Goal: Task Accomplishment & Management: Use online tool/utility

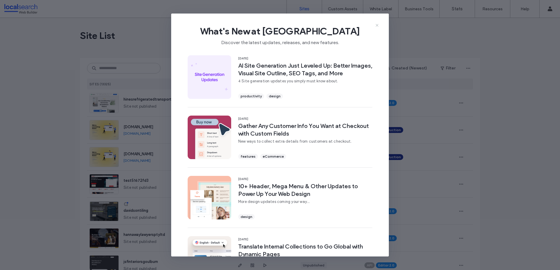
click at [378, 23] on icon at bounding box center [377, 25] width 5 height 5
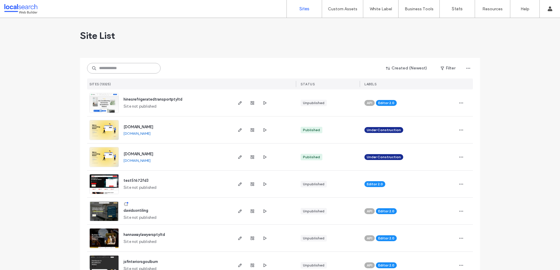
click at [110, 69] on input at bounding box center [124, 68] width 74 height 11
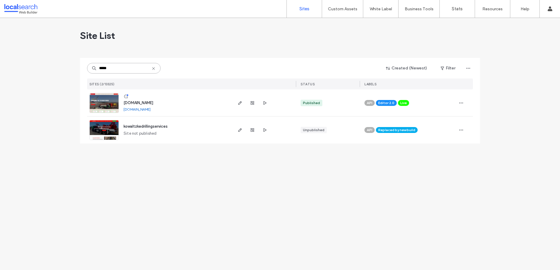
type input "*****"
click at [240, 104] on icon "button" at bounding box center [240, 103] width 5 height 5
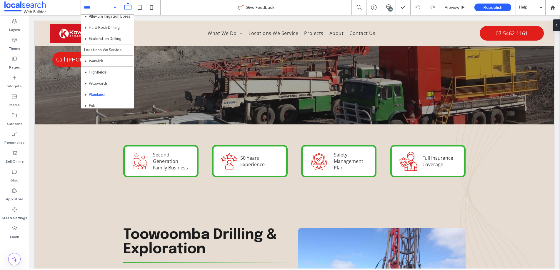
scroll to position [84, 0]
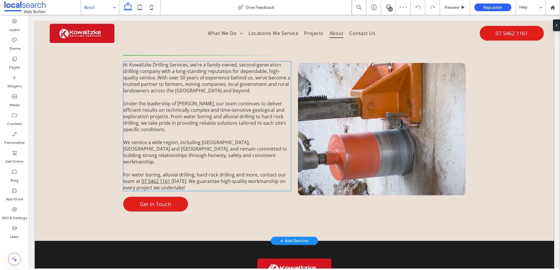
scroll to position [153, 0]
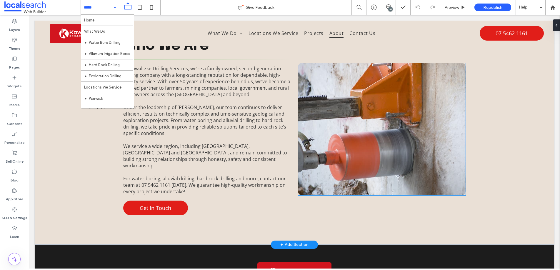
click at [337, 122] on link at bounding box center [382, 129] width 168 height 132
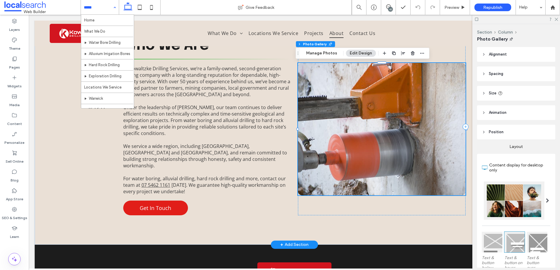
click at [336, 121] on link at bounding box center [382, 129] width 168 height 132
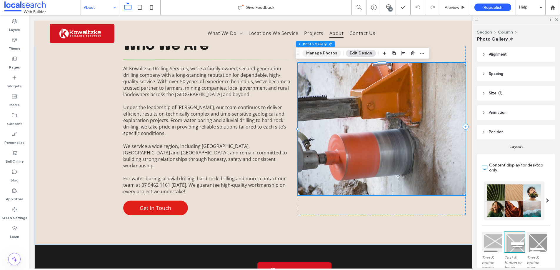
click at [326, 52] on button "Manage Photos" at bounding box center [321, 53] width 39 height 7
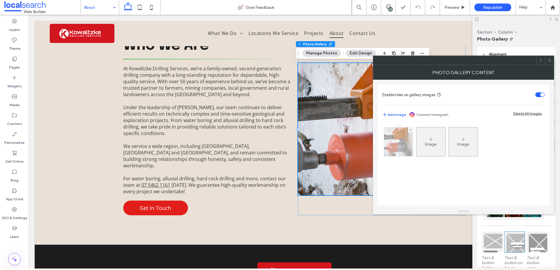
click at [397, 136] on img at bounding box center [398, 141] width 43 height 29
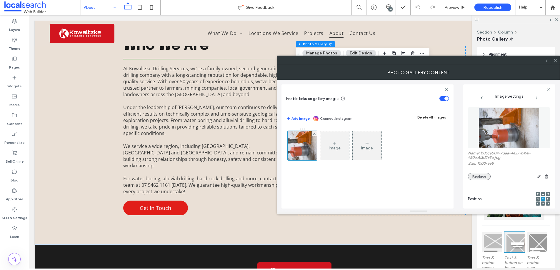
click at [477, 175] on button "Replace" at bounding box center [479, 176] width 23 height 7
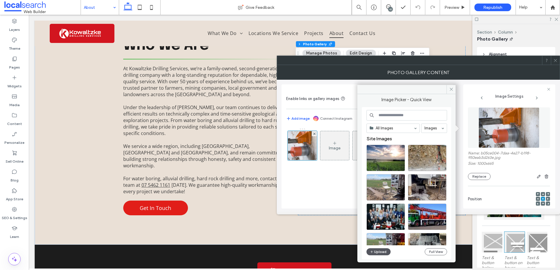
click at [379, 249] on button "Upload" at bounding box center [378, 251] width 24 height 7
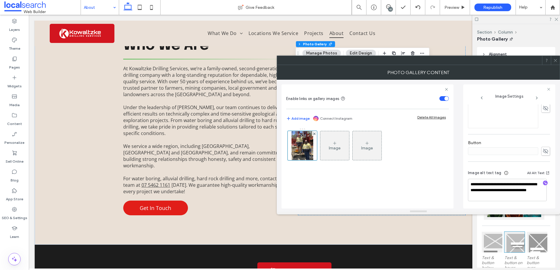
scroll to position [174, 0]
click at [556, 61] on icon at bounding box center [555, 60] width 4 height 4
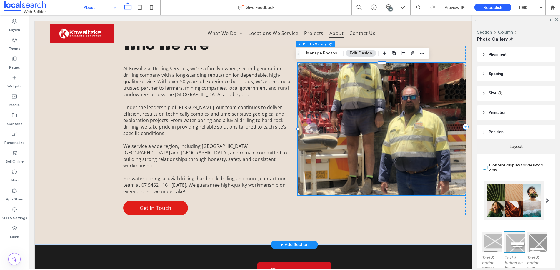
click at [398, 130] on link at bounding box center [382, 129] width 168 height 132
click at [463, 196] on div at bounding box center [382, 127] width 168 height 177
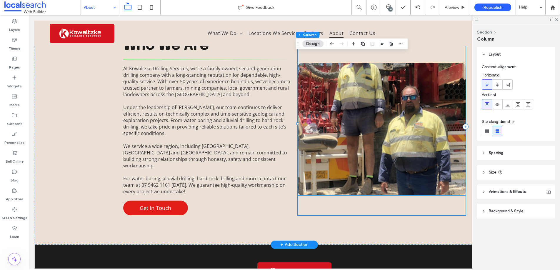
click at [456, 195] on link at bounding box center [382, 129] width 168 height 132
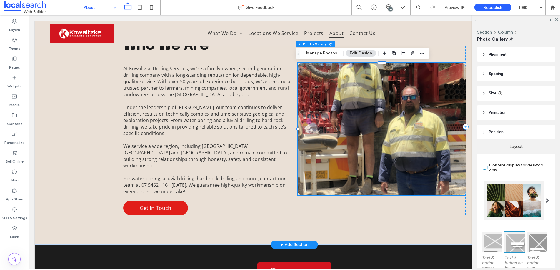
click at [463, 195] on div at bounding box center [382, 195] width 168 height 0
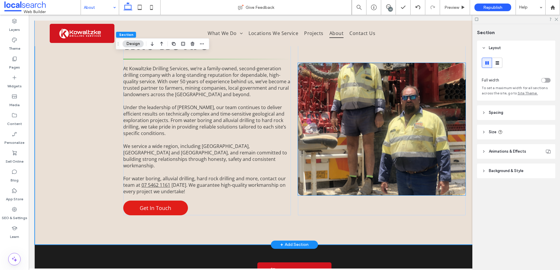
click at [376, 191] on link at bounding box center [382, 129] width 168 height 132
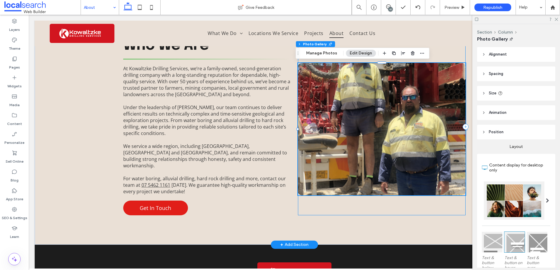
click at [380, 194] on link at bounding box center [382, 129] width 168 height 132
click at [378, 195] on div at bounding box center [382, 195] width 168 height 0
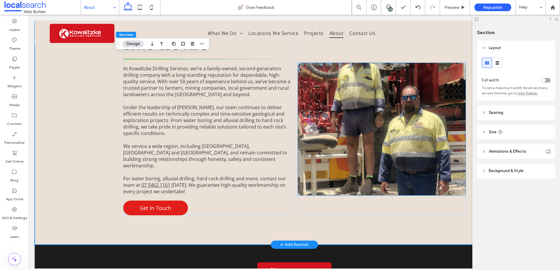
click at [380, 193] on link at bounding box center [382, 129] width 168 height 132
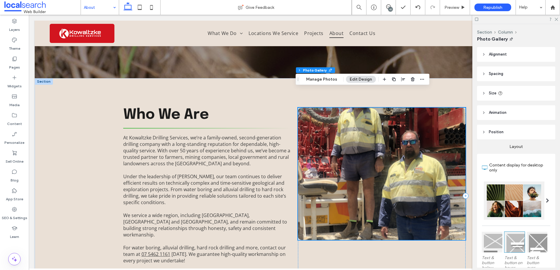
scroll to position [146, 0]
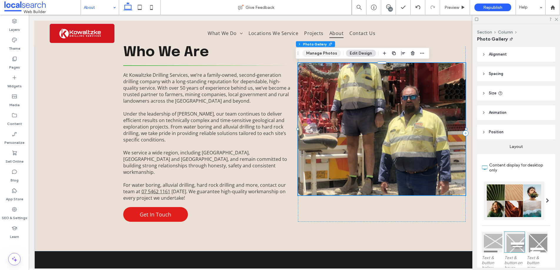
click at [323, 52] on button "Manage Photos" at bounding box center [321, 53] width 39 height 7
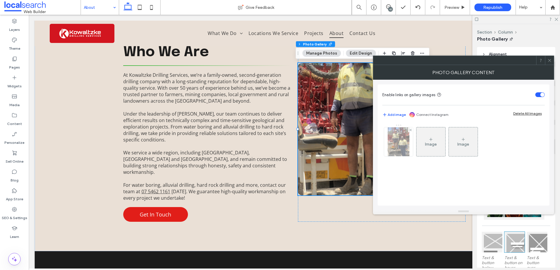
click at [397, 149] on img at bounding box center [399, 141] width 22 height 29
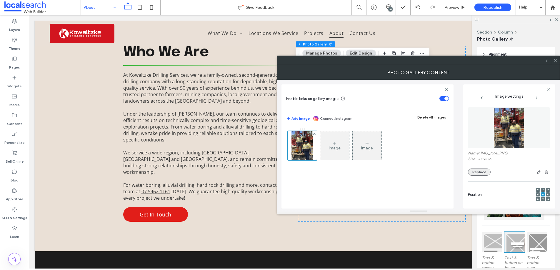
click at [472, 172] on button "Replace" at bounding box center [479, 172] width 23 height 7
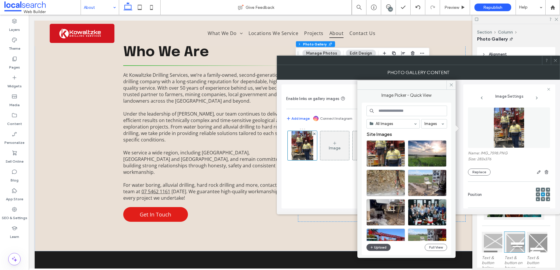
click at [371, 248] on icon "button" at bounding box center [372, 247] width 4 height 5
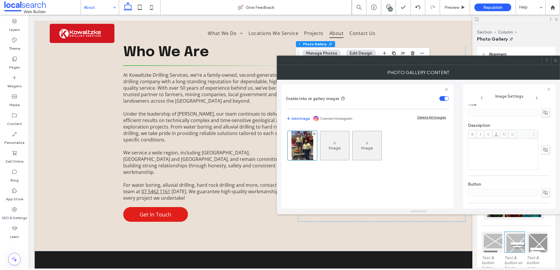
scroll to position [174, 0]
click at [557, 59] on icon at bounding box center [555, 60] width 4 height 4
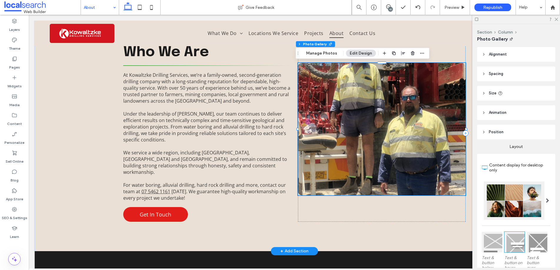
click at [398, 195] on div at bounding box center [382, 133] width 168 height 177
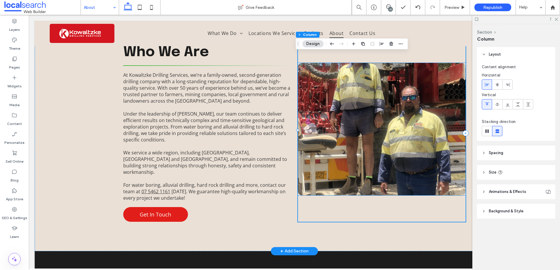
click at [385, 187] on link at bounding box center [382, 129] width 168 height 132
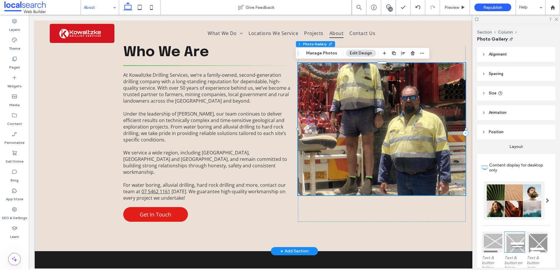
click at [381, 182] on link at bounding box center [382, 129] width 168 height 132
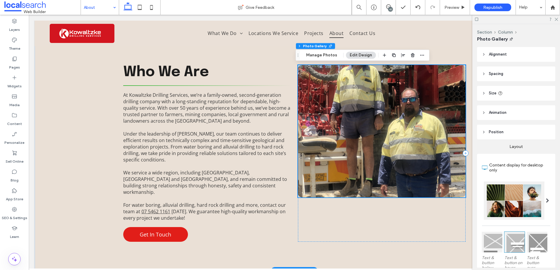
scroll to position [103, 0]
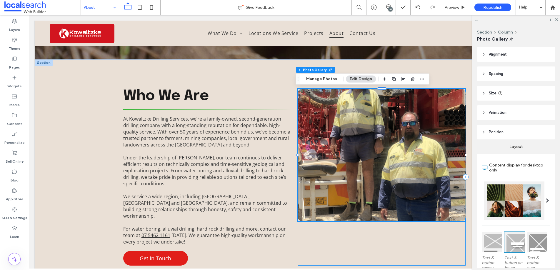
click at [383, 223] on div at bounding box center [382, 177] width 168 height 177
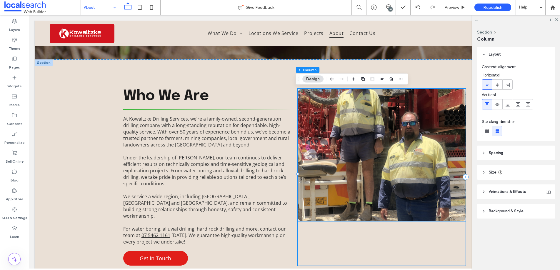
click at [382, 220] on link at bounding box center [382, 155] width 168 height 132
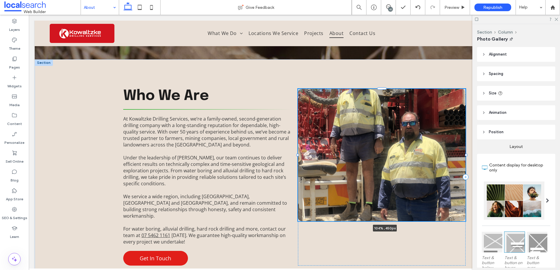
drag, startPoint x: 296, startPoint y: 154, endPoint x: 289, endPoint y: 154, distance: 7.1
click at [289, 154] on div "Who We Are At Kowaltzke Drilling Services, we’re a family-owned, second-generat…" at bounding box center [294, 177] width 353 height 236
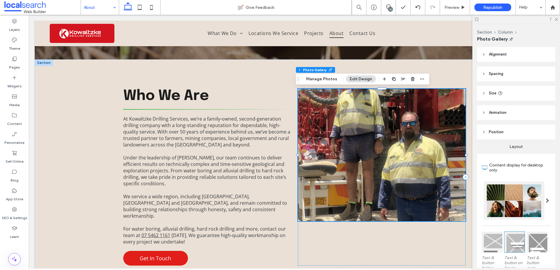
click at [356, 163] on link at bounding box center [382, 155] width 168 height 132
click at [374, 220] on link at bounding box center [382, 155] width 168 height 132
click at [381, 220] on link at bounding box center [382, 155] width 168 height 132
click at [390, 153] on link at bounding box center [382, 155] width 168 height 132
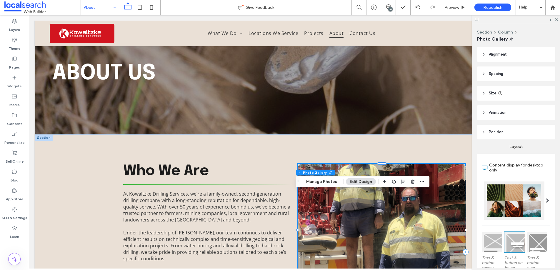
scroll to position [0, 0]
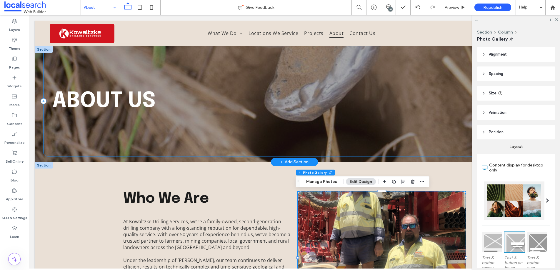
click at [223, 120] on div "About Us" at bounding box center [295, 101] width 502 height 110
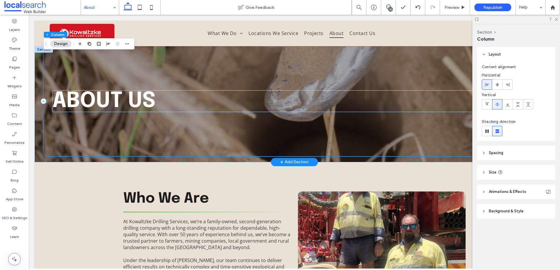
click at [154, 127] on div "About Us" at bounding box center [295, 101] width 502 height 110
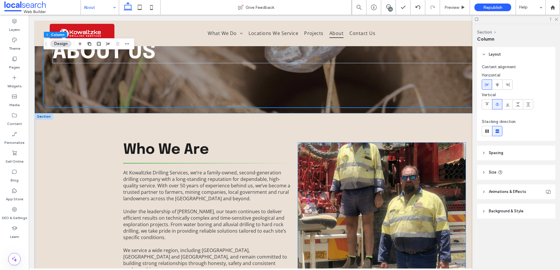
scroll to position [114, 0]
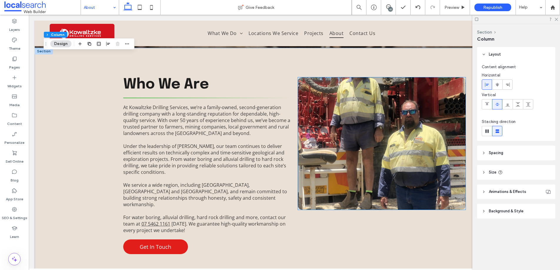
click at [376, 182] on link at bounding box center [382, 143] width 168 height 132
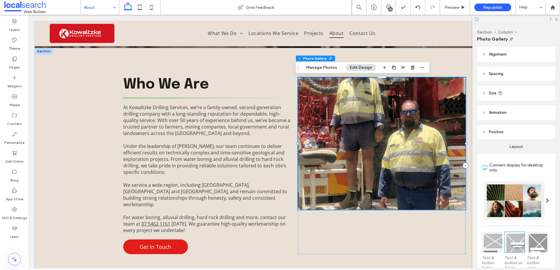
click at [410, 171] on link at bounding box center [382, 143] width 168 height 132
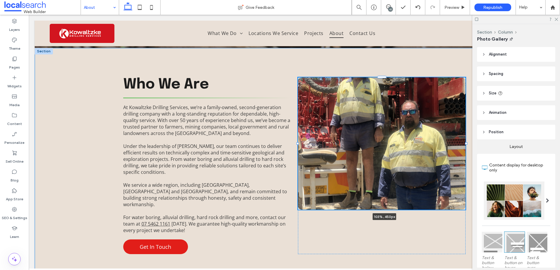
drag, startPoint x: 465, startPoint y: 144, endPoint x: 470, endPoint y: 144, distance: 5.0
click at [470, 144] on div "Who We Are At Kowaltzke Drilling Services, we’re a family-owned, second-generat…" at bounding box center [294, 166] width 519 height 236
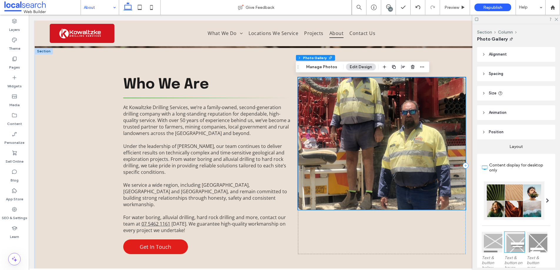
scroll to position [115, 0]
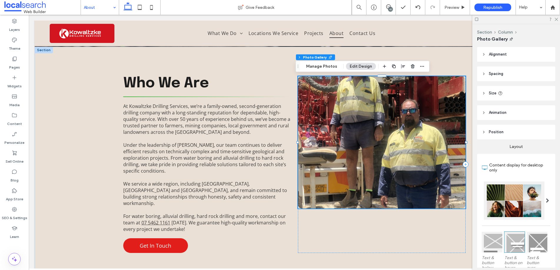
click at [361, 179] on link at bounding box center [382, 142] width 168 height 132
click at [372, 184] on link at bounding box center [382, 142] width 168 height 132
click at [372, 212] on div at bounding box center [382, 164] width 168 height 177
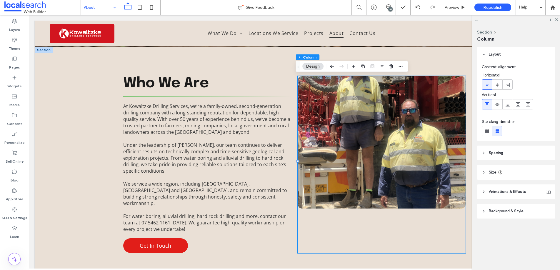
click at [493, 171] on span "Size" at bounding box center [493, 172] width 8 height 6
type input "**"
type input "***"
type input "**"
type input "***"
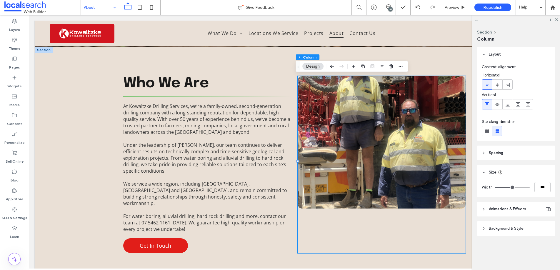
type input "**"
type input "***"
type input "**"
type input "***"
type input "**"
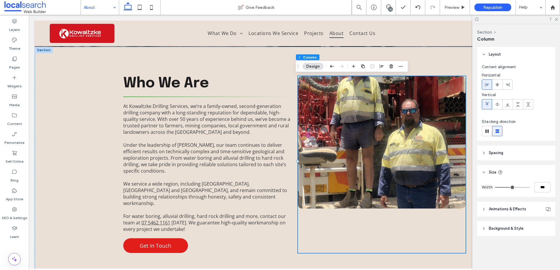
type input "***"
type input "**"
type input "***"
type input "**"
type input "***"
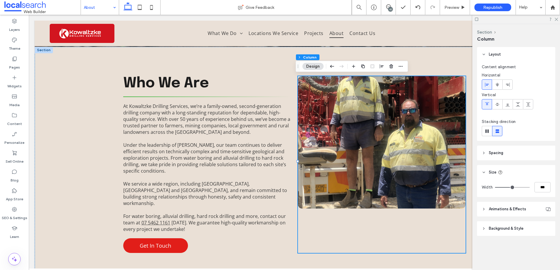
type input "**"
type input "***"
type input "**"
type input "***"
type input "**"
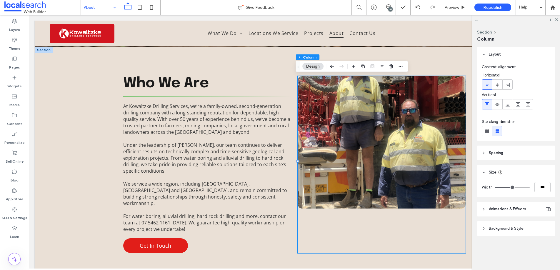
type input "***"
type input "**"
type input "***"
type input "**"
type input "***"
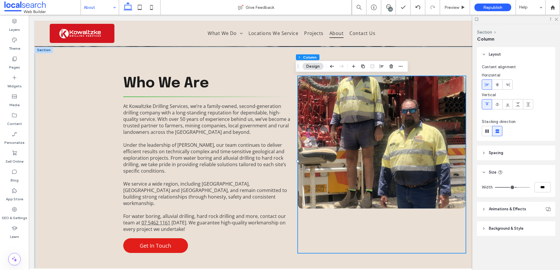
drag, startPoint x: 512, startPoint y: 187, endPoint x: 516, endPoint y: 187, distance: 4.1
click at [516, 187] on input "range" at bounding box center [512, 187] width 35 height 1
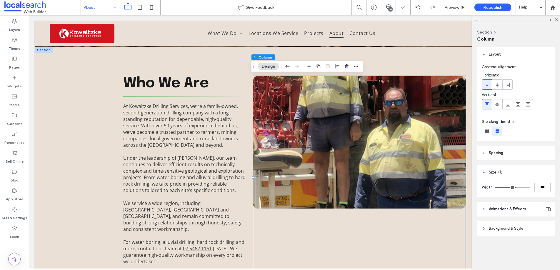
type input "**"
type input "***"
type input "**"
type input "***"
type input "**"
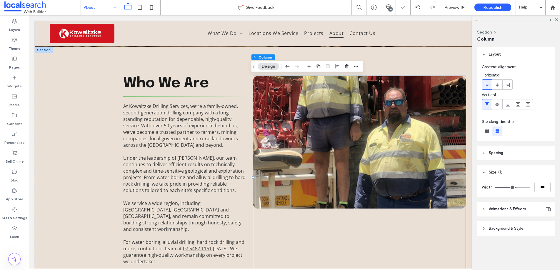
type input "***"
type input "**"
type input "***"
type input "**"
type input "***"
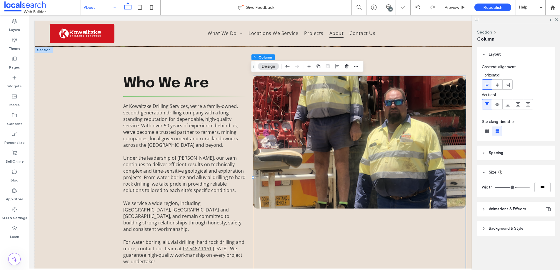
type input "**"
type input "***"
type input "**"
type input "***"
type input "**"
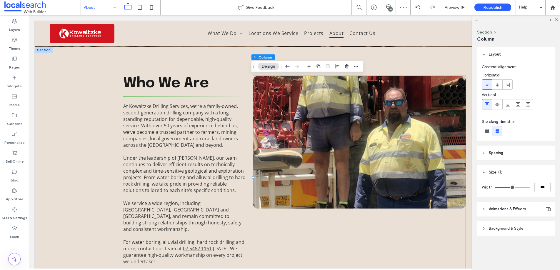
type input "***"
type input "**"
type input "***"
type input "**"
type input "***"
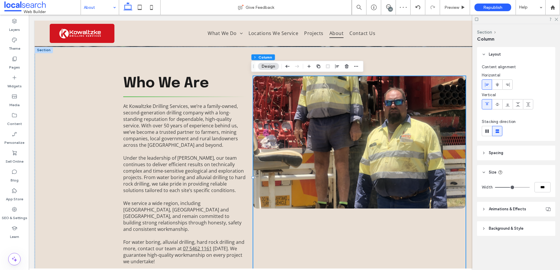
type input "**"
type input "***"
type input "**"
type input "***"
type input "**"
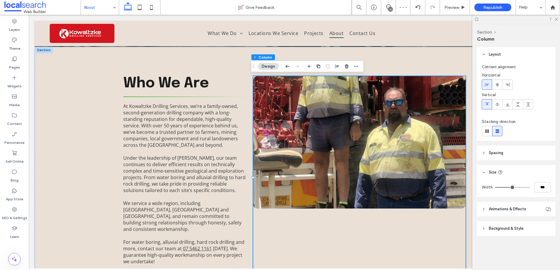
type input "***"
type input "**"
type input "***"
type input "**"
type input "***"
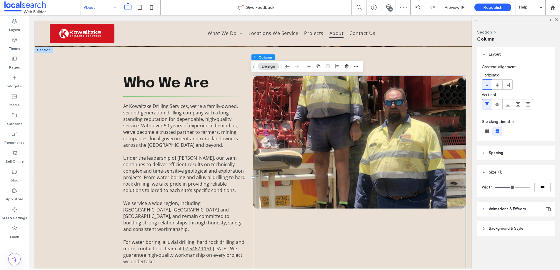
type input "**"
type input "***"
type input "**"
type input "***"
type input "**"
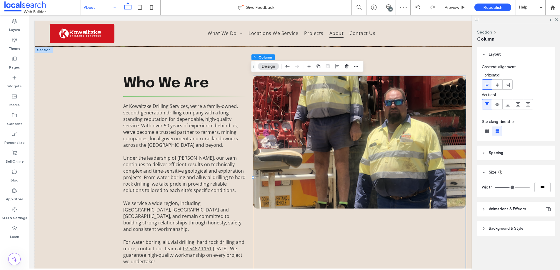
type input "***"
type input "**"
type input "***"
type input "**"
type input "***"
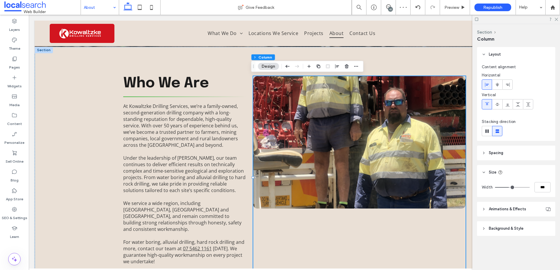
type input "**"
type input "***"
type input "**"
type input "***"
type input "**"
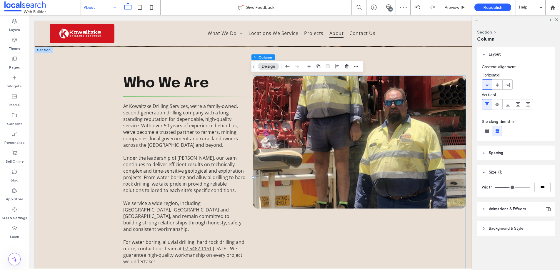
type input "***"
drag, startPoint x: 516, startPoint y: 188, endPoint x: 507, endPoint y: 187, distance: 9.1
click at [507, 187] on input "range" at bounding box center [512, 187] width 35 height 1
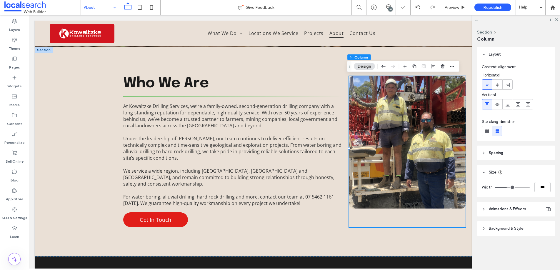
type input "**"
type input "***"
type input "**"
type input "***"
type input "**"
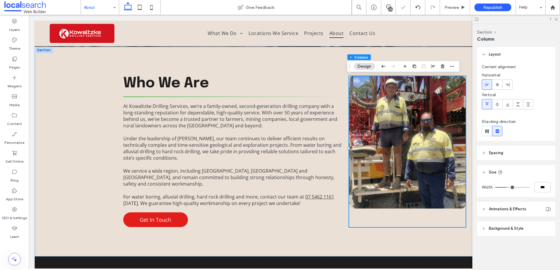
type input "***"
type input "**"
type input "***"
type input "**"
type input "***"
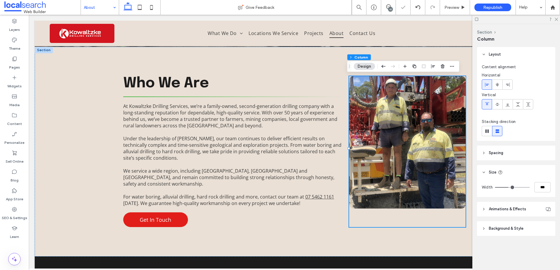
type input "**"
type input "***"
type input "**"
type input "***"
type input "**"
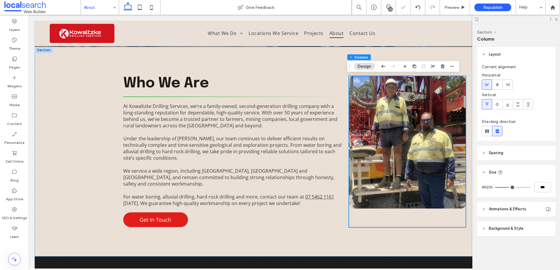
type input "***"
type input "**"
type input "***"
type input "**"
click at [510, 187] on input "range" at bounding box center [512, 187] width 35 height 1
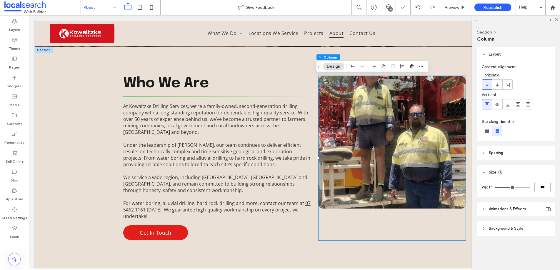
click at [543, 188] on input "***" at bounding box center [542, 187] width 16 height 10
type input "**"
type input "***"
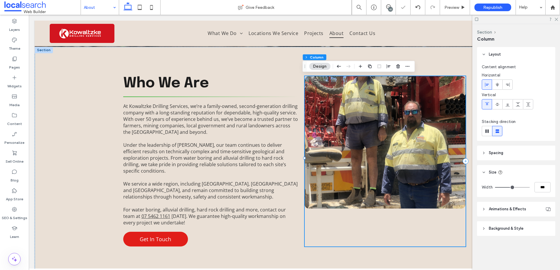
click at [389, 224] on div at bounding box center [385, 161] width 161 height 170
click at [388, 210] on div at bounding box center [385, 161] width 161 height 170
click at [400, 215] on div at bounding box center [385, 161] width 161 height 170
click at [557, 19] on icon at bounding box center [556, 19] width 4 height 4
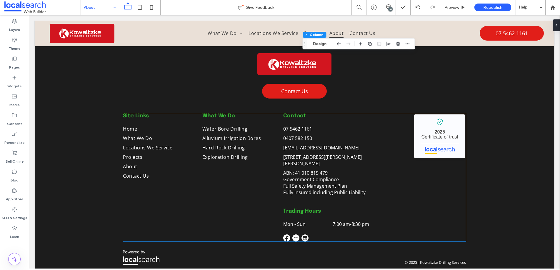
scroll to position [0, 0]
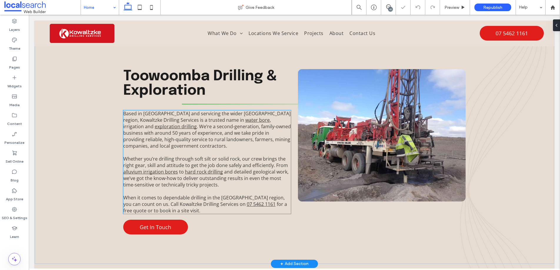
scroll to position [294, 0]
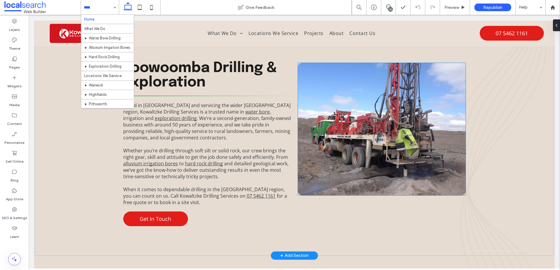
click at [358, 136] on link at bounding box center [382, 129] width 168 height 132
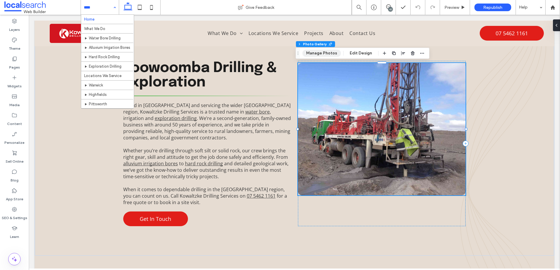
click at [327, 52] on button "Manage Photos" at bounding box center [321, 53] width 39 height 7
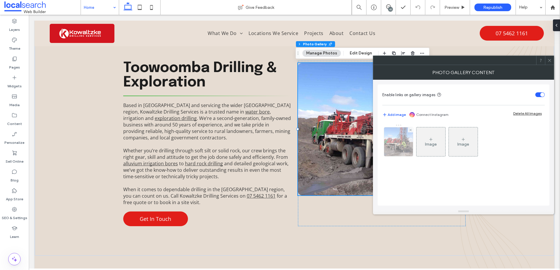
click at [393, 143] on img at bounding box center [398, 141] width 39 height 29
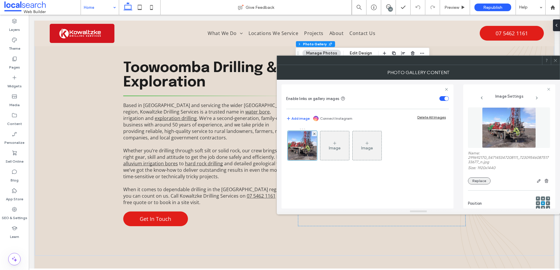
click at [480, 179] on button "Replace" at bounding box center [479, 180] width 23 height 7
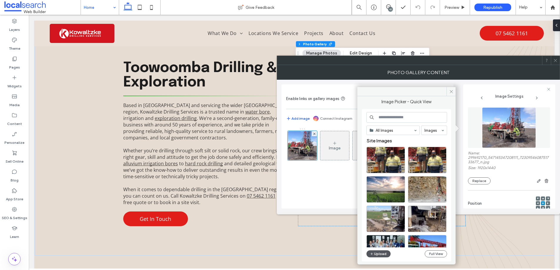
click at [376, 253] on button "Upload" at bounding box center [378, 253] width 24 height 7
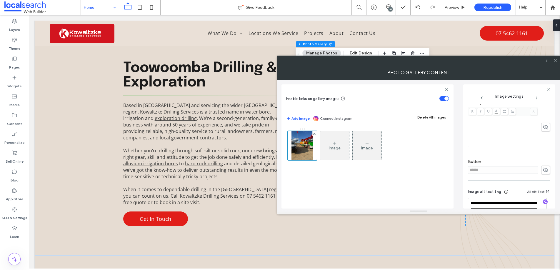
scroll to position [174, 0]
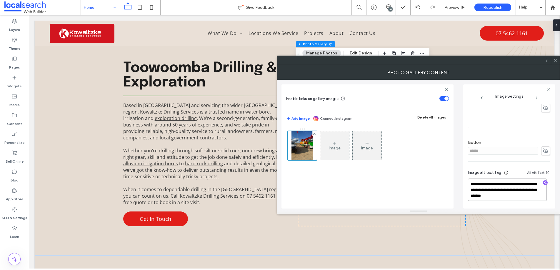
drag, startPoint x: 504, startPoint y: 189, endPoint x: 459, endPoint y: 181, distance: 45.7
click at [459, 181] on div "**********" at bounding box center [418, 144] width 274 height 129
type textarea "**********"
click at [555, 61] on icon at bounding box center [555, 60] width 4 height 4
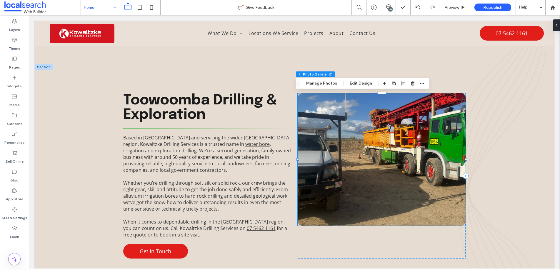
click at [406, 161] on link at bounding box center [382, 159] width 168 height 132
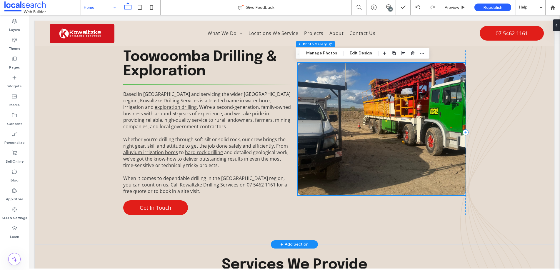
scroll to position [306, 0]
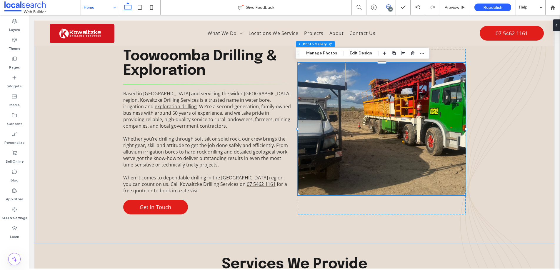
click at [386, 6] on icon at bounding box center [388, 6] width 5 height 5
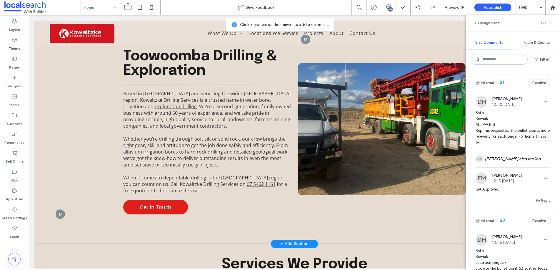
click at [393, 111] on link at bounding box center [382, 129] width 168 height 132
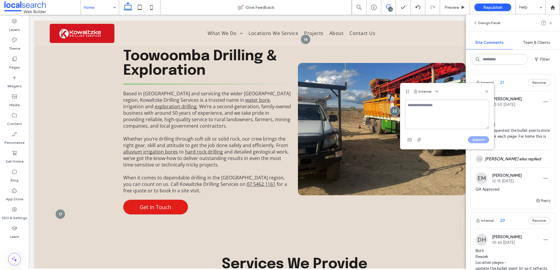
click at [416, 114] on textarea at bounding box center [447, 114] width 84 height 29
type textarea "*"
drag, startPoint x: 487, startPoint y: 119, endPoint x: 398, endPoint y: 105, distance: 90.3
type textarea "**********"
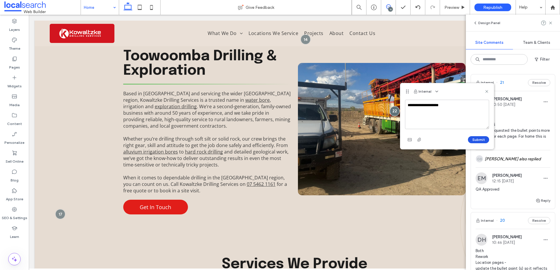
click at [479, 139] on button "Submit" at bounding box center [478, 139] width 21 height 7
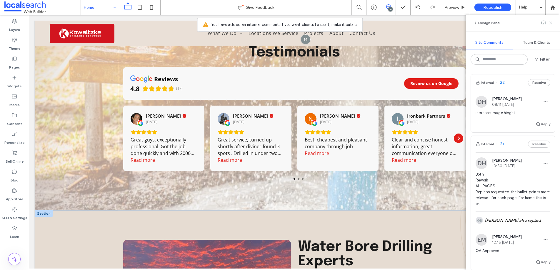
scroll to position [932, 0]
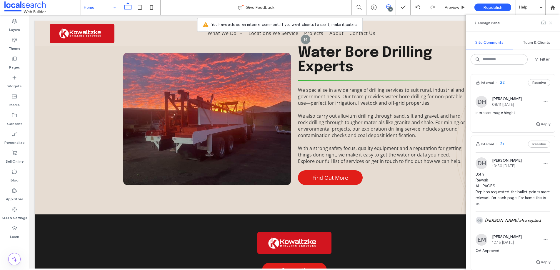
click at [549, 24] on icon at bounding box center [550, 23] width 5 height 5
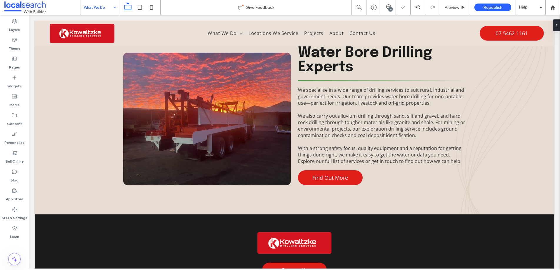
click at [90, 8] on input at bounding box center [98, 7] width 29 height 15
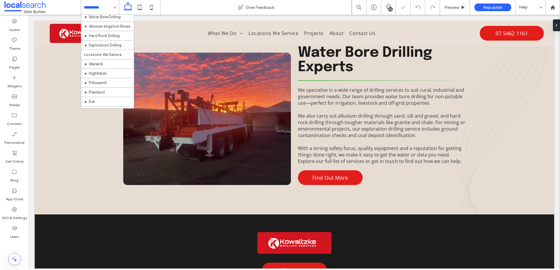
scroll to position [61, 0]
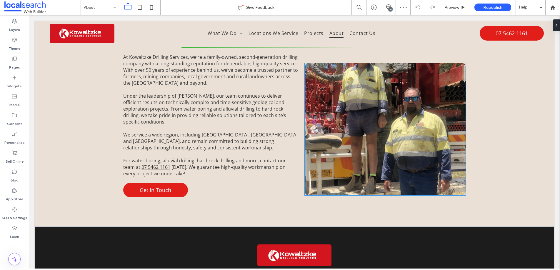
scroll to position [187, 0]
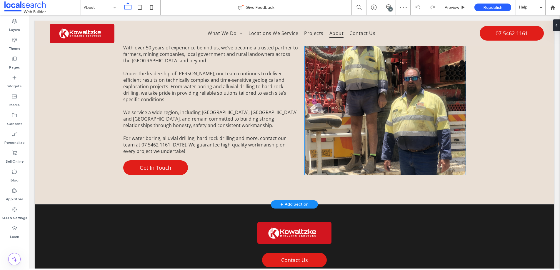
click at [357, 114] on link at bounding box center [385, 109] width 161 height 132
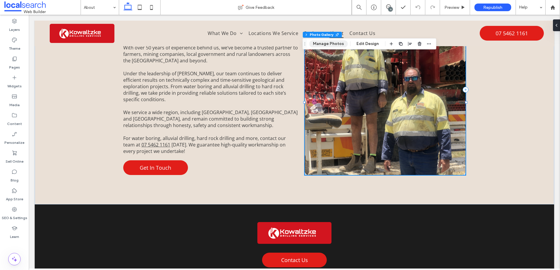
click at [330, 44] on button "Manage Photos" at bounding box center [328, 43] width 39 height 7
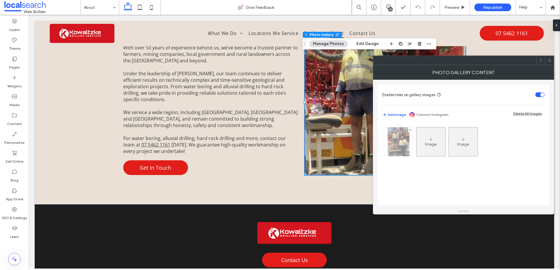
click at [397, 144] on img at bounding box center [399, 141] width 22 height 29
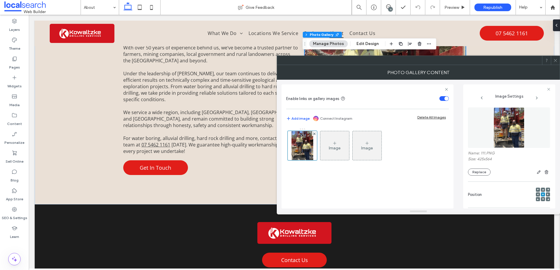
click at [556, 61] on use at bounding box center [555, 60] width 3 height 3
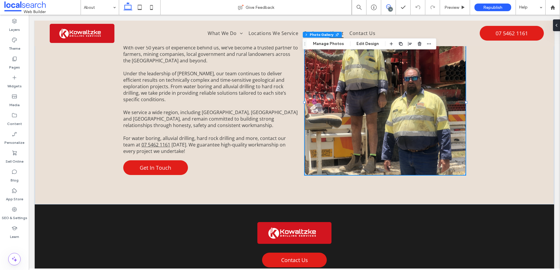
click at [388, 7] on icon at bounding box center [388, 6] width 5 height 5
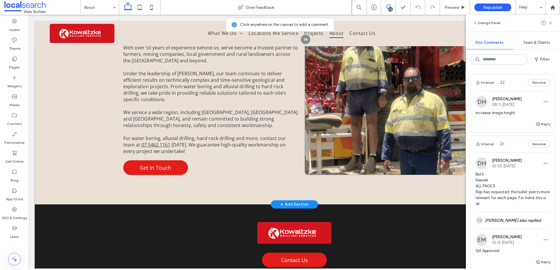
click at [358, 82] on link at bounding box center [385, 109] width 161 height 132
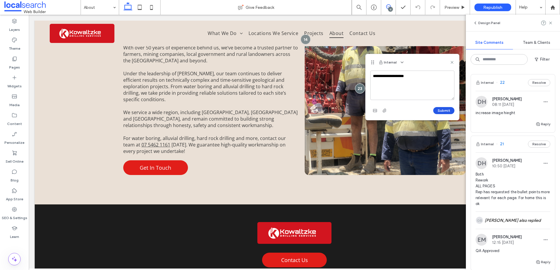
type textarea "**********"
click at [445, 109] on button "Submit" at bounding box center [443, 110] width 21 height 7
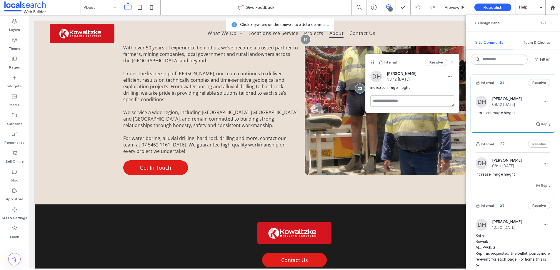
click at [550, 21] on icon at bounding box center [550, 23] width 5 height 5
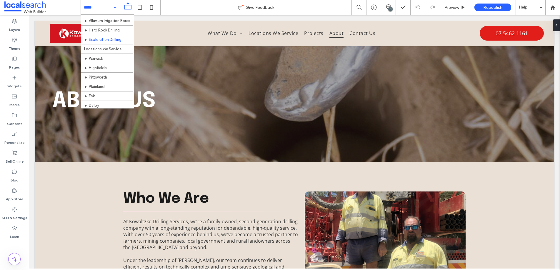
scroll to position [61, 0]
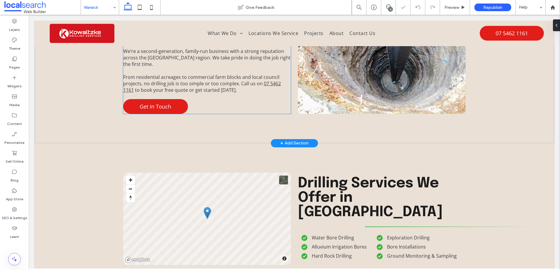
scroll to position [240, 0]
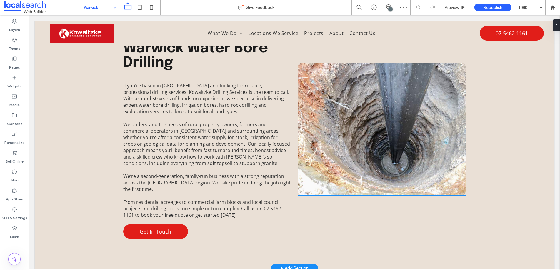
click at [373, 156] on link at bounding box center [382, 129] width 168 height 132
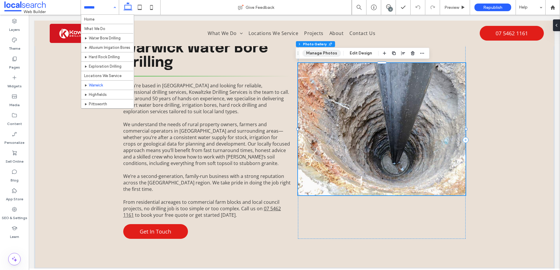
click at [323, 52] on button "Manage Photos" at bounding box center [321, 53] width 39 height 7
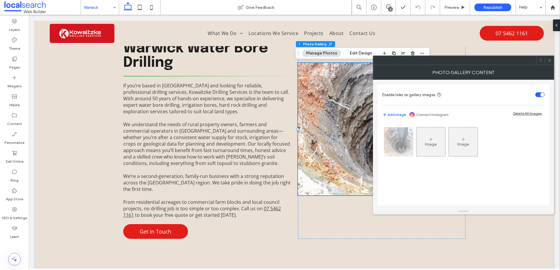
click at [401, 148] on img at bounding box center [398, 141] width 43 height 29
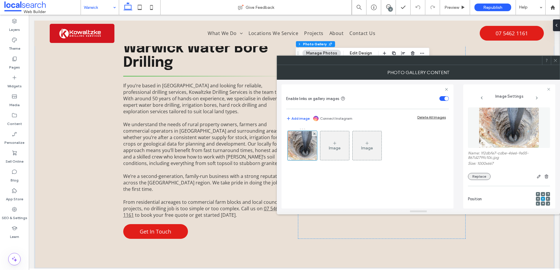
click at [486, 175] on button "Replace" at bounding box center [479, 176] width 23 height 7
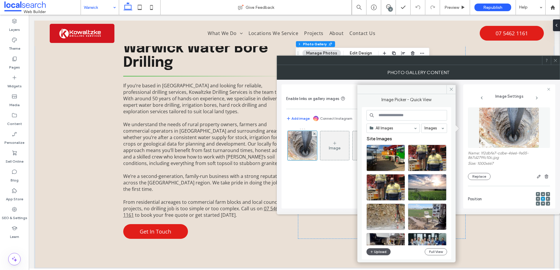
click at [375, 251] on button "Upload" at bounding box center [378, 251] width 24 height 7
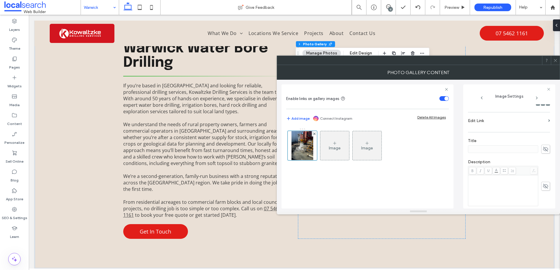
scroll to position [180, 0]
click at [555, 61] on icon at bounding box center [555, 60] width 4 height 4
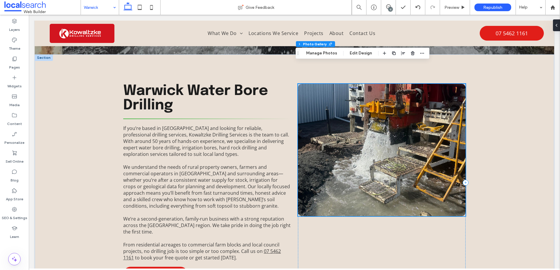
scroll to position [197, 0]
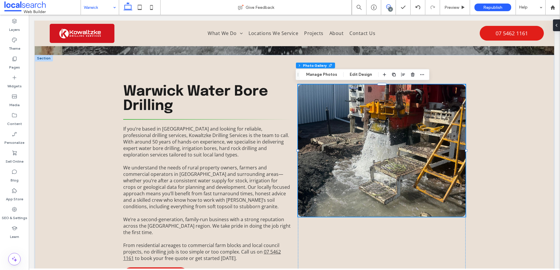
click at [388, 6] on icon at bounding box center [388, 6] width 5 height 5
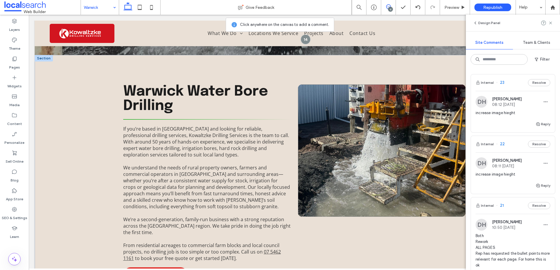
click at [349, 115] on link at bounding box center [382, 150] width 168 height 132
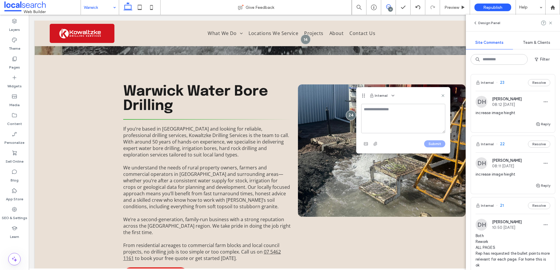
click at [374, 118] on textarea at bounding box center [403, 118] width 84 height 29
type textarea "**********"
click at [431, 144] on button "Submit" at bounding box center [434, 143] width 21 height 7
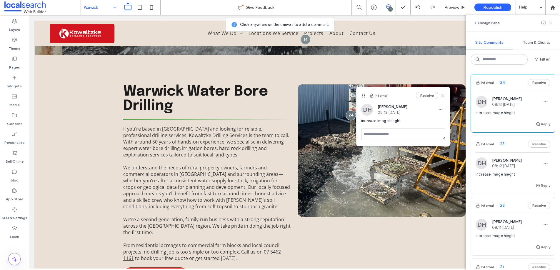
click at [551, 21] on icon at bounding box center [550, 23] width 5 height 5
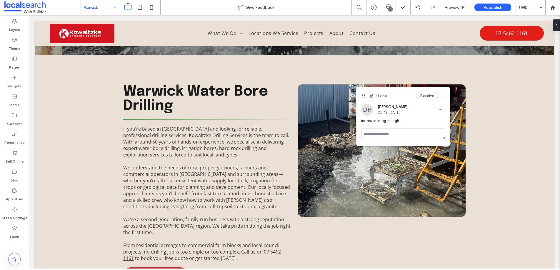
click at [441, 95] on icon at bounding box center [443, 95] width 5 height 5
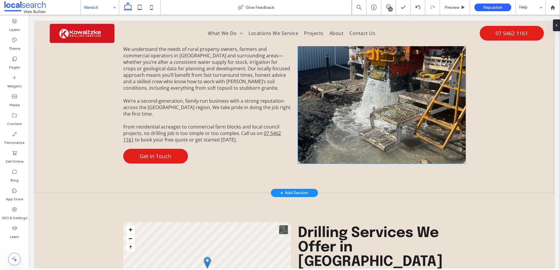
scroll to position [314, 0]
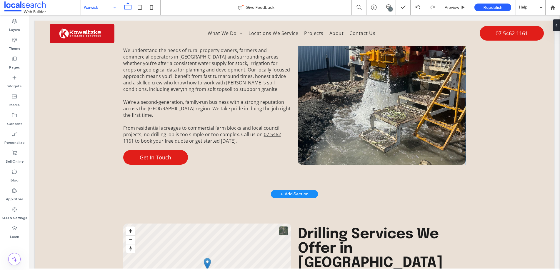
click at [360, 106] on link at bounding box center [382, 98] width 168 height 132
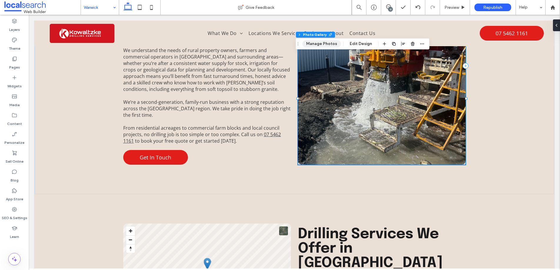
click at [322, 44] on button "Manage Photos" at bounding box center [321, 43] width 39 height 7
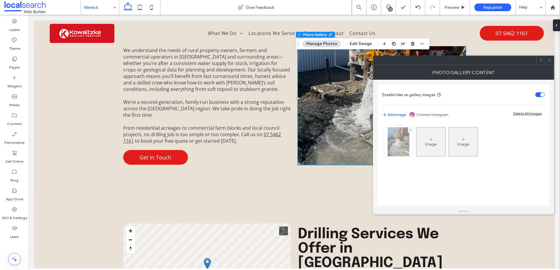
click at [397, 143] on img at bounding box center [399, 141] width 22 height 29
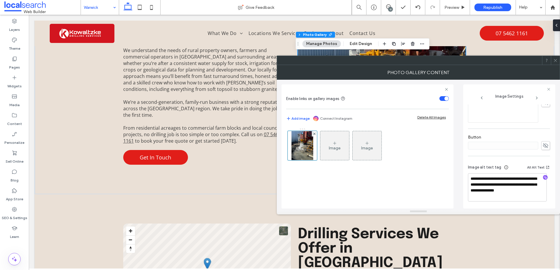
scroll to position [180, 0]
drag, startPoint x: 513, startPoint y: 184, endPoint x: 440, endPoint y: 175, distance: 73.0
click at [440, 175] on div "**********" at bounding box center [418, 144] width 274 height 129
click at [507, 180] on textarea "**********" at bounding box center [507, 187] width 79 height 28
drag, startPoint x: 507, startPoint y: 179, endPoint x: 513, endPoint y: 185, distance: 8.5
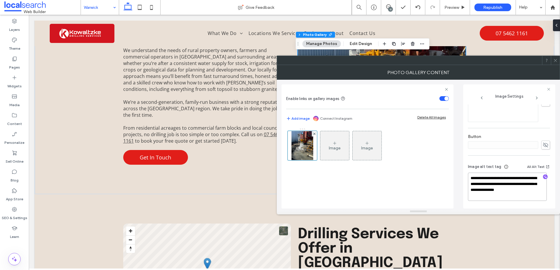
click at [513, 185] on textarea "**********" at bounding box center [507, 187] width 79 height 28
drag, startPoint x: 512, startPoint y: 185, endPoint x: 508, endPoint y: 180, distance: 6.7
click at [508, 180] on textarea "**********" at bounding box center [507, 187] width 79 height 28
type textarea "**********"
click at [557, 63] on span at bounding box center [555, 60] width 4 height 9
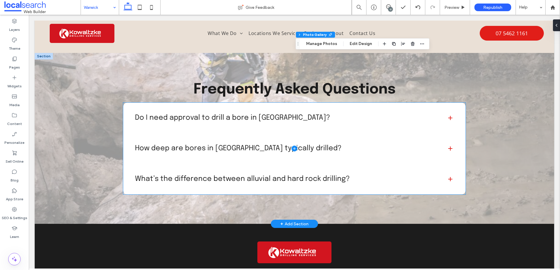
scroll to position [1305, 0]
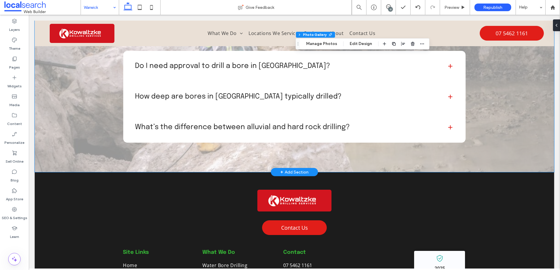
click at [77, 120] on div "Frequently Asked Questions Do I need approval to drill a bore in Warwick? Yes, …" at bounding box center [294, 86] width 519 height 171
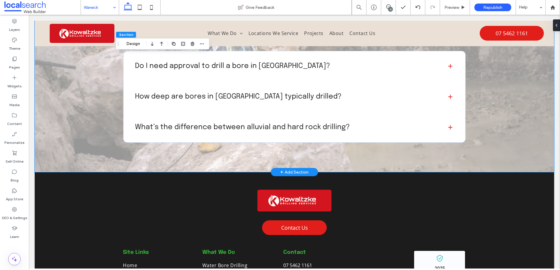
click at [64, 111] on div "Frequently Asked Questions Do I need approval to drill a bore in Warwick? Yes, …" at bounding box center [294, 86] width 519 height 171
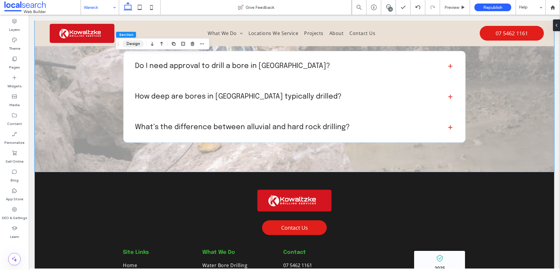
click at [133, 44] on button "Design" at bounding box center [133, 43] width 21 height 7
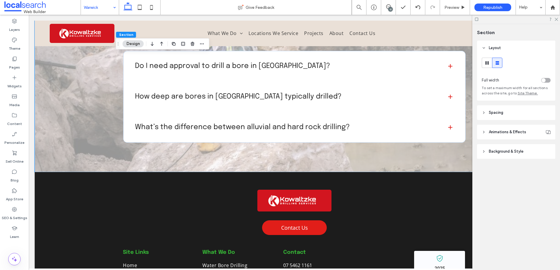
click at [503, 153] on span "Background & Style" at bounding box center [506, 152] width 35 height 6
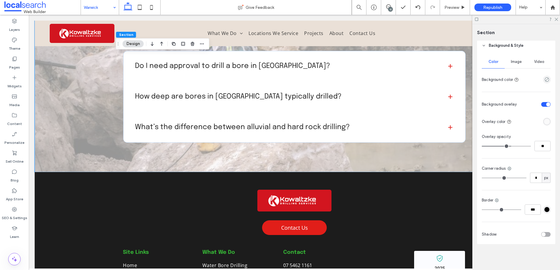
scroll to position [98, 0]
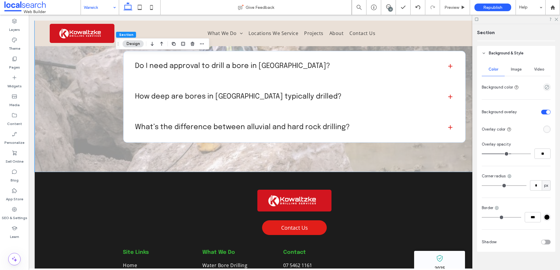
click at [516, 71] on span "Image" at bounding box center [516, 69] width 11 height 5
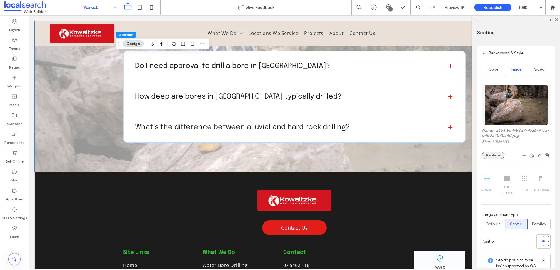
click at [491, 154] on button "Replace" at bounding box center [493, 155] width 23 height 7
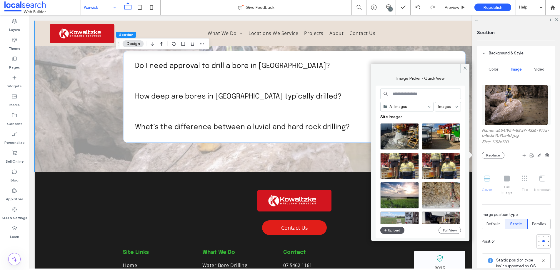
click at [394, 230] on button "Upload" at bounding box center [392, 230] width 24 height 7
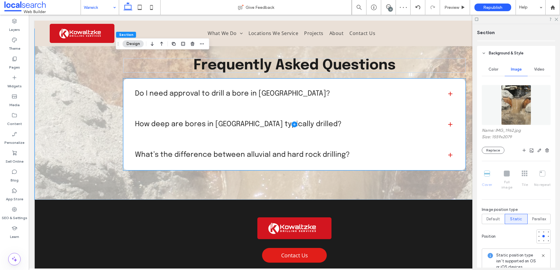
scroll to position [1279, 0]
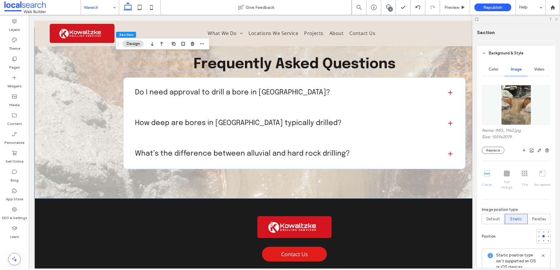
click at [556, 20] on use at bounding box center [556, 19] width 3 height 3
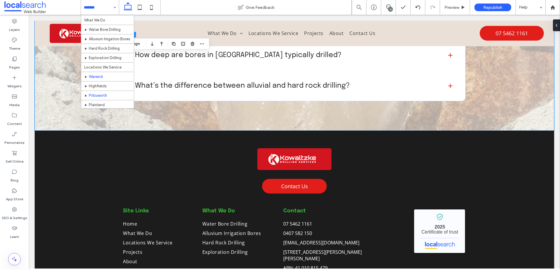
scroll to position [16, 0]
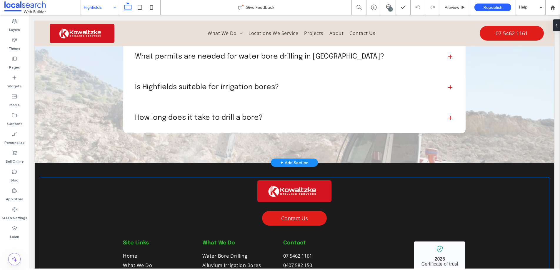
scroll to position [1288, 0]
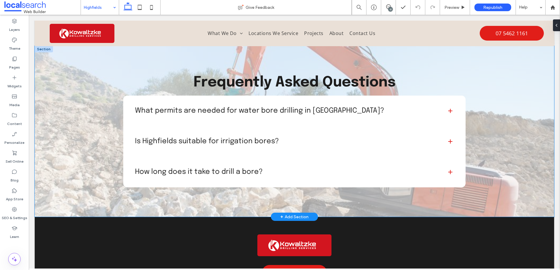
click at [61, 117] on div "Frequently Asked Questions What permits are needed for water bore drilling in H…" at bounding box center [294, 131] width 519 height 171
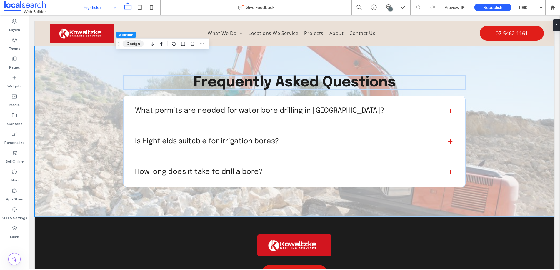
click at [133, 43] on button "Design" at bounding box center [133, 43] width 21 height 7
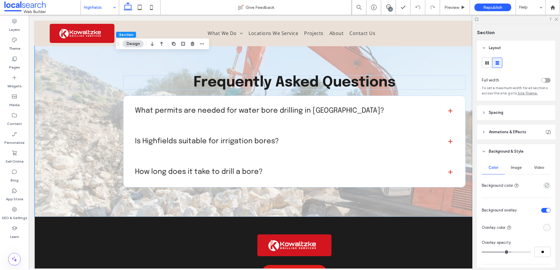
click at [517, 167] on span "Image" at bounding box center [516, 167] width 11 height 5
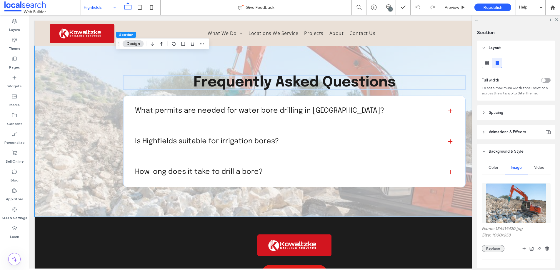
click at [491, 245] on button "Replace" at bounding box center [493, 248] width 23 height 7
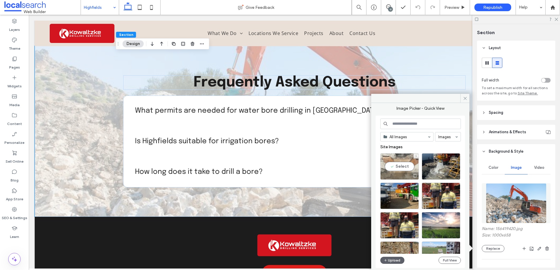
drag, startPoint x: 400, startPoint y: 165, endPoint x: 371, endPoint y: 150, distance: 32.5
click at [400, 165] on div "Select" at bounding box center [399, 166] width 39 height 26
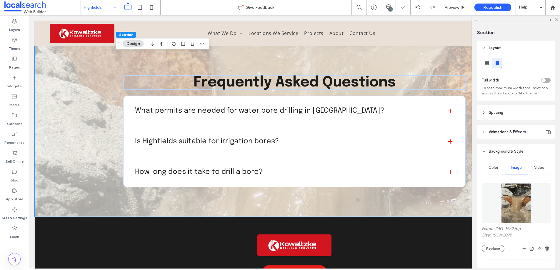
click at [558, 19] on icon at bounding box center [556, 19] width 4 height 4
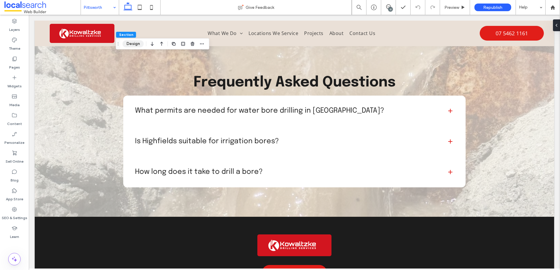
click at [131, 45] on button "Design" at bounding box center [133, 43] width 21 height 7
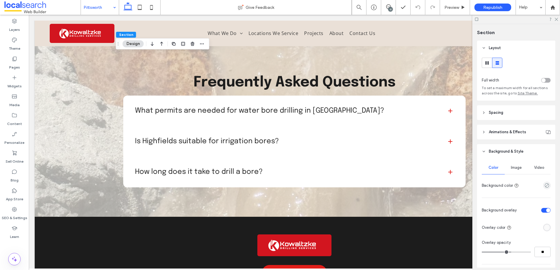
click at [520, 169] on span "Image" at bounding box center [516, 167] width 11 height 5
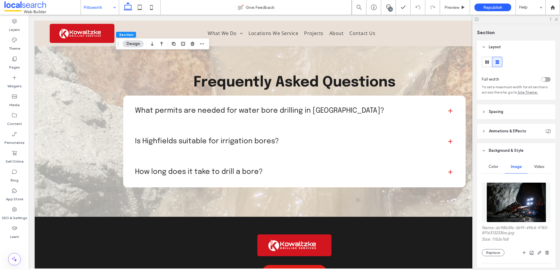
scroll to position [1, 0]
click at [492, 253] on button "Replace" at bounding box center [493, 252] width 23 height 7
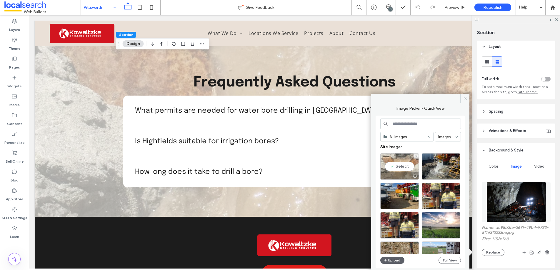
click at [393, 157] on div "Select" at bounding box center [399, 166] width 39 height 26
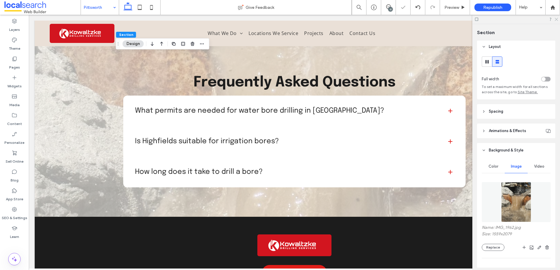
click at [558, 18] on div at bounding box center [516, 19] width 88 height 9
click at [556, 21] on icon at bounding box center [556, 19] width 4 height 4
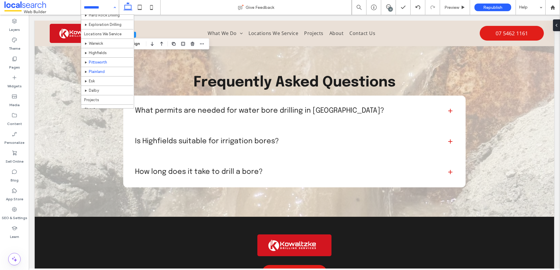
scroll to position [43, 0]
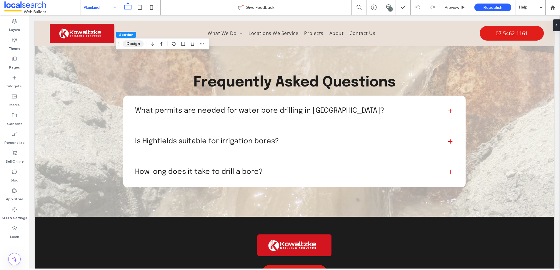
click at [130, 43] on button "Design" at bounding box center [133, 43] width 21 height 7
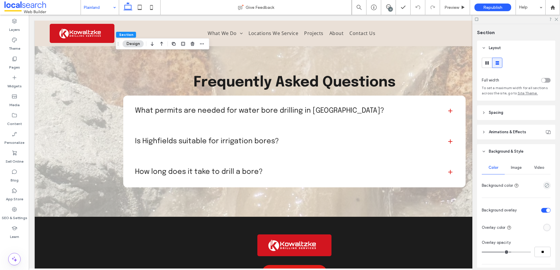
click at [513, 168] on span "Image" at bounding box center [516, 167] width 11 height 5
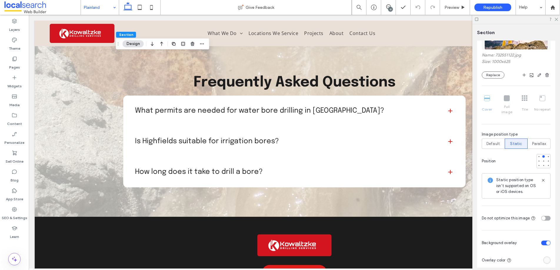
scroll to position [65, 0]
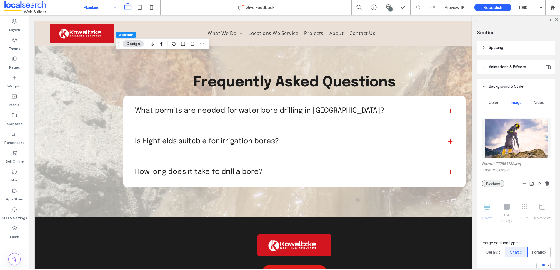
click at [490, 184] on button "Replace" at bounding box center [493, 183] width 23 height 7
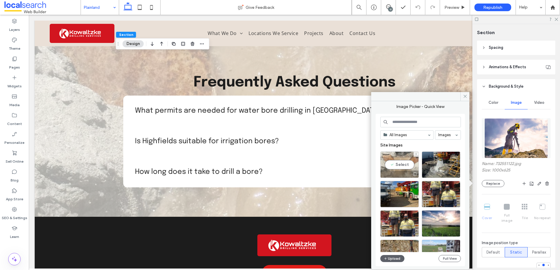
click at [400, 164] on div "Select" at bounding box center [399, 164] width 39 height 26
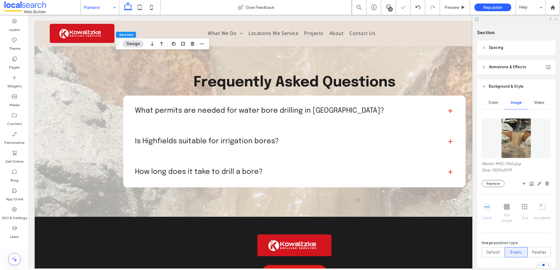
click at [557, 19] on icon at bounding box center [556, 19] width 4 height 4
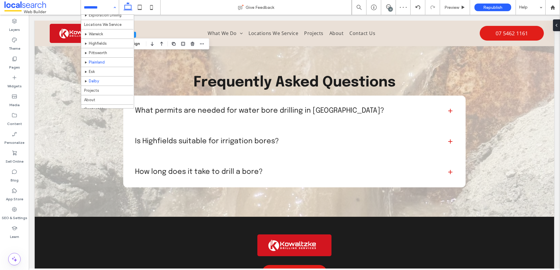
scroll to position [61, 0]
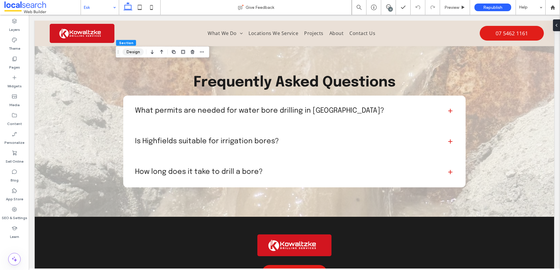
click at [134, 50] on button "Design" at bounding box center [133, 52] width 21 height 7
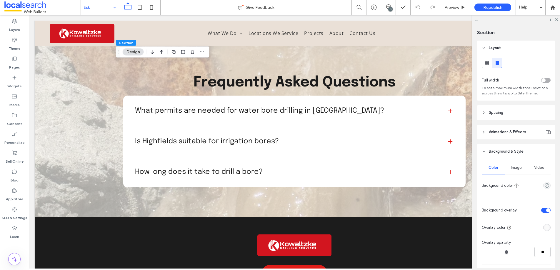
click at [516, 166] on span "Image" at bounding box center [516, 167] width 11 height 5
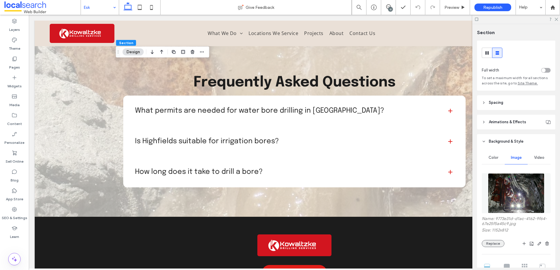
scroll to position [10, 0]
click at [493, 244] on button "Replace" at bounding box center [493, 243] width 23 height 7
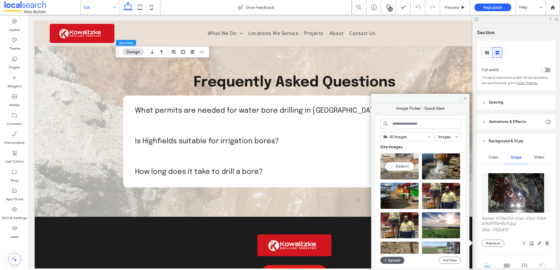
click at [398, 168] on div "Select" at bounding box center [399, 166] width 39 height 26
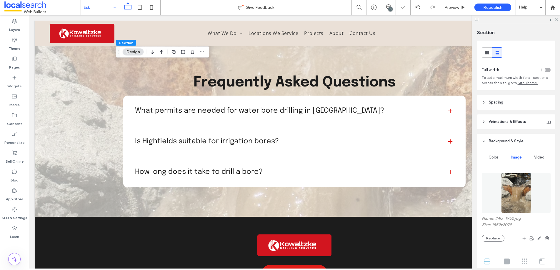
click at [557, 18] on use at bounding box center [556, 19] width 3 height 3
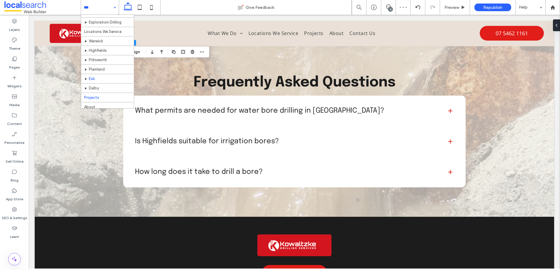
scroll to position [61, 0]
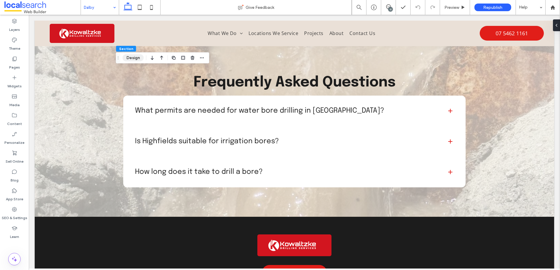
click at [131, 60] on button "Design" at bounding box center [133, 57] width 21 height 7
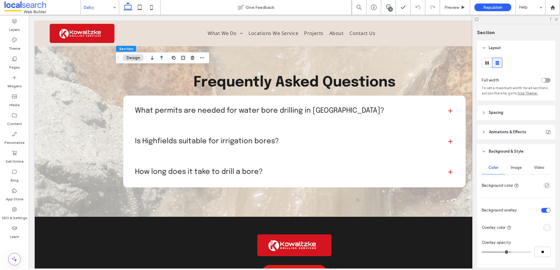
click at [511, 166] on span "Image" at bounding box center [516, 167] width 11 height 5
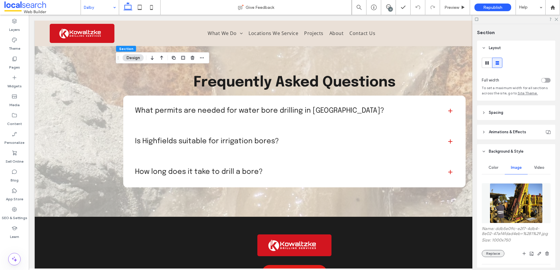
click at [492, 257] on button "Replace" at bounding box center [493, 253] width 23 height 7
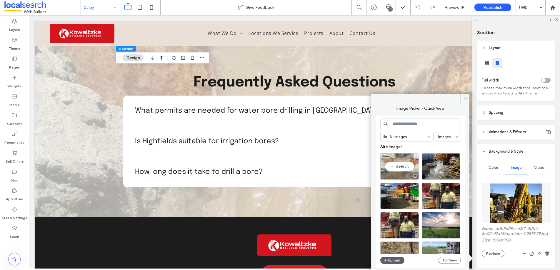
click at [401, 164] on div "Select" at bounding box center [399, 166] width 39 height 26
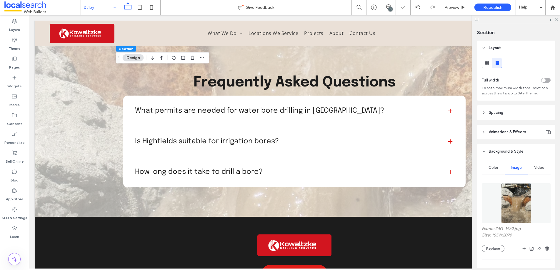
click at [556, 18] on icon at bounding box center [556, 19] width 4 height 4
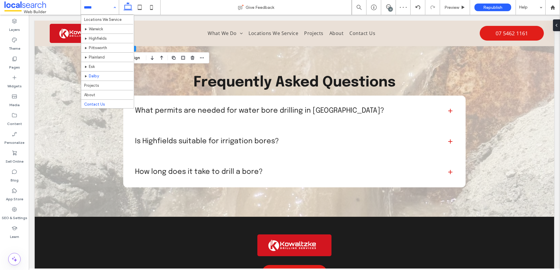
scroll to position [61, 0]
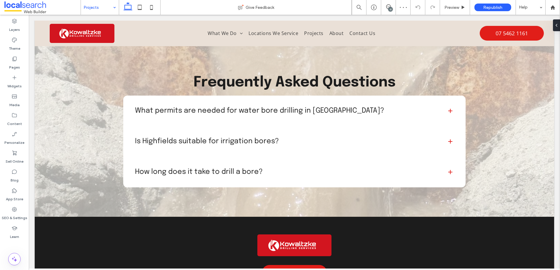
click at [90, 10] on input at bounding box center [98, 7] width 29 height 15
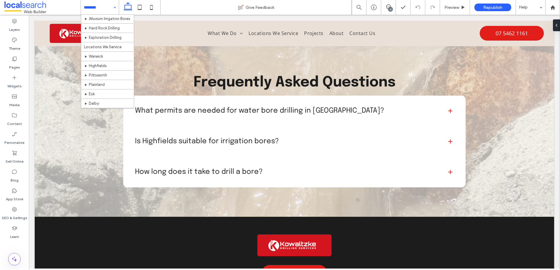
scroll to position [61, 0]
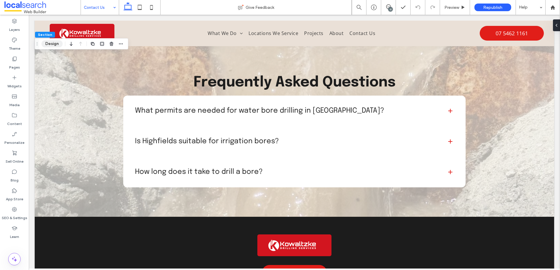
click at [50, 44] on button "Design" at bounding box center [51, 43] width 21 height 7
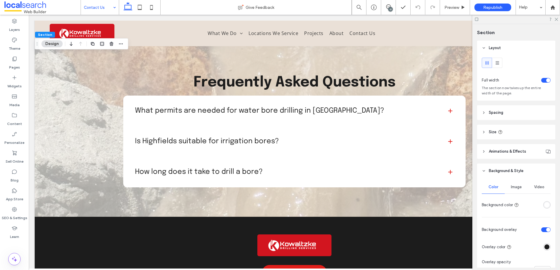
click at [517, 186] on span "Image" at bounding box center [516, 187] width 11 height 5
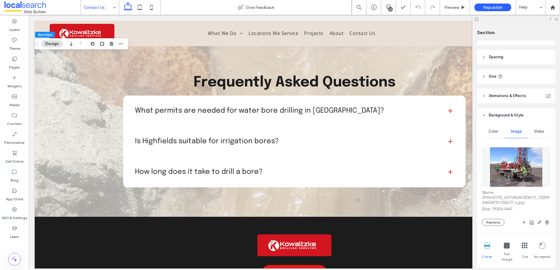
scroll to position [114, 0]
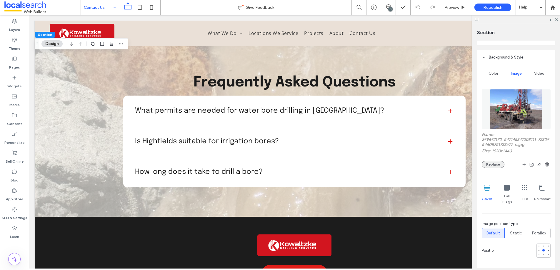
click at [493, 163] on button "Replace" at bounding box center [493, 164] width 23 height 7
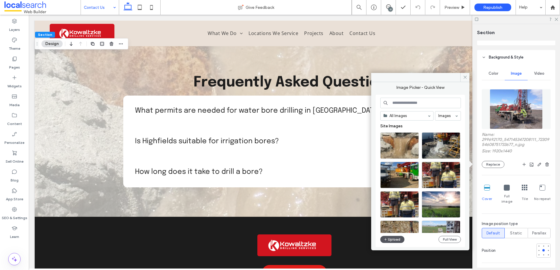
click at [391, 237] on button "Upload" at bounding box center [392, 239] width 24 height 7
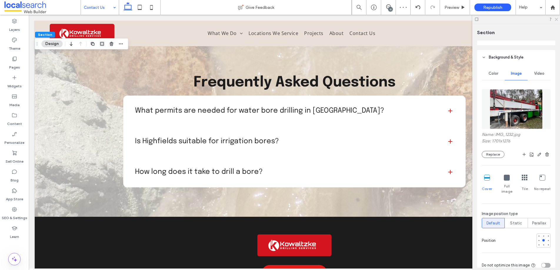
click at [558, 18] on icon at bounding box center [556, 19] width 4 height 4
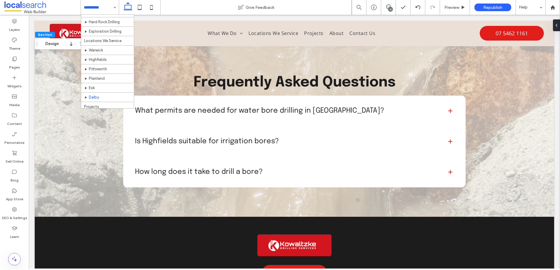
scroll to position [61, 0]
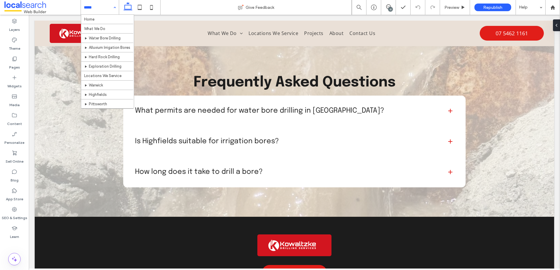
click at [88, 7] on input at bounding box center [98, 7] width 29 height 15
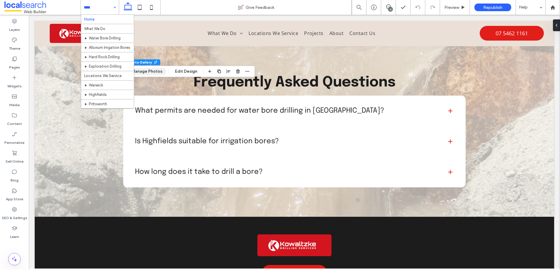
click at [145, 72] on button "Manage Photos" at bounding box center [147, 71] width 39 height 7
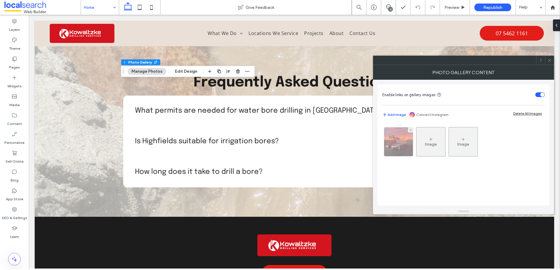
click at [406, 147] on img at bounding box center [398, 141] width 39 height 29
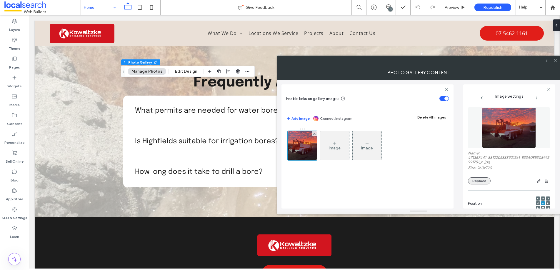
click at [485, 181] on button "Replace" at bounding box center [479, 180] width 23 height 7
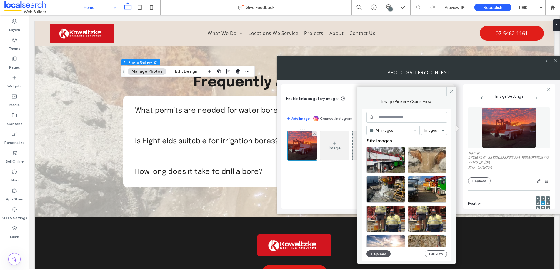
click at [375, 254] on button "Upload" at bounding box center [378, 253] width 24 height 7
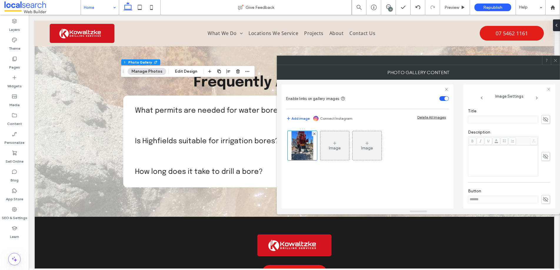
scroll to position [174, 0]
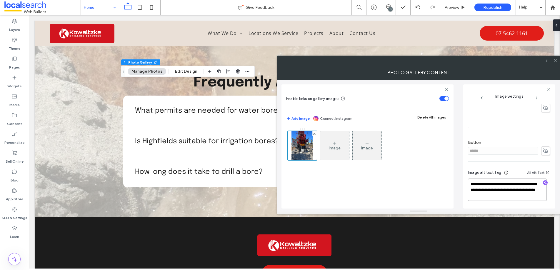
drag, startPoint x: 484, startPoint y: 190, endPoint x: 458, endPoint y: 181, distance: 27.4
click at [459, 181] on div "**********" at bounding box center [418, 144] width 274 height 129
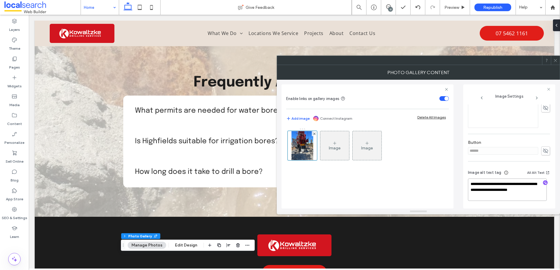
type textarea "**********"
click at [556, 60] on icon at bounding box center [555, 60] width 4 height 4
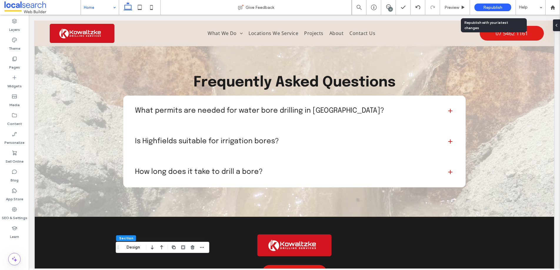
click at [486, 6] on span "Republish" at bounding box center [492, 7] width 19 height 5
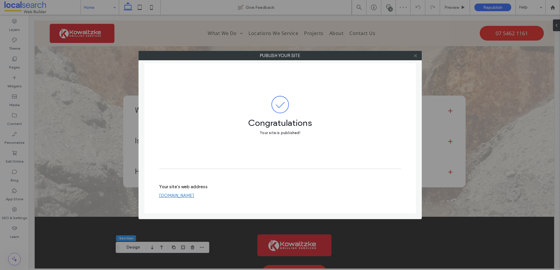
click at [414, 56] on icon at bounding box center [415, 56] width 4 height 4
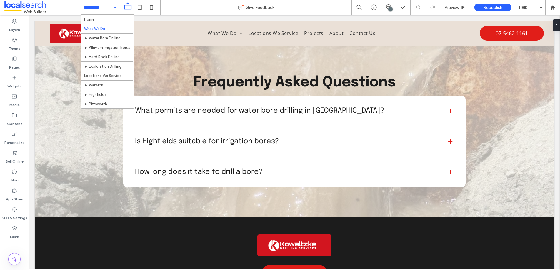
click at [95, 8] on input at bounding box center [98, 7] width 29 height 15
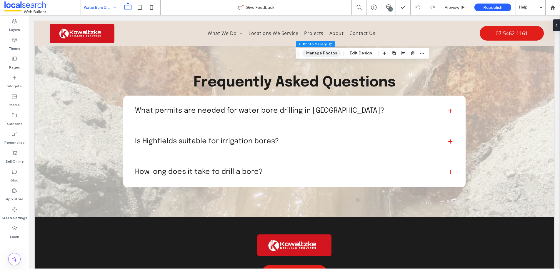
click at [321, 51] on button "Manage Photos" at bounding box center [321, 53] width 39 height 7
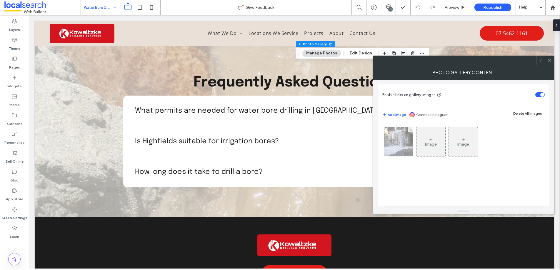
click at [396, 146] on img at bounding box center [398, 141] width 43 height 29
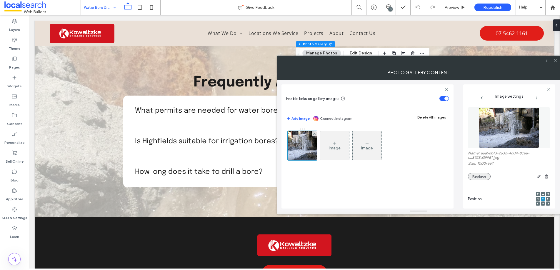
click at [479, 176] on button "Replace" at bounding box center [479, 176] width 23 height 7
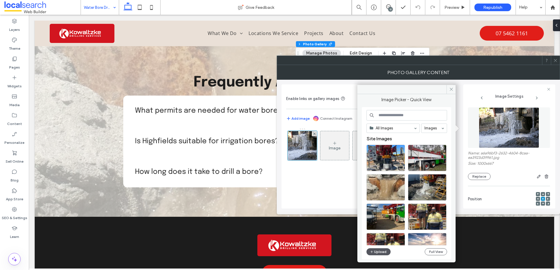
click at [374, 252] on button "Upload" at bounding box center [378, 251] width 24 height 7
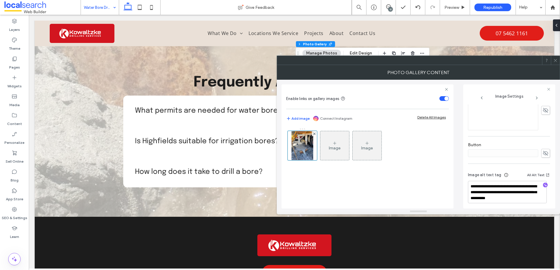
scroll to position [174, 0]
click at [555, 59] on icon at bounding box center [555, 60] width 4 height 4
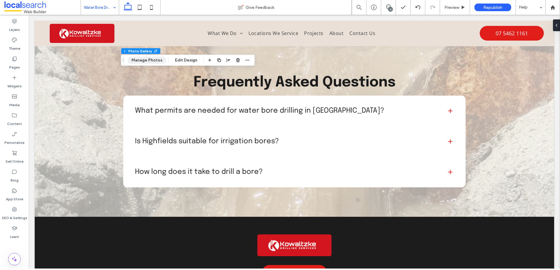
click at [139, 60] on button "Manage Photos" at bounding box center [147, 60] width 39 height 7
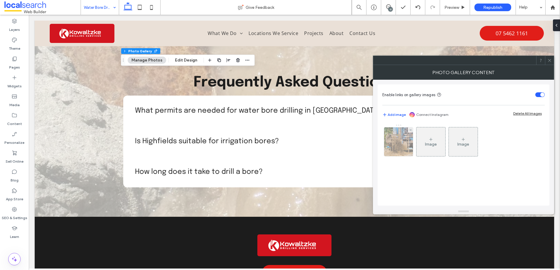
click at [401, 142] on img at bounding box center [398, 141] width 43 height 29
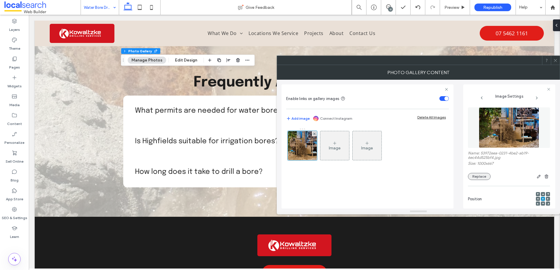
click at [476, 174] on button "Replace" at bounding box center [479, 176] width 23 height 7
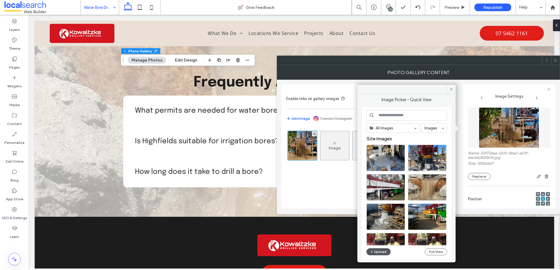
click at [378, 251] on button "Upload" at bounding box center [378, 251] width 24 height 7
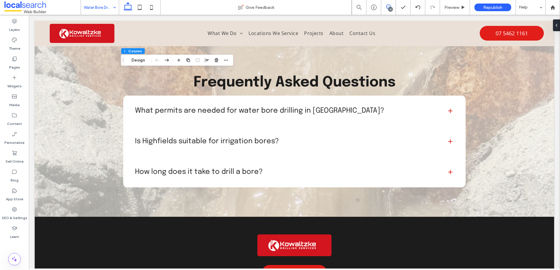
click at [386, 4] on icon at bounding box center [388, 6] width 5 height 5
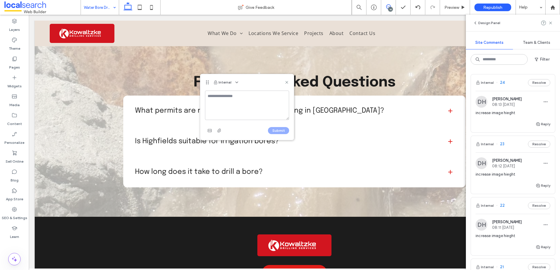
click at [221, 102] on textarea at bounding box center [247, 105] width 84 height 29
drag, startPoint x: 260, startPoint y: 99, endPoint x: 206, endPoint y: 91, distance: 54.4
click at [206, 91] on textarea "**********" at bounding box center [247, 105] width 84 height 29
type textarea "**********"
click at [276, 129] on button "Submit" at bounding box center [278, 130] width 21 height 7
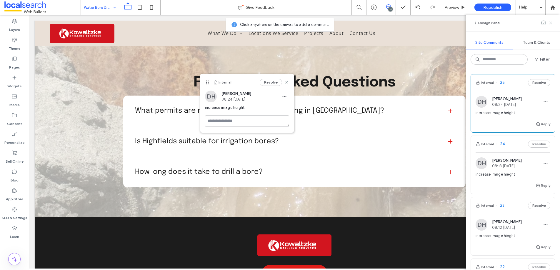
click at [550, 22] on use at bounding box center [550, 22] width 3 height 3
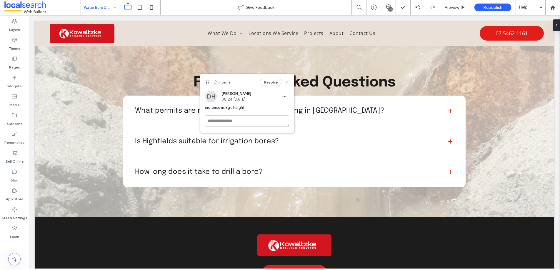
click at [287, 82] on use at bounding box center [286, 82] width 3 height 3
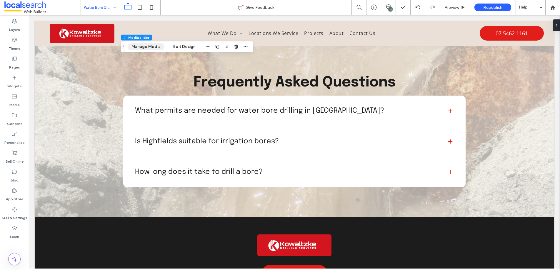
click at [139, 50] on button "Manage Media" at bounding box center [146, 46] width 37 height 7
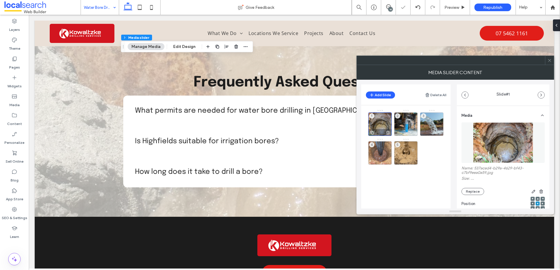
click at [375, 126] on div "1" at bounding box center [380, 124] width 24 height 24
click at [472, 189] on button "Replace" at bounding box center [472, 191] width 23 height 7
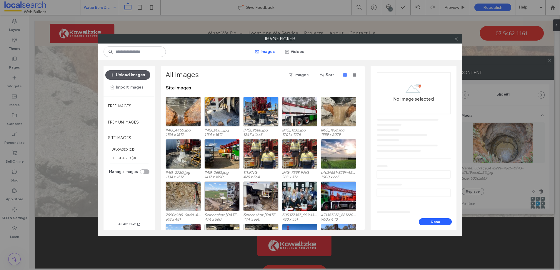
click at [131, 76] on button "Upload Images" at bounding box center [127, 74] width 45 height 9
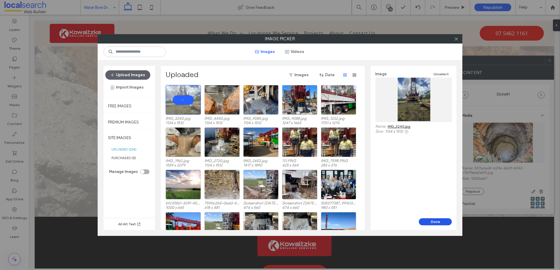
click at [435, 220] on button "Done" at bounding box center [435, 221] width 33 height 7
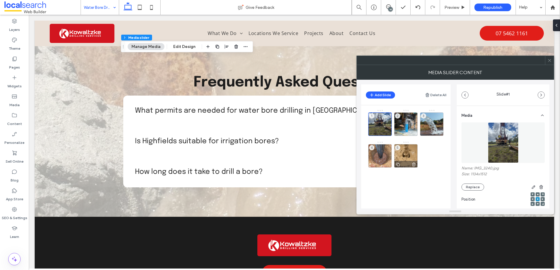
click at [413, 148] on div "5" at bounding box center [406, 156] width 24 height 24
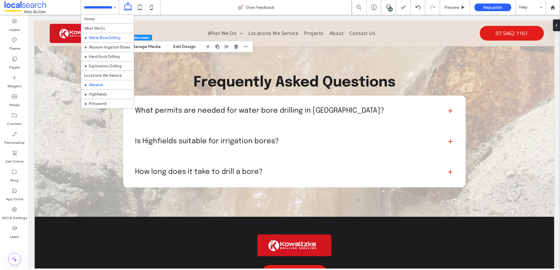
scroll to position [0, 0]
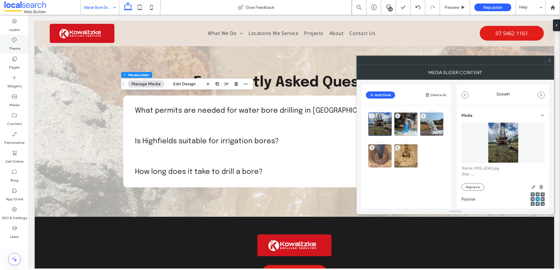
click at [392, 152] on div "1 2 3 4 5" at bounding box center [409, 139] width 82 height 61
click at [381, 157] on div "4" at bounding box center [380, 156] width 24 height 24
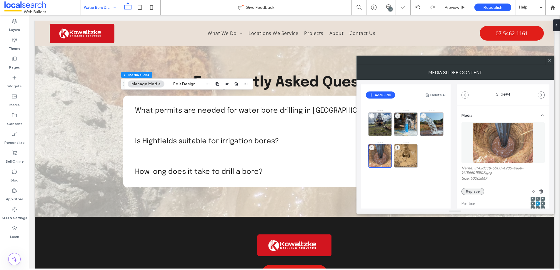
click at [468, 192] on button "Replace" at bounding box center [472, 191] width 23 height 7
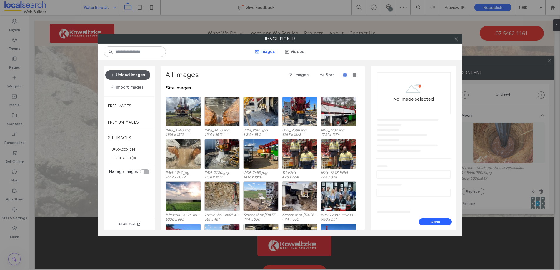
click at [123, 74] on button "Upload Images" at bounding box center [127, 74] width 45 height 9
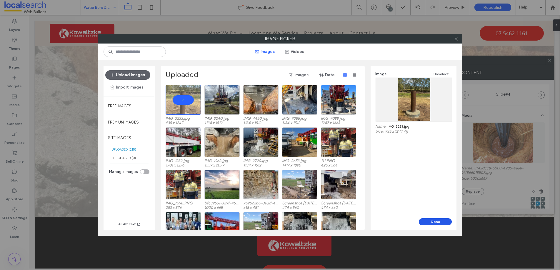
click at [438, 223] on button "Done" at bounding box center [435, 221] width 33 height 7
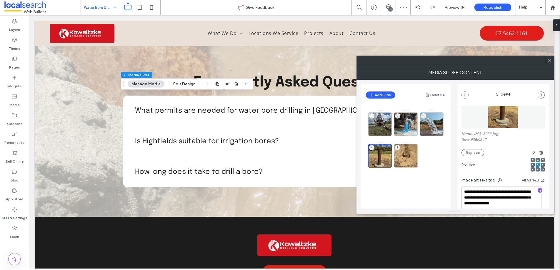
scroll to position [95, 0]
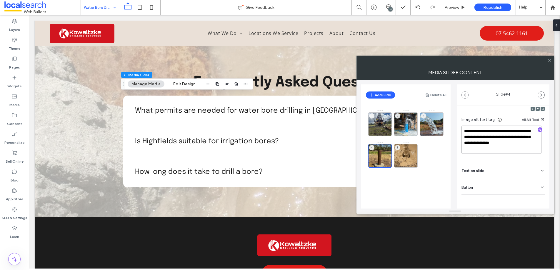
drag, startPoint x: 508, startPoint y: 137, endPoint x: 450, endPoint y: 133, distance: 58.7
click at [450, 133] on div "**********" at bounding box center [455, 144] width 188 height 129
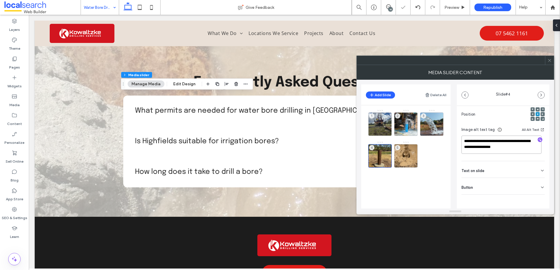
scroll to position [84, 0]
type textarea "**********"
click at [551, 63] on span at bounding box center [549, 60] width 4 height 9
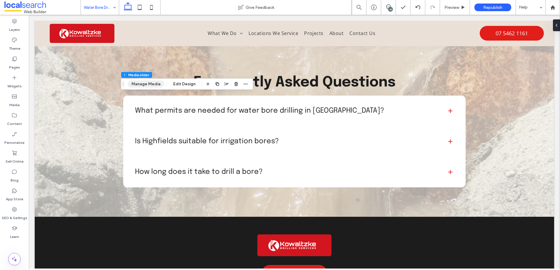
click at [149, 84] on button "Manage Media" at bounding box center [146, 84] width 37 height 7
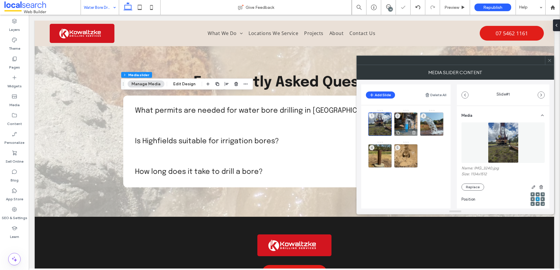
click at [406, 125] on div "2" at bounding box center [406, 124] width 24 height 24
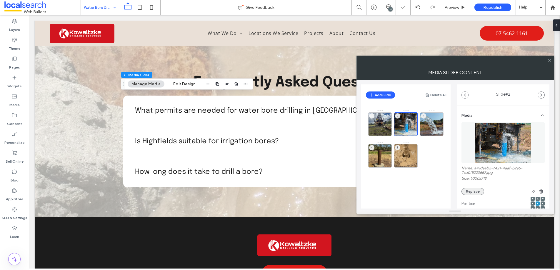
click at [470, 189] on button "Replace" at bounding box center [472, 191] width 23 height 7
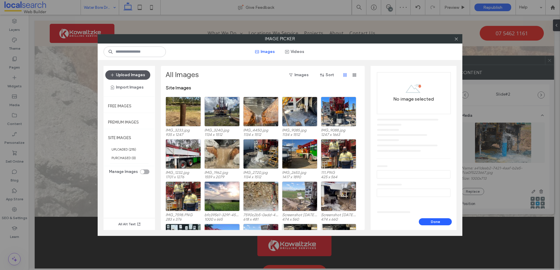
click at [126, 71] on button "Upload Images" at bounding box center [127, 74] width 45 height 9
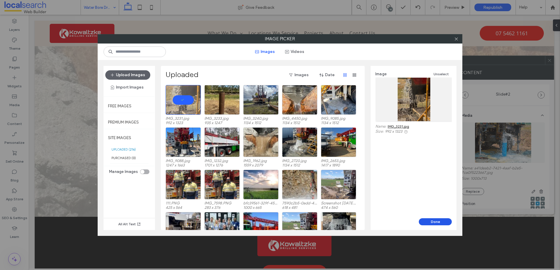
click at [433, 223] on button "Done" at bounding box center [435, 221] width 33 height 7
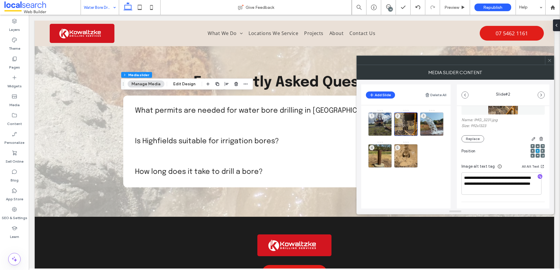
scroll to position [89, 0]
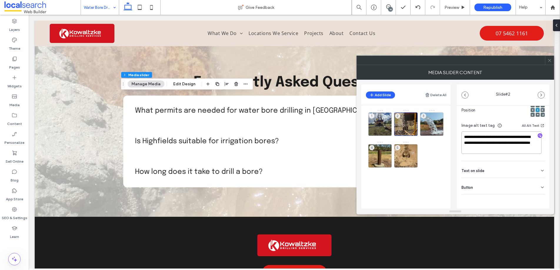
drag, startPoint x: 478, startPoint y: 143, endPoint x: 457, endPoint y: 136, distance: 22.2
click at [457, 136] on div "**********" at bounding box center [503, 123] width 93 height 213
type textarea "**********"
click at [548, 63] on span at bounding box center [549, 60] width 4 height 9
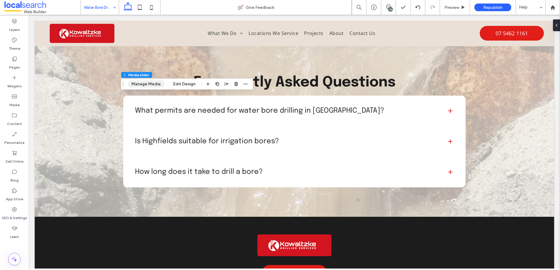
click at [145, 81] on button "Manage Media" at bounding box center [146, 84] width 37 height 7
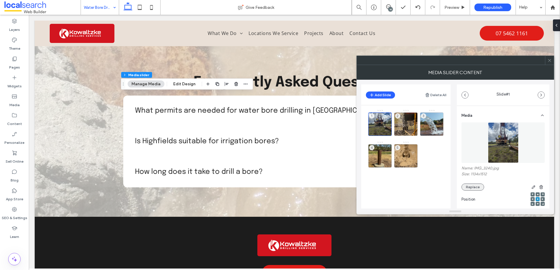
click at [468, 186] on button "Replace" at bounding box center [472, 187] width 23 height 7
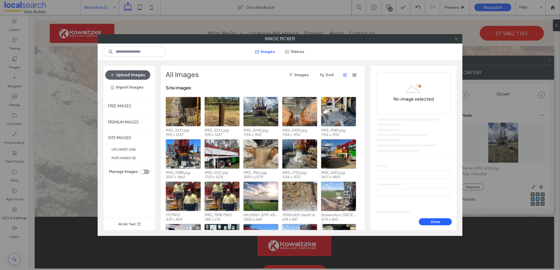
click at [457, 38] on icon at bounding box center [456, 39] width 4 height 4
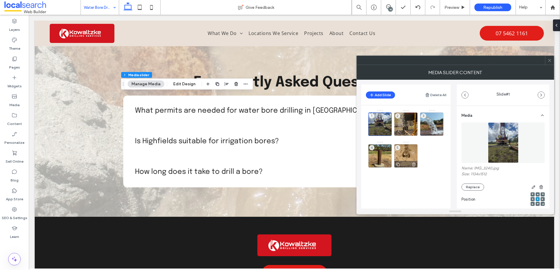
click at [407, 146] on div "5" at bounding box center [406, 156] width 24 height 24
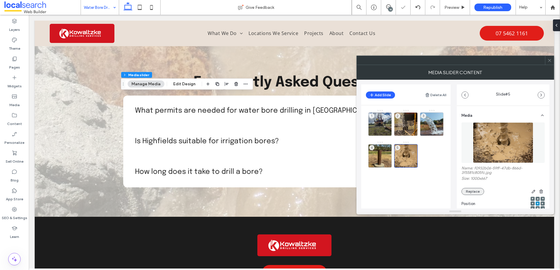
click at [466, 189] on button "Replace" at bounding box center [472, 191] width 23 height 7
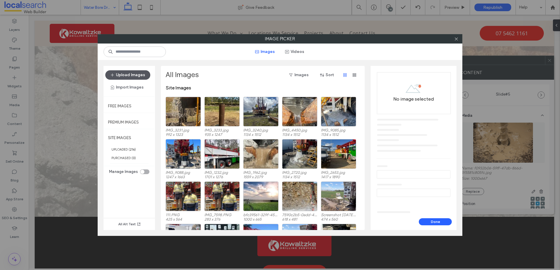
click at [123, 74] on button "Upload Images" at bounding box center [127, 74] width 45 height 9
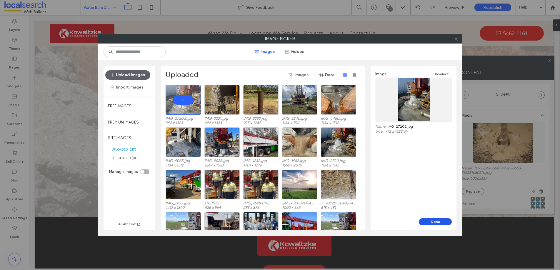
click at [431, 221] on button "Done" at bounding box center [435, 221] width 33 height 7
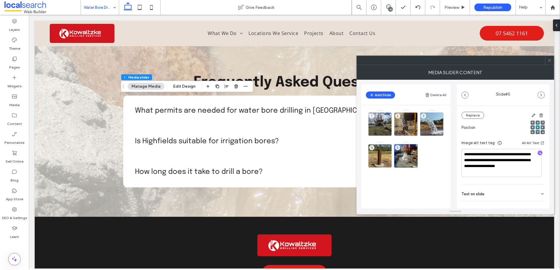
scroll to position [95, 0]
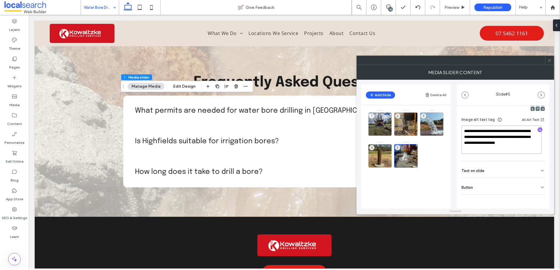
drag, startPoint x: 512, startPoint y: 137, endPoint x: 493, endPoint y: 131, distance: 19.9
click at [493, 131] on textarea "**********" at bounding box center [501, 140] width 80 height 28
type textarea "**********"
click at [550, 61] on use at bounding box center [549, 60] width 3 height 3
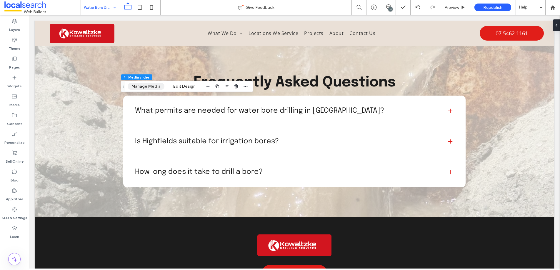
click at [147, 85] on button "Manage Media" at bounding box center [146, 86] width 37 height 7
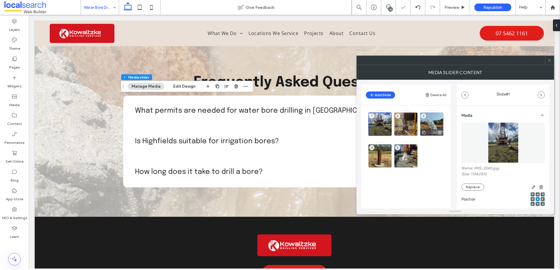
click at [426, 123] on div "3" at bounding box center [432, 124] width 24 height 24
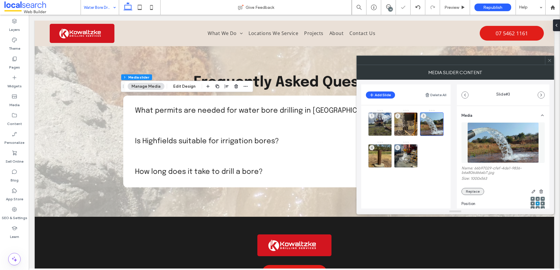
click at [469, 189] on button "Replace" at bounding box center [472, 191] width 23 height 7
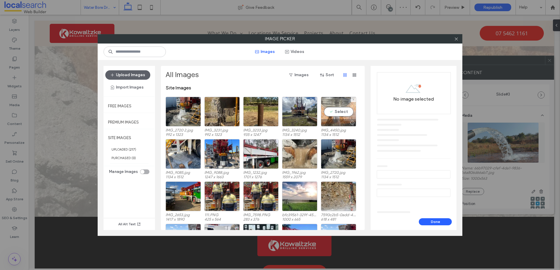
click at [336, 110] on div "Select" at bounding box center [338, 112] width 35 height 30
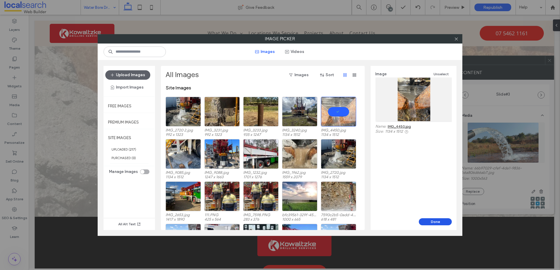
click at [434, 224] on button "Done" at bounding box center [435, 221] width 33 height 7
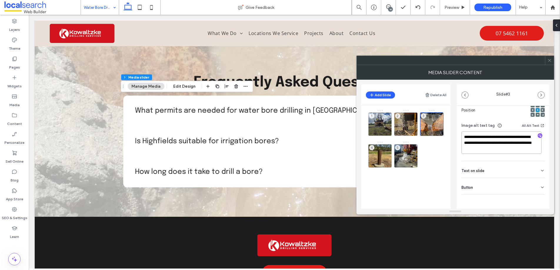
drag, startPoint x: 483, startPoint y: 142, endPoint x: 475, endPoint y: 136, distance: 9.9
click at [475, 136] on textarea "**********" at bounding box center [501, 142] width 80 height 22
type textarea "**********"
click at [551, 64] on span at bounding box center [549, 60] width 4 height 9
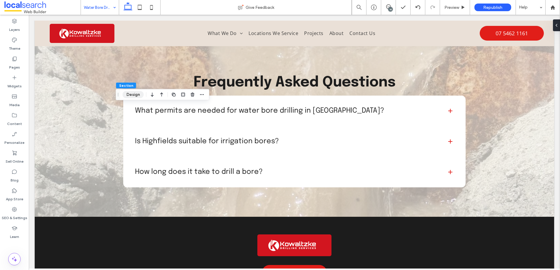
click at [133, 93] on button "Design" at bounding box center [133, 94] width 21 height 7
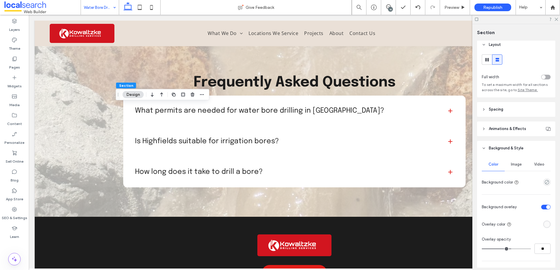
scroll to position [8, 0]
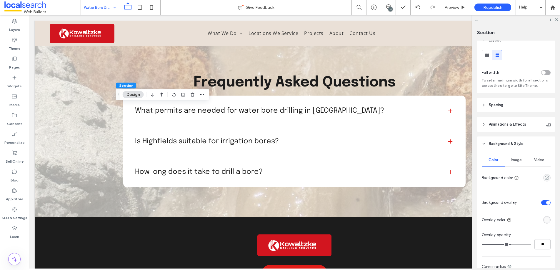
click at [516, 159] on span "Image" at bounding box center [516, 160] width 11 height 5
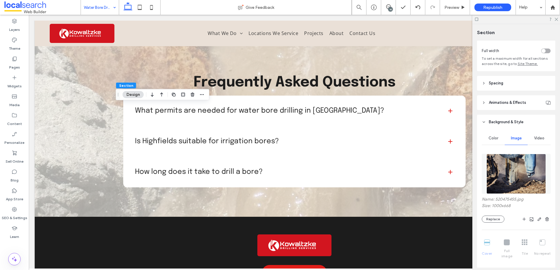
scroll to position [56, 0]
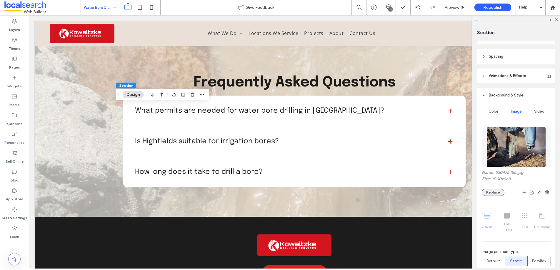
click at [495, 192] on button "Replace" at bounding box center [493, 192] width 23 height 7
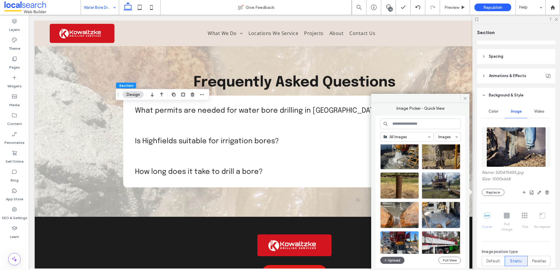
scroll to position [94, 0]
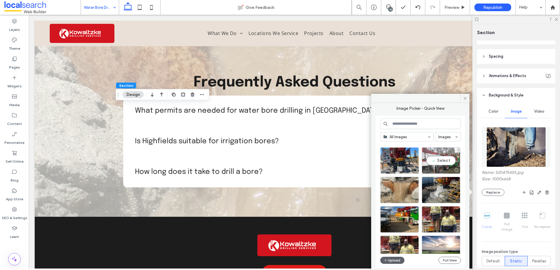
click at [437, 158] on div "Select" at bounding box center [441, 160] width 39 height 26
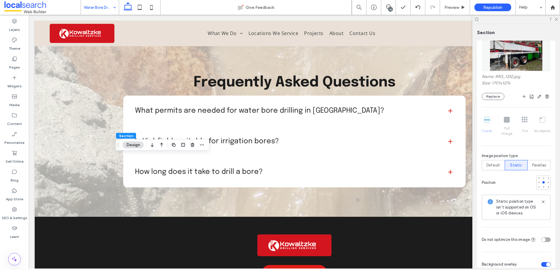
scroll to position [261, 0]
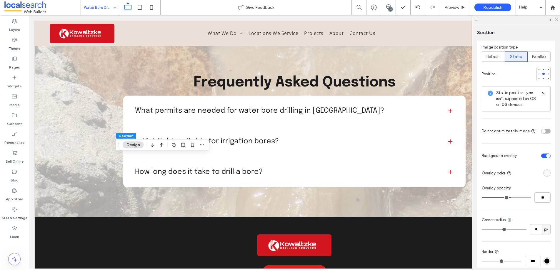
click at [556, 19] on use at bounding box center [556, 19] width 3 height 3
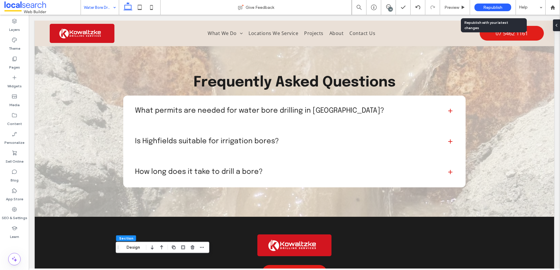
click at [489, 7] on span "Republish" at bounding box center [492, 7] width 19 height 5
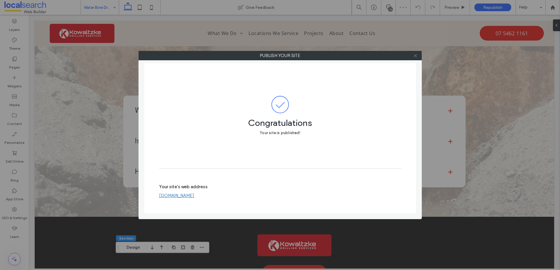
click at [416, 55] on use at bounding box center [415, 55] width 3 height 3
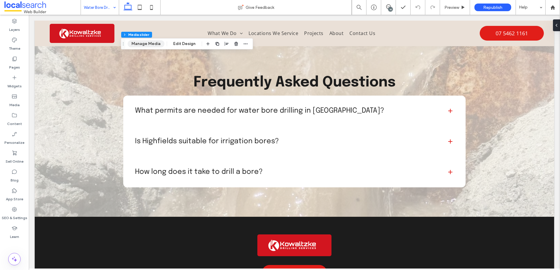
click at [154, 46] on button "Manage Media" at bounding box center [146, 43] width 37 height 7
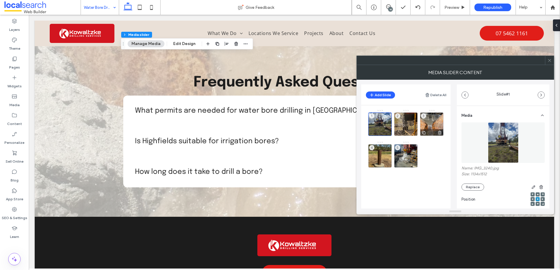
click at [432, 127] on div "3" at bounding box center [432, 124] width 24 height 24
click at [471, 184] on button "Replace" at bounding box center [472, 187] width 23 height 7
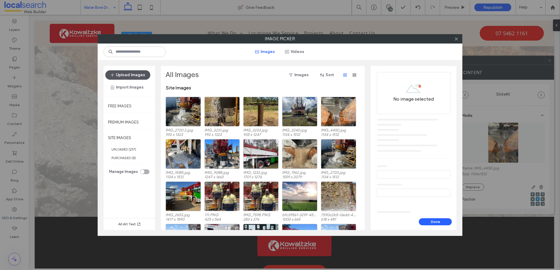
click at [124, 74] on button "Upload Images" at bounding box center [127, 74] width 45 height 9
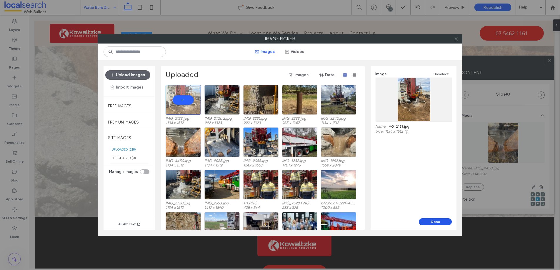
click at [443, 221] on button "Done" at bounding box center [435, 221] width 33 height 7
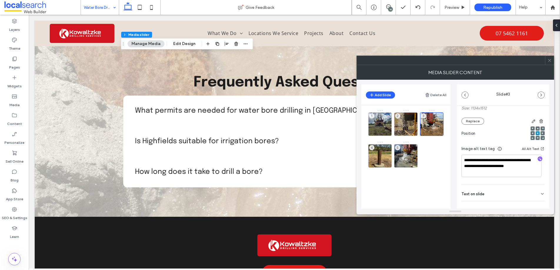
scroll to position [89, 0]
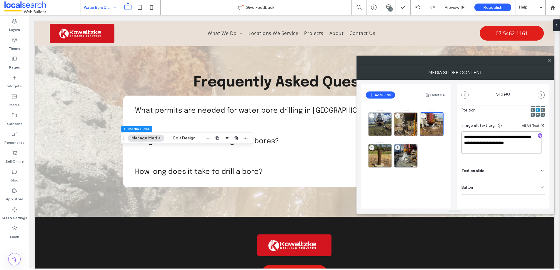
drag, startPoint x: 509, startPoint y: 137, endPoint x: 440, endPoint y: 138, distance: 69.4
click at [442, 138] on div "**********" at bounding box center [455, 144] width 188 height 129
click at [476, 135] on textarea "**********" at bounding box center [501, 142] width 80 height 22
drag, startPoint x: 475, startPoint y: 137, endPoint x: 509, endPoint y: 136, distance: 34.1
click at [509, 136] on textarea "**********" at bounding box center [501, 142] width 80 height 22
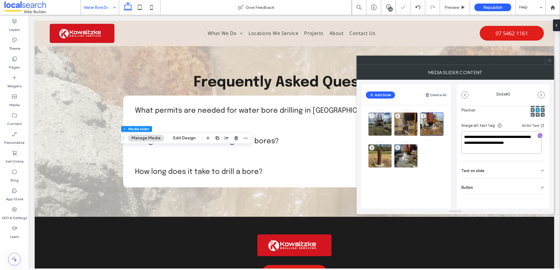
type textarea "**********"
click at [551, 60] on icon at bounding box center [549, 60] width 4 height 4
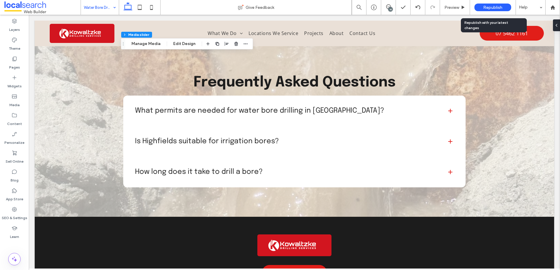
click at [493, 9] on span "Republish" at bounding box center [492, 7] width 19 height 5
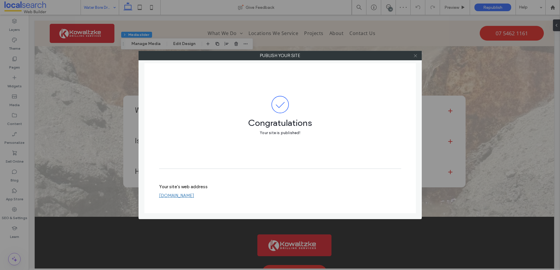
click at [416, 56] on icon at bounding box center [415, 56] width 4 height 4
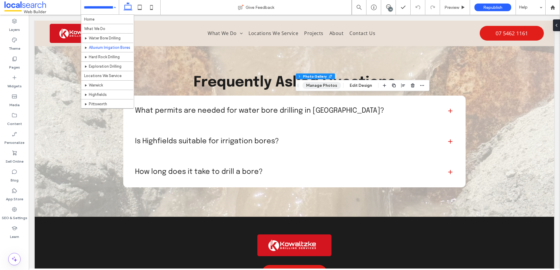
click at [321, 85] on button "Manage Photos" at bounding box center [321, 85] width 39 height 7
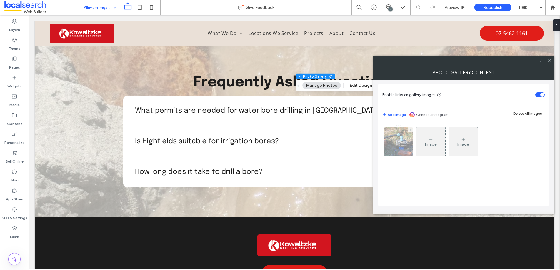
click at [398, 141] on img at bounding box center [398, 141] width 41 height 29
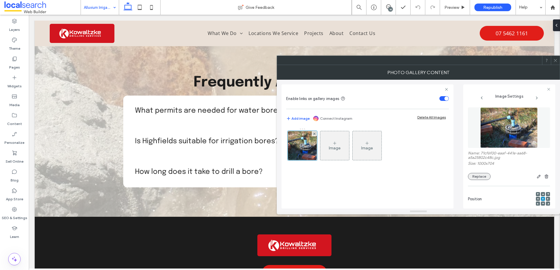
click at [477, 173] on button "Replace" at bounding box center [479, 176] width 23 height 7
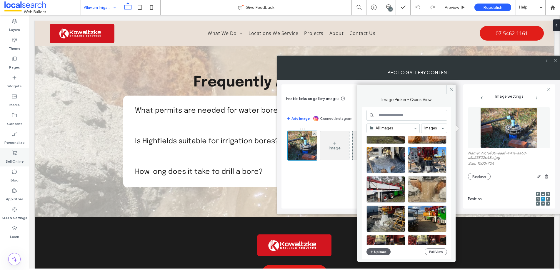
scroll to position [85, 0]
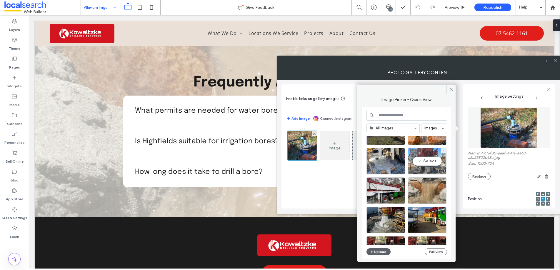
click at [427, 159] on div "Select" at bounding box center [427, 161] width 39 height 26
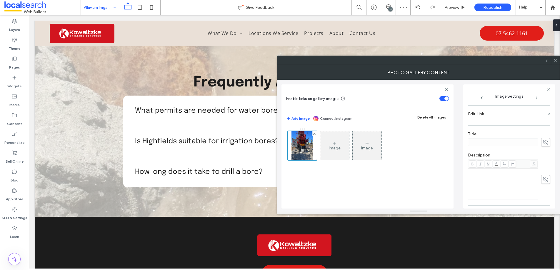
scroll to position [174, 0]
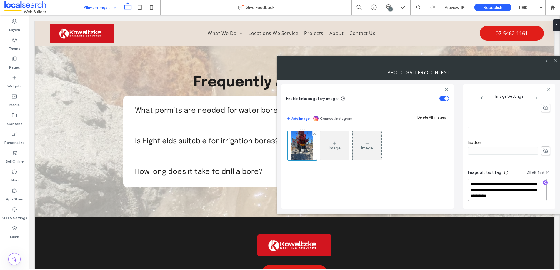
drag, startPoint x: 506, startPoint y: 190, endPoint x: 466, endPoint y: 179, distance: 41.4
click at [466, 179] on div "**********" at bounding box center [509, 146] width 92 height 124
click at [508, 184] on textarea "**********" at bounding box center [507, 190] width 79 height 22
type textarea "**********"
click at [556, 59] on icon at bounding box center [555, 60] width 4 height 4
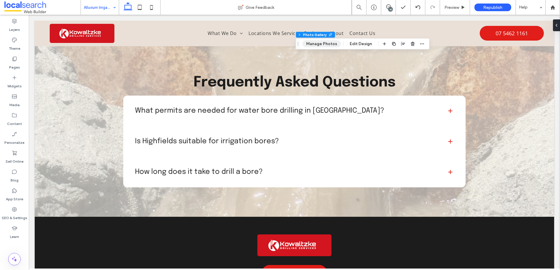
click at [326, 45] on button "Manage Photos" at bounding box center [321, 43] width 39 height 7
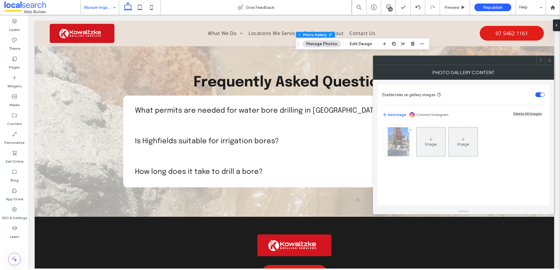
click at [395, 141] on img at bounding box center [398, 141] width 21 height 29
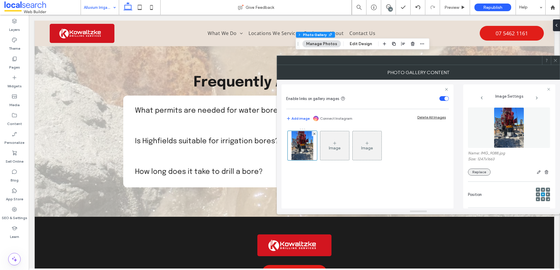
click at [475, 171] on button "Replace" at bounding box center [479, 172] width 23 height 7
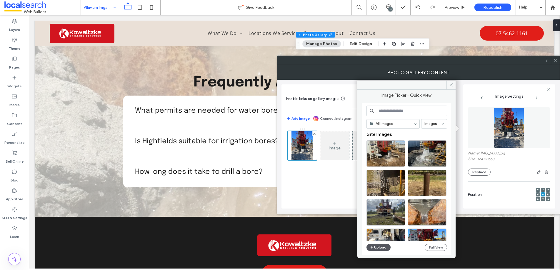
click at [380, 245] on button "Upload" at bounding box center [378, 247] width 24 height 7
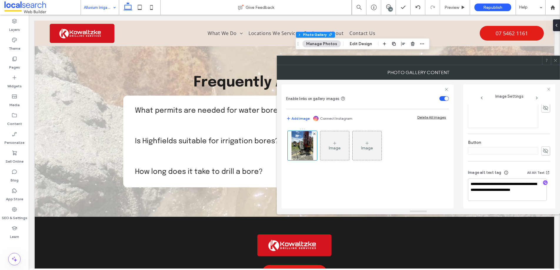
click at [555, 57] on span at bounding box center [555, 60] width 4 height 9
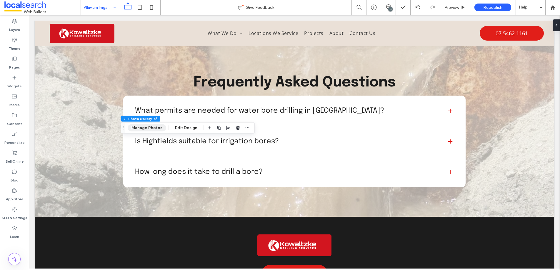
click at [150, 128] on button "Manage Photos" at bounding box center [147, 127] width 39 height 7
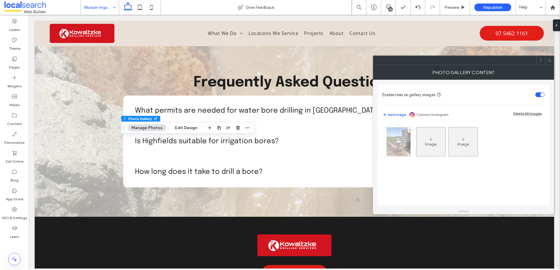
click at [401, 146] on img at bounding box center [398, 141] width 24 height 29
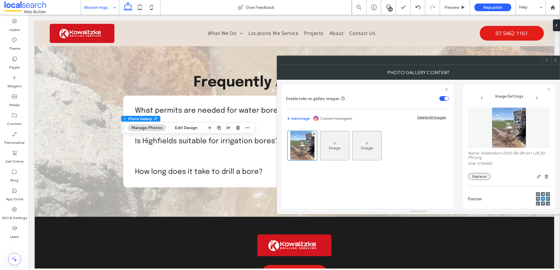
click at [484, 176] on button "Replace" at bounding box center [479, 176] width 23 height 7
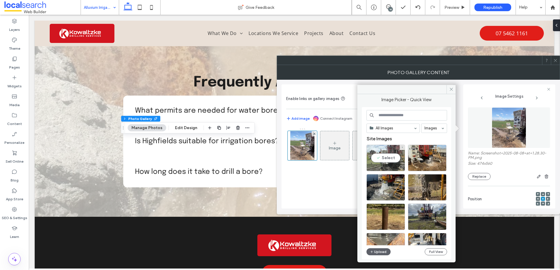
click at [385, 157] on div "Select" at bounding box center [385, 158] width 39 height 26
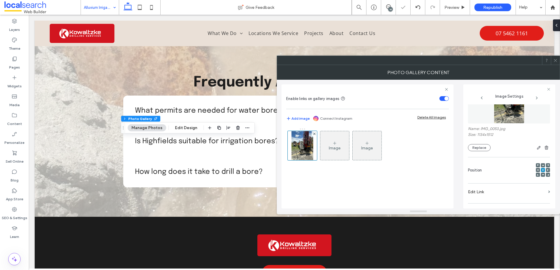
scroll to position [104, 0]
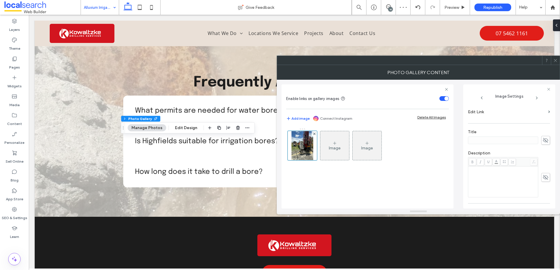
click at [557, 63] on span at bounding box center [555, 60] width 4 height 9
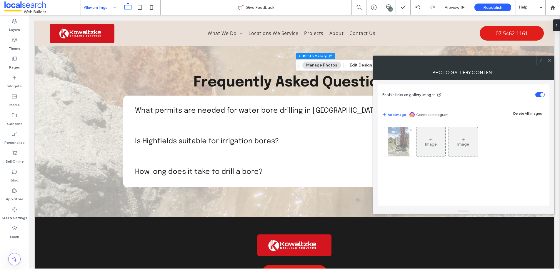
click at [393, 147] on img at bounding box center [399, 141] width 22 height 29
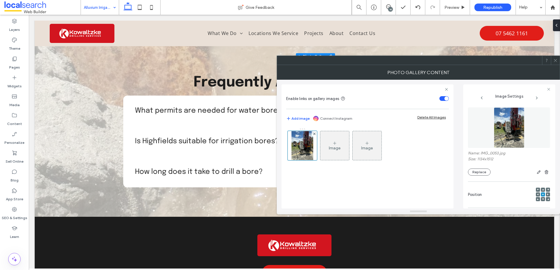
click at [472, 167] on div "Name: IMG_0053.jpg Size: 1134x1512 Replace" at bounding box center [509, 163] width 82 height 25
click at [474, 173] on button "Replace" at bounding box center [479, 172] width 23 height 7
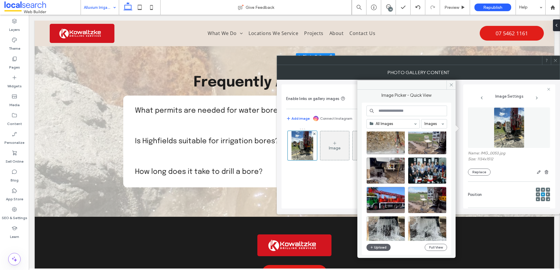
scroll to position [248, 0]
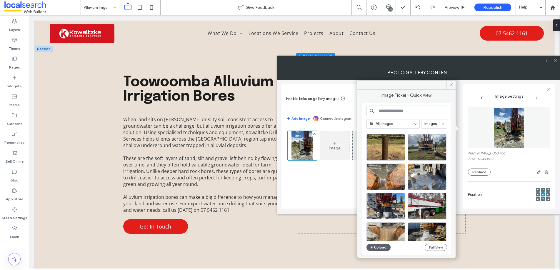
scroll to position [61, 0]
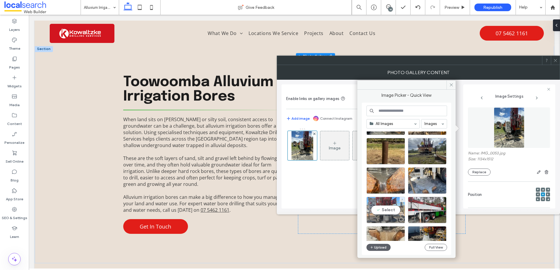
click at [386, 209] on div "Select" at bounding box center [385, 210] width 39 height 26
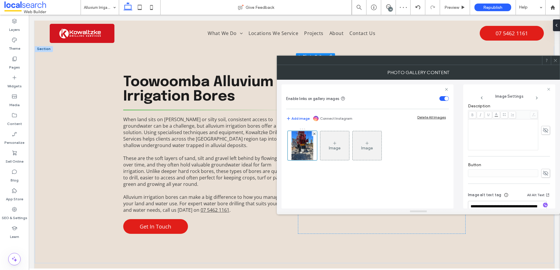
scroll to position [174, 0]
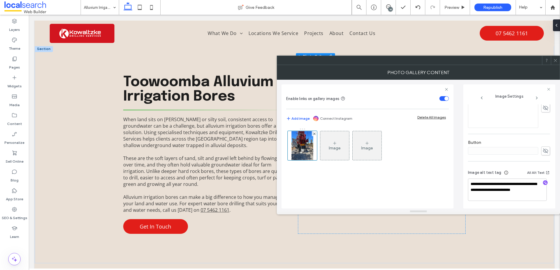
click at [556, 59] on use at bounding box center [555, 60] width 3 height 3
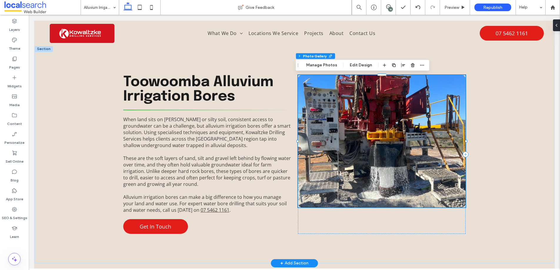
click at [358, 121] on link at bounding box center [382, 141] width 168 height 132
click at [320, 63] on button "Manage Photos" at bounding box center [321, 65] width 39 height 7
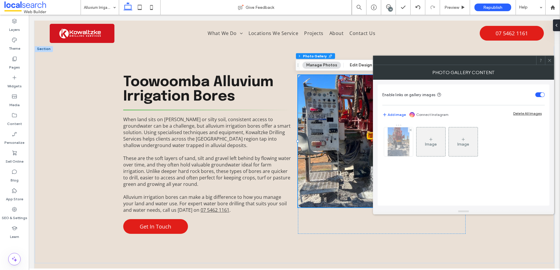
click at [394, 145] on img at bounding box center [398, 141] width 21 height 29
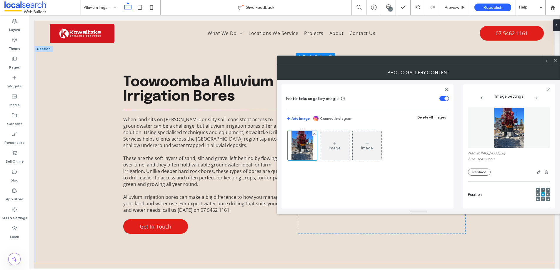
click at [542, 199] on use at bounding box center [543, 199] width 2 height 1
click at [558, 61] on div at bounding box center [555, 60] width 9 height 9
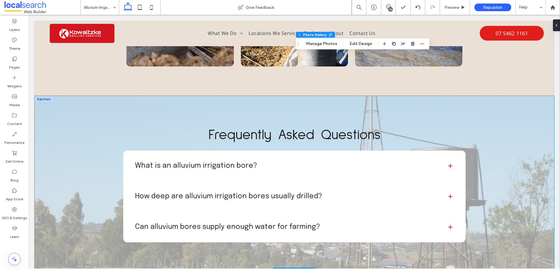
scroll to position [668, 0]
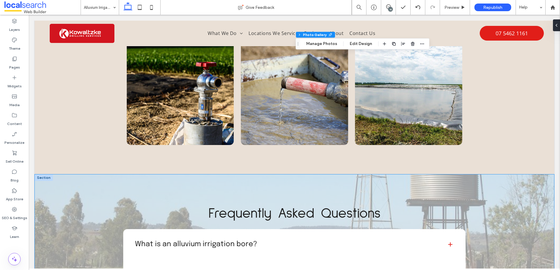
click at [51, 208] on div "Frequently Asked Questions What is an alluvium irrigation bore? An alluvium irr…" at bounding box center [294, 262] width 519 height 176
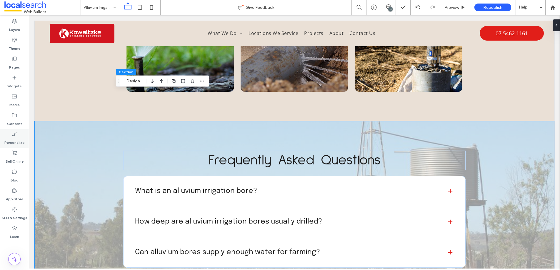
scroll to position [748, 0]
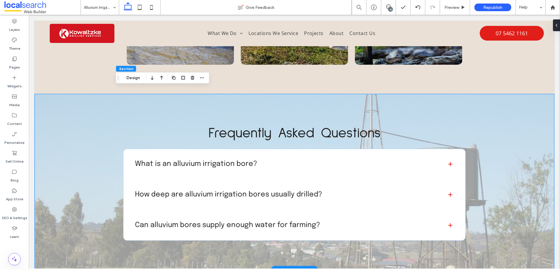
drag, startPoint x: 66, startPoint y: 124, endPoint x: 78, endPoint y: 117, distance: 13.5
click at [66, 124] on div "Frequently Asked Questions What is an alluvium irrigation bore? An alluvium irr…" at bounding box center [294, 182] width 519 height 176
click at [132, 77] on button "Design" at bounding box center [133, 77] width 21 height 7
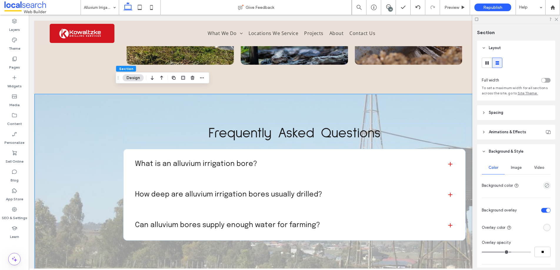
click at [513, 169] on span "Image" at bounding box center [516, 167] width 11 height 5
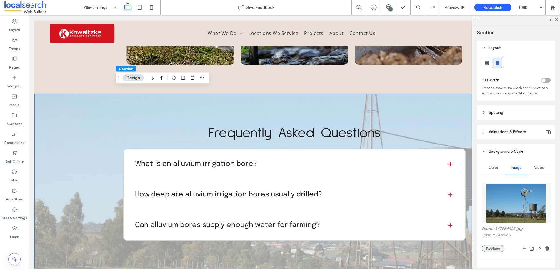
click at [491, 251] on button "Replace" at bounding box center [493, 248] width 23 height 7
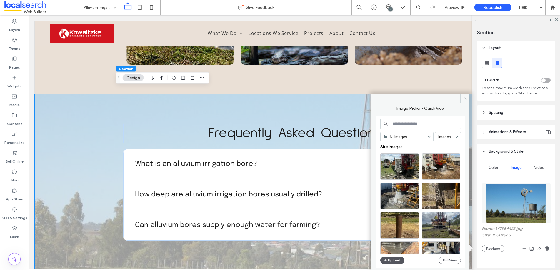
click at [395, 260] on button "Upload" at bounding box center [392, 260] width 24 height 7
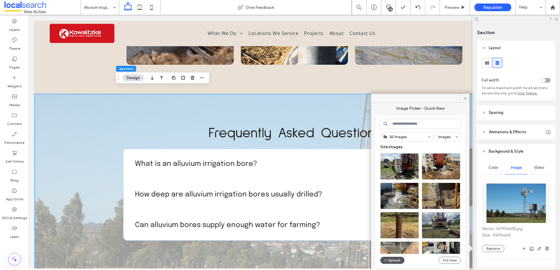
click at [385, 259] on icon "button" at bounding box center [386, 260] width 4 height 5
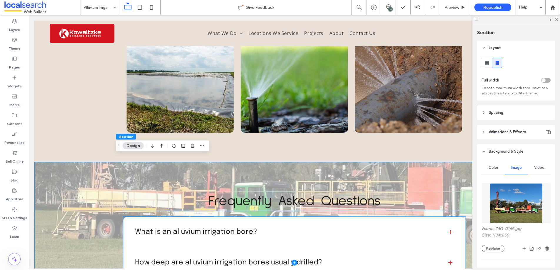
scroll to position [679, 0]
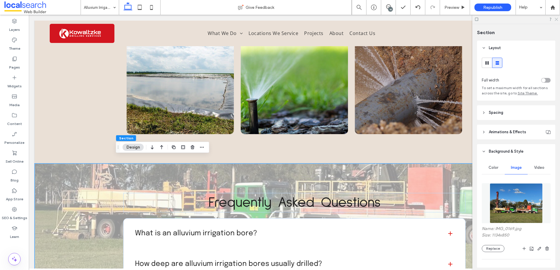
click at [557, 18] on icon at bounding box center [556, 19] width 4 height 4
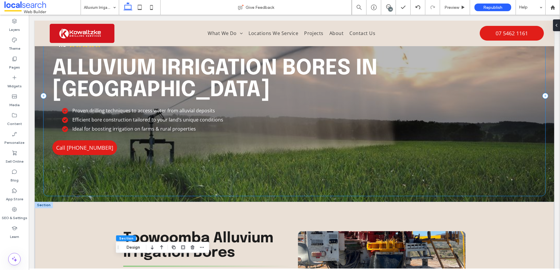
scroll to position [0, 0]
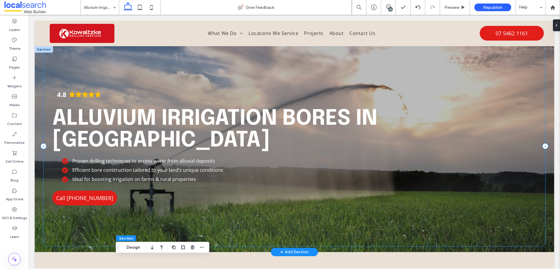
click at [50, 64] on div "4.8 Alluvium Irrigation Bores in Toowoomba Proven drilling techniques to access…" at bounding box center [295, 146] width 502 height 200
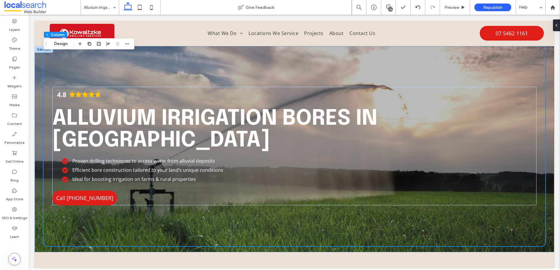
click at [37, 59] on div "4.8 Alluvium Irrigation Bores in Toowoomba Proven drilling techniques to access…" at bounding box center [294, 149] width 519 height 206
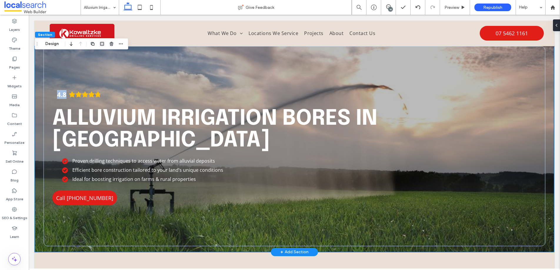
click at [37, 60] on div "4.8 Alluvium Irrigation Bores in Toowoomba Proven drilling techniques to access…" at bounding box center [294, 149] width 519 height 206
click at [49, 41] on button "Design" at bounding box center [51, 43] width 21 height 7
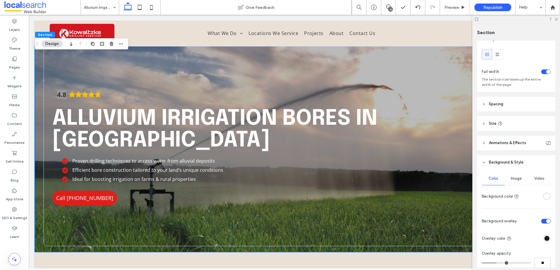
click at [516, 176] on div "Image" at bounding box center [516, 178] width 23 height 13
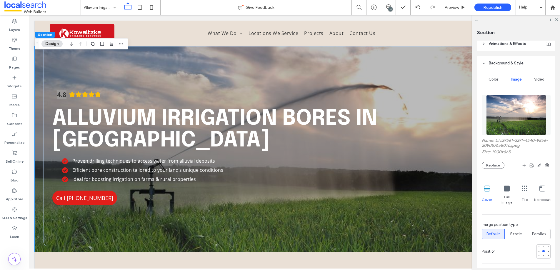
scroll to position [112, 0]
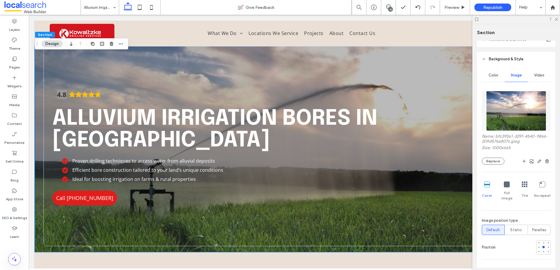
click at [491, 157] on div "Name: bfc39561-329f-4540-9866-209d576a807c.jpeg Size: 1000x665 Replace" at bounding box center [516, 149] width 69 height 31
click at [491, 160] on button "Replace" at bounding box center [493, 161] width 23 height 7
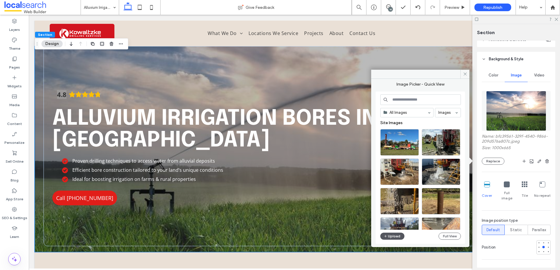
click at [388, 236] on button "Upload" at bounding box center [392, 236] width 24 height 7
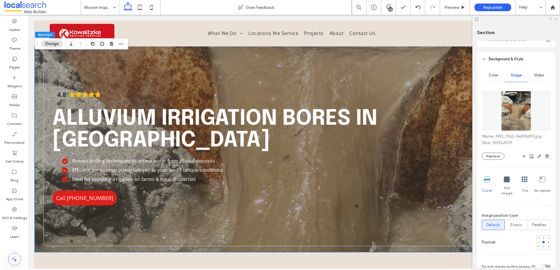
click at [557, 19] on icon at bounding box center [556, 19] width 4 height 4
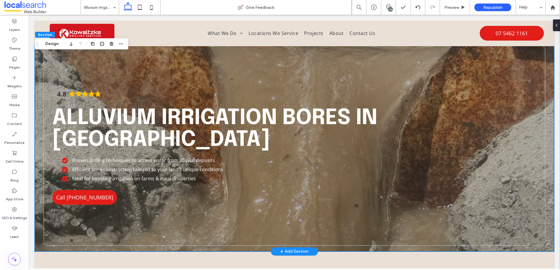
scroll to position [0, 0]
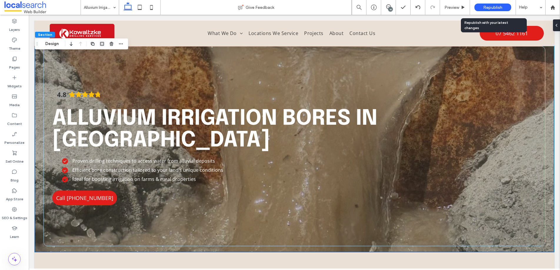
click at [489, 8] on span "Republish" at bounding box center [492, 7] width 19 height 5
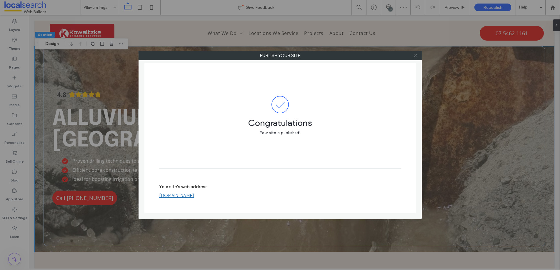
click at [415, 56] on icon at bounding box center [415, 56] width 4 height 4
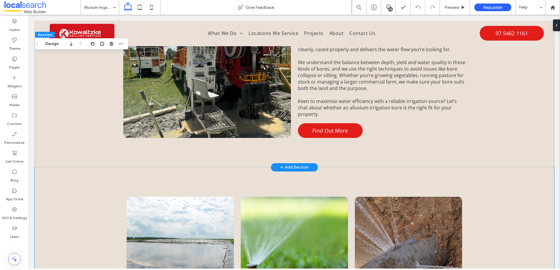
scroll to position [634, 0]
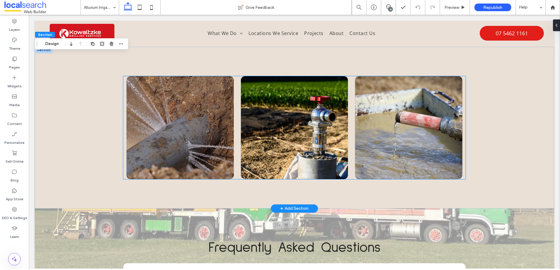
click at [171, 128] on div at bounding box center [179, 127] width 107 height 103
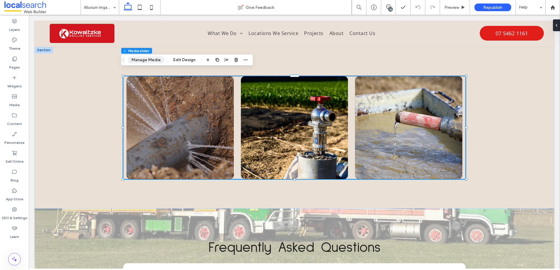
click at [145, 60] on button "Manage Media" at bounding box center [146, 59] width 37 height 7
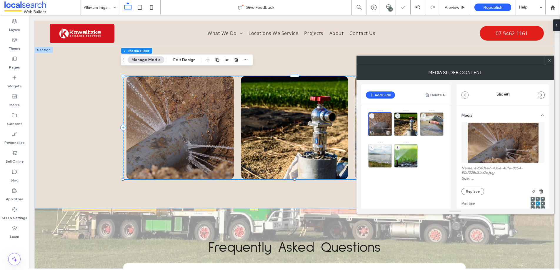
click at [377, 121] on div "1" at bounding box center [380, 124] width 24 height 24
click at [378, 121] on div "1" at bounding box center [380, 124] width 24 height 24
click at [474, 193] on button "Replace" at bounding box center [472, 191] width 23 height 7
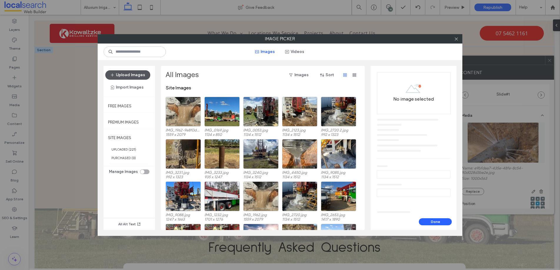
click at [134, 73] on button "Upload Images" at bounding box center [127, 74] width 45 height 9
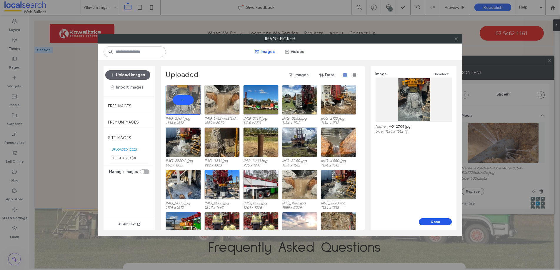
click at [434, 221] on button "Done" at bounding box center [435, 221] width 33 height 7
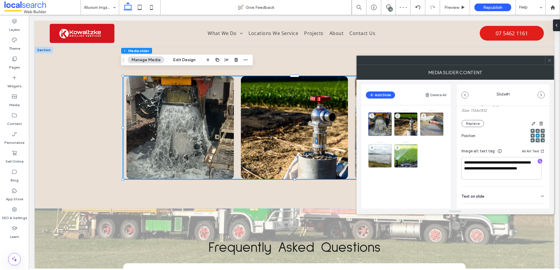
scroll to position [89, 0]
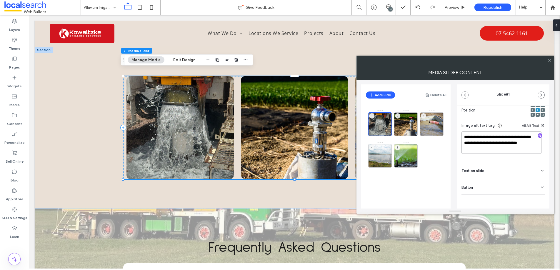
click at [521, 139] on textarea "**********" at bounding box center [501, 142] width 80 height 22
drag, startPoint x: 523, startPoint y: 137, endPoint x: 457, endPoint y: 136, distance: 65.9
click at [458, 136] on div "**********" at bounding box center [503, 123] width 93 height 213
type textarea "**********"
click at [548, 60] on icon at bounding box center [549, 60] width 4 height 4
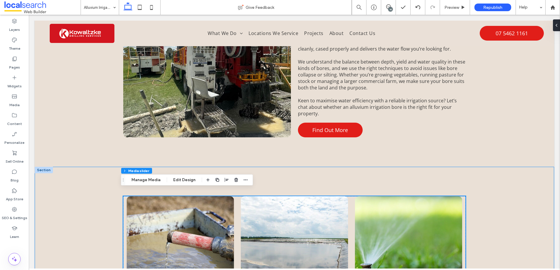
scroll to position [635, 0]
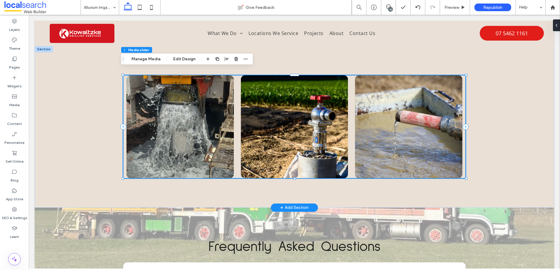
click at [276, 131] on div at bounding box center [294, 126] width 107 height 103
click at [276, 132] on div at bounding box center [294, 126] width 107 height 103
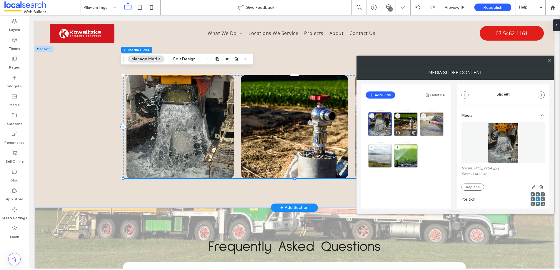
click at [409, 124] on div "2" at bounding box center [406, 124] width 24 height 24
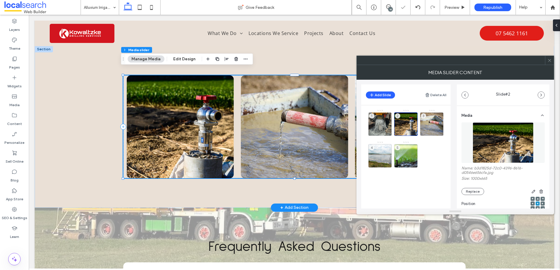
click at [168, 126] on div at bounding box center [179, 126] width 107 height 103
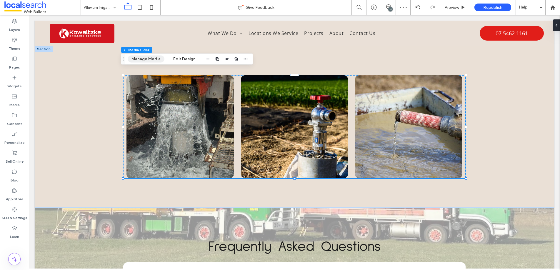
click at [149, 58] on button "Manage Media" at bounding box center [146, 59] width 37 height 7
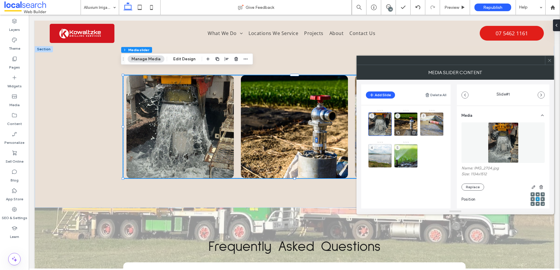
click at [404, 127] on div "2" at bounding box center [406, 124] width 24 height 24
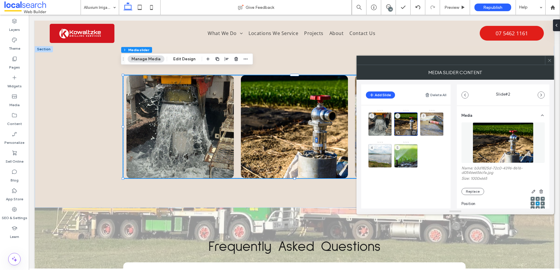
click at [404, 127] on div "2" at bounding box center [406, 124] width 24 height 24
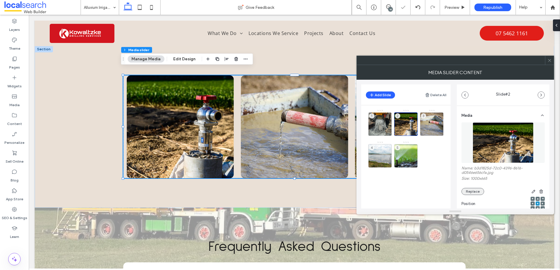
click at [471, 191] on button "Replace" at bounding box center [472, 191] width 23 height 7
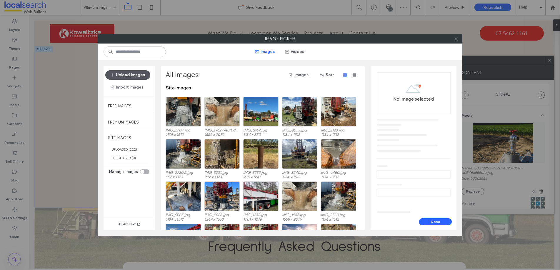
click at [125, 74] on button "Upload Images" at bounding box center [127, 74] width 45 height 9
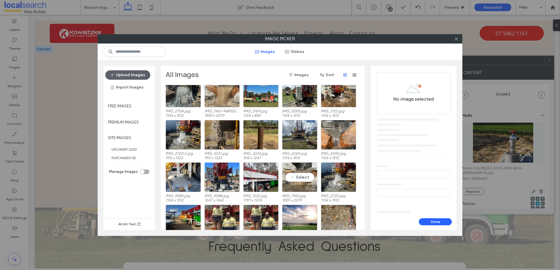
scroll to position [0, 0]
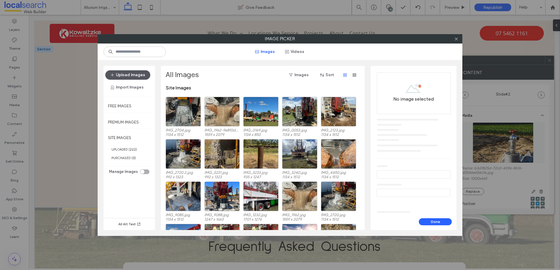
click at [125, 73] on button "Upload Images" at bounding box center [127, 74] width 45 height 9
click at [127, 74] on button "Upload Images" at bounding box center [127, 74] width 45 height 9
click at [126, 73] on button "Upload Images" at bounding box center [127, 74] width 45 height 9
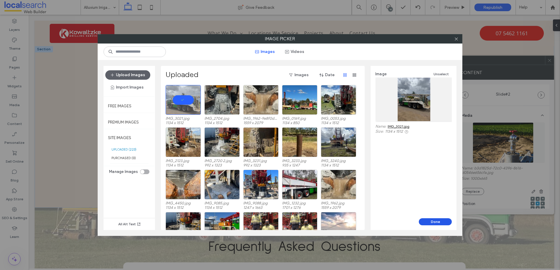
click at [434, 220] on button "Done" at bounding box center [435, 221] width 33 height 7
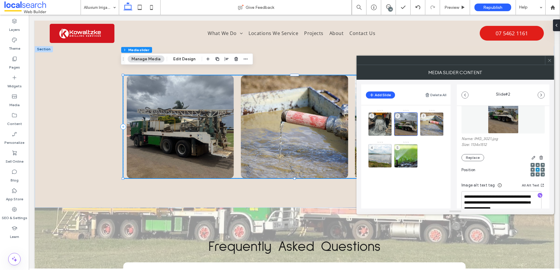
scroll to position [89, 0]
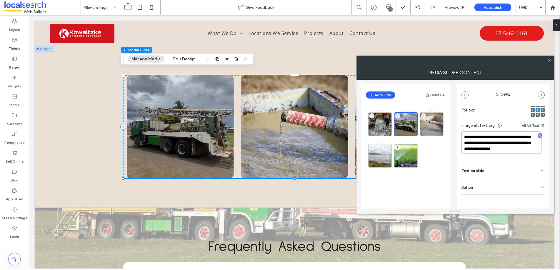
drag, startPoint x: 505, startPoint y: 141, endPoint x: 448, endPoint y: 134, distance: 57.2
click at [448, 134] on div "**********" at bounding box center [455, 144] width 188 height 129
type textarea "**********"
click at [550, 61] on icon at bounding box center [549, 60] width 4 height 4
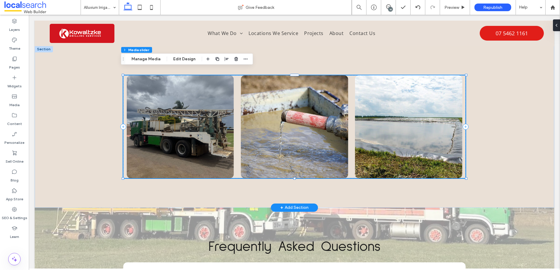
click at [278, 141] on div at bounding box center [294, 126] width 107 height 103
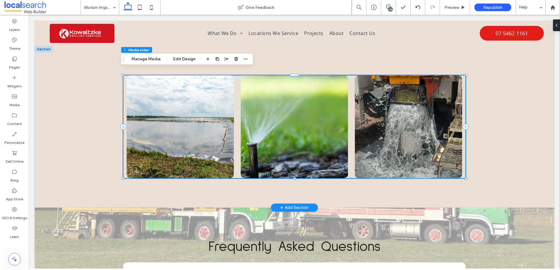
click at [283, 149] on div at bounding box center [294, 126] width 107 height 103
click at [144, 58] on button "Manage Media" at bounding box center [146, 59] width 37 height 7
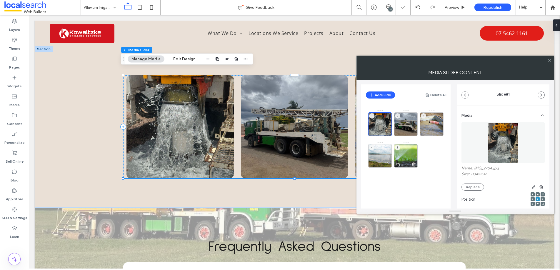
click at [414, 158] on div "5" at bounding box center [406, 156] width 24 height 24
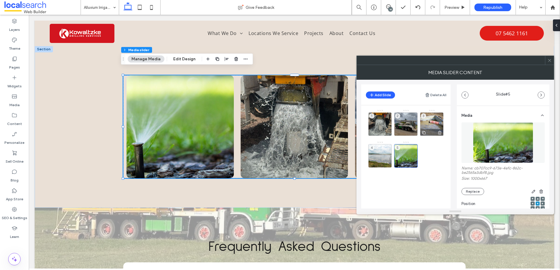
click at [433, 127] on div "3" at bounding box center [432, 124] width 24 height 24
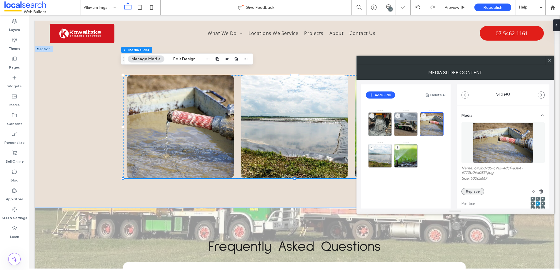
click at [467, 191] on button "Replace" at bounding box center [472, 191] width 23 height 7
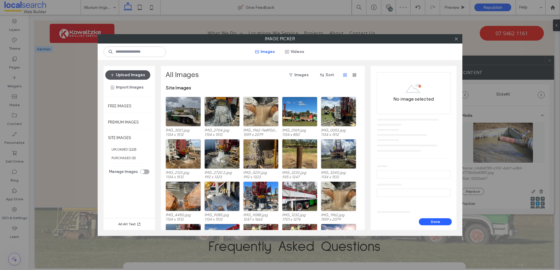
click at [118, 75] on button "Upload Images" at bounding box center [127, 74] width 45 height 9
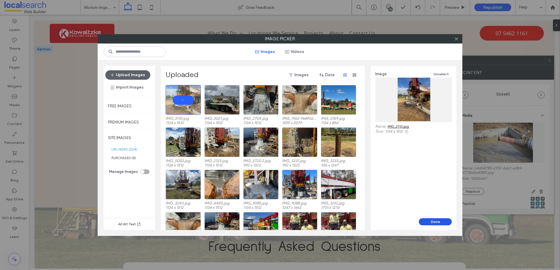
drag, startPoint x: 433, startPoint y: 221, endPoint x: 405, endPoint y: 206, distance: 32.0
click at [433, 221] on button "Done" at bounding box center [435, 221] width 33 height 7
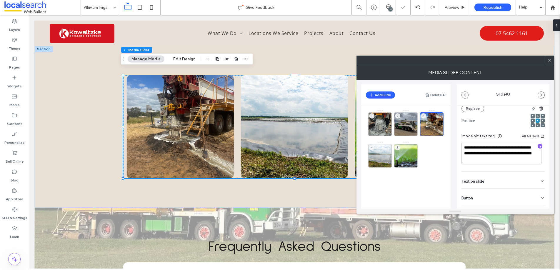
scroll to position [89, 0]
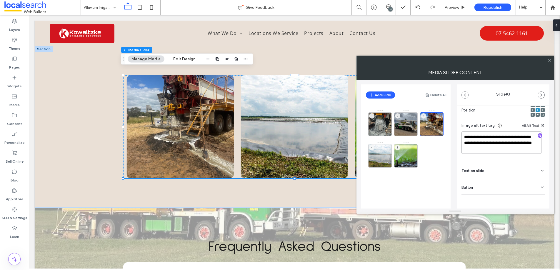
drag, startPoint x: 480, startPoint y: 136, endPoint x: 448, endPoint y: 136, distance: 32.3
click at [448, 136] on div "**********" at bounding box center [455, 144] width 188 height 129
drag, startPoint x: 482, startPoint y: 143, endPoint x: 455, endPoint y: 136, distance: 28.1
click at [456, 136] on div "**********" at bounding box center [455, 144] width 188 height 129
type textarea "**********"
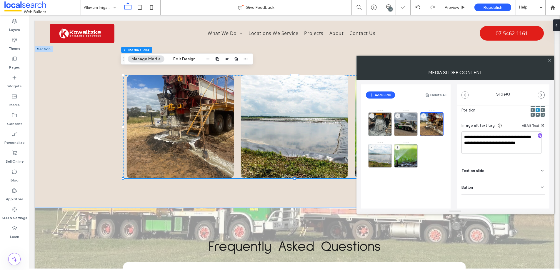
click at [553, 60] on div at bounding box center [549, 60] width 9 height 9
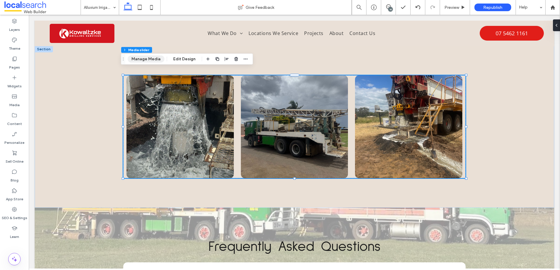
click at [138, 58] on button "Manage Media" at bounding box center [146, 59] width 37 height 7
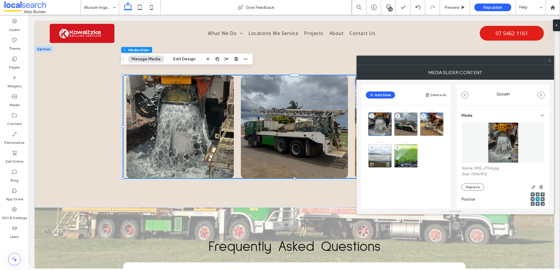
click at [381, 152] on div "4" at bounding box center [380, 156] width 24 height 24
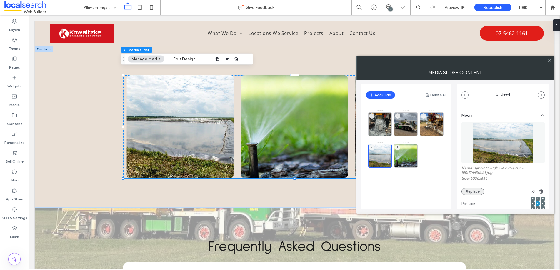
click at [470, 189] on button "Replace" at bounding box center [472, 191] width 23 height 7
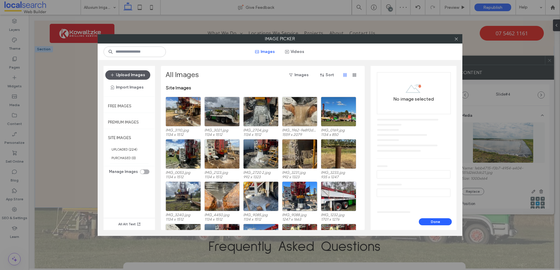
click at [128, 75] on button "Upload Images" at bounding box center [127, 74] width 45 height 9
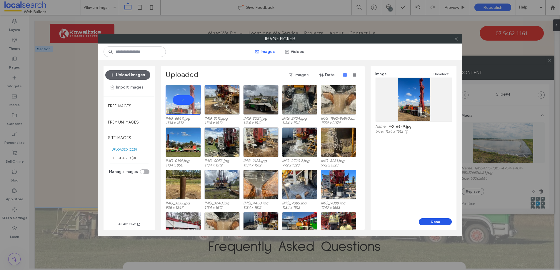
click at [430, 222] on button "Done" at bounding box center [435, 221] width 33 height 7
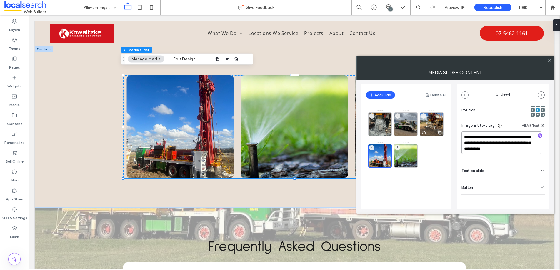
drag, startPoint x: 495, startPoint y: 144, endPoint x: 438, endPoint y: 129, distance: 58.8
click at [444, 132] on div "**********" at bounding box center [455, 144] width 188 height 129
type textarea "**********"
click at [552, 61] on div at bounding box center [549, 60] width 9 height 9
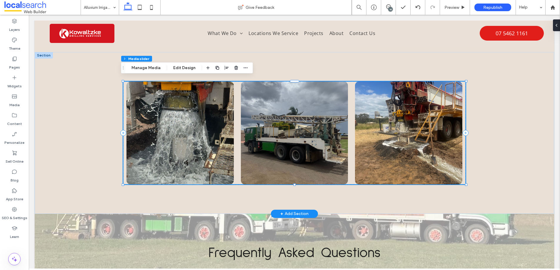
scroll to position [624, 0]
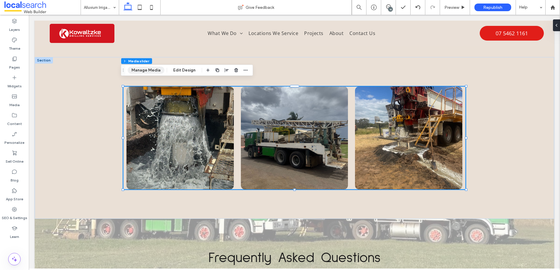
click at [144, 70] on button "Manage Media" at bounding box center [146, 70] width 37 height 7
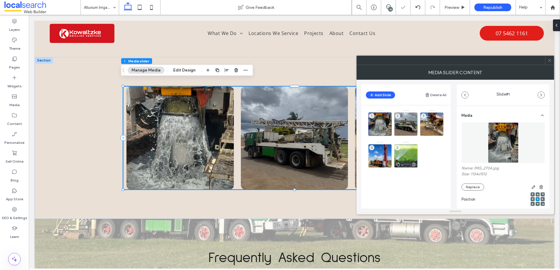
click at [408, 156] on div "5" at bounding box center [406, 156] width 24 height 24
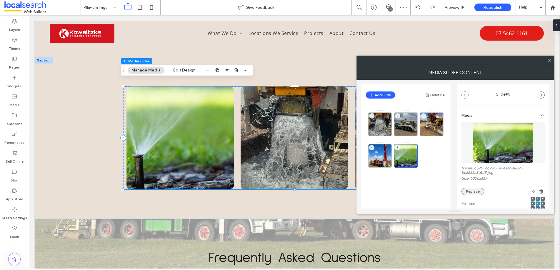
click at [467, 190] on button "Replace" at bounding box center [472, 191] width 23 height 7
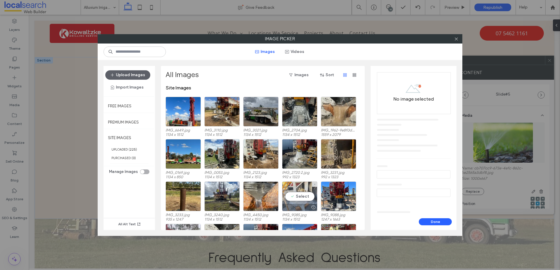
click at [294, 195] on div "Select" at bounding box center [299, 196] width 35 height 30
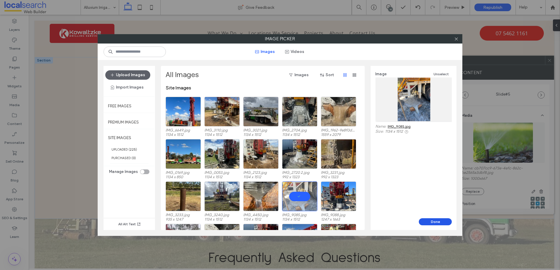
click at [431, 221] on button "Done" at bounding box center [435, 221] width 33 height 7
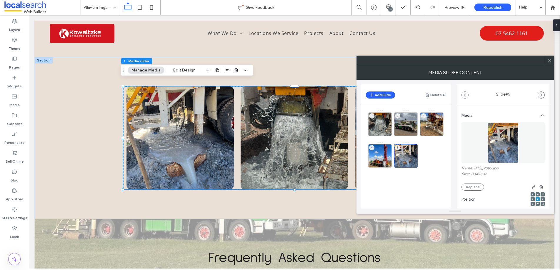
scroll to position [95, 0]
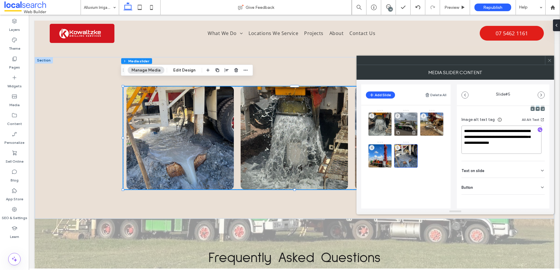
drag, startPoint x: 514, startPoint y: 137, endPoint x: 416, endPoint y: 126, distance: 99.2
click at [423, 127] on div "**********" at bounding box center [455, 144] width 188 height 129
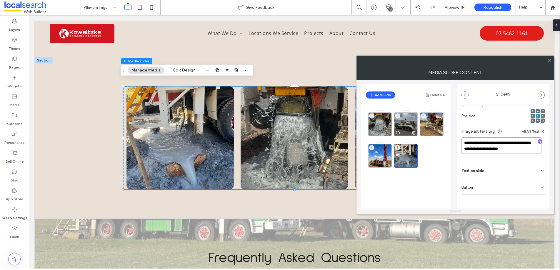
scroll to position [89, 0]
type textarea "**********"
click at [550, 62] on span at bounding box center [549, 60] width 4 height 9
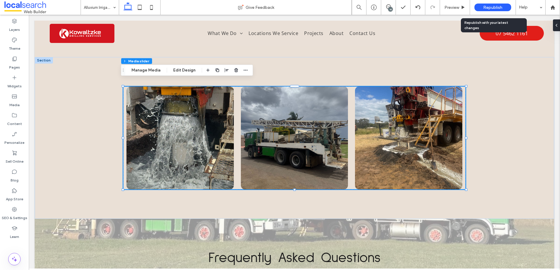
click at [497, 6] on span "Republish" at bounding box center [492, 7] width 19 height 5
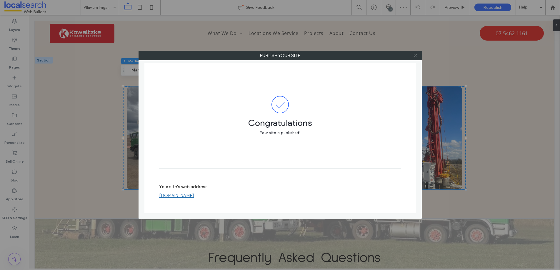
click at [415, 55] on icon at bounding box center [415, 56] width 4 height 4
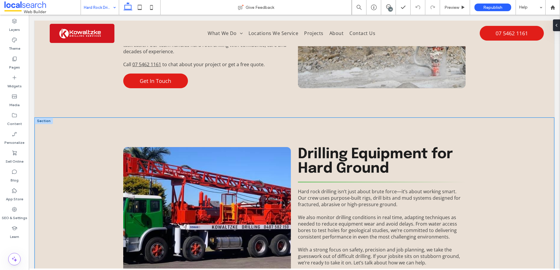
scroll to position [234, 0]
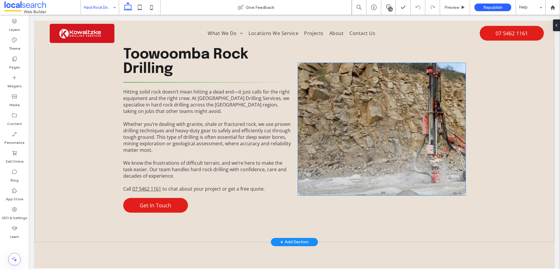
click at [374, 139] on link at bounding box center [382, 129] width 168 height 132
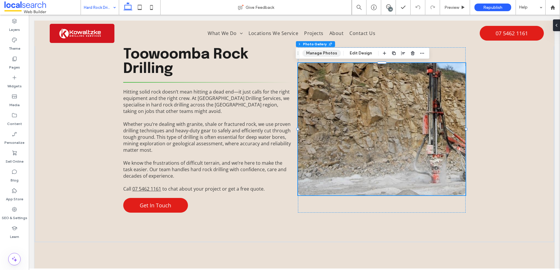
click at [316, 51] on button "Manage Photos" at bounding box center [321, 53] width 39 height 7
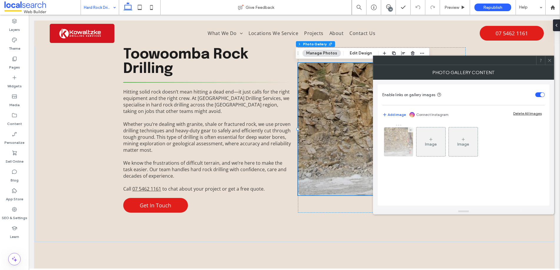
click at [399, 146] on img at bounding box center [398, 141] width 37 height 29
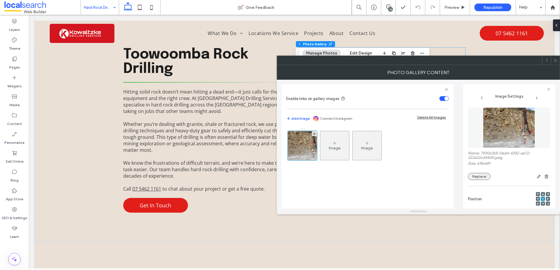
click at [471, 180] on div "Name: 7590c2b5-0add-4352-aa72-322a22cd45d9.jpeg Size: 618x481 Replace" at bounding box center [509, 143] width 82 height 79
click at [476, 176] on button "Replace" at bounding box center [479, 176] width 23 height 7
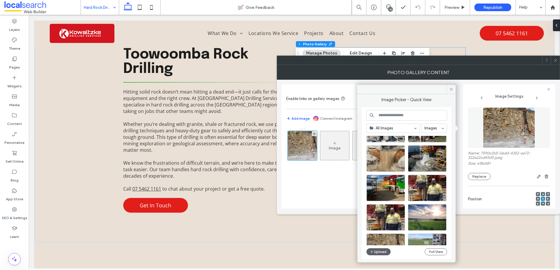
scroll to position [236, 0]
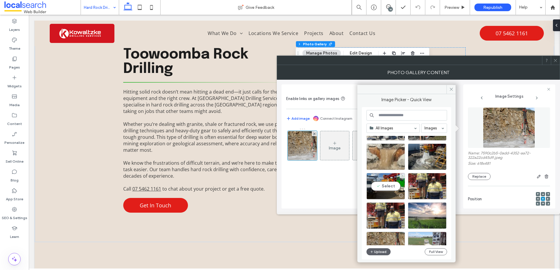
click at [386, 185] on div "Select" at bounding box center [385, 186] width 39 height 26
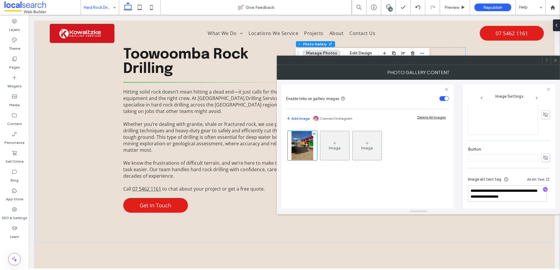
scroll to position [168, 0]
click at [503, 190] on textarea "**********" at bounding box center [507, 192] width 79 height 16
type textarea "**********"
click at [555, 58] on icon at bounding box center [555, 60] width 4 height 4
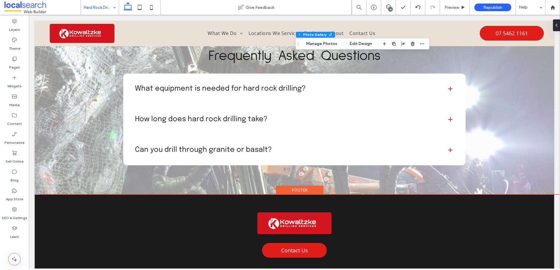
scroll to position [818, 0]
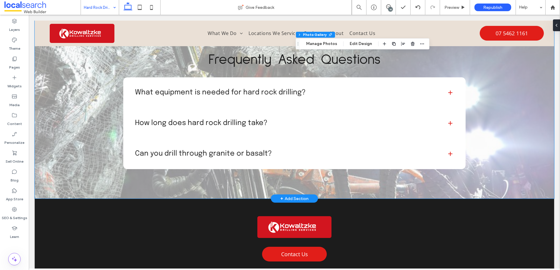
click at [61, 132] on div "Frequently Asked Questions What equipment is needed for hard rock drilling? Har…" at bounding box center [294, 109] width 519 height 180
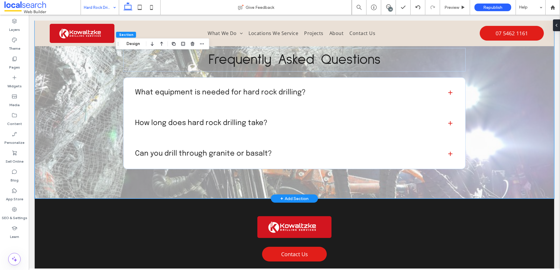
click at [73, 108] on div "Frequently Asked Questions What equipment is needed for hard rock drilling? Har…" at bounding box center [294, 109] width 519 height 180
click at [134, 43] on button "Design" at bounding box center [133, 43] width 21 height 7
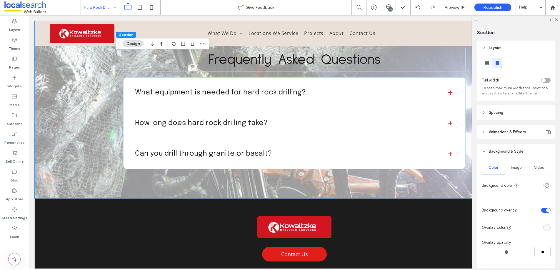
click at [513, 167] on span "Image" at bounding box center [516, 167] width 11 height 5
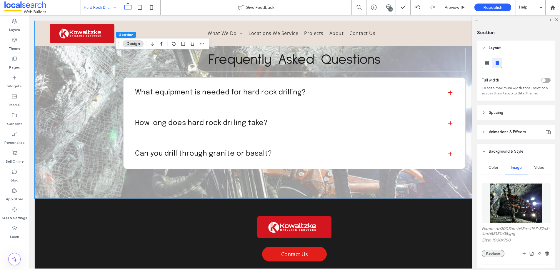
click at [492, 253] on button "Replace" at bounding box center [493, 253] width 23 height 7
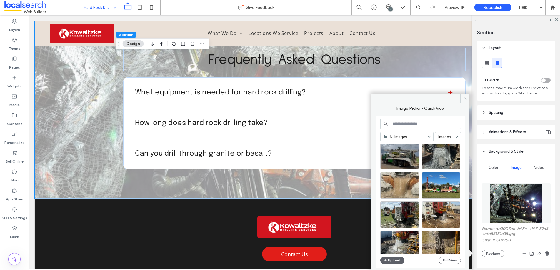
scroll to position [38, 0]
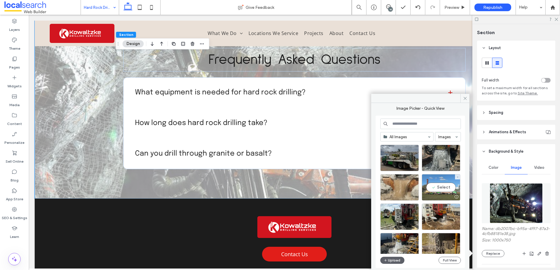
click at [442, 186] on div "Select" at bounding box center [441, 187] width 39 height 26
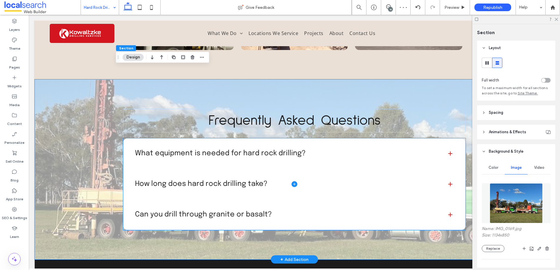
scroll to position [771, 0]
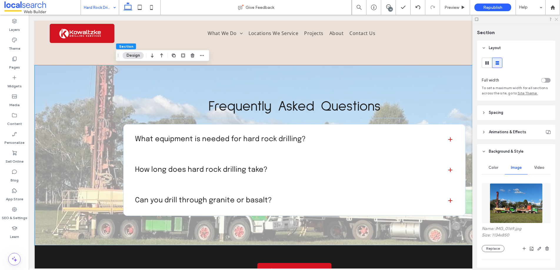
click at [555, 20] on icon at bounding box center [556, 19] width 4 height 4
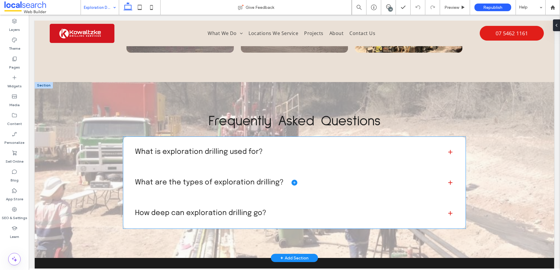
scroll to position [763, 0]
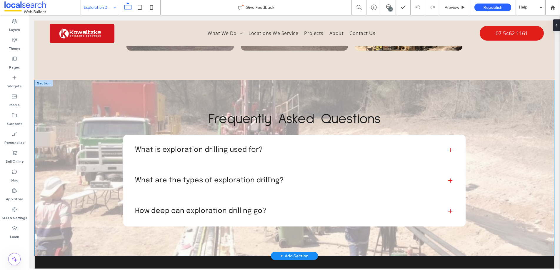
click at [68, 145] on div "Frequently Asked Questions What is exploration drilling used for? Exploration d…" at bounding box center [294, 168] width 519 height 176
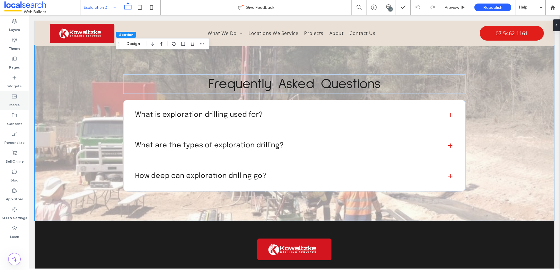
scroll to position [796, 0]
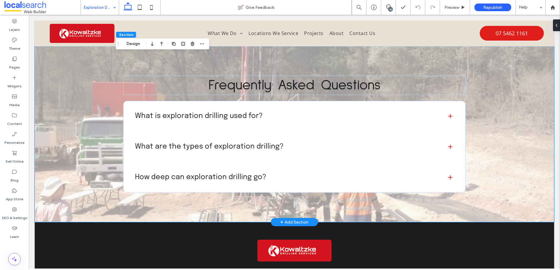
click at [50, 119] on div "Frequently Asked Questions What is exploration drilling used for? Exploration d…" at bounding box center [294, 134] width 519 height 176
click at [50, 115] on div "Frequently Asked Questions What is exploration drilling used for? Exploration d…" at bounding box center [294, 134] width 519 height 176
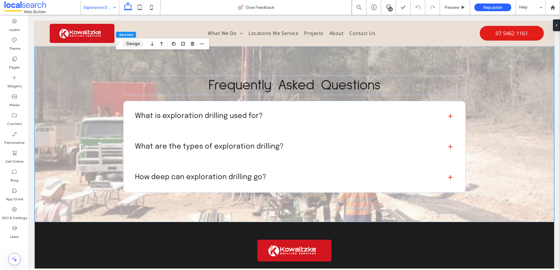
click at [134, 43] on button "Design" at bounding box center [133, 43] width 21 height 7
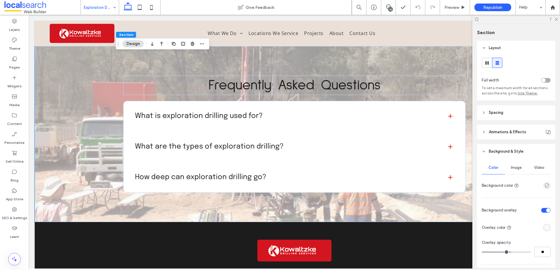
click at [514, 167] on span "Image" at bounding box center [516, 167] width 11 height 5
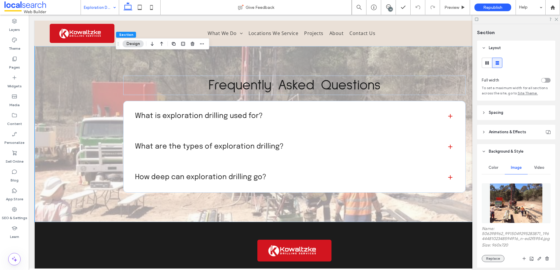
click at [488, 261] on button "Replace" at bounding box center [493, 258] width 23 height 7
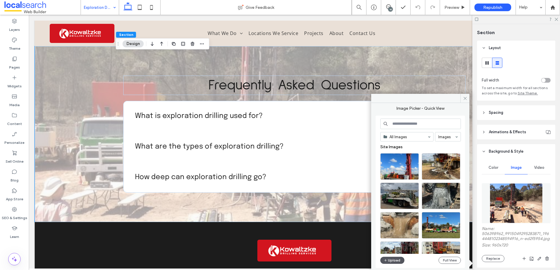
click at [390, 260] on button "Upload" at bounding box center [392, 260] width 24 height 7
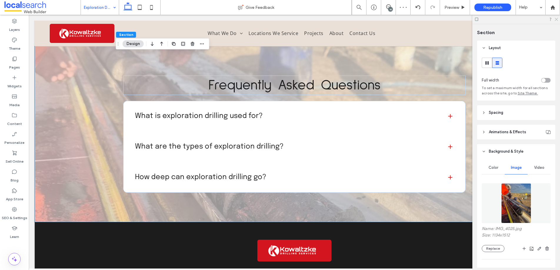
click at [556, 19] on use at bounding box center [556, 19] width 3 height 3
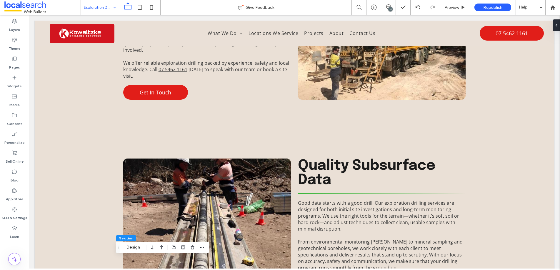
scroll to position [339, 0]
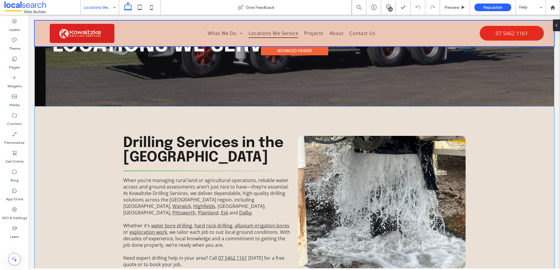
scroll to position [61, 0]
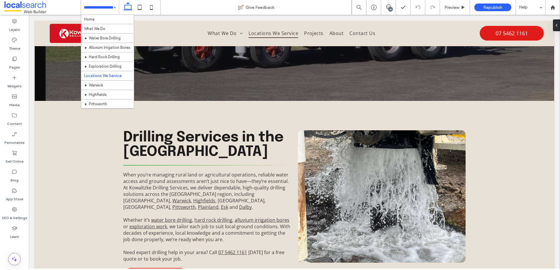
click at [97, 8] on input at bounding box center [98, 7] width 29 height 15
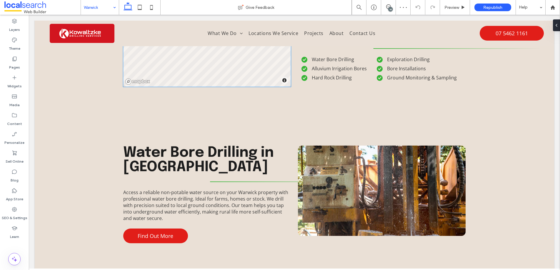
scroll to position [601, 0]
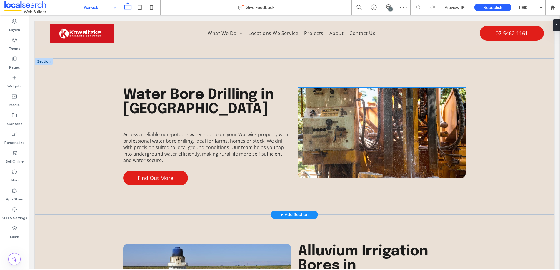
click at [373, 143] on link at bounding box center [382, 133] width 168 height 90
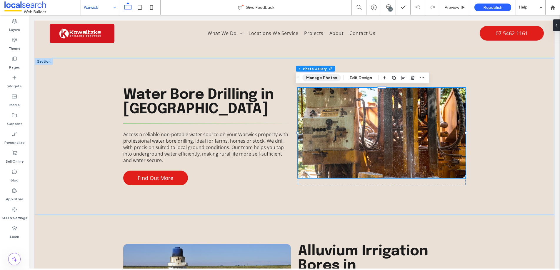
click at [322, 75] on button "Manage Photos" at bounding box center [321, 77] width 39 height 7
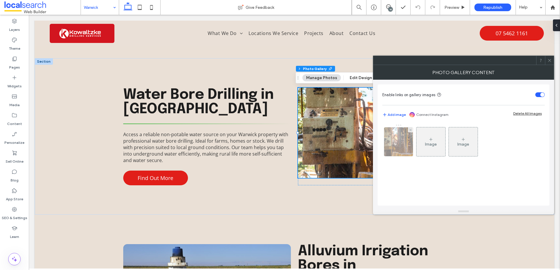
click at [401, 148] on img at bounding box center [398, 141] width 43 height 29
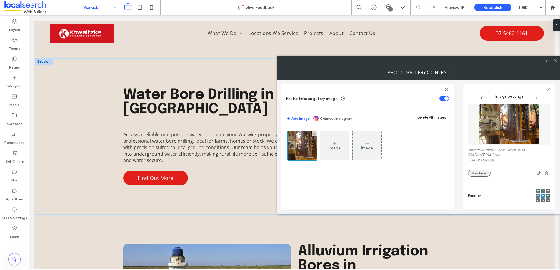
scroll to position [4, 0]
click at [477, 173] on button "Replace" at bounding box center [479, 172] width 23 height 7
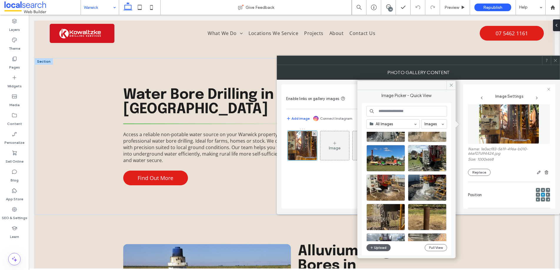
scroll to position [111, 0]
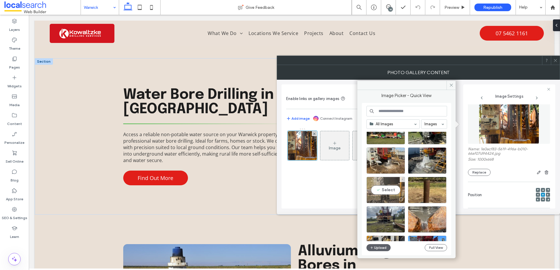
click at [386, 191] on div "Select" at bounding box center [385, 190] width 39 height 26
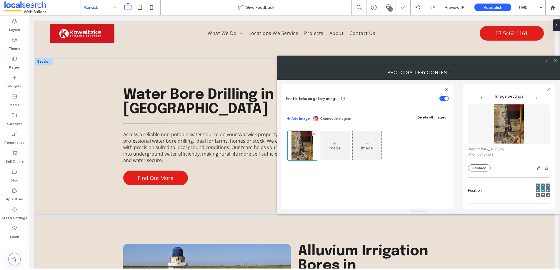
scroll to position [174, 0]
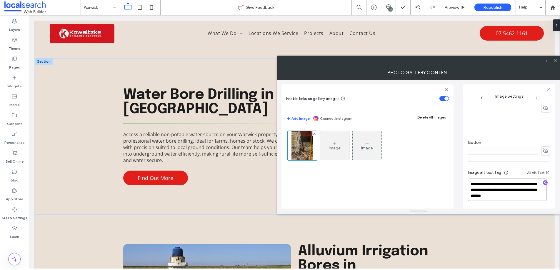
click at [471, 190] on textarea "**********" at bounding box center [507, 190] width 79 height 22
type textarea "**********"
click at [556, 61] on icon at bounding box center [555, 60] width 4 height 4
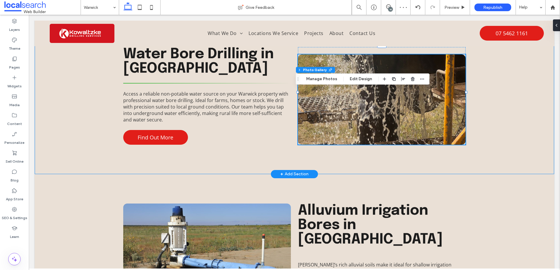
scroll to position [726, 0]
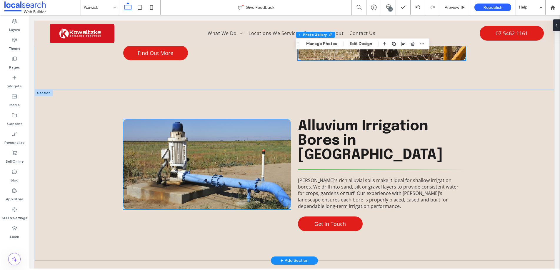
click at [195, 164] on link at bounding box center [207, 164] width 168 height 90
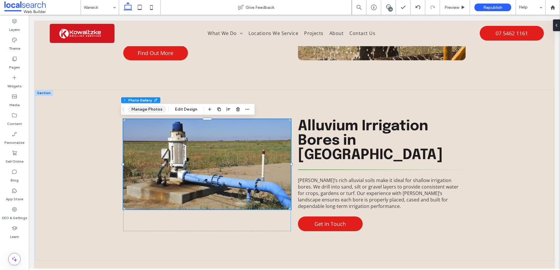
click at [144, 109] on button "Manage Photos" at bounding box center [147, 109] width 39 height 7
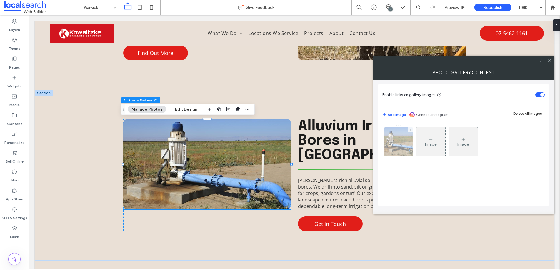
click at [399, 146] on img at bounding box center [399, 141] width 44 height 29
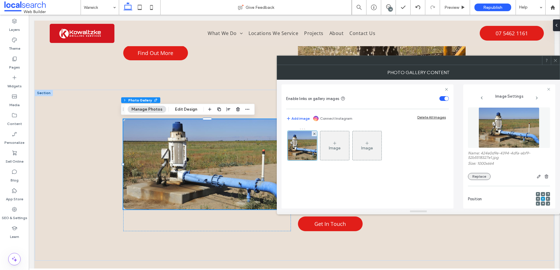
click at [470, 175] on button "Replace" at bounding box center [479, 176] width 23 height 7
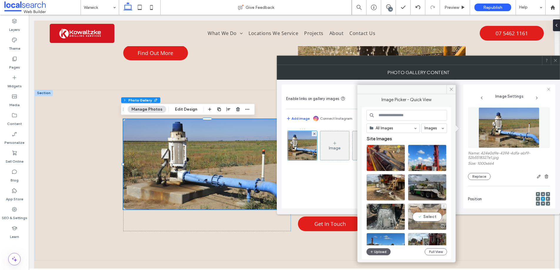
click at [429, 218] on div "Select" at bounding box center [427, 217] width 39 height 26
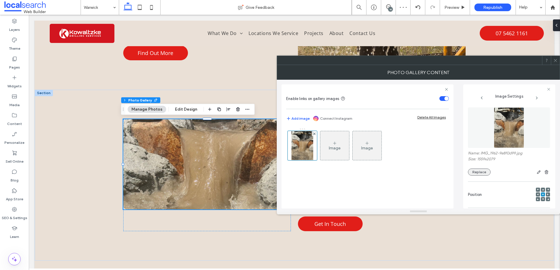
click at [475, 171] on button "Replace" at bounding box center [479, 172] width 23 height 7
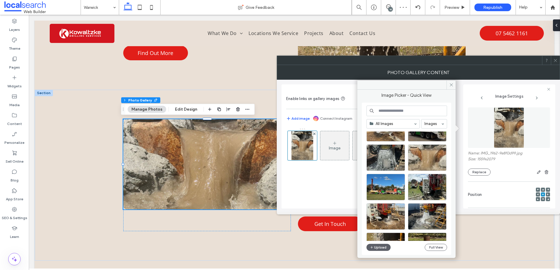
scroll to position [58, 0]
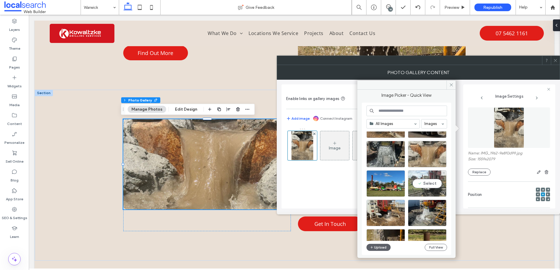
click at [426, 183] on div "Select" at bounding box center [427, 183] width 39 height 26
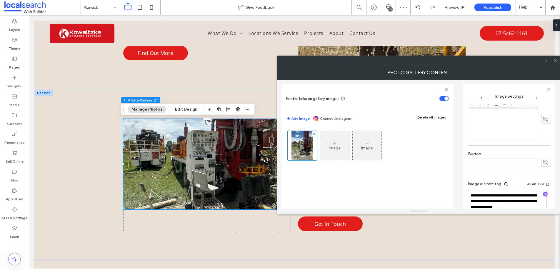
scroll to position [174, 0]
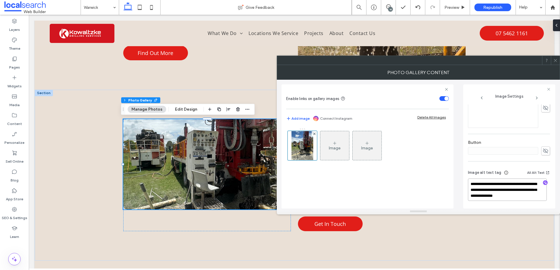
click at [510, 189] on textarea "**********" at bounding box center [507, 190] width 79 height 22
click at [506, 184] on textarea "**********" at bounding box center [507, 190] width 79 height 22
drag, startPoint x: 511, startPoint y: 192, endPoint x: 409, endPoint y: 183, distance: 102.2
click at [421, 183] on div "**********" at bounding box center [418, 144] width 274 height 129
type textarea "**********"
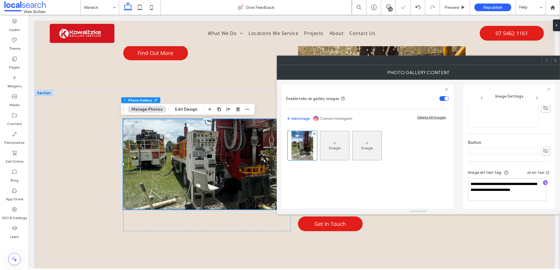
click at [555, 59] on icon at bounding box center [555, 60] width 4 height 4
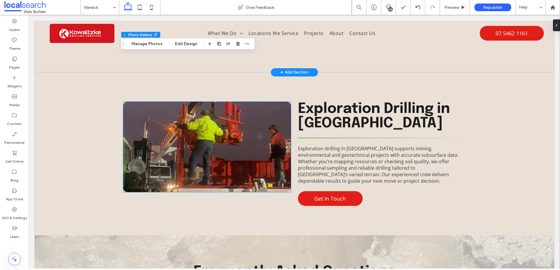
scroll to position [876, 0]
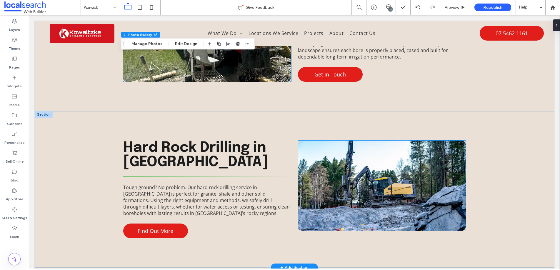
click at [353, 178] on link at bounding box center [382, 186] width 168 height 90
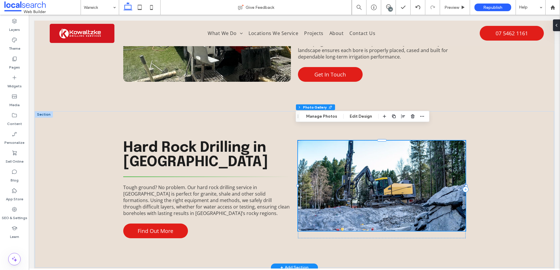
click at [353, 177] on link at bounding box center [382, 186] width 168 height 90
click at [343, 165] on link at bounding box center [382, 186] width 168 height 90
click at [319, 116] on button "Manage Photos" at bounding box center [321, 116] width 39 height 7
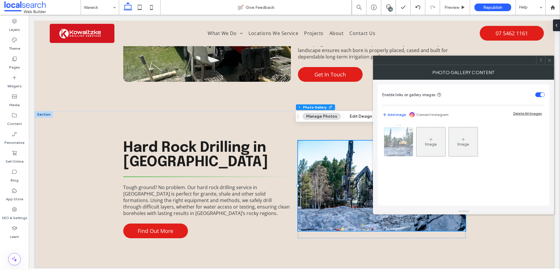
click at [388, 142] on img at bounding box center [398, 141] width 43 height 29
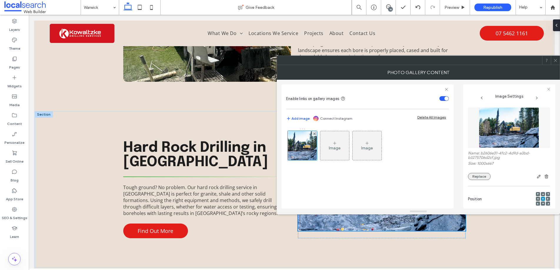
scroll to position [1, 0]
click at [482, 174] on button "Replace" at bounding box center [479, 175] width 23 height 7
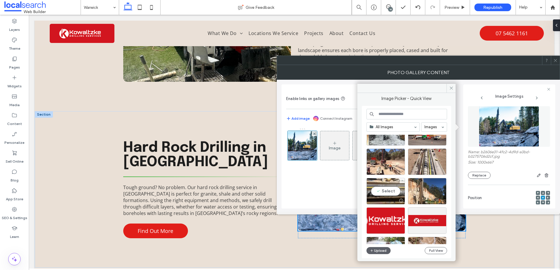
scroll to position [498, 0]
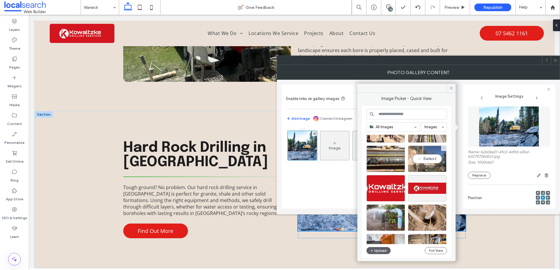
click at [420, 159] on div "Select" at bounding box center [427, 159] width 39 height 26
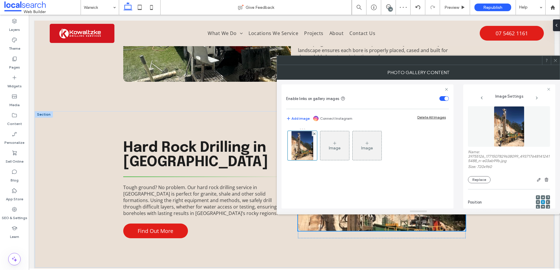
click at [556, 62] on icon at bounding box center [555, 60] width 4 height 4
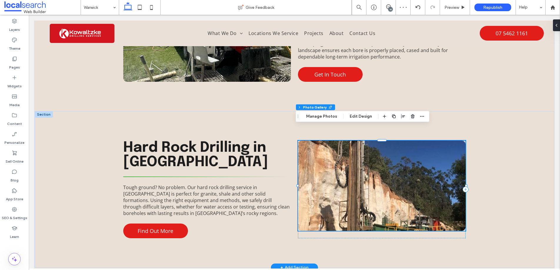
click at [373, 166] on link at bounding box center [382, 186] width 168 height 90
click at [320, 116] on button "Manage Photos" at bounding box center [321, 116] width 39 height 7
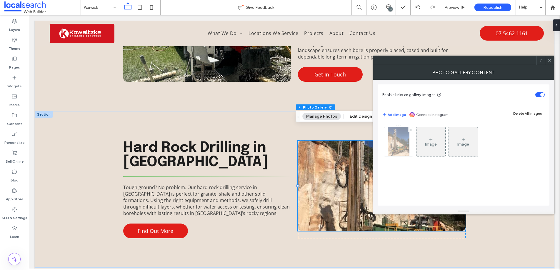
click at [393, 140] on img at bounding box center [399, 141] width 22 height 29
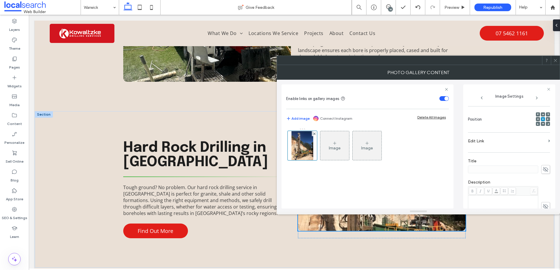
scroll to position [88, 0]
click at [542, 120] on use at bounding box center [543, 119] width 2 height 1
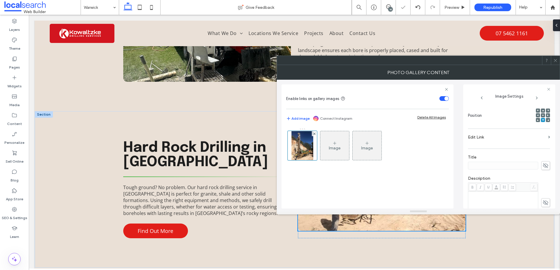
click at [555, 60] on use at bounding box center [555, 60] width 3 height 3
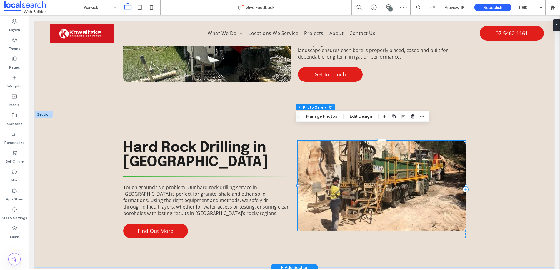
click at [376, 165] on link at bounding box center [382, 186] width 168 height 90
click at [314, 117] on button "Manage Photos" at bounding box center [321, 116] width 39 height 7
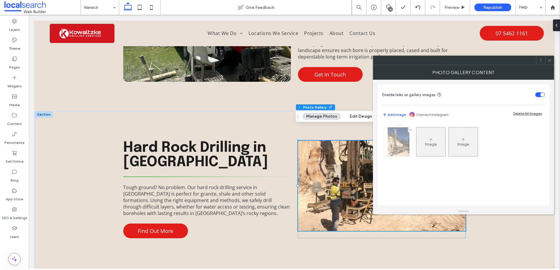
click at [392, 141] on img at bounding box center [399, 141] width 22 height 29
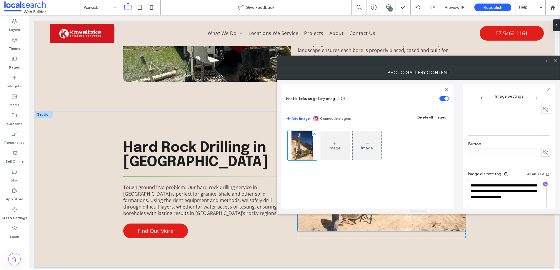
scroll to position [189, 0]
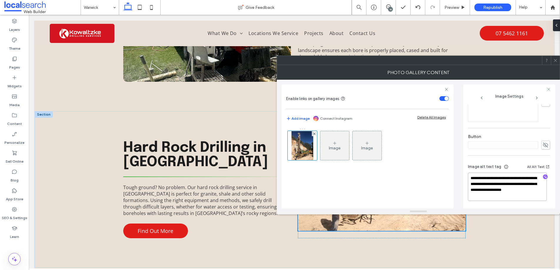
drag, startPoint x: 526, startPoint y: 183, endPoint x: 424, endPoint y: 175, distance: 102.1
click at [432, 175] on div "**********" at bounding box center [418, 144] width 274 height 129
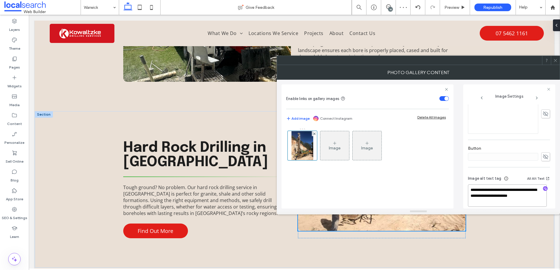
scroll to position [183, 0]
type textarea "**********"
click at [555, 60] on icon at bounding box center [555, 60] width 4 height 4
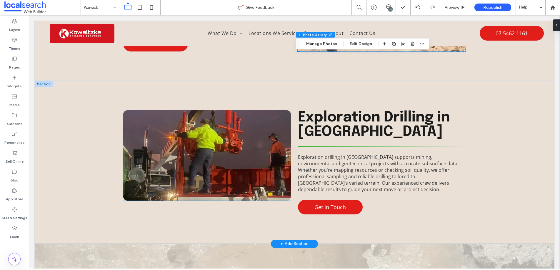
scroll to position [1066, 0]
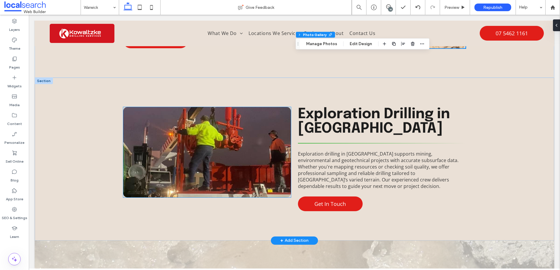
click at [199, 148] on link at bounding box center [207, 152] width 168 height 90
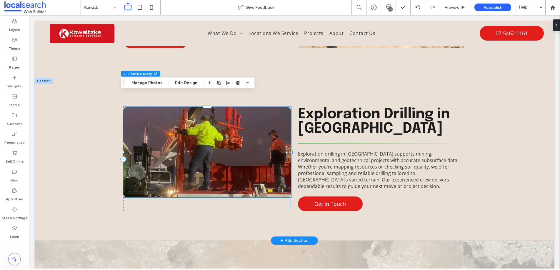
click at [201, 147] on link at bounding box center [207, 152] width 168 height 90
click at [145, 81] on button "Manage Photos" at bounding box center [147, 82] width 39 height 7
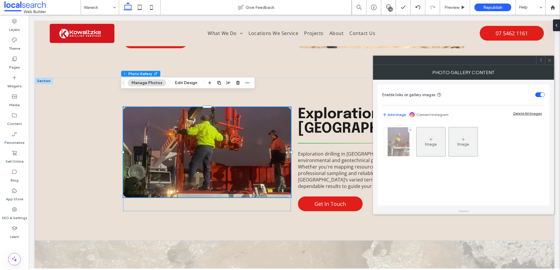
click at [402, 144] on img at bounding box center [399, 141] width 22 height 29
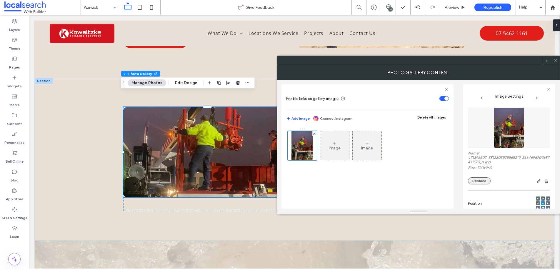
click at [480, 177] on button "Replace" at bounding box center [479, 180] width 23 height 7
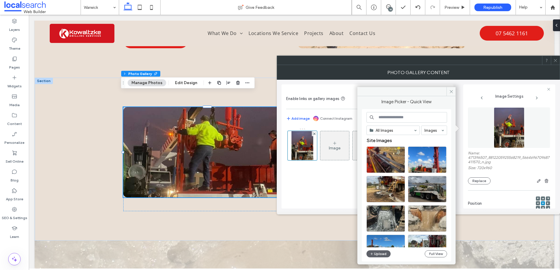
scroll to position [0, 0]
click at [388, 159] on div "Select" at bounding box center [385, 160] width 39 height 26
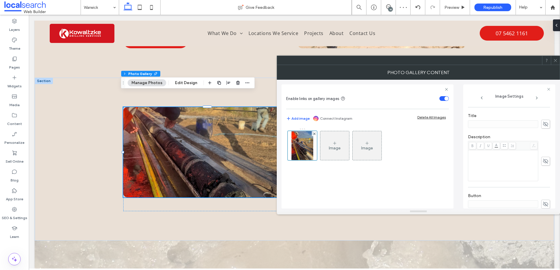
scroll to position [174, 0]
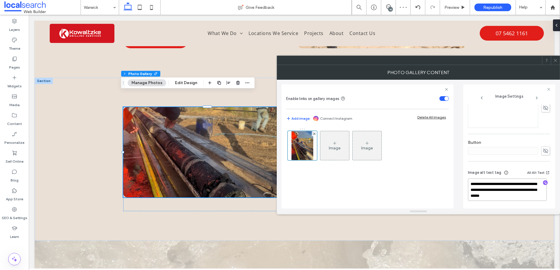
drag, startPoint x: 498, startPoint y: 190, endPoint x: 445, endPoint y: 178, distance: 54.0
click at [447, 180] on div "**********" at bounding box center [418, 144] width 274 height 129
type textarea "**********"
click at [556, 62] on icon at bounding box center [555, 60] width 4 height 4
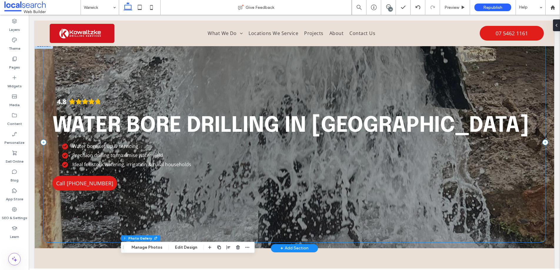
scroll to position [0, 0]
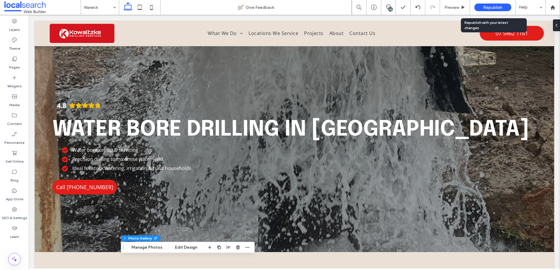
click at [489, 6] on span "Republish" at bounding box center [492, 7] width 19 height 5
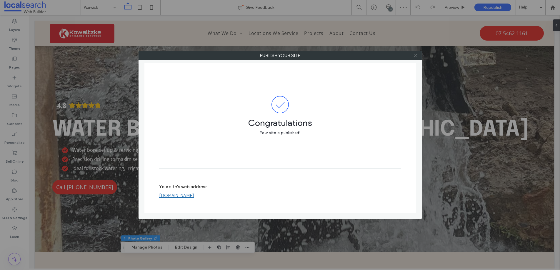
click at [415, 54] on icon at bounding box center [415, 56] width 4 height 4
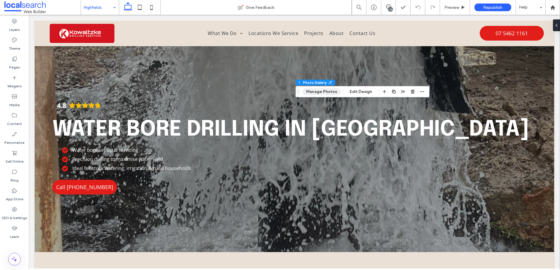
click at [327, 88] on button "Manage Photos" at bounding box center [321, 91] width 39 height 7
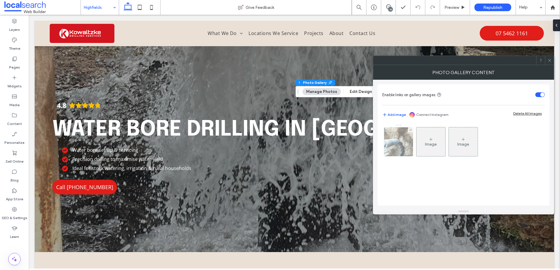
click at [403, 145] on img at bounding box center [398, 141] width 43 height 29
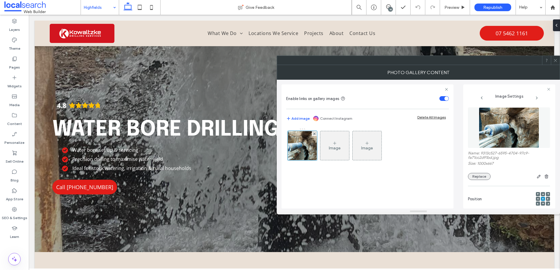
click at [475, 174] on button "Replace" at bounding box center [479, 176] width 23 height 7
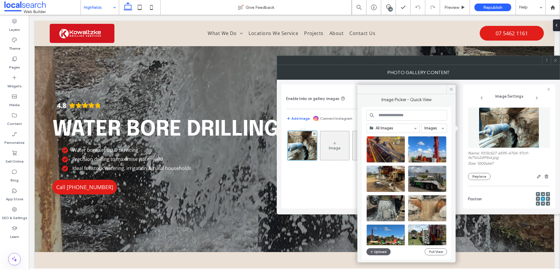
scroll to position [41, 0]
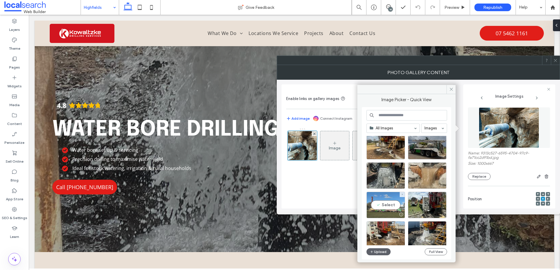
click at [381, 202] on div "Select" at bounding box center [385, 205] width 39 height 26
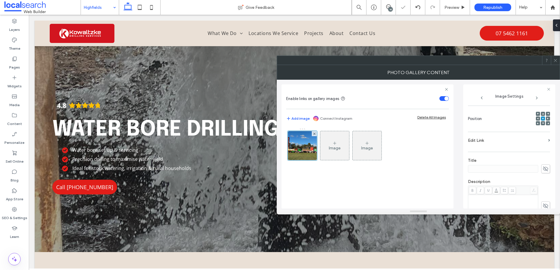
scroll to position [174, 0]
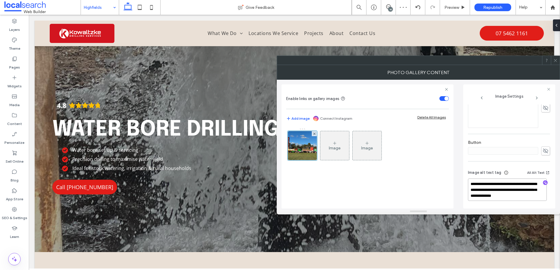
drag, startPoint x: 503, startPoint y: 189, endPoint x: 450, endPoint y: 183, distance: 53.3
click at [453, 183] on div "**********" at bounding box center [418, 144] width 274 height 129
type textarea "**********"
click at [555, 60] on icon at bounding box center [555, 60] width 4 height 4
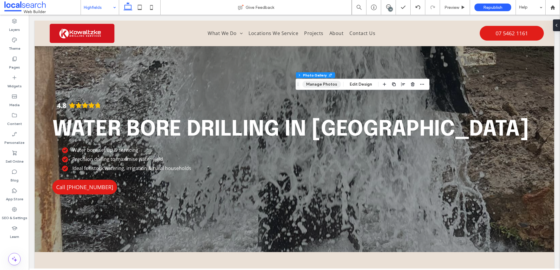
click at [315, 87] on button "Manage Photos" at bounding box center [321, 84] width 39 height 7
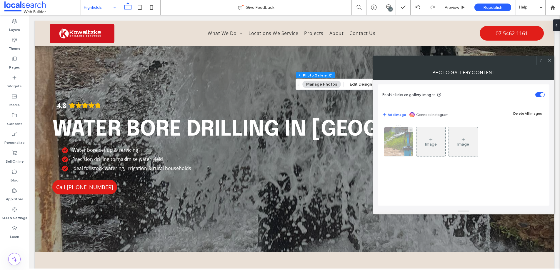
click at [395, 137] on img at bounding box center [398, 141] width 43 height 29
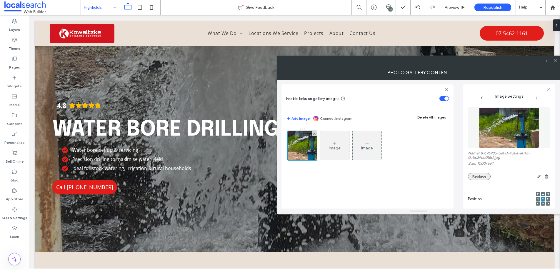
click at [476, 174] on button "Replace" at bounding box center [479, 176] width 23 height 7
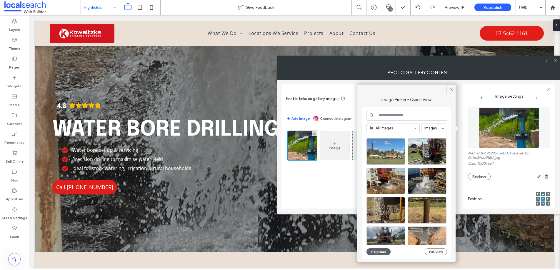
scroll to position [164, 0]
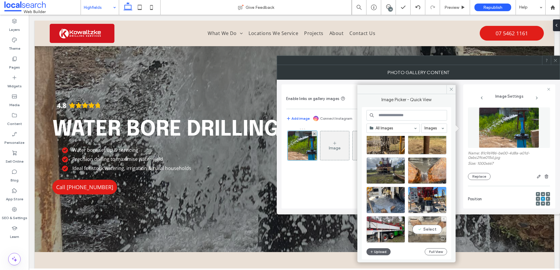
click at [426, 226] on div "Select" at bounding box center [427, 229] width 39 height 26
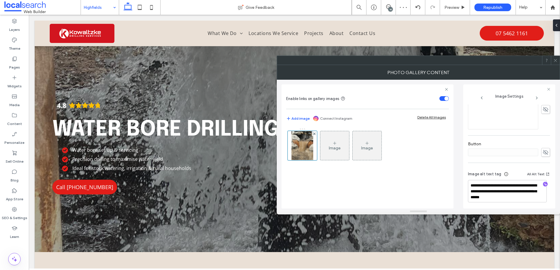
scroll to position [174, 0]
drag, startPoint x: 500, startPoint y: 189, endPoint x: 446, endPoint y: 182, distance: 54.1
click at [451, 183] on div "**********" at bounding box center [418, 144] width 274 height 129
type textarea "**********"
drag, startPoint x: 557, startPoint y: 61, endPoint x: 553, endPoint y: 61, distance: 4.1
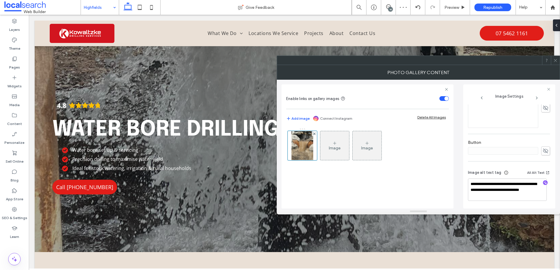
click at [557, 61] on icon at bounding box center [555, 60] width 4 height 4
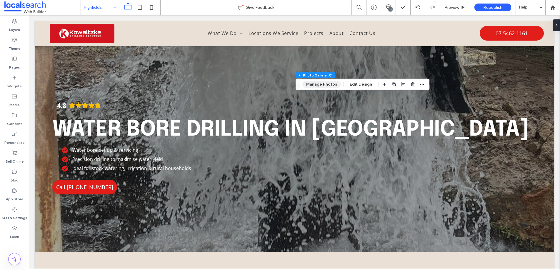
click at [322, 82] on button "Manage Photos" at bounding box center [321, 84] width 39 height 7
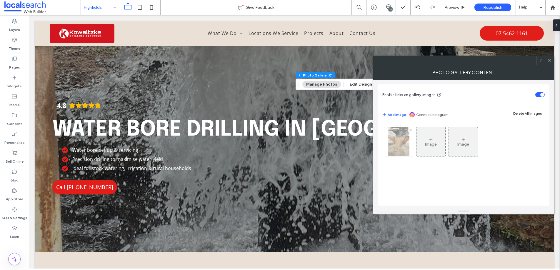
drag, startPoint x: 401, startPoint y: 139, endPoint x: 404, endPoint y: 139, distance: 3.1
click at [401, 139] on img at bounding box center [398, 141] width 21 height 29
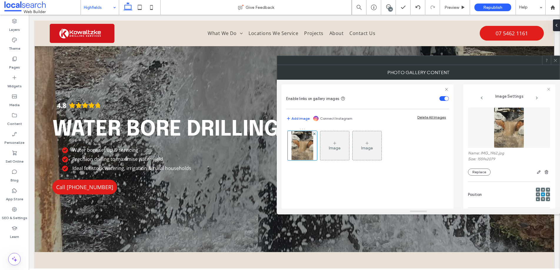
click at [541, 189] on div at bounding box center [543, 190] width 4 height 4
click at [556, 60] on icon at bounding box center [555, 60] width 4 height 4
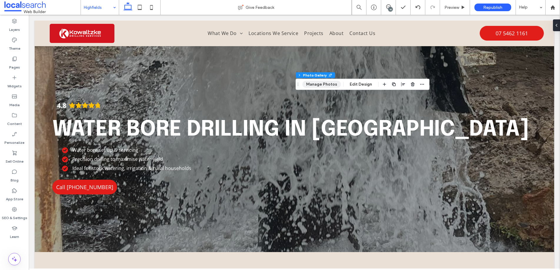
click at [324, 84] on button "Manage Photos" at bounding box center [321, 84] width 39 height 7
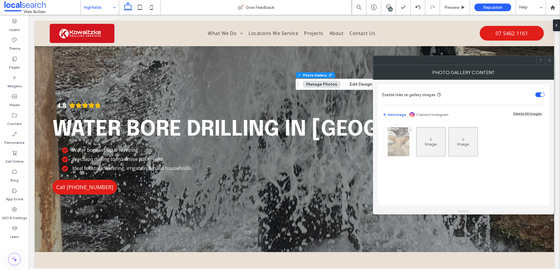
click at [398, 139] on img at bounding box center [398, 141] width 21 height 29
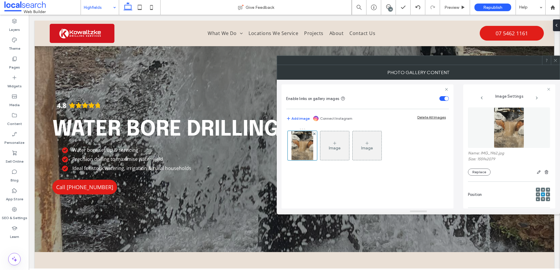
click at [542, 189] on use at bounding box center [543, 189] width 2 height 1
click at [556, 61] on use at bounding box center [555, 60] width 3 height 3
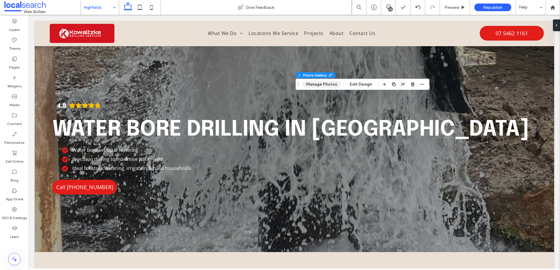
click at [319, 84] on button "Manage Photos" at bounding box center [321, 84] width 39 height 7
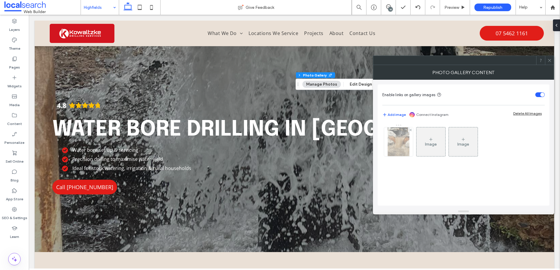
click at [396, 143] on img at bounding box center [398, 141] width 21 height 29
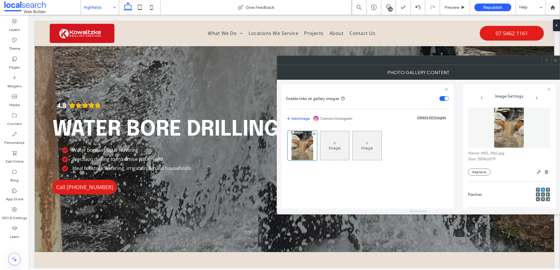
click at [542, 194] on icon at bounding box center [543, 195] width 2 height 2
click at [555, 62] on icon at bounding box center [555, 60] width 4 height 4
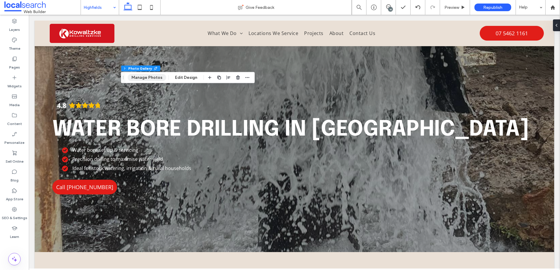
click at [152, 78] on button "Manage Photos" at bounding box center [147, 77] width 39 height 7
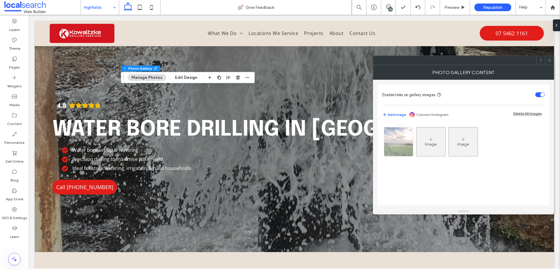
click at [391, 146] on img at bounding box center [398, 141] width 43 height 29
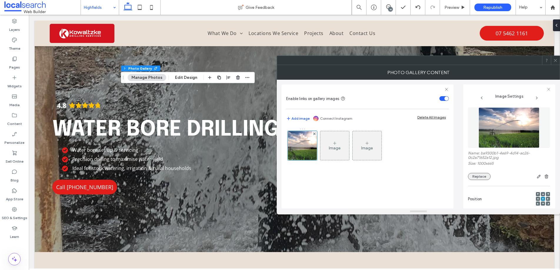
click at [476, 174] on button "Replace" at bounding box center [479, 176] width 23 height 7
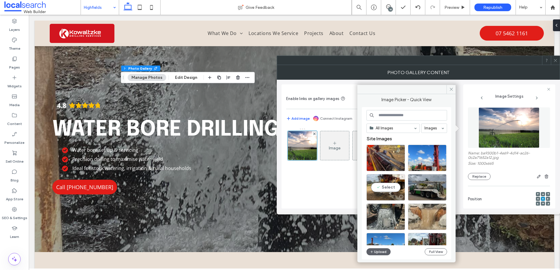
click at [380, 181] on div "Select" at bounding box center [385, 187] width 39 height 26
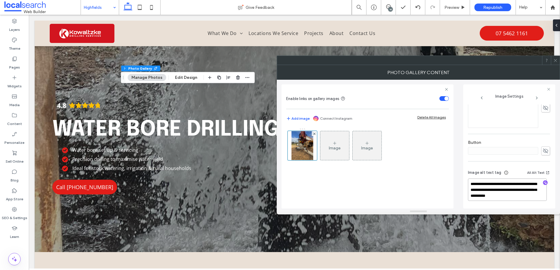
drag, startPoint x: 500, startPoint y: 190, endPoint x: 448, endPoint y: 186, distance: 52.2
click at [448, 186] on div "**********" at bounding box center [418, 144] width 274 height 129
type textarea "**********"
click at [557, 59] on icon at bounding box center [555, 60] width 4 height 4
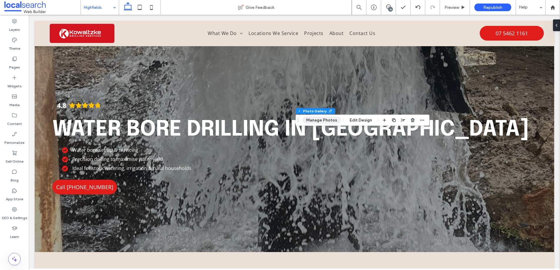
click at [315, 119] on button "Manage Photos" at bounding box center [321, 120] width 39 height 7
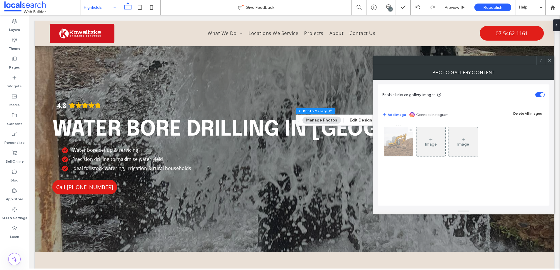
click at [393, 144] on img at bounding box center [398, 141] width 43 height 29
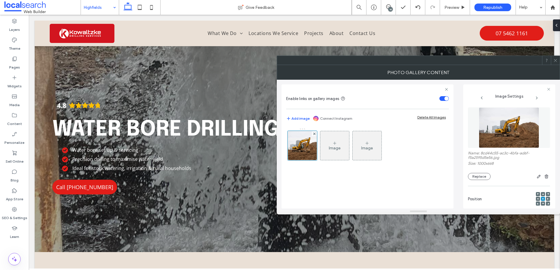
click at [476, 173] on button "Replace" at bounding box center [479, 176] width 23 height 7
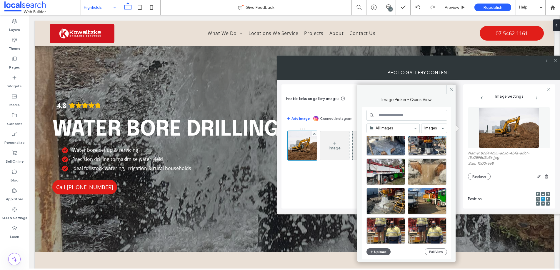
scroll to position [231, 0]
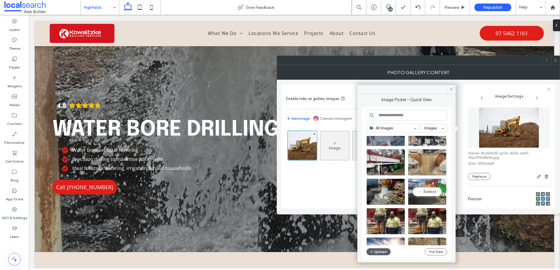
click at [424, 189] on div "Select" at bounding box center [427, 192] width 39 height 26
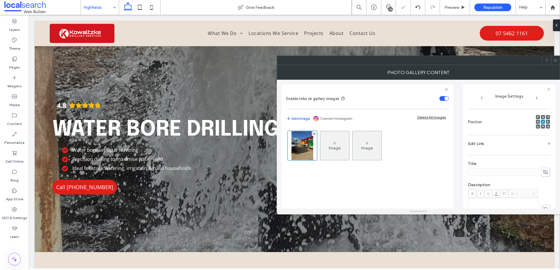
scroll to position [180, 0]
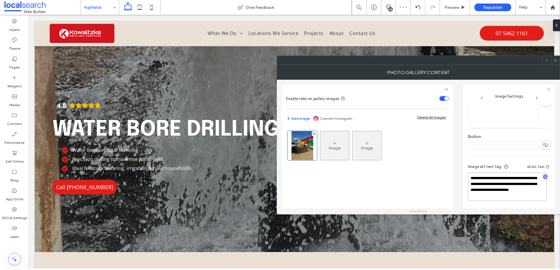
drag, startPoint x: 522, startPoint y: 184, endPoint x: 445, endPoint y: 174, distance: 78.0
click at [448, 174] on div "**********" at bounding box center [418, 144] width 274 height 129
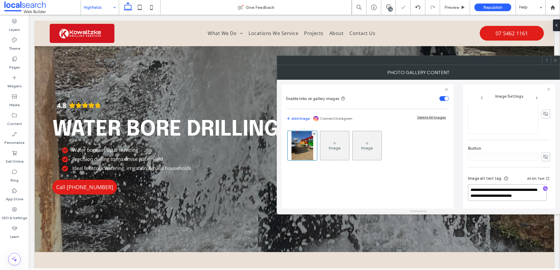
scroll to position [174, 0]
type textarea "**********"
click at [554, 59] on icon at bounding box center [555, 60] width 4 height 4
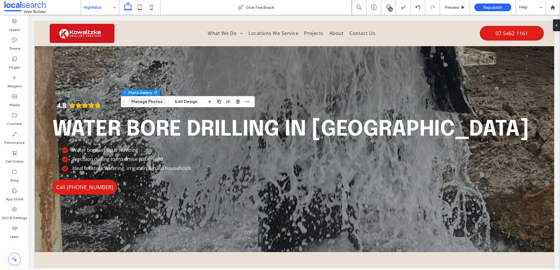
click at [140, 101] on button "Manage Photos" at bounding box center [147, 101] width 39 height 7
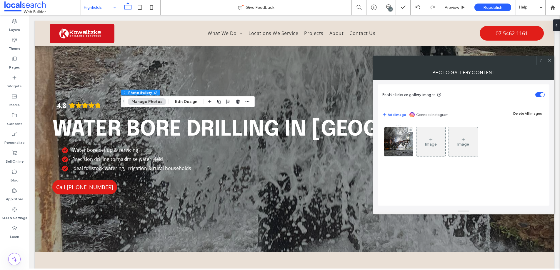
click at [397, 147] on img at bounding box center [398, 141] width 39 height 29
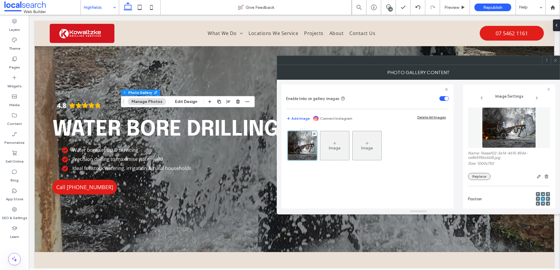
click at [476, 174] on button "Replace" at bounding box center [479, 176] width 23 height 7
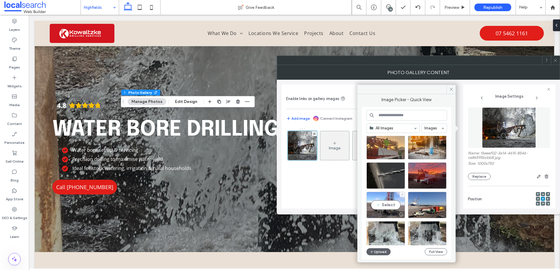
scroll to position [2011, 0]
click at [421, 202] on div "Select" at bounding box center [427, 205] width 39 height 26
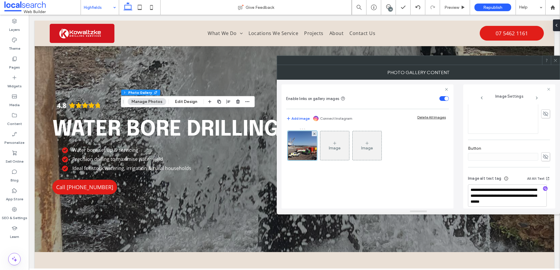
scroll to position [183, 0]
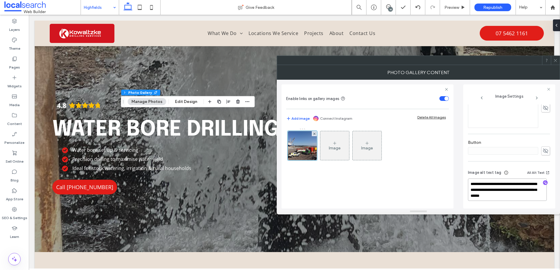
drag, startPoint x: 487, startPoint y: 190, endPoint x: 467, endPoint y: 179, distance: 22.5
click at [467, 179] on div "**********" at bounding box center [509, 146] width 92 height 124
type textarea "**********"
click at [556, 62] on icon at bounding box center [555, 60] width 4 height 4
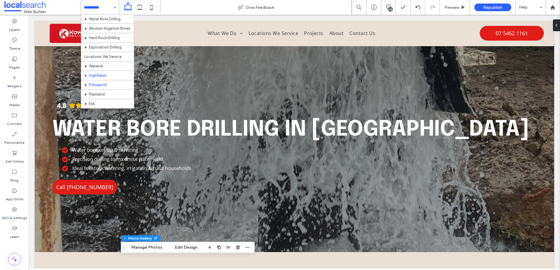
scroll to position [25, 0]
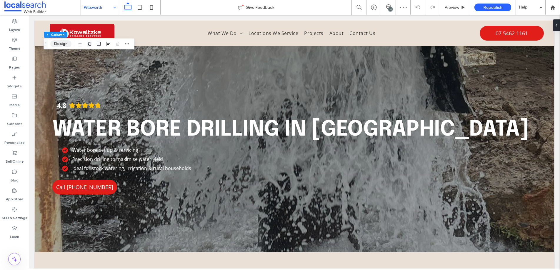
click at [56, 44] on button "Design" at bounding box center [60, 43] width 21 height 7
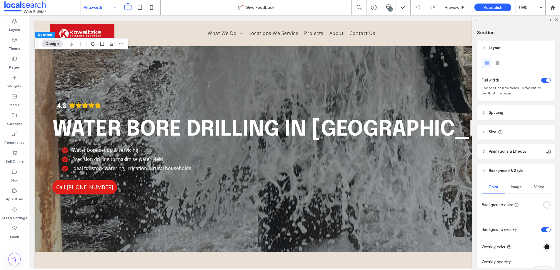
click at [515, 184] on div "Image" at bounding box center [516, 187] width 23 height 13
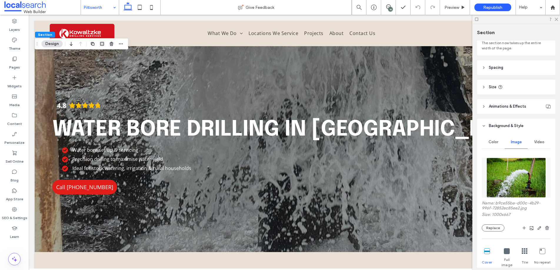
scroll to position [45, 0]
click at [489, 229] on button "Replace" at bounding box center [493, 227] width 23 height 7
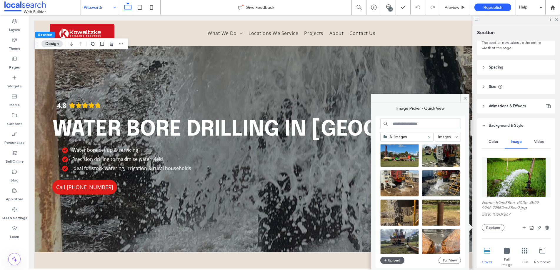
scroll to position [105, 0]
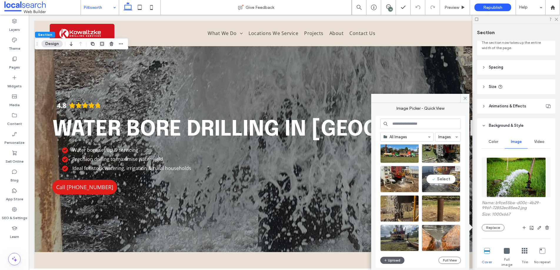
click at [437, 180] on div "Select" at bounding box center [441, 179] width 39 height 26
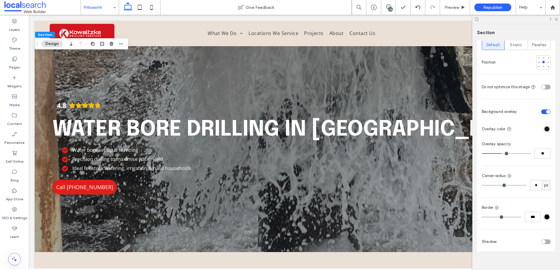
scroll to position [294, 0]
click at [556, 18] on icon at bounding box center [556, 19] width 4 height 4
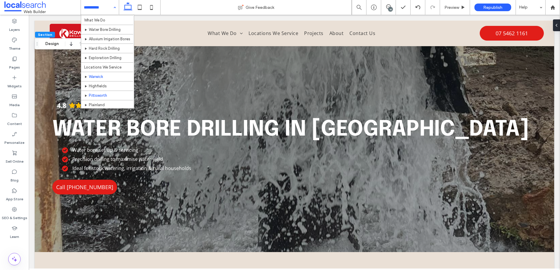
scroll to position [43, 0]
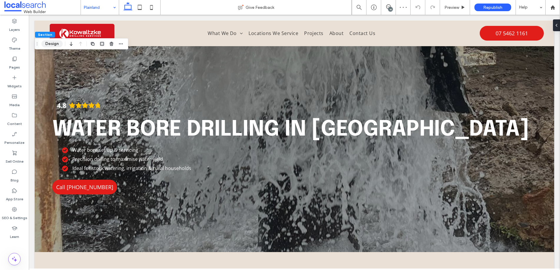
click at [49, 42] on button "Design" at bounding box center [51, 43] width 21 height 7
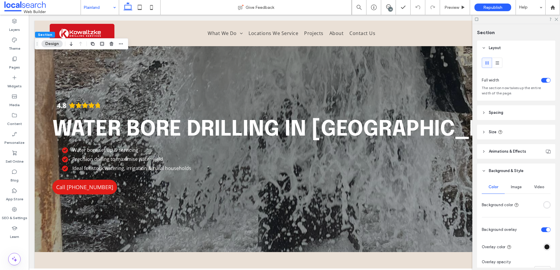
click at [513, 186] on span "Image" at bounding box center [516, 187] width 11 height 5
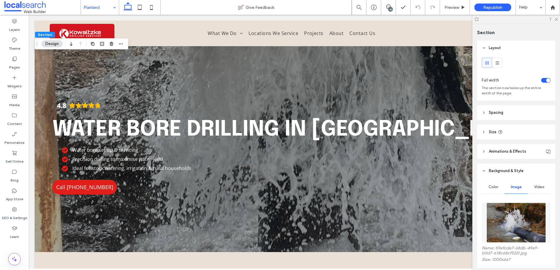
click at [506, 232] on img at bounding box center [516, 223] width 60 height 40
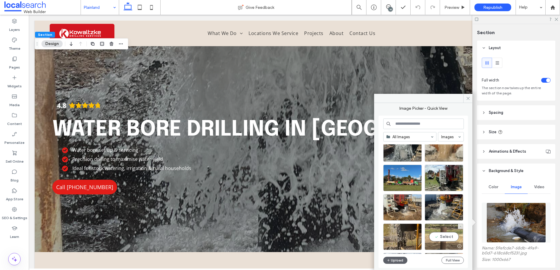
scroll to position [125, 0]
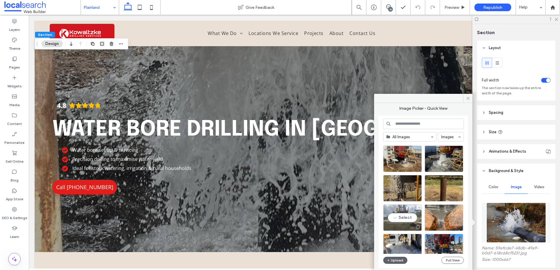
click at [403, 218] on div "Select" at bounding box center [402, 217] width 39 height 26
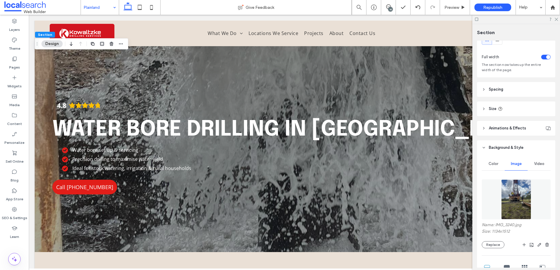
scroll to position [98, 0]
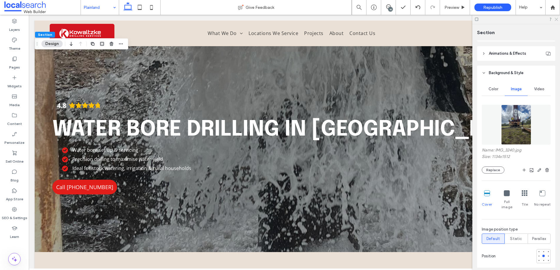
click at [554, 19] on icon at bounding box center [556, 19] width 4 height 4
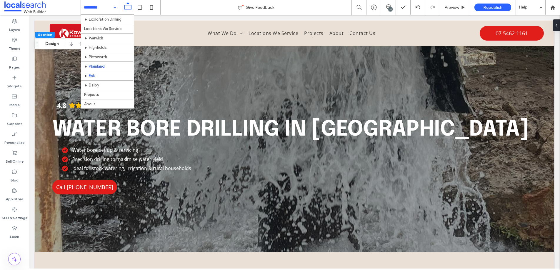
scroll to position [47, 0]
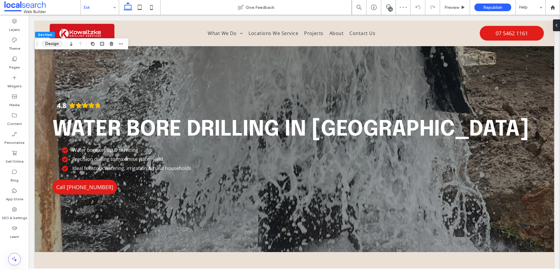
click at [50, 44] on button "Design" at bounding box center [51, 43] width 21 height 7
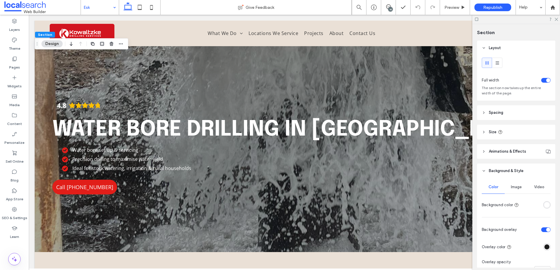
click at [517, 184] on div "Image" at bounding box center [516, 187] width 23 height 13
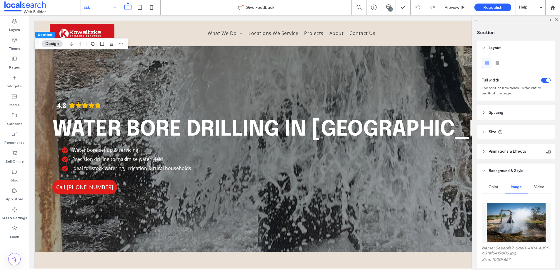
drag, startPoint x: 504, startPoint y: 230, endPoint x: 500, endPoint y: 229, distance: 4.9
click at [504, 230] on img at bounding box center [516, 223] width 60 height 40
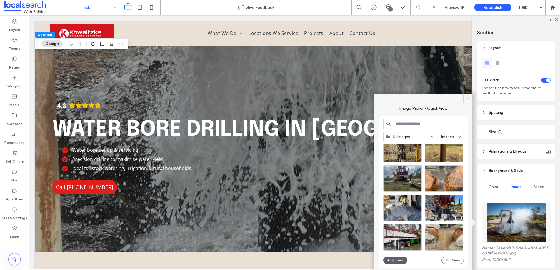
scroll to position [173, 0]
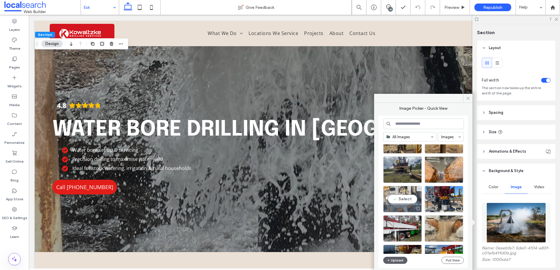
click at [406, 198] on div "Select" at bounding box center [402, 199] width 39 height 26
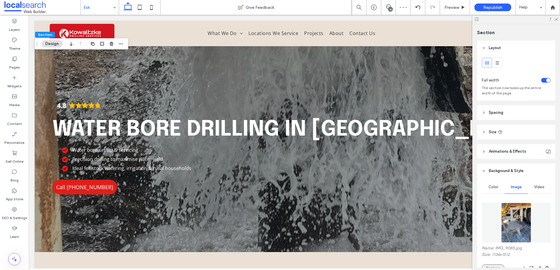
click at [495, 266] on button "Replace" at bounding box center [493, 267] width 23 height 7
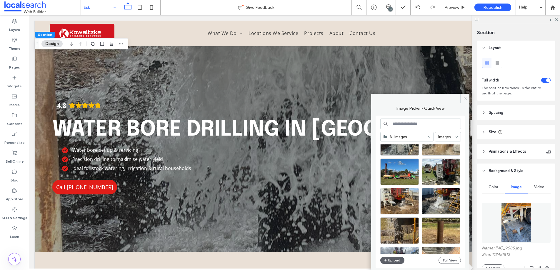
scroll to position [84, 0]
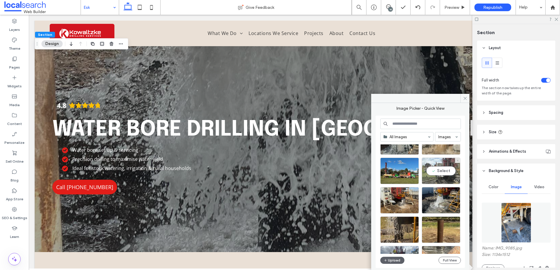
click at [444, 170] on div "Select" at bounding box center [441, 171] width 39 height 26
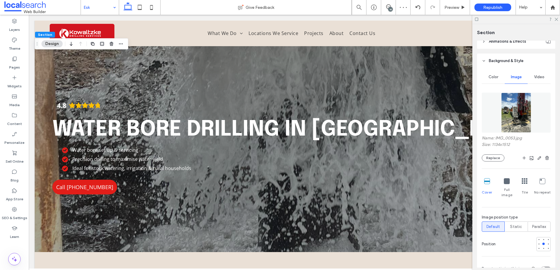
scroll to position [135, 0]
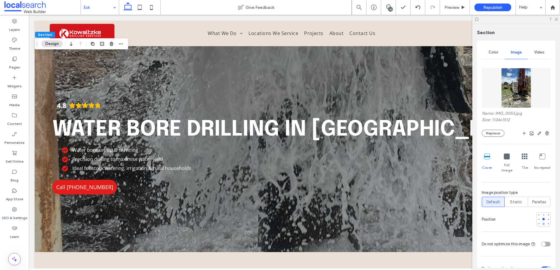
click at [542, 223] on div at bounding box center [543, 224] width 2 height 2
click at [542, 218] on div at bounding box center [543, 219] width 2 height 2
click at [497, 134] on button "Replace" at bounding box center [493, 133] width 23 height 7
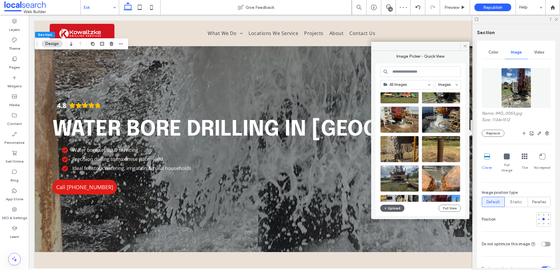
scroll to position [149, 0]
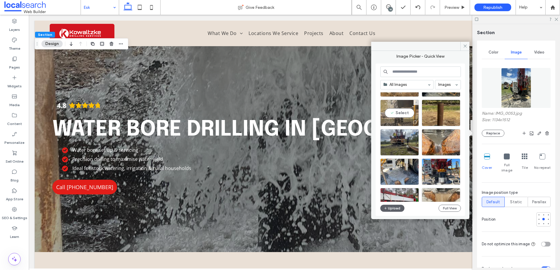
click at [400, 112] on div "Select" at bounding box center [399, 113] width 39 height 26
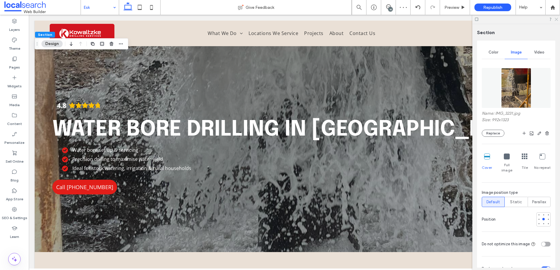
click at [556, 18] on icon at bounding box center [556, 19] width 4 height 4
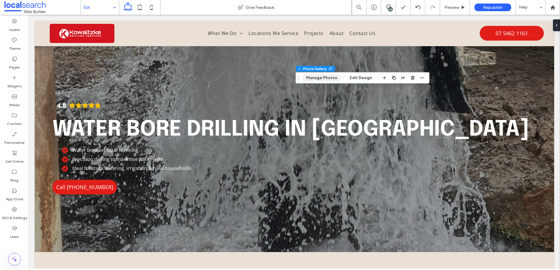
click at [321, 77] on button "Manage Photos" at bounding box center [321, 77] width 39 height 7
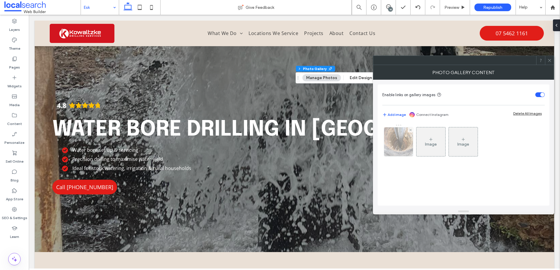
click at [395, 140] on img at bounding box center [398, 141] width 43 height 29
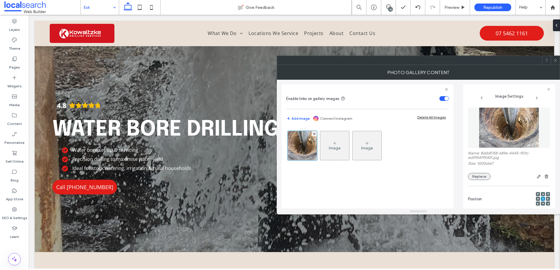
click at [488, 178] on button "Replace" at bounding box center [479, 176] width 23 height 7
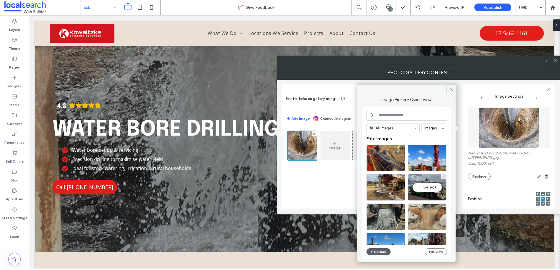
click at [425, 186] on div "Select" at bounding box center [427, 187] width 39 height 26
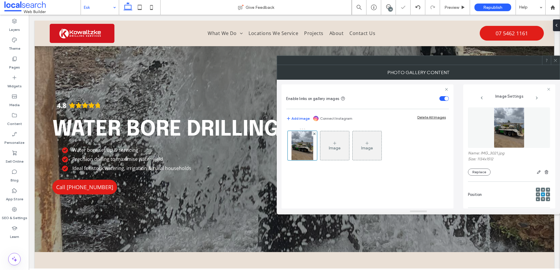
scroll to position [180, 0]
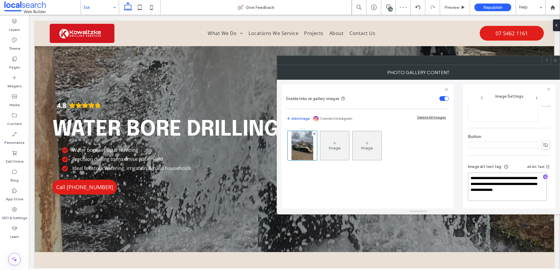
drag, startPoint x: 499, startPoint y: 184, endPoint x: 447, endPoint y: 177, distance: 51.9
click at [453, 177] on div "**********" at bounding box center [418, 144] width 274 height 129
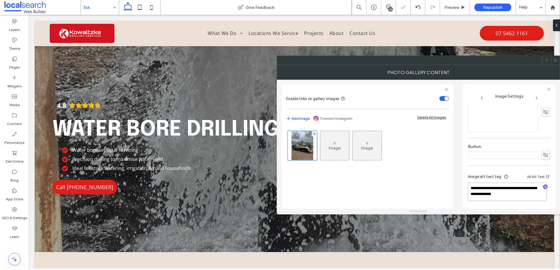
scroll to position [169, 0]
type textarea "**********"
click at [558, 60] on div at bounding box center [555, 60] width 9 height 9
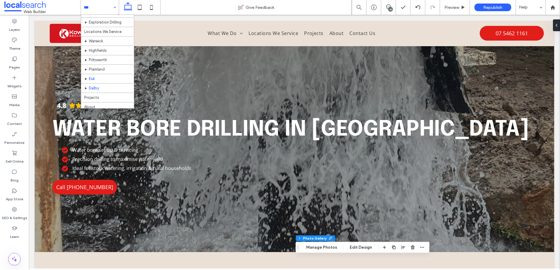
scroll to position [61, 0]
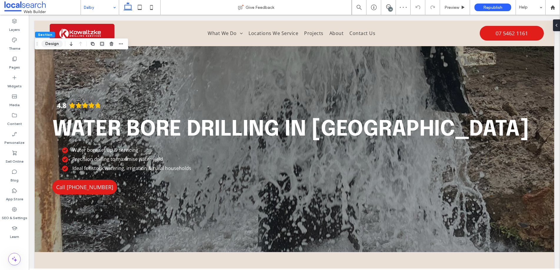
click at [51, 43] on button "Design" at bounding box center [51, 43] width 21 height 7
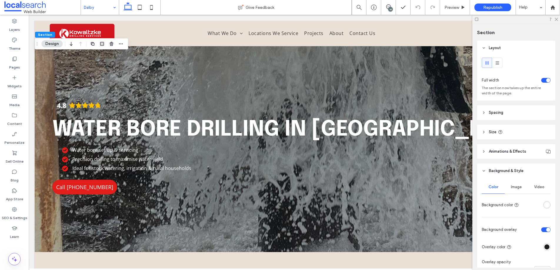
click at [517, 188] on span "Image" at bounding box center [516, 187] width 11 height 5
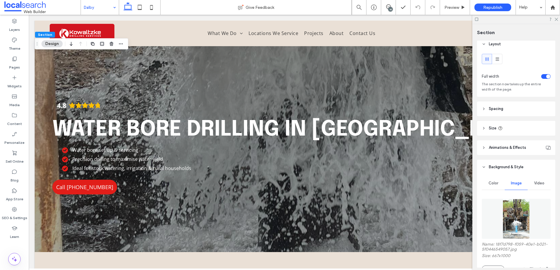
scroll to position [69, 0]
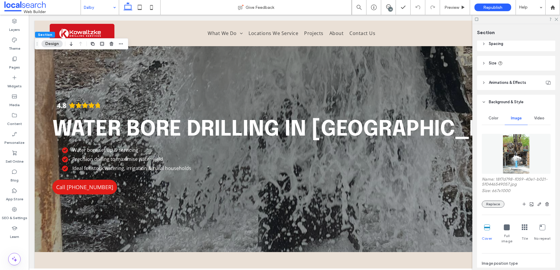
click at [496, 204] on button "Replace" at bounding box center [493, 204] width 23 height 7
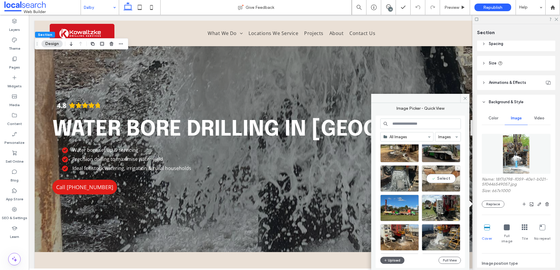
scroll to position [0, 0]
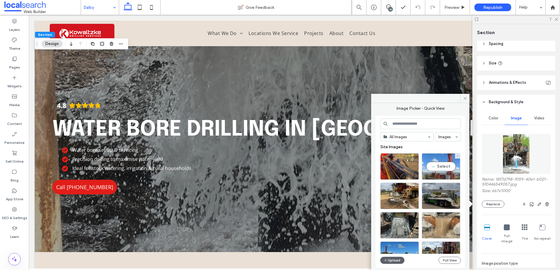
click at [441, 168] on div "Select" at bounding box center [441, 166] width 39 height 26
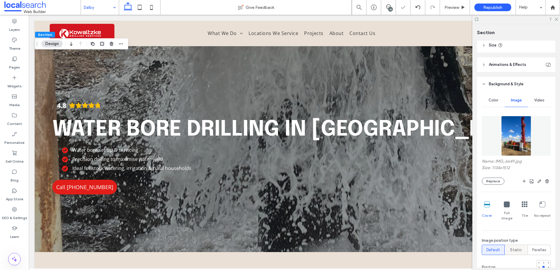
scroll to position [115, 0]
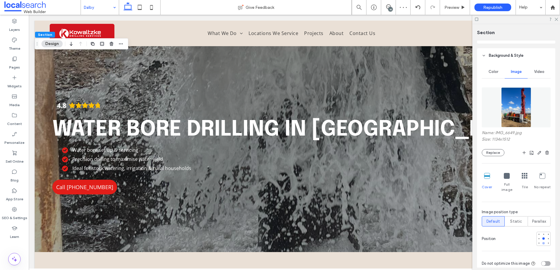
click at [542, 242] on div at bounding box center [543, 243] width 2 height 2
click at [538, 237] on div at bounding box center [539, 238] width 2 height 2
click at [547, 242] on div at bounding box center [548, 243] width 2 height 2
click at [557, 19] on use at bounding box center [556, 19] width 3 height 3
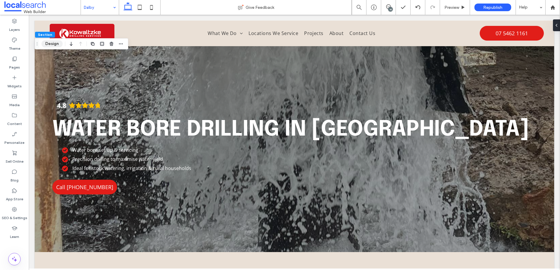
click at [43, 42] on button "Design" at bounding box center [51, 43] width 21 height 7
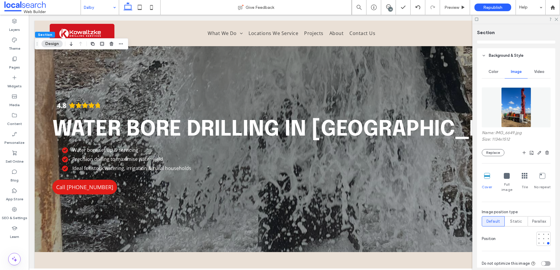
scroll to position [125, 0]
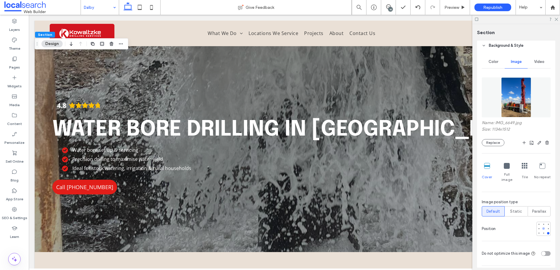
click at [542, 227] on div at bounding box center [543, 228] width 2 height 2
click at [496, 143] on button "Replace" at bounding box center [493, 142] width 23 height 7
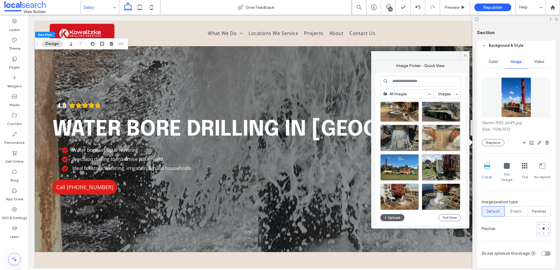
scroll to position [0, 0]
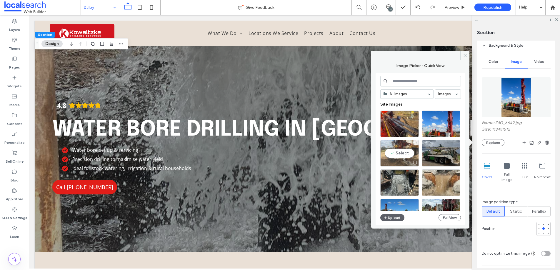
click at [405, 151] on div "Select" at bounding box center [399, 153] width 39 height 26
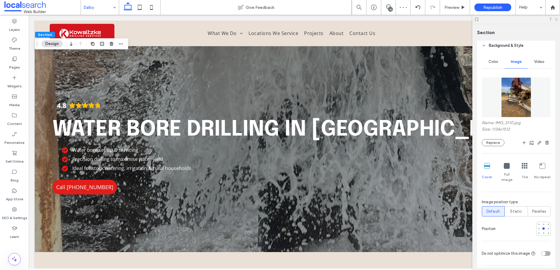
click at [555, 18] on icon at bounding box center [556, 19] width 4 height 4
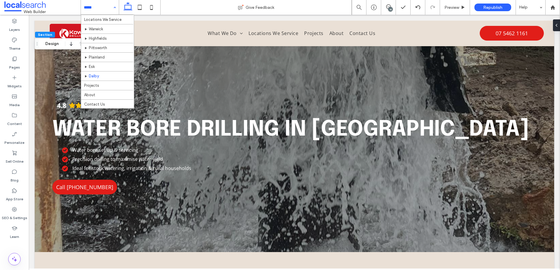
scroll to position [61, 0]
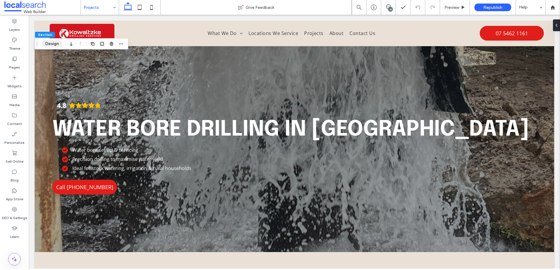
click at [52, 41] on button "Design" at bounding box center [51, 43] width 21 height 7
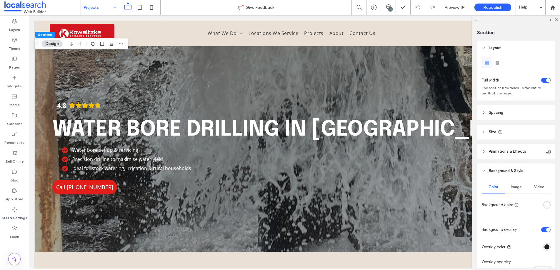
click at [516, 188] on span "Image" at bounding box center [516, 187] width 11 height 5
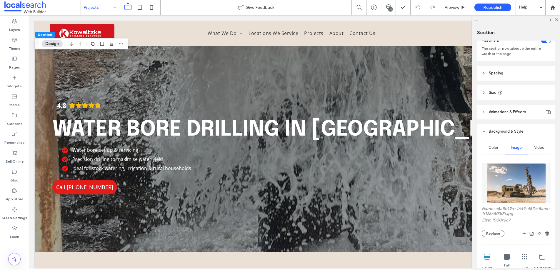
scroll to position [41, 0]
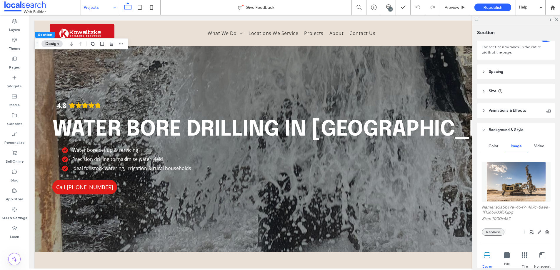
click at [497, 232] on button "Replace" at bounding box center [493, 232] width 23 height 7
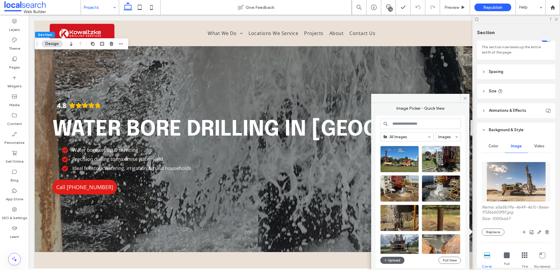
scroll to position [69, 0]
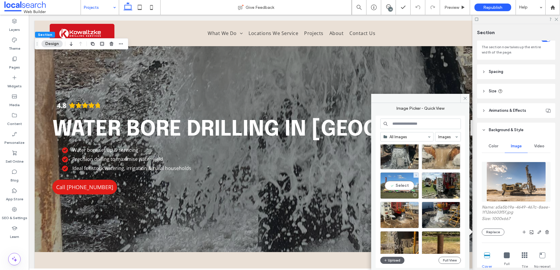
click at [398, 184] on div "Select" at bounding box center [399, 185] width 39 height 26
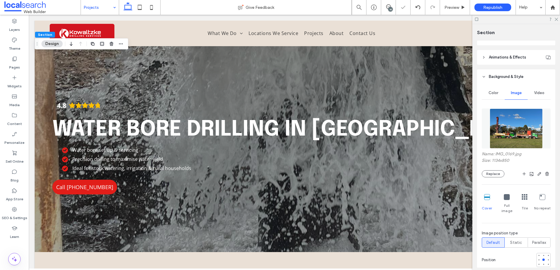
scroll to position [94, 0]
click at [542, 263] on div at bounding box center [543, 264] width 2 height 2
click at [541, 257] on div at bounding box center [543, 259] width 4 height 4
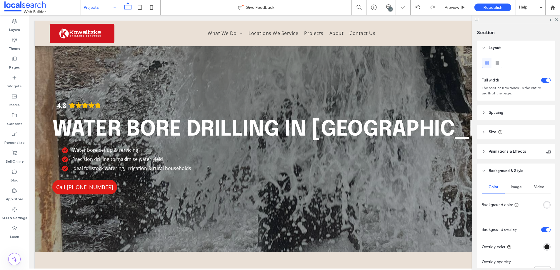
type input "***"
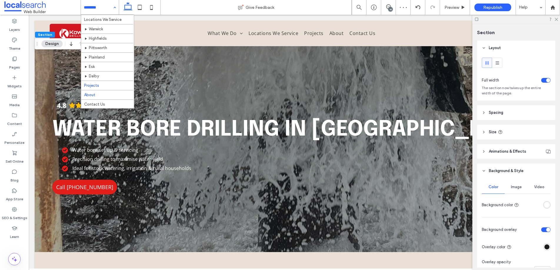
scroll to position [61, 0]
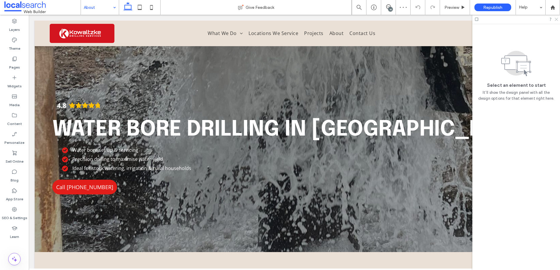
click at [556, 19] on icon at bounding box center [556, 19] width 4 height 4
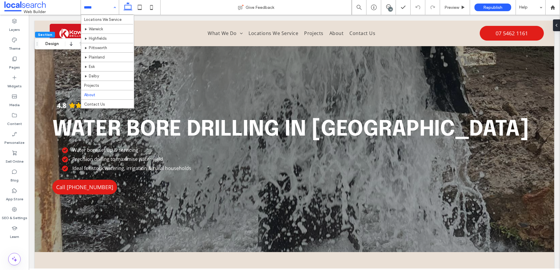
scroll to position [61, 0]
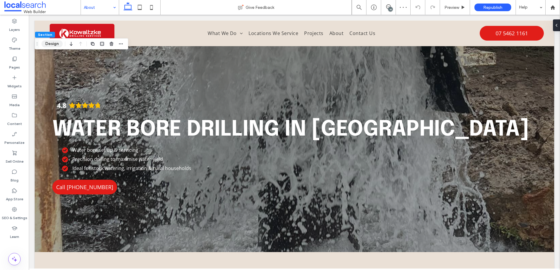
click at [51, 44] on button "Design" at bounding box center [51, 43] width 21 height 7
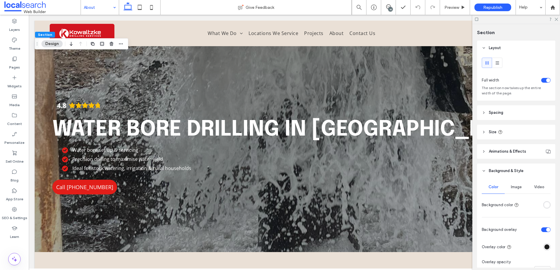
click at [519, 185] on span "Image" at bounding box center [516, 187] width 11 height 5
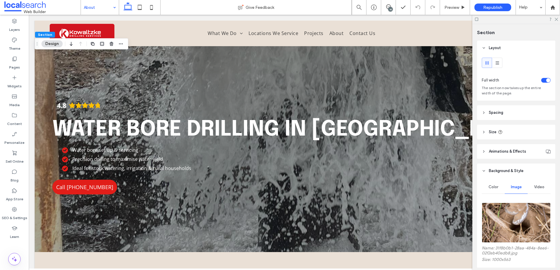
scroll to position [1, 0]
click at [502, 224] on img at bounding box center [516, 221] width 69 height 40
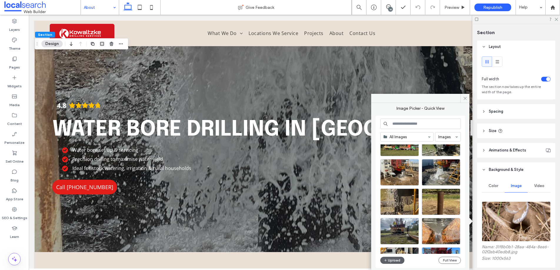
scroll to position [120, 0]
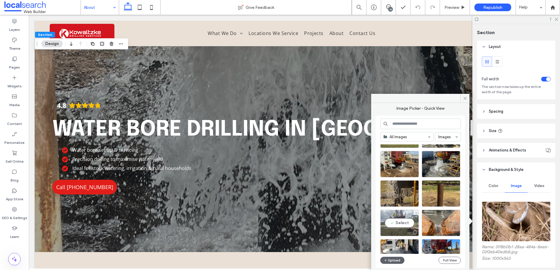
click at [401, 222] on div "Select" at bounding box center [399, 223] width 39 height 26
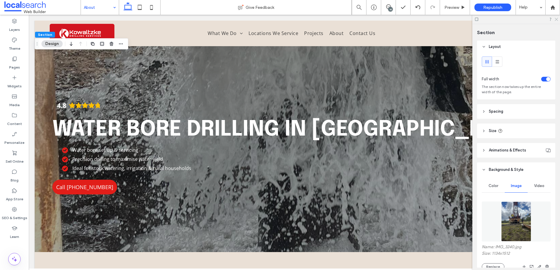
click at [555, 19] on icon at bounding box center [556, 19] width 4 height 4
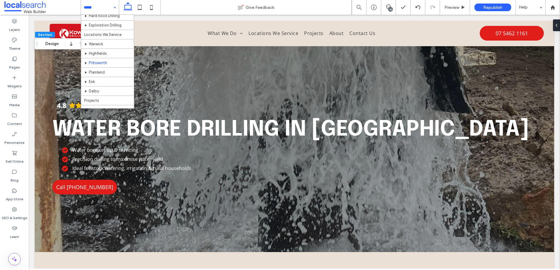
scroll to position [61, 0]
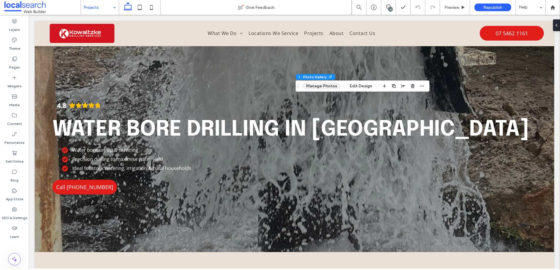
click at [324, 85] on button "Manage Photos" at bounding box center [321, 86] width 39 height 7
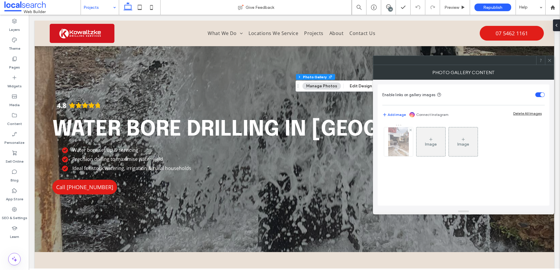
click at [405, 145] on img at bounding box center [398, 141] width 21 height 29
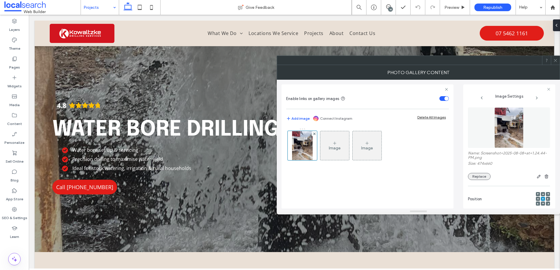
click at [481, 176] on button "Replace" at bounding box center [479, 176] width 23 height 7
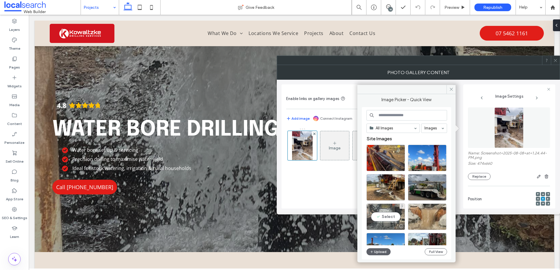
click at [382, 217] on div "Select" at bounding box center [385, 217] width 39 height 26
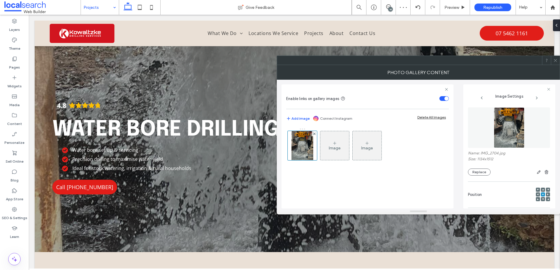
scroll to position [174, 0]
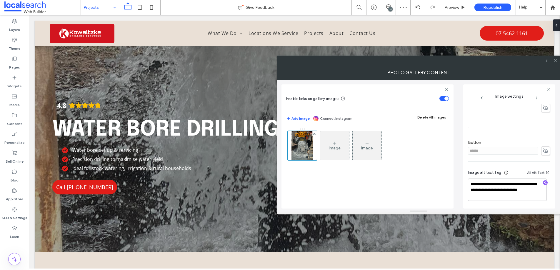
click at [556, 59] on use at bounding box center [555, 60] width 3 height 3
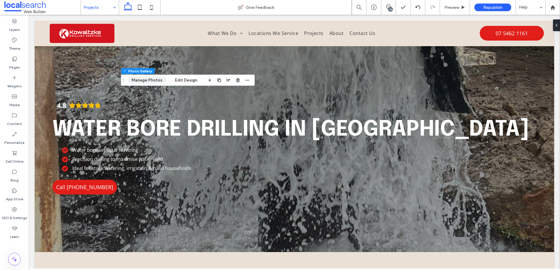
click at [149, 80] on button "Manage Photos" at bounding box center [147, 80] width 39 height 7
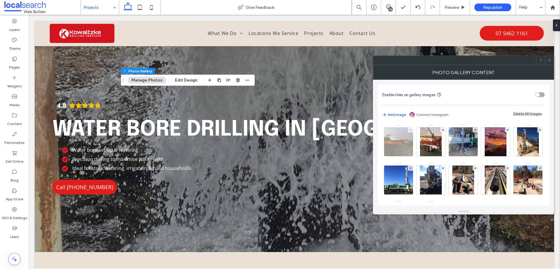
click at [398, 141] on img at bounding box center [398, 141] width 39 height 29
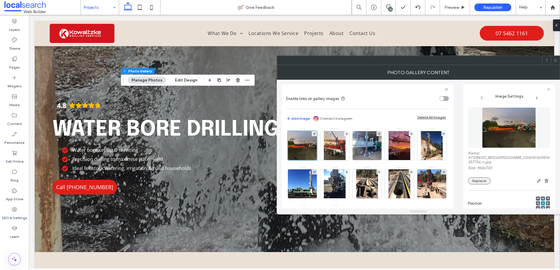
click at [479, 181] on button "Replace" at bounding box center [479, 180] width 23 height 7
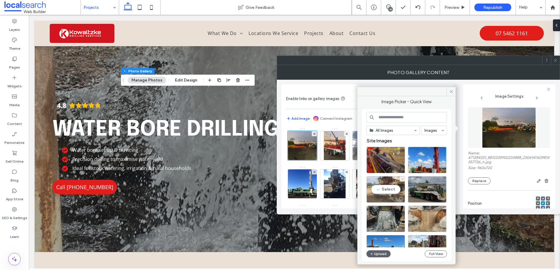
click at [387, 189] on div "Select" at bounding box center [385, 189] width 39 height 26
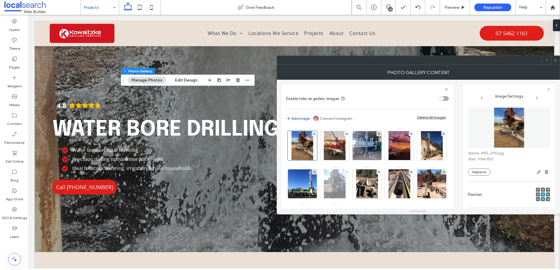
click at [346, 186] on img at bounding box center [335, 183] width 22 height 29
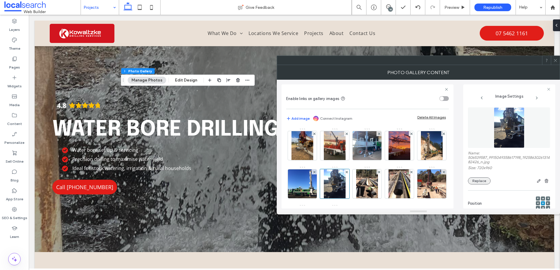
click at [489, 182] on button "Replace" at bounding box center [479, 180] width 23 height 7
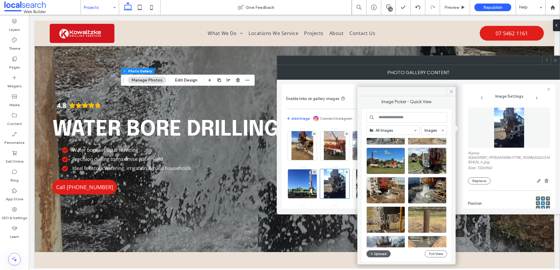
scroll to position [90, 0]
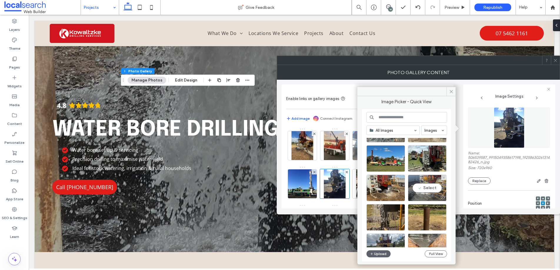
click at [432, 185] on div "Select" at bounding box center [427, 188] width 39 height 26
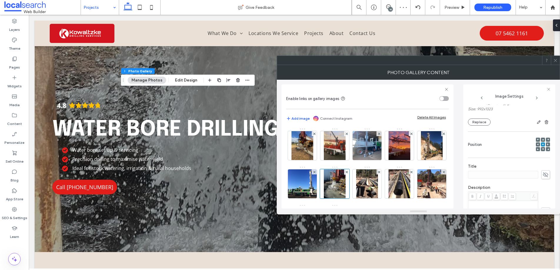
scroll to position [154, 0]
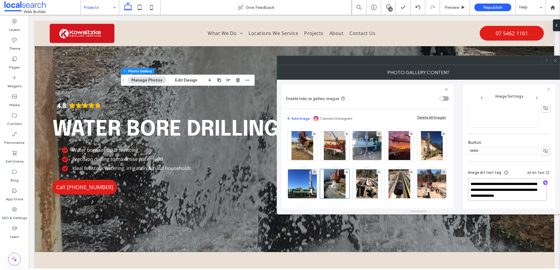
drag, startPoint x: 512, startPoint y: 189, endPoint x: 465, endPoint y: 189, distance: 46.8
click at [465, 189] on div "**********" at bounding box center [509, 146] width 92 height 124
type textarea "**********"
click at [556, 60] on icon at bounding box center [555, 60] width 4 height 4
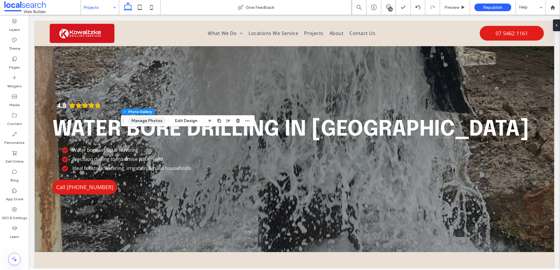
click at [151, 120] on button "Manage Photos" at bounding box center [147, 120] width 39 height 7
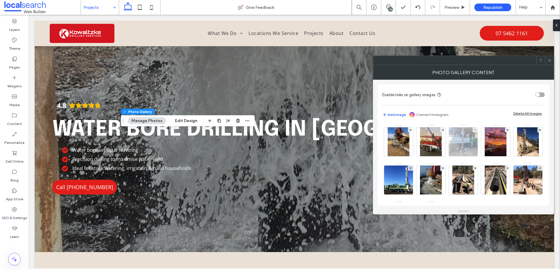
click at [458, 140] on img at bounding box center [463, 141] width 39 height 29
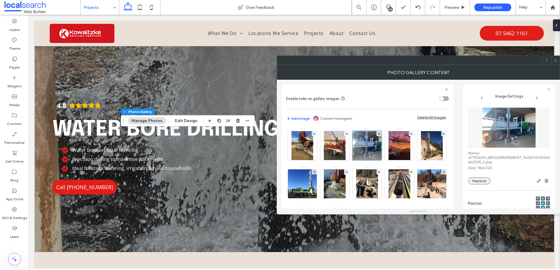
click at [478, 182] on button "Replace" at bounding box center [479, 180] width 23 height 7
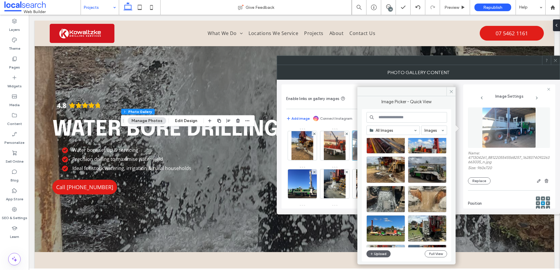
scroll to position [33, 0]
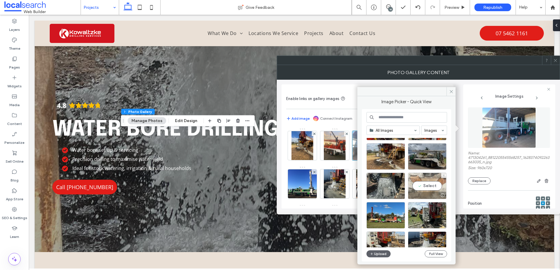
click at [426, 184] on div "Select" at bounding box center [427, 186] width 39 height 26
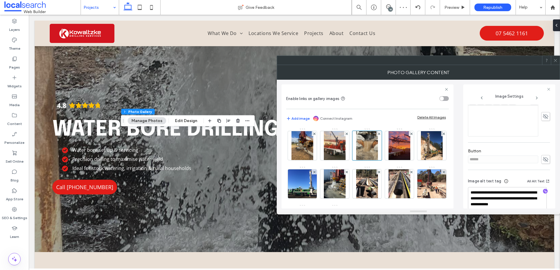
scroll to position [154, 0]
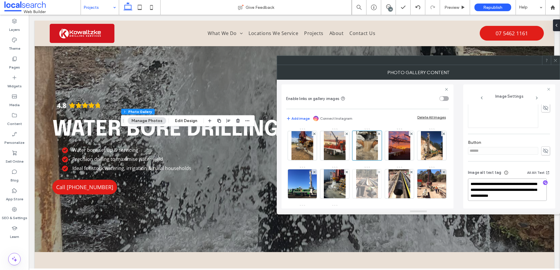
drag, startPoint x: 508, startPoint y: 188, endPoint x: 391, endPoint y: 183, distance: 117.2
click at [443, 180] on div "**********" at bounding box center [418, 144] width 274 height 129
type textarea "**********"
click at [556, 61] on icon at bounding box center [555, 60] width 4 height 4
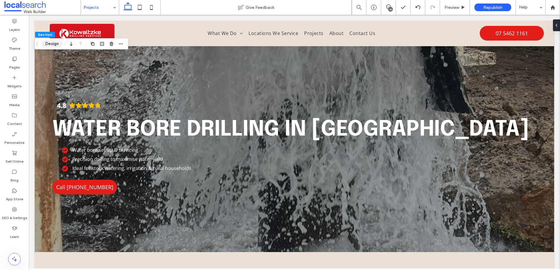
click at [54, 40] on button "Design" at bounding box center [51, 43] width 21 height 7
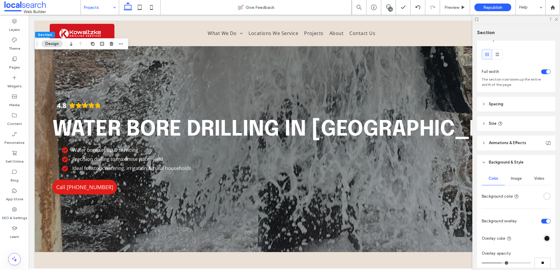
click at [511, 178] on span "Image" at bounding box center [516, 178] width 11 height 5
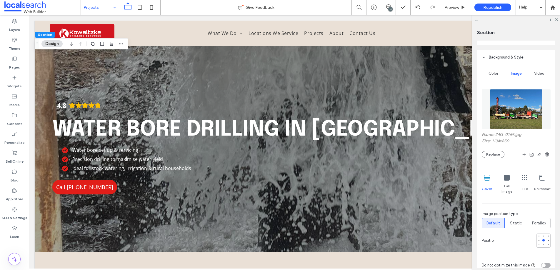
scroll to position [119, 0]
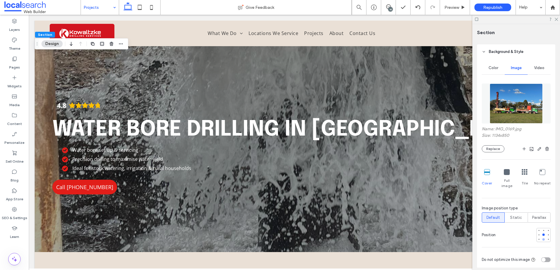
click at [542, 237] on div at bounding box center [543, 239] width 4 height 4
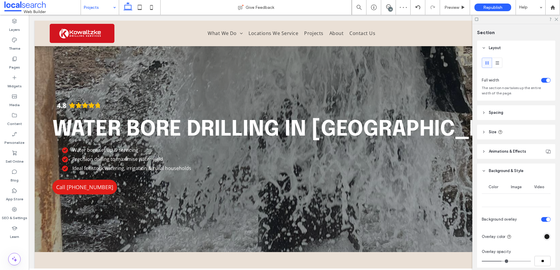
type input "***"
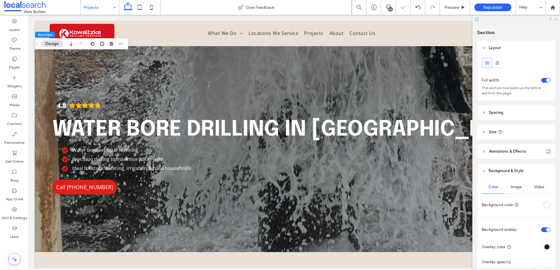
click at [555, 19] on icon at bounding box center [556, 19] width 4 height 4
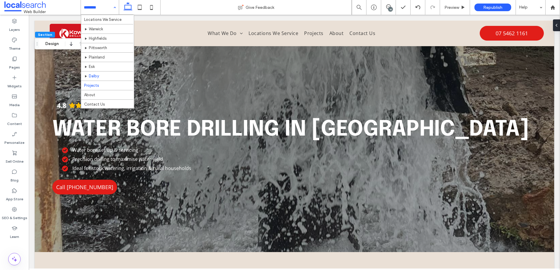
scroll to position [59, 0]
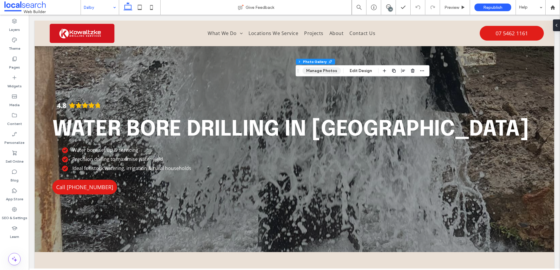
click at [317, 70] on button "Manage Photos" at bounding box center [321, 70] width 39 height 7
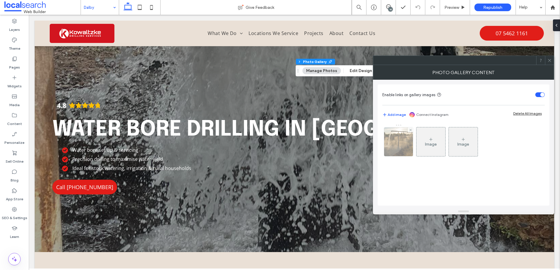
click at [396, 140] on img at bounding box center [399, 141] width 48 height 29
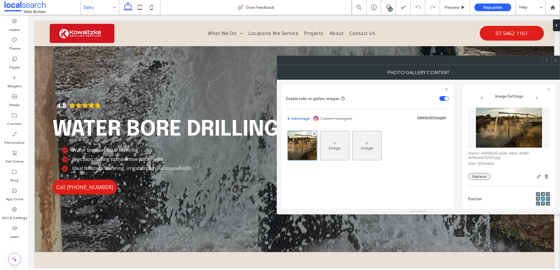
click at [480, 174] on button "Replace" at bounding box center [479, 176] width 23 height 7
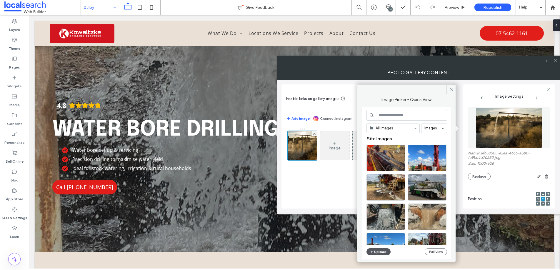
click at [372, 252] on icon "button" at bounding box center [372, 251] width 4 height 5
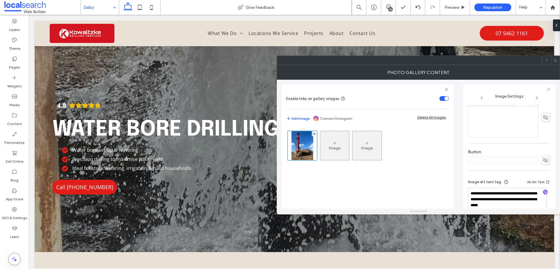
scroll to position [166, 0]
click at [555, 60] on use at bounding box center [555, 60] width 3 height 3
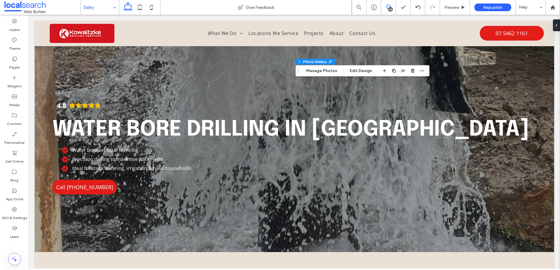
click at [388, 7] on icon at bounding box center [388, 6] width 5 height 5
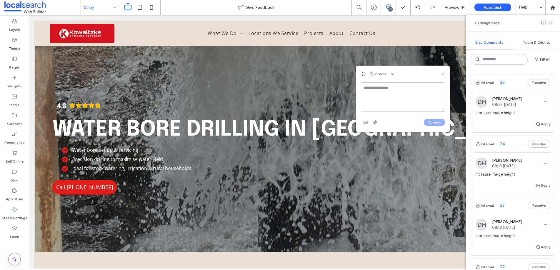
click at [367, 95] on textarea at bounding box center [403, 96] width 84 height 29
type textarea "**********"
click at [439, 123] on button "Submit" at bounding box center [434, 122] width 21 height 7
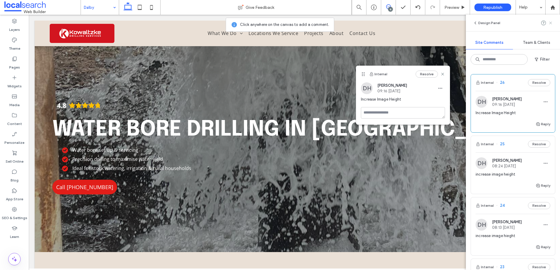
click at [550, 21] on icon at bounding box center [550, 23] width 5 height 5
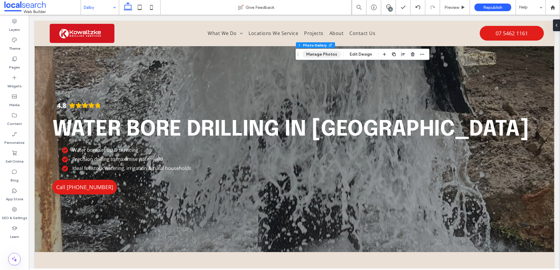
click at [319, 52] on button "Manage Photos" at bounding box center [321, 54] width 39 height 7
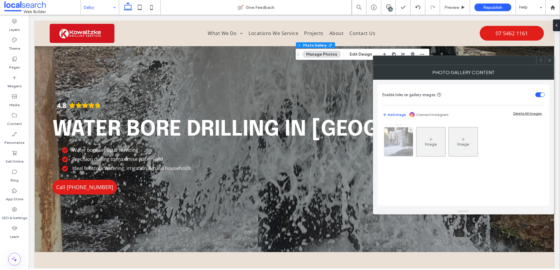
click at [392, 147] on img at bounding box center [398, 141] width 43 height 29
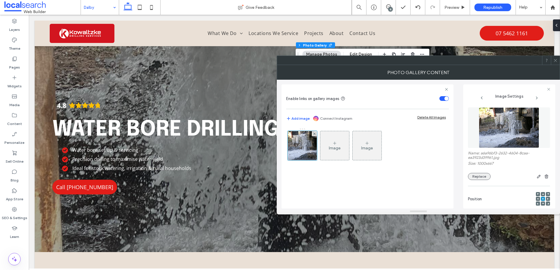
click at [478, 176] on button "Replace" at bounding box center [479, 176] width 23 height 7
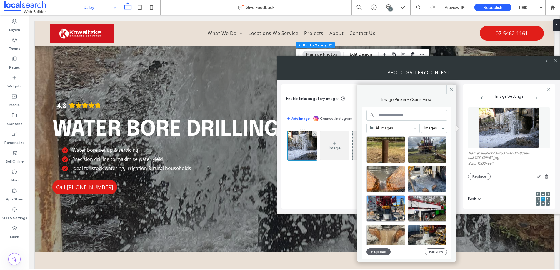
scroll to position [252, 0]
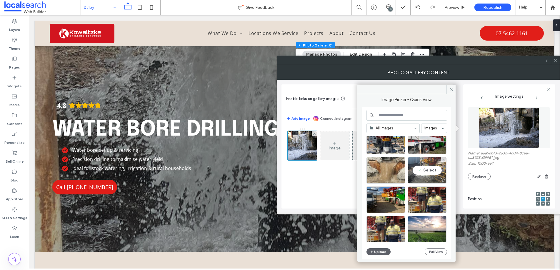
click at [427, 167] on div "Select" at bounding box center [427, 170] width 39 height 26
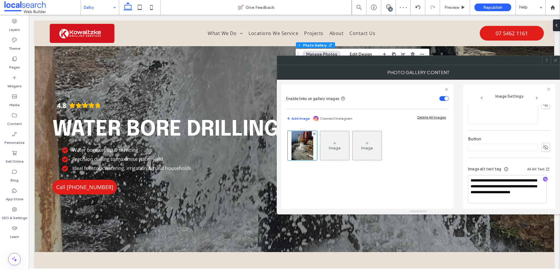
scroll to position [180, 0]
click at [556, 58] on span at bounding box center [555, 60] width 4 height 9
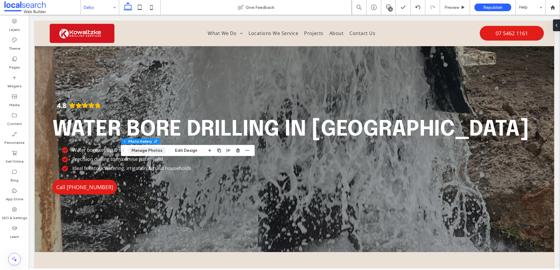
click at [144, 151] on button "Manage Photos" at bounding box center [147, 150] width 39 height 7
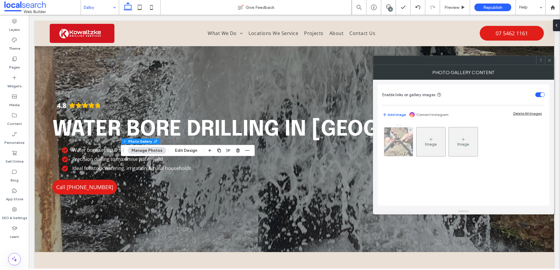
click at [394, 149] on img at bounding box center [399, 141] width 44 height 29
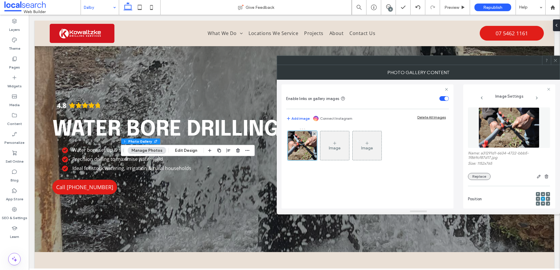
click at [475, 177] on button "Replace" at bounding box center [479, 176] width 23 height 7
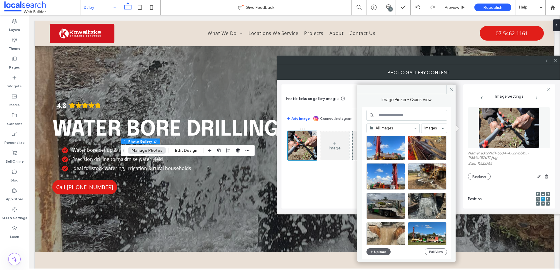
scroll to position [94, 0]
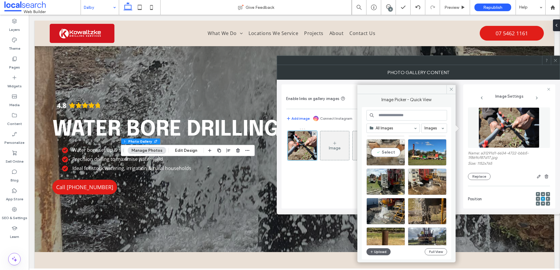
click at [382, 153] on div "Select" at bounding box center [385, 152] width 39 height 26
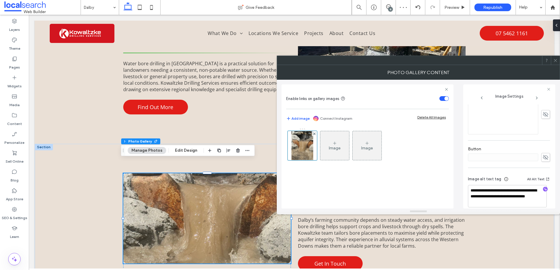
scroll to position [174, 0]
drag, startPoint x: 478, startPoint y: 190, endPoint x: 455, endPoint y: 175, distance: 27.3
click at [456, 175] on div "**********" at bounding box center [418, 144] width 274 height 129
type textarea "**********"
click at [554, 61] on use at bounding box center [555, 60] width 3 height 3
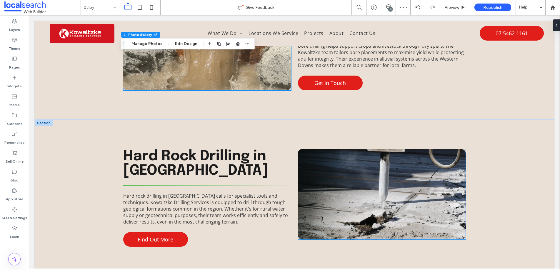
scroll to position [910, 0]
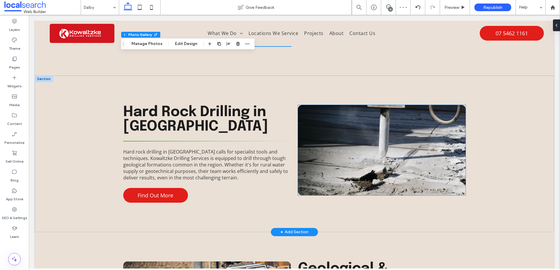
click at [370, 154] on link at bounding box center [382, 150] width 168 height 90
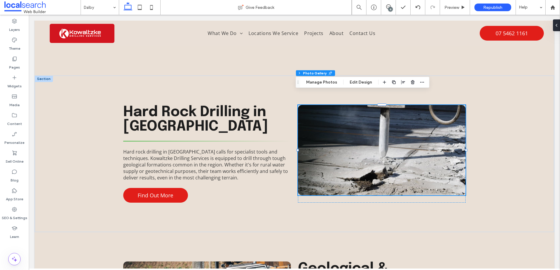
click at [323, 78] on div "Section Column Photo Gallery Manage Photos Edit Design" at bounding box center [363, 82] width 134 height 11
click at [323, 82] on button "Manage Photos" at bounding box center [321, 82] width 39 height 7
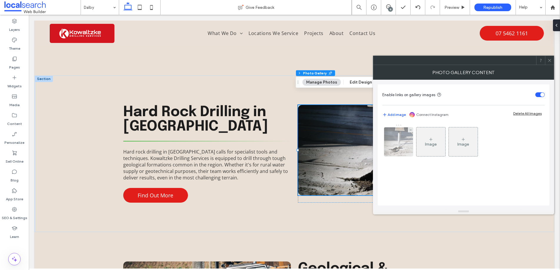
click at [400, 156] on div at bounding box center [398, 141] width 29 height 29
click at [399, 149] on img at bounding box center [398, 141] width 43 height 29
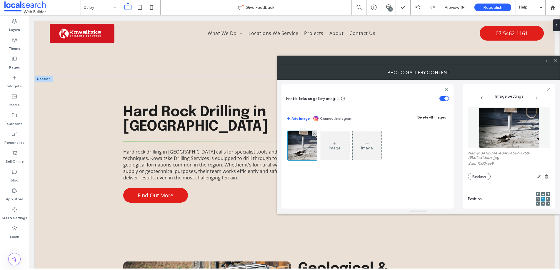
click at [466, 174] on div "**********" at bounding box center [509, 146] width 92 height 124
click at [476, 174] on button "Replace" at bounding box center [479, 176] width 23 height 7
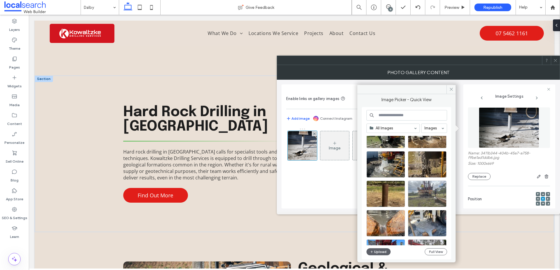
scroll to position [252, 0]
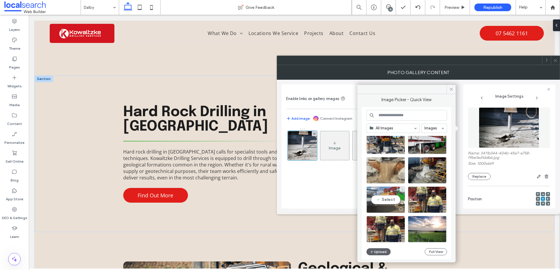
click at [387, 198] on div "Select" at bounding box center [385, 199] width 39 height 26
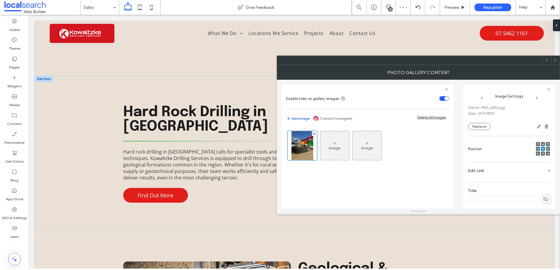
scroll to position [174, 0]
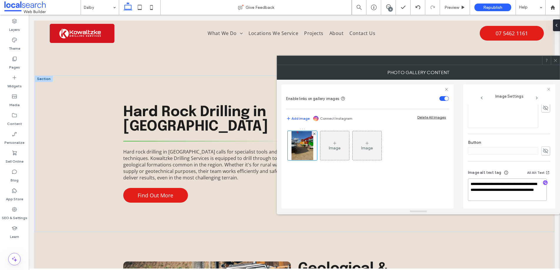
drag, startPoint x: 488, startPoint y: 191, endPoint x: 420, endPoint y: 181, distance: 69.5
click at [428, 181] on div "**********" at bounding box center [418, 144] width 274 height 129
type textarea "**********"
click at [555, 60] on icon at bounding box center [555, 60] width 4 height 4
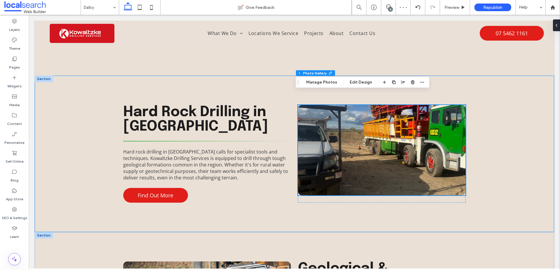
scroll to position [1105, 0]
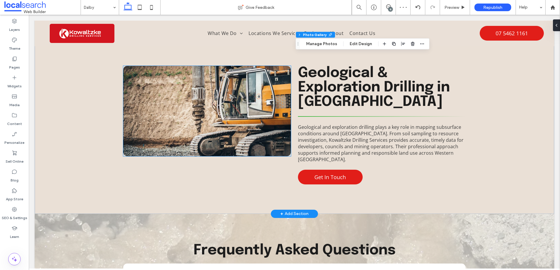
click at [200, 106] on link at bounding box center [207, 111] width 168 height 90
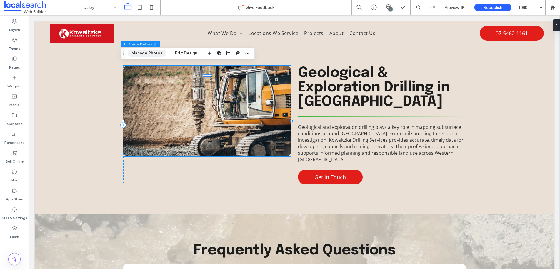
click at [147, 51] on button "Manage Photos" at bounding box center [147, 53] width 39 height 7
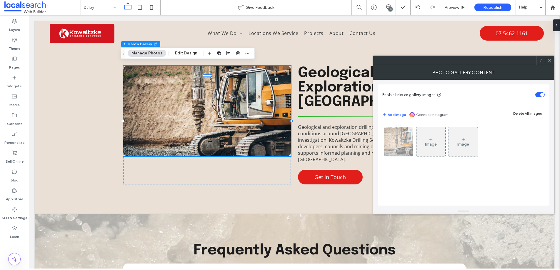
click at [398, 149] on img at bounding box center [398, 141] width 43 height 29
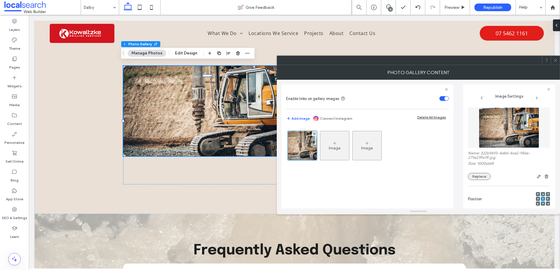
click at [478, 176] on button "Replace" at bounding box center [479, 176] width 23 height 7
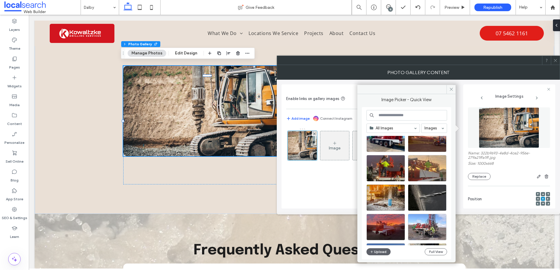
scroll to position [1902, 0]
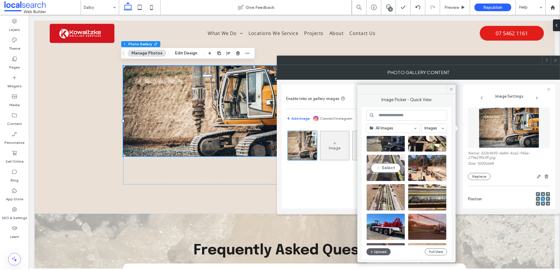
click at [386, 168] on div "Select" at bounding box center [385, 168] width 39 height 26
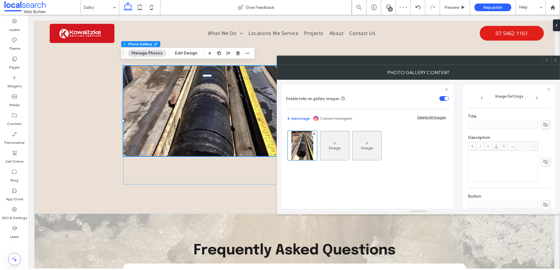
scroll to position [183, 0]
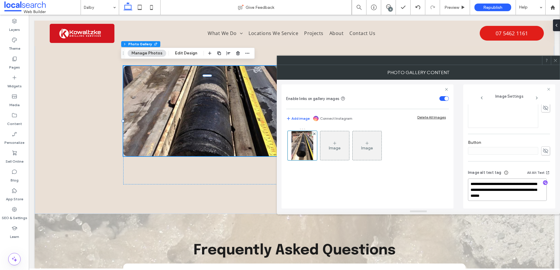
drag, startPoint x: 502, startPoint y: 191, endPoint x: 453, endPoint y: 182, distance: 50.5
click at [453, 182] on div "**********" at bounding box center [418, 144] width 274 height 129
type textarea "**********"
click at [554, 61] on icon at bounding box center [555, 60] width 4 height 4
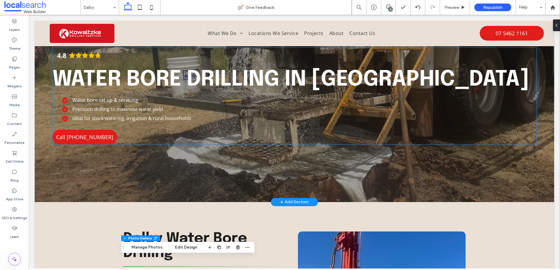
scroll to position [0, 0]
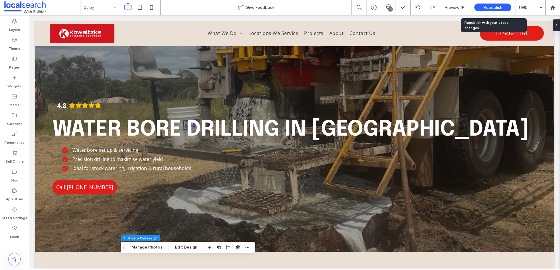
click at [493, 7] on span "Republish" at bounding box center [492, 7] width 19 height 5
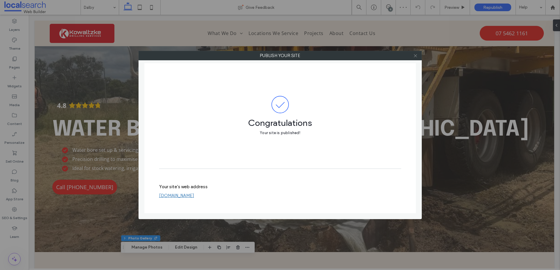
click at [415, 55] on use at bounding box center [415, 55] width 3 height 3
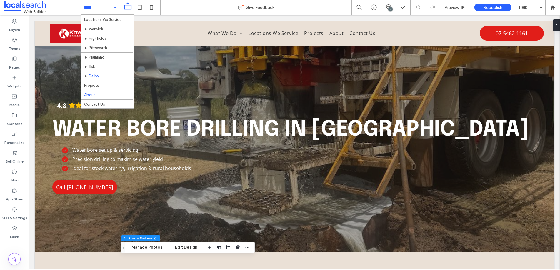
scroll to position [61, 0]
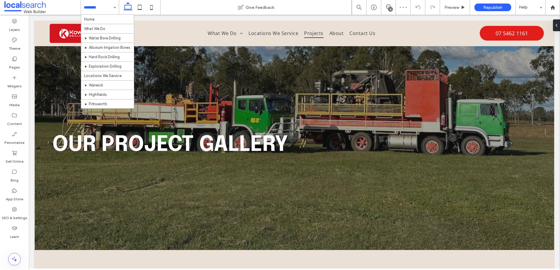
click at [89, 6] on input at bounding box center [98, 7] width 29 height 15
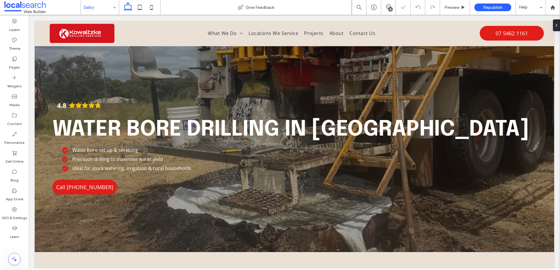
click at [88, 7] on input at bounding box center [98, 7] width 29 height 15
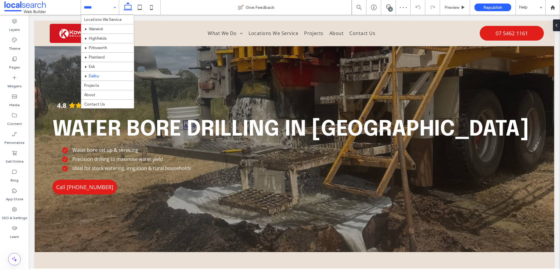
scroll to position [61, 0]
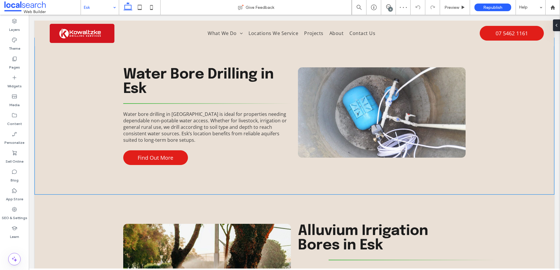
scroll to position [578, 0]
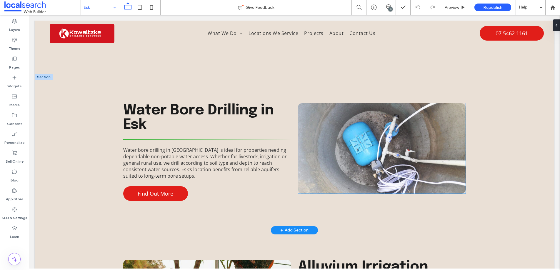
click at [361, 159] on link at bounding box center [382, 148] width 168 height 90
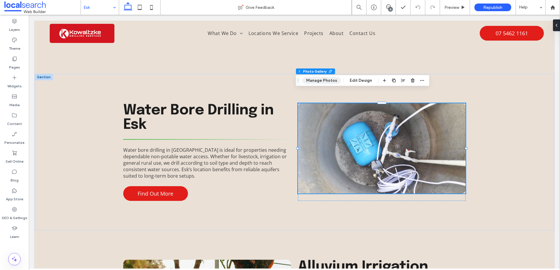
click at [317, 80] on button "Manage Photos" at bounding box center [321, 80] width 39 height 7
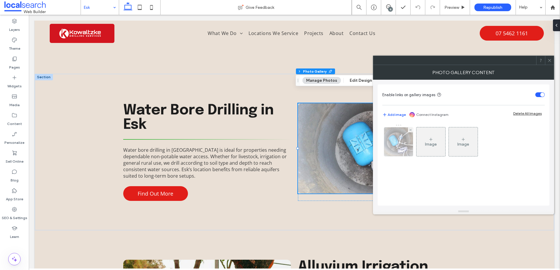
click at [400, 144] on img at bounding box center [399, 141] width 42 height 29
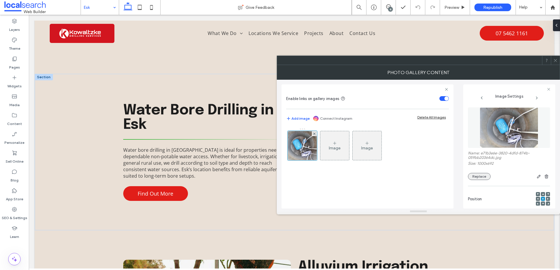
click at [480, 174] on button "Replace" at bounding box center [479, 176] width 23 height 7
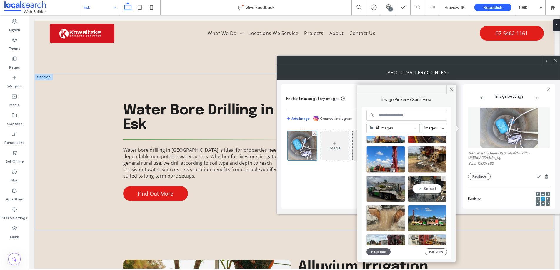
scroll to position [121, 0]
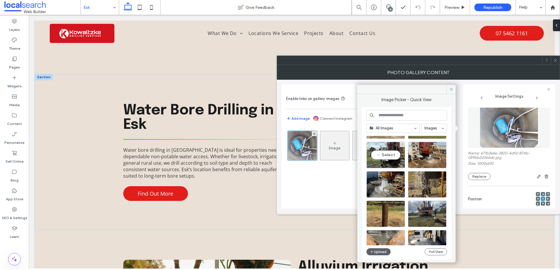
click at [381, 154] on div "Select" at bounding box center [385, 155] width 39 height 26
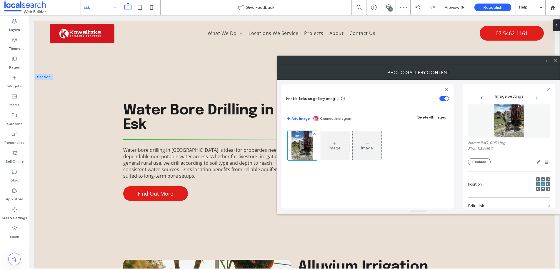
scroll to position [174, 0]
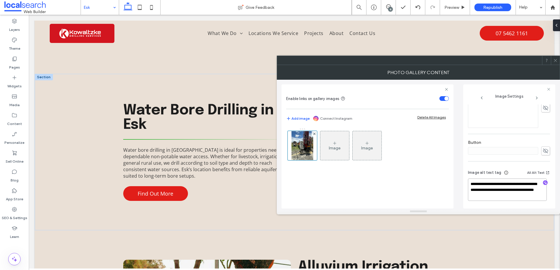
drag, startPoint x: 485, startPoint y: 189, endPoint x: 445, endPoint y: 178, distance: 42.0
click at [448, 178] on div "**********" at bounding box center [418, 144] width 274 height 129
type textarea "**********"
click at [556, 60] on icon at bounding box center [555, 60] width 4 height 4
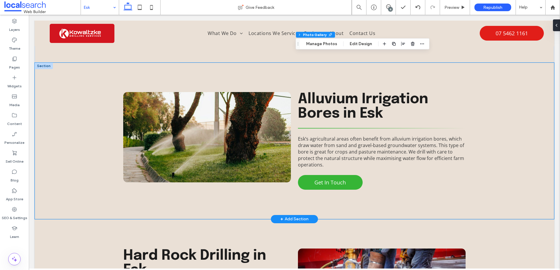
scroll to position [749, 0]
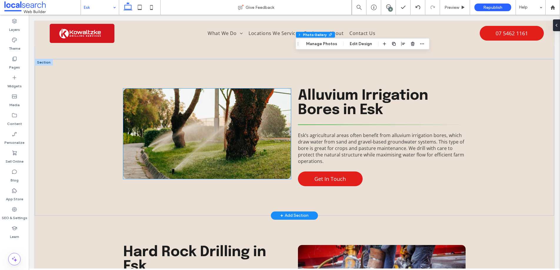
click at [204, 139] on link at bounding box center [207, 134] width 168 height 90
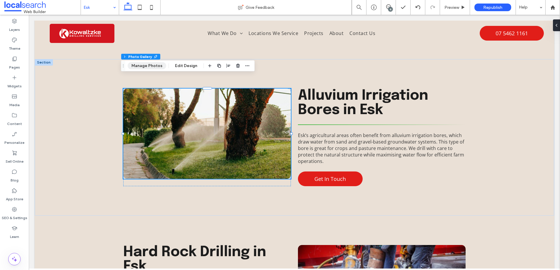
click at [143, 62] on button "Manage Photos" at bounding box center [147, 65] width 39 height 7
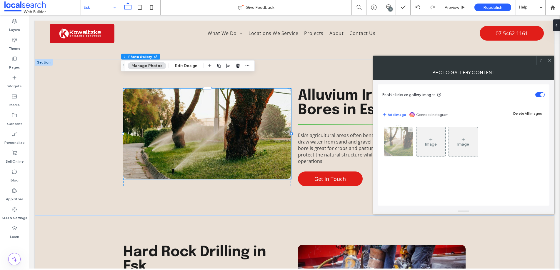
click at [401, 140] on img at bounding box center [398, 141] width 43 height 29
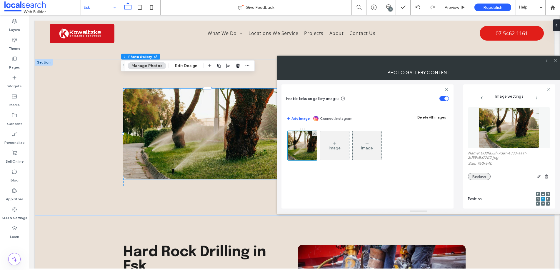
click at [488, 178] on button "Replace" at bounding box center [479, 176] width 23 height 7
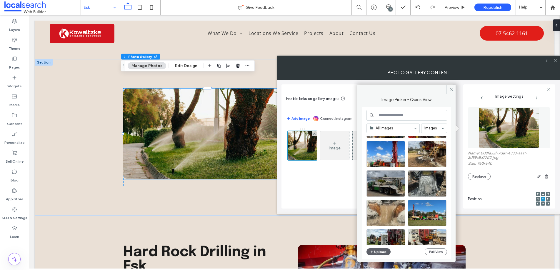
scroll to position [106, 0]
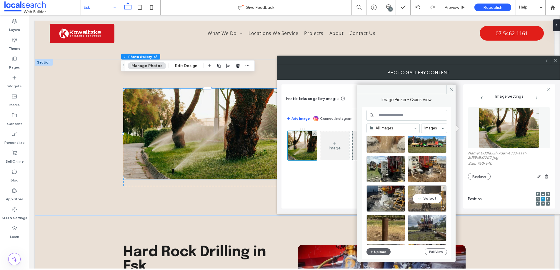
click at [424, 198] on div "Select" at bounding box center [427, 198] width 39 height 26
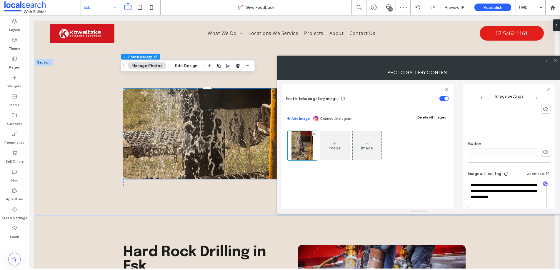
scroll to position [180, 0]
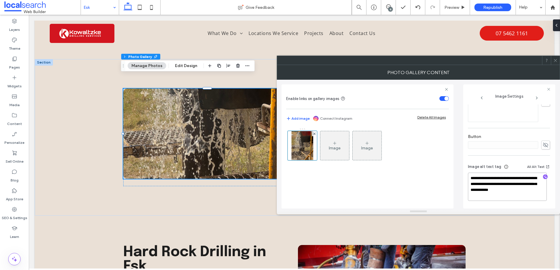
drag, startPoint x: 517, startPoint y: 184, endPoint x: 390, endPoint y: 181, distance: 127.1
click at [439, 174] on div "**********" at bounding box center [418, 144] width 274 height 129
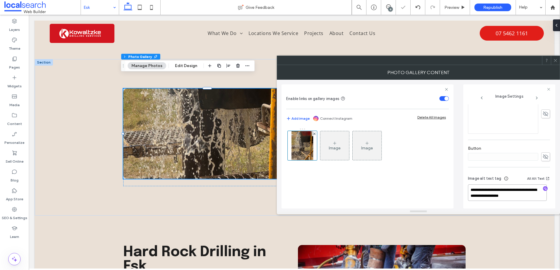
scroll to position [174, 0]
type textarea "**********"
click at [558, 62] on div at bounding box center [555, 60] width 9 height 9
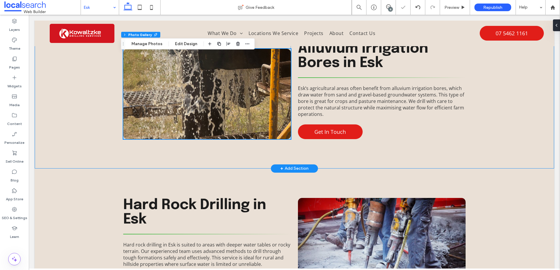
scroll to position [860, 0]
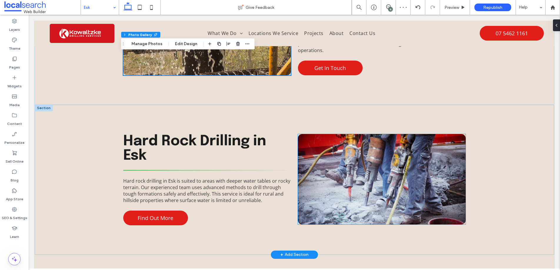
click at [333, 178] on link at bounding box center [382, 179] width 168 height 90
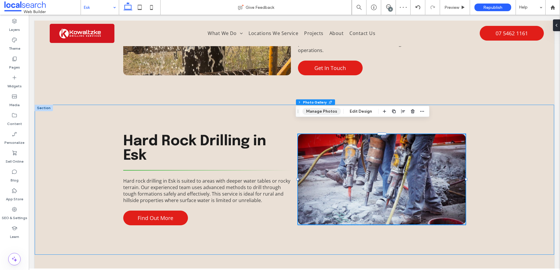
click at [314, 112] on button "Manage Photos" at bounding box center [321, 111] width 39 height 7
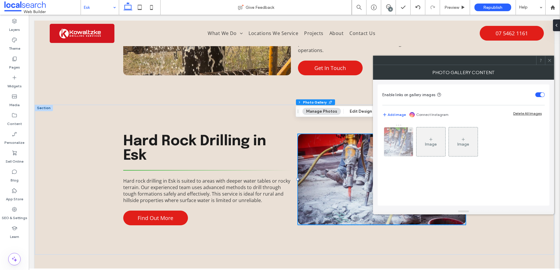
click at [391, 146] on img at bounding box center [398, 141] width 43 height 29
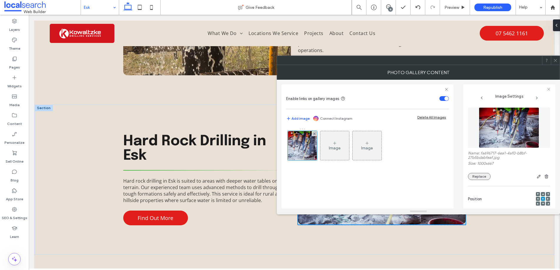
click at [483, 178] on button "Replace" at bounding box center [479, 176] width 23 height 7
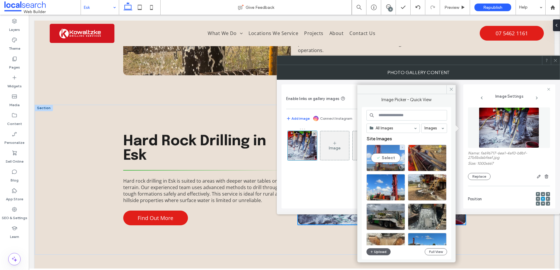
click at [386, 154] on div "Select" at bounding box center [385, 158] width 39 height 26
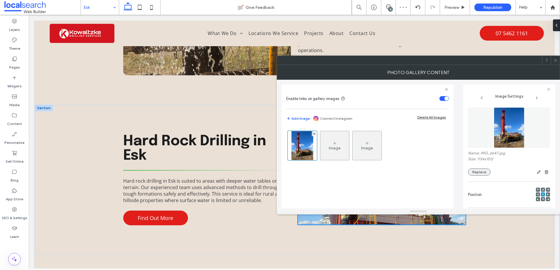
click at [474, 172] on button "Replace" at bounding box center [479, 172] width 23 height 7
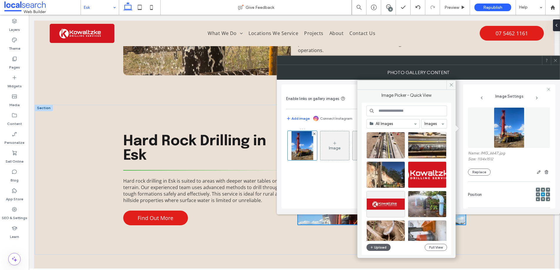
scroll to position [523, 0]
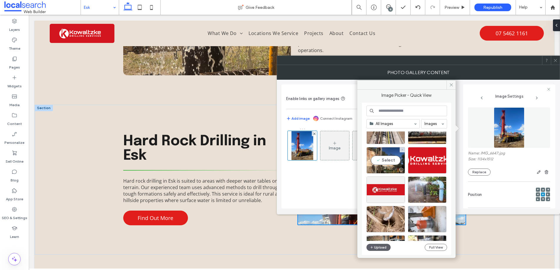
click at [388, 159] on div "Select" at bounding box center [385, 160] width 39 height 26
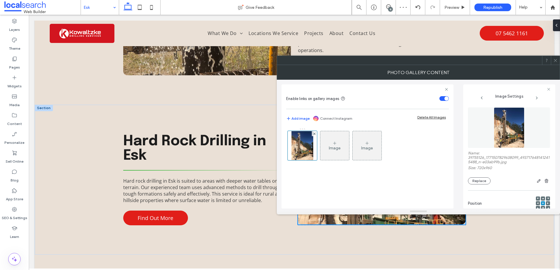
click at [557, 61] on icon at bounding box center [555, 60] width 4 height 4
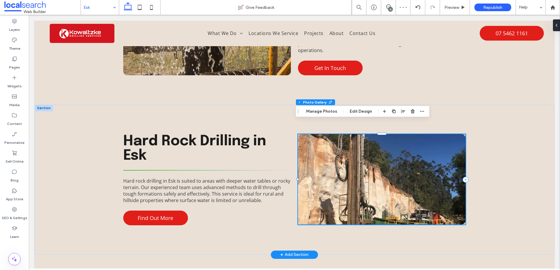
click at [378, 172] on link at bounding box center [382, 179] width 168 height 90
click at [322, 111] on button "Manage Photos" at bounding box center [321, 111] width 39 height 7
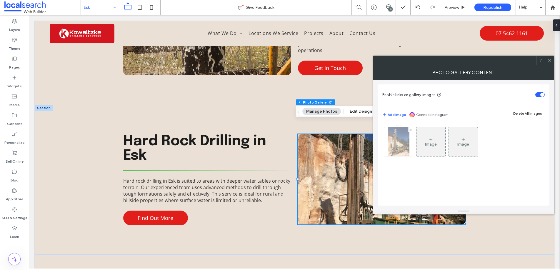
click at [399, 138] on img at bounding box center [399, 141] width 22 height 29
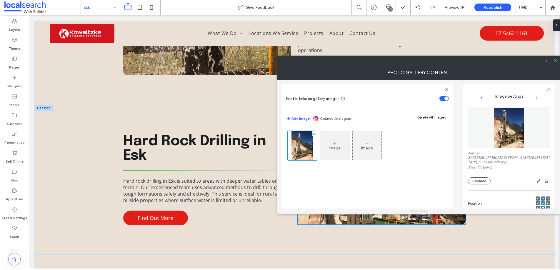
scroll to position [1, 0]
click at [542, 206] on icon at bounding box center [543, 207] width 2 height 2
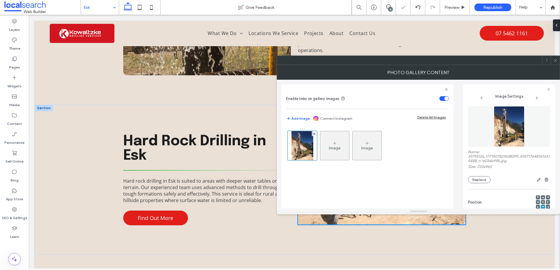
click at [555, 59] on icon at bounding box center [555, 60] width 4 height 4
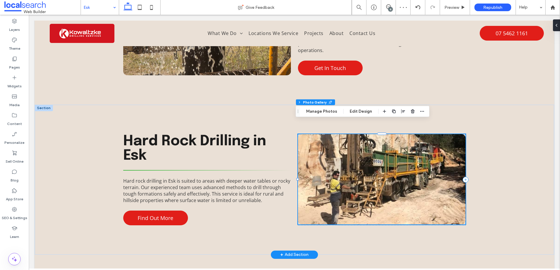
click at [370, 174] on link at bounding box center [382, 179] width 168 height 90
click at [318, 113] on button "Manage Photos" at bounding box center [321, 111] width 39 height 7
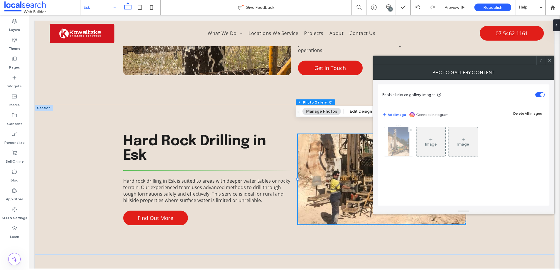
click at [391, 144] on img at bounding box center [399, 141] width 22 height 29
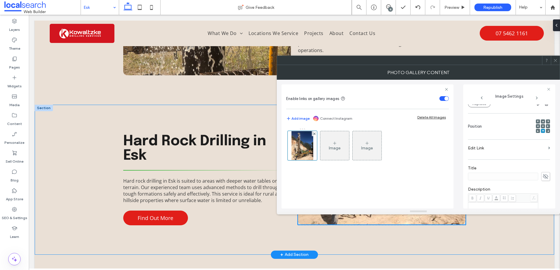
scroll to position [179, 0]
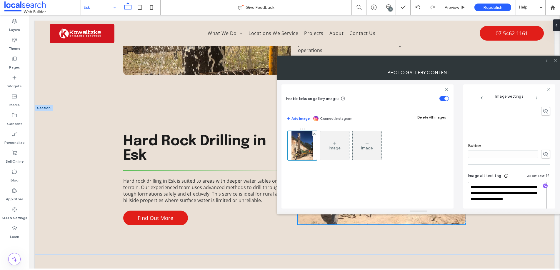
drag, startPoint x: 488, startPoint y: 200, endPoint x: 460, endPoint y: 182, distance: 33.5
click at [462, 184] on div "**********" at bounding box center [418, 144] width 274 height 129
type textarea "**********"
click at [555, 62] on icon at bounding box center [555, 60] width 4 height 4
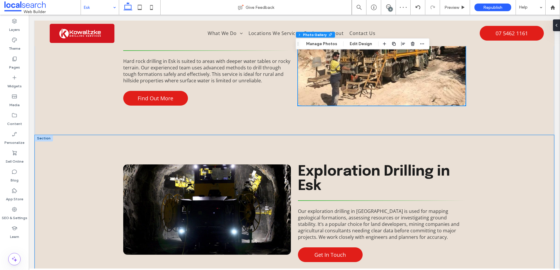
scroll to position [974, 0]
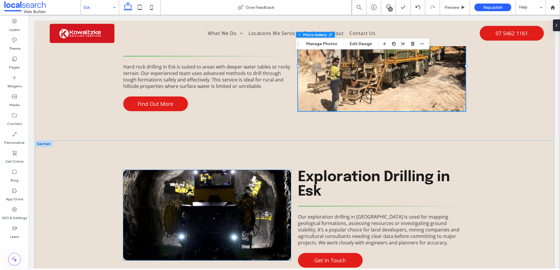
click at [209, 214] on link at bounding box center [207, 215] width 168 height 90
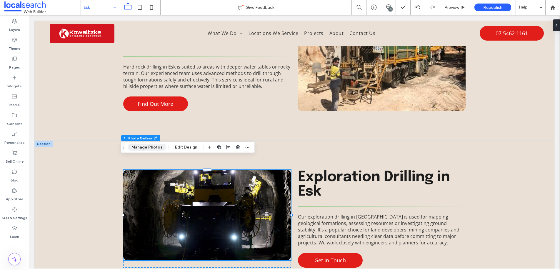
click at [144, 146] on button "Manage Photos" at bounding box center [147, 147] width 39 height 7
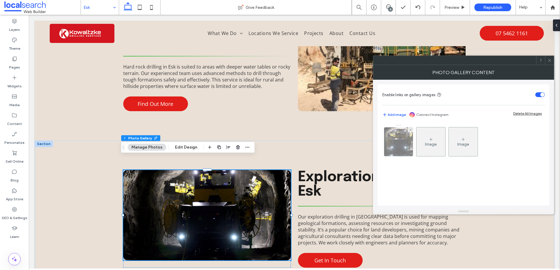
click at [402, 144] on img at bounding box center [398, 141] width 43 height 29
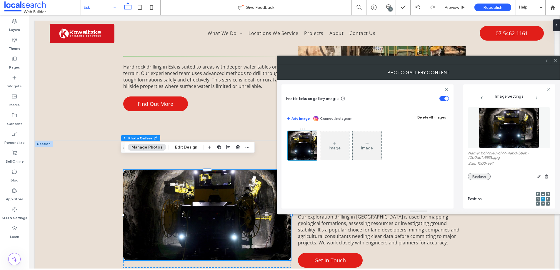
click at [478, 178] on button "Replace" at bounding box center [479, 176] width 23 height 7
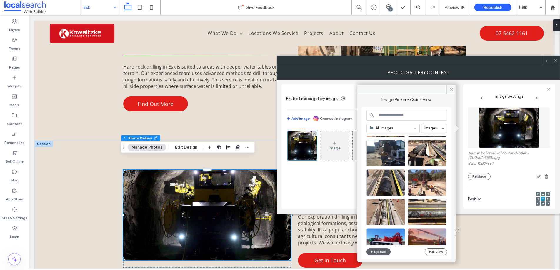
scroll to position [1886, 0]
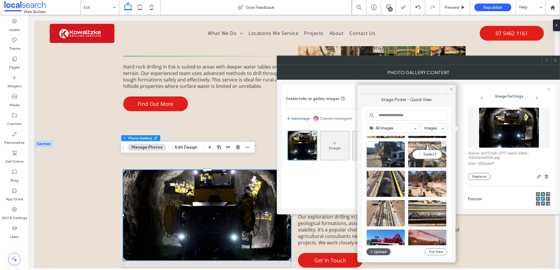
click at [424, 151] on div "Select" at bounding box center [427, 154] width 39 height 26
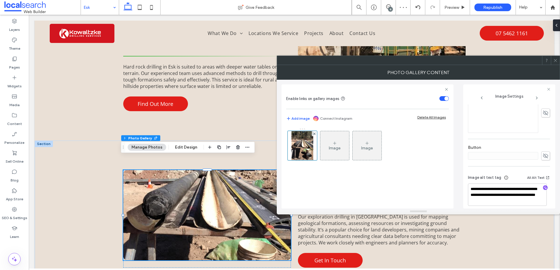
scroll to position [183, 0]
drag, startPoint x: 493, startPoint y: 191, endPoint x: 444, endPoint y: 174, distance: 51.6
click at [449, 174] on div "**********" at bounding box center [418, 144] width 274 height 129
type textarea "**********"
click at [556, 61] on icon at bounding box center [555, 60] width 4 height 4
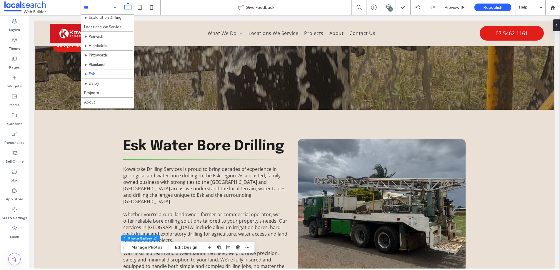
scroll to position [51, 0]
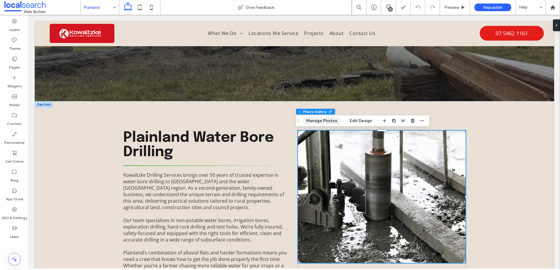
click at [312, 123] on button "Manage Photos" at bounding box center [321, 120] width 39 height 7
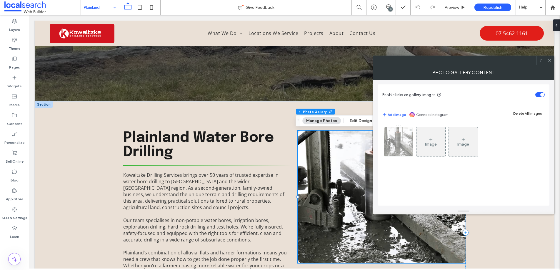
click at [390, 140] on img at bounding box center [398, 141] width 43 height 29
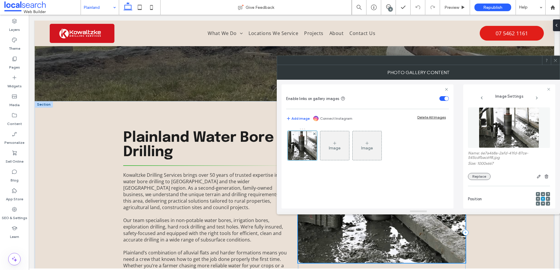
click at [480, 176] on button "Replace" at bounding box center [479, 176] width 23 height 7
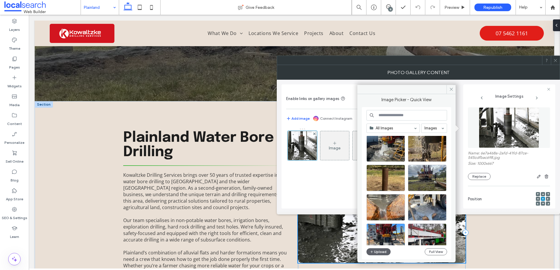
scroll to position [159, 0]
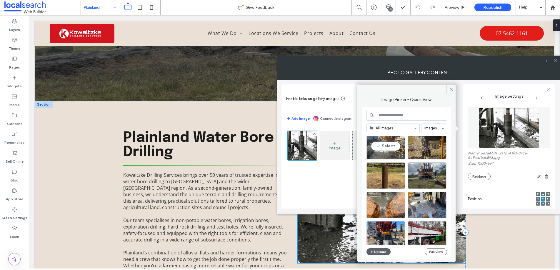
click at [379, 146] on div "Select" at bounding box center [385, 146] width 39 height 26
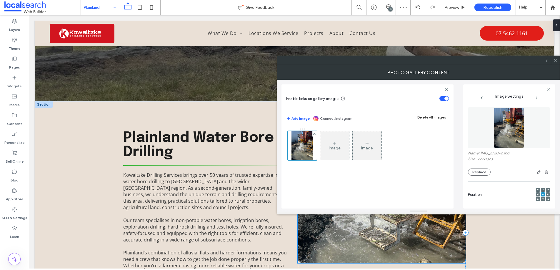
click at [557, 60] on icon at bounding box center [555, 60] width 4 height 4
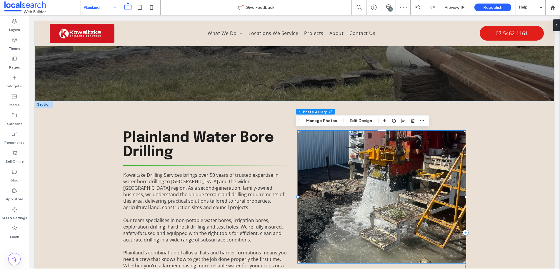
click at [345, 186] on link at bounding box center [382, 197] width 168 height 132
click at [315, 120] on button "Manage Photos" at bounding box center [321, 120] width 39 height 7
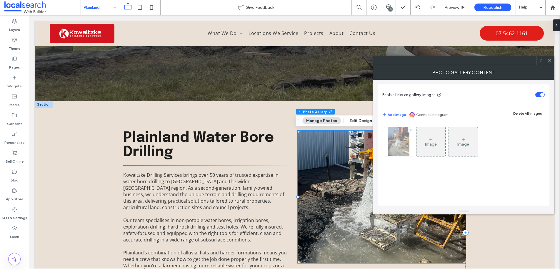
click at [400, 138] on img at bounding box center [398, 141] width 21 height 29
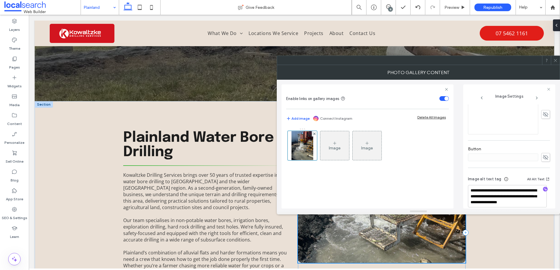
scroll to position [174, 0]
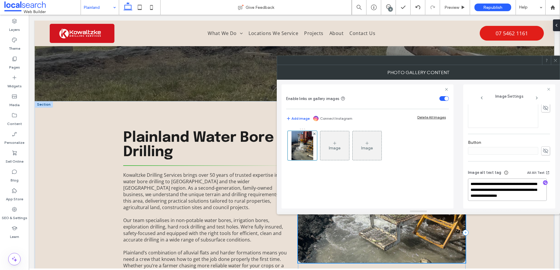
drag, startPoint x: 511, startPoint y: 190, endPoint x: 457, endPoint y: 181, distance: 54.5
click at [457, 181] on div "**********" at bounding box center [418, 144] width 274 height 129
drag, startPoint x: 512, startPoint y: 189, endPoint x: 454, endPoint y: 180, distance: 59.0
click at [455, 180] on div "**********" at bounding box center [418, 144] width 274 height 129
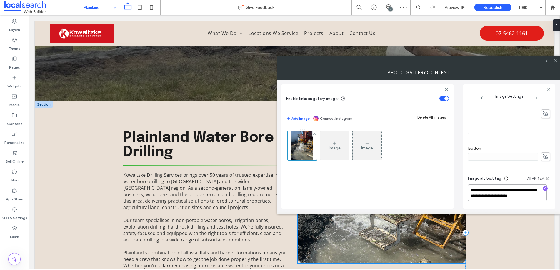
type textarea "**********"
click at [556, 60] on icon at bounding box center [555, 60] width 4 height 4
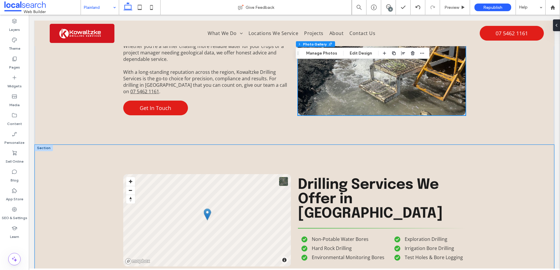
scroll to position [526, 0]
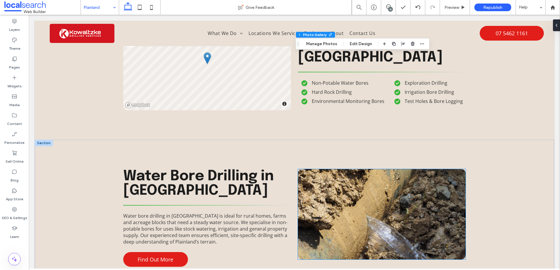
click at [363, 213] on link at bounding box center [382, 214] width 168 height 90
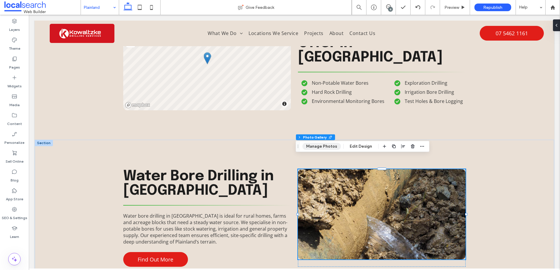
click at [325, 144] on button "Manage Photos" at bounding box center [321, 146] width 39 height 7
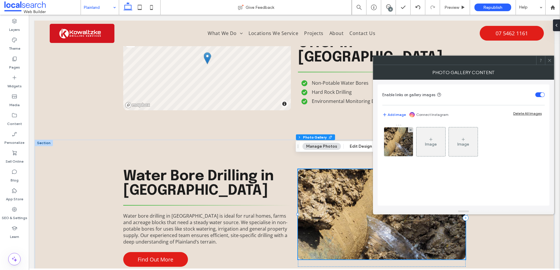
click at [400, 149] on img at bounding box center [398, 141] width 39 height 29
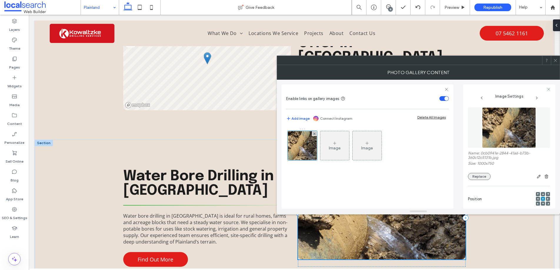
click at [473, 176] on button "Replace" at bounding box center [479, 176] width 23 height 7
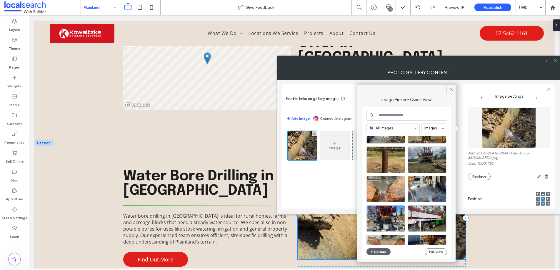
scroll to position [175, 0]
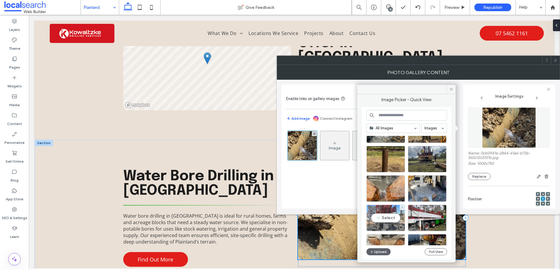
click at [381, 217] on div "Select" at bounding box center [385, 218] width 39 height 26
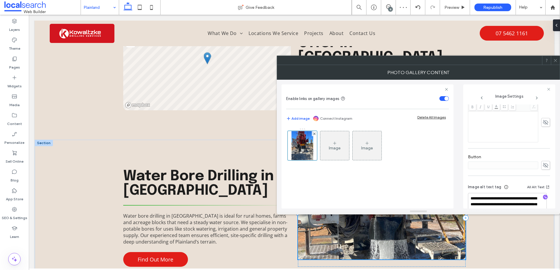
scroll to position [174, 0]
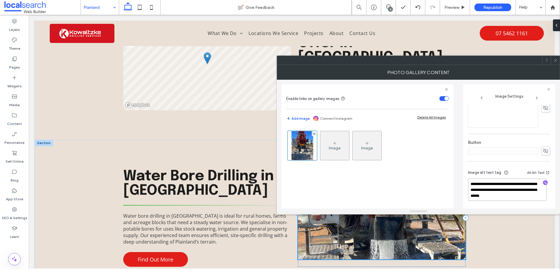
drag, startPoint x: 490, startPoint y: 190, endPoint x: 448, endPoint y: 180, distance: 43.0
click at [451, 180] on div "**********" at bounding box center [418, 144] width 274 height 129
type textarea "**********"
click at [556, 61] on use at bounding box center [555, 60] width 3 height 3
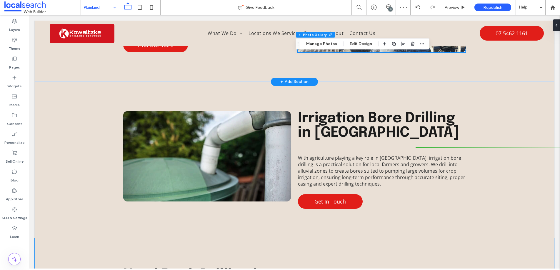
scroll to position [762, 0]
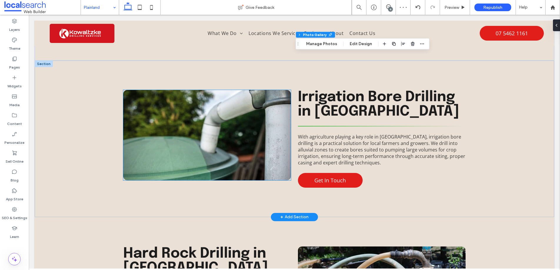
click at [188, 116] on link at bounding box center [207, 135] width 168 height 90
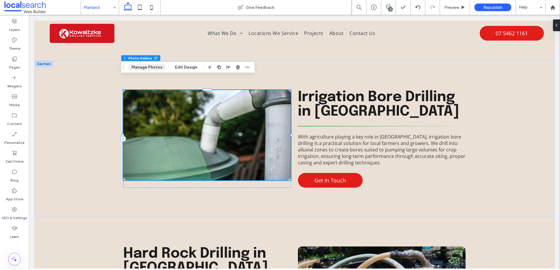
click at [149, 66] on button "Manage Photos" at bounding box center [147, 67] width 39 height 7
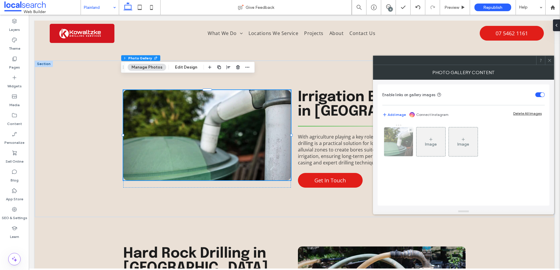
click at [394, 149] on img at bounding box center [398, 141] width 43 height 29
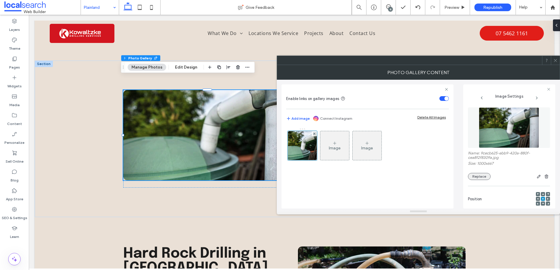
click at [475, 175] on button "Replace" at bounding box center [479, 176] width 23 height 7
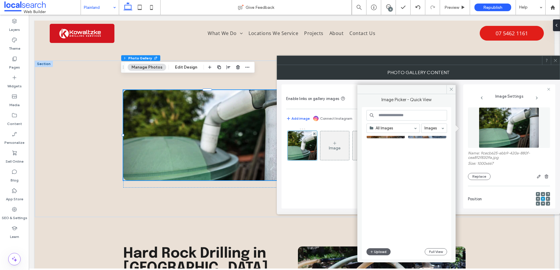
scroll to position [252, 0]
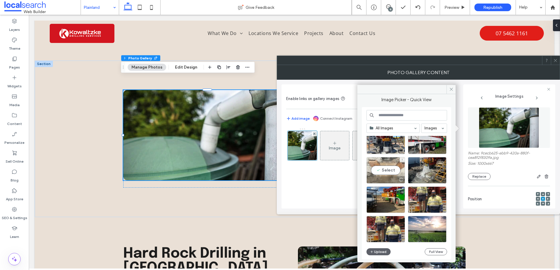
click at [387, 169] on div "Select" at bounding box center [385, 170] width 39 height 26
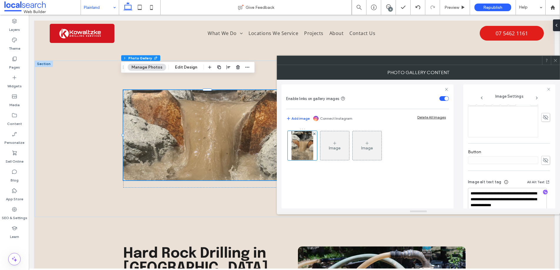
scroll to position [174, 0]
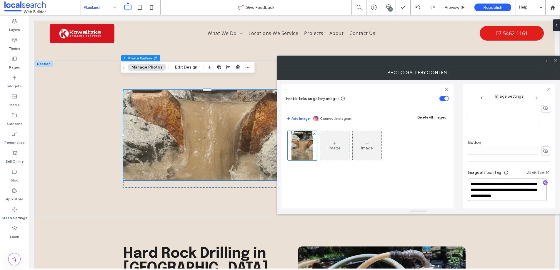
drag, startPoint x: 509, startPoint y: 190, endPoint x: 441, endPoint y: 176, distance: 69.5
click at [442, 176] on div "**********" at bounding box center [418, 144] width 274 height 129
click at [467, 187] on div "**********" at bounding box center [509, 146] width 92 height 124
click at [471, 188] on textarea "**********" at bounding box center [507, 192] width 79 height 18
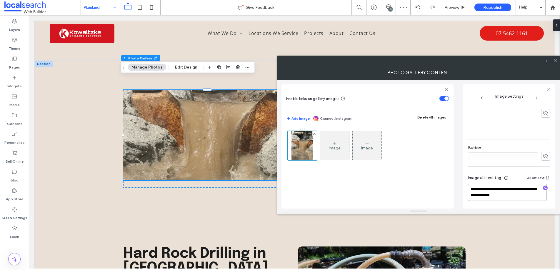
scroll to position [168, 0]
click at [494, 190] on textarea "**********" at bounding box center [507, 192] width 79 height 16
type textarea "**********"
click at [556, 61] on icon at bounding box center [555, 60] width 4 height 4
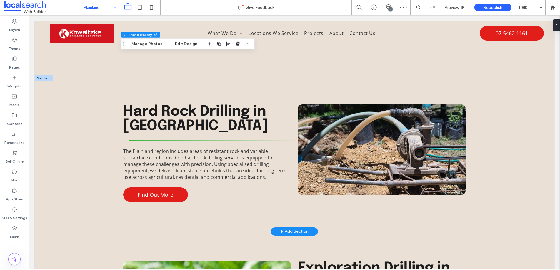
scroll to position [905, 0]
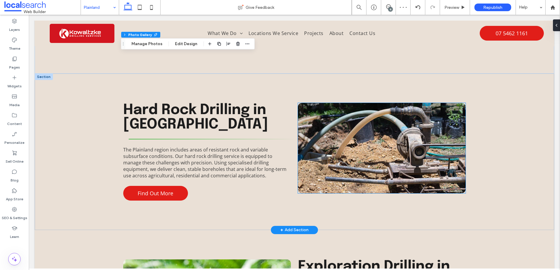
drag, startPoint x: 357, startPoint y: 156, endPoint x: 359, endPoint y: 154, distance: 3.4
click at [357, 156] on link at bounding box center [382, 148] width 168 height 90
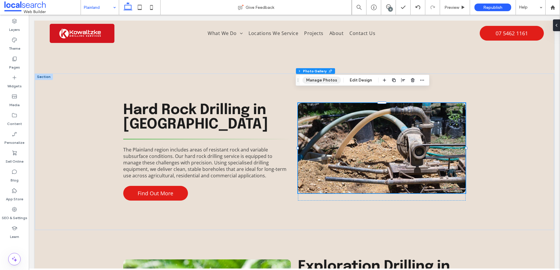
click at [327, 81] on button "Manage Photos" at bounding box center [321, 80] width 39 height 7
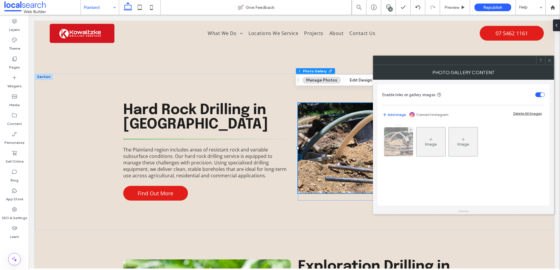
click at [398, 141] on img at bounding box center [398, 141] width 43 height 29
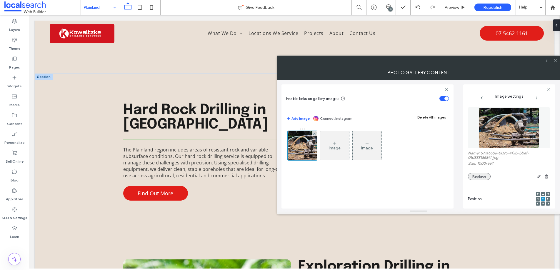
drag, startPoint x: 485, startPoint y: 180, endPoint x: 481, endPoint y: 179, distance: 3.9
click at [485, 180] on div "Name: 571a6506-0025-4f3b-bbef-01d88818589f.jpg Size: 1000x667 Replace" at bounding box center [509, 143] width 82 height 79
click at [473, 171] on div "Name: 571a6506-0025-4f3b-bbef-01d88818589f.jpg Size: 1000x667 Replace" at bounding box center [509, 165] width 82 height 29
click at [474, 173] on button "Replace" at bounding box center [479, 176] width 23 height 7
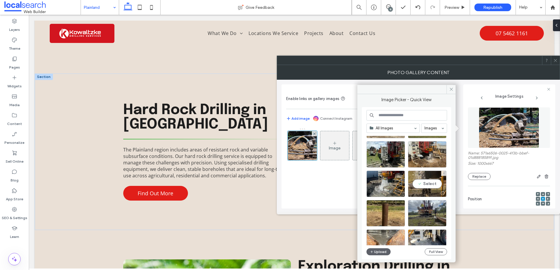
scroll to position [205, 0]
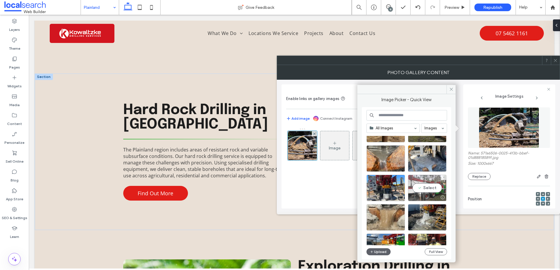
click at [423, 189] on div "Select" at bounding box center [427, 188] width 39 height 26
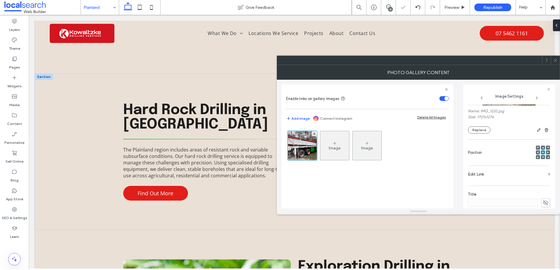
scroll to position [173, 0]
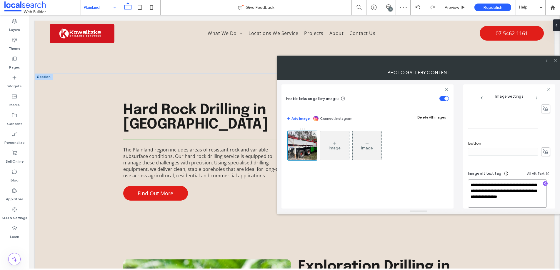
drag, startPoint x: 514, startPoint y: 190, endPoint x: 390, endPoint y: 182, distance: 124.4
click at [436, 182] on div "**********" at bounding box center [418, 144] width 274 height 129
click at [469, 185] on textarea "**********" at bounding box center [507, 191] width 79 height 20
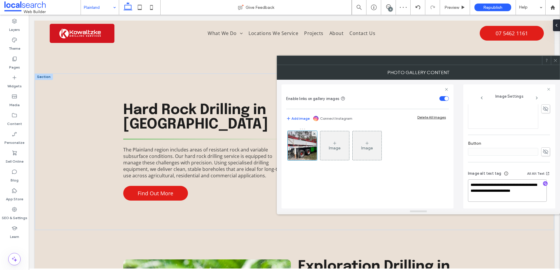
type textarea "**********"
click at [555, 61] on icon at bounding box center [555, 60] width 4 height 4
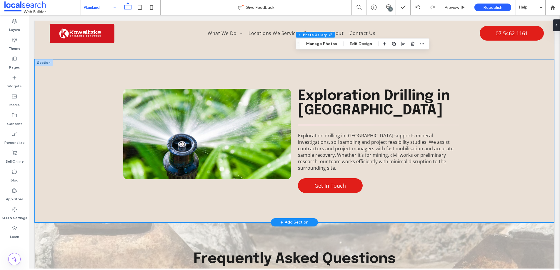
scroll to position [1077, 0]
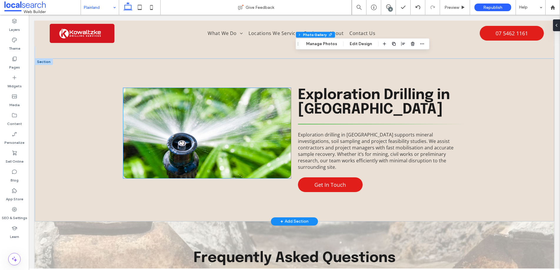
click at [144, 152] on link at bounding box center [207, 133] width 168 height 90
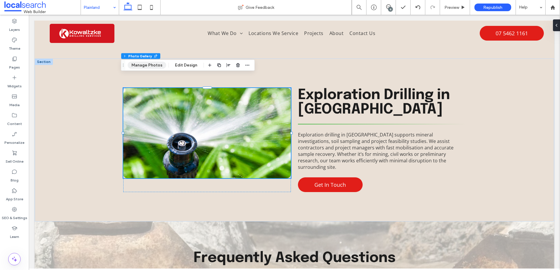
click at [142, 64] on button "Manage Photos" at bounding box center [147, 65] width 39 height 7
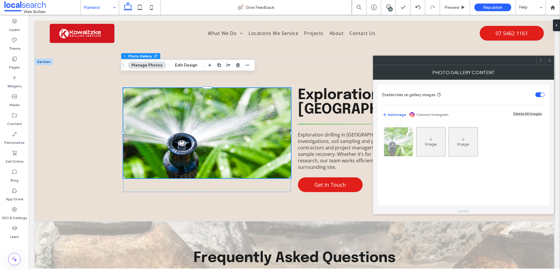
click at [388, 145] on img at bounding box center [398, 141] width 40 height 29
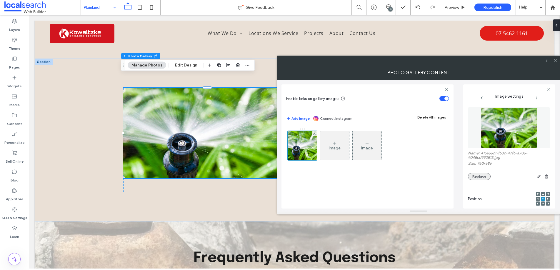
click at [471, 179] on button "Replace" at bounding box center [479, 176] width 23 height 7
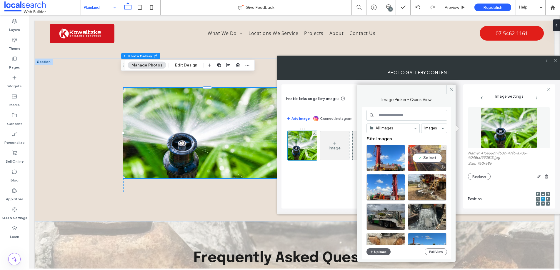
click at [423, 155] on div "Select" at bounding box center [427, 158] width 39 height 26
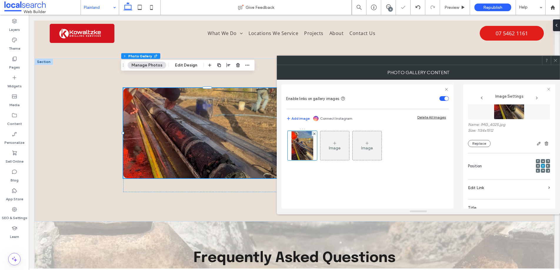
scroll to position [180, 0]
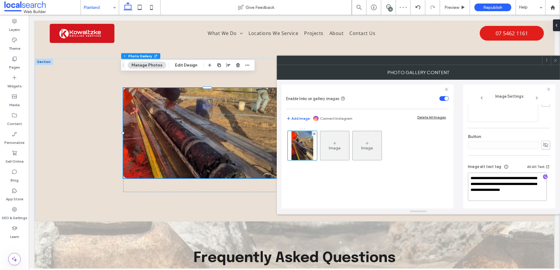
drag, startPoint x: 519, startPoint y: 184, endPoint x: 408, endPoint y: 175, distance: 111.8
click at [436, 175] on div "**********" at bounding box center [418, 144] width 274 height 129
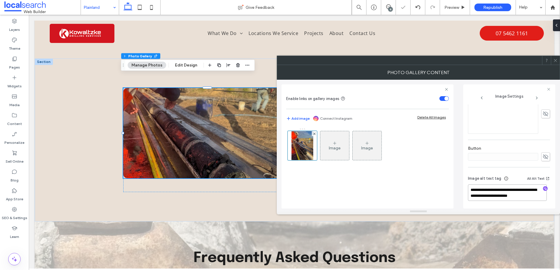
scroll to position [174, 0]
type textarea "**********"
click at [558, 61] on div at bounding box center [555, 60] width 9 height 9
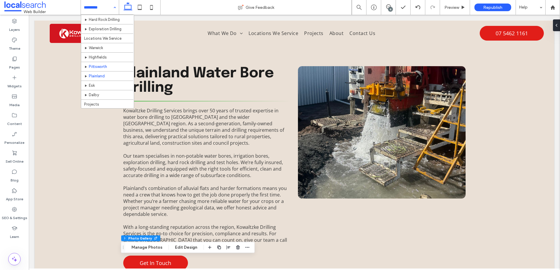
scroll to position [39, 0]
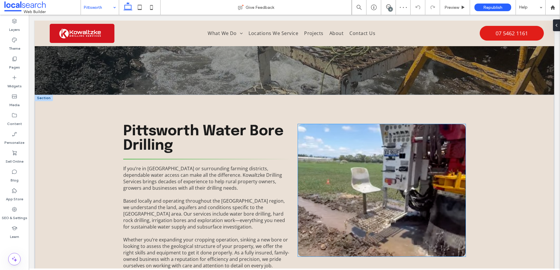
scroll to position [161, 0]
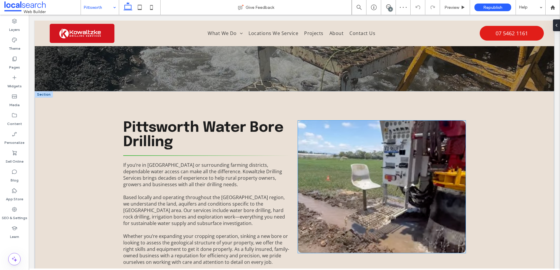
click at [355, 173] on link at bounding box center [382, 187] width 168 height 132
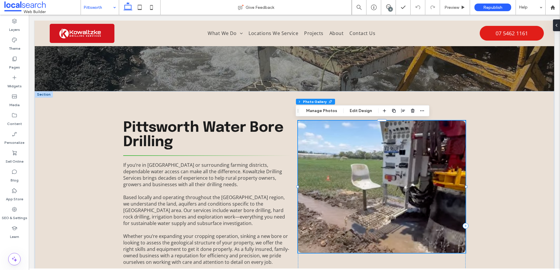
drag, startPoint x: 348, startPoint y: 174, endPoint x: 342, endPoint y: 169, distance: 8.2
click at [348, 174] on link at bounding box center [382, 187] width 168 height 132
click at [322, 112] on button "Manage Photos" at bounding box center [321, 110] width 39 height 7
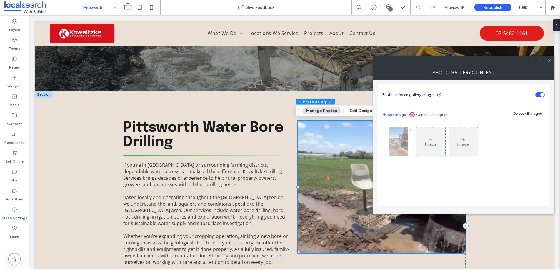
click at [394, 143] on img at bounding box center [398, 141] width 18 height 29
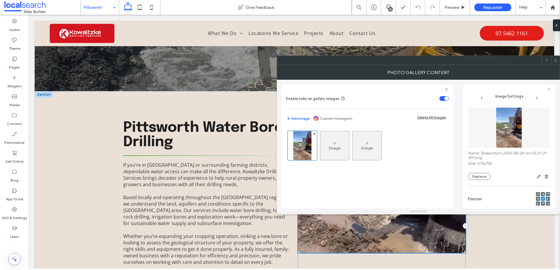
click at [479, 172] on div "Name: Screenshot+2025-08-05+at+10.37.31-AM.png Size: 475x750 Replace" at bounding box center [509, 165] width 82 height 29
click at [479, 175] on button "Replace" at bounding box center [479, 176] width 23 height 7
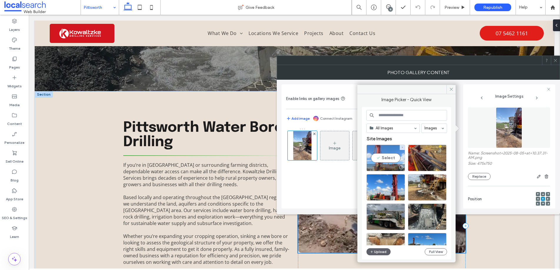
click at [378, 156] on div "Select" at bounding box center [385, 158] width 39 height 26
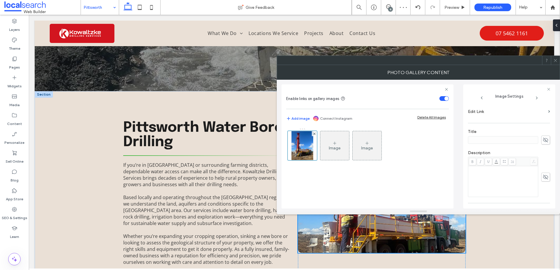
scroll to position [174, 0]
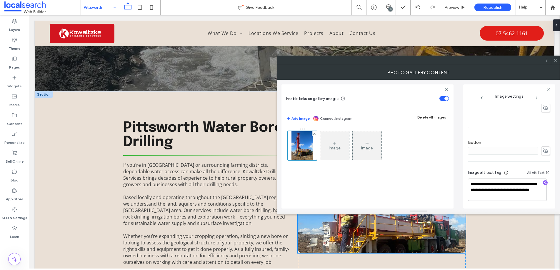
click at [555, 60] on use at bounding box center [555, 60] width 3 height 3
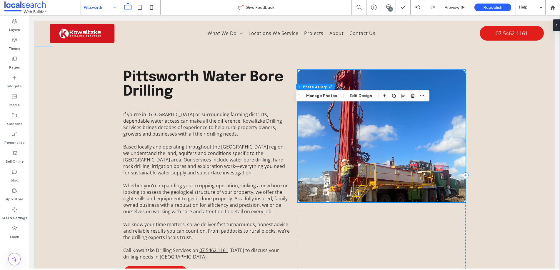
scroll to position [224, 0]
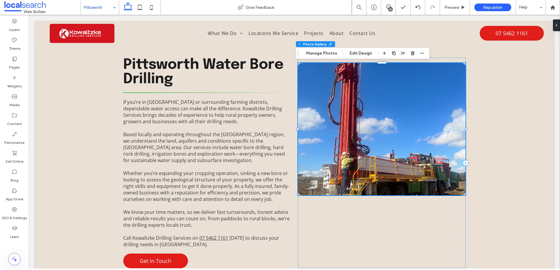
click at [386, 146] on link at bounding box center [382, 129] width 168 height 132
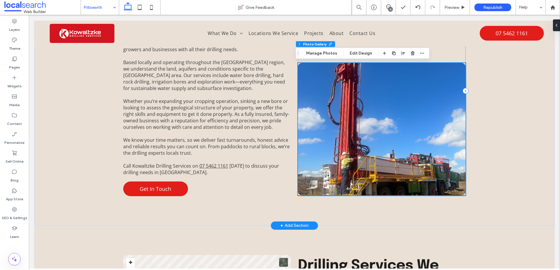
scroll to position [242, 0]
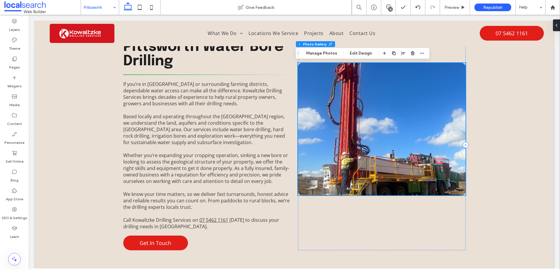
click at [356, 145] on link at bounding box center [382, 129] width 168 height 132
click at [387, 4] on icon at bounding box center [388, 6] width 5 height 5
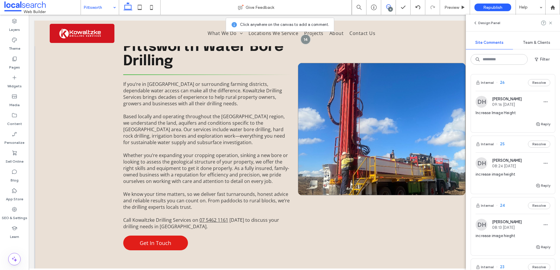
click at [345, 85] on link at bounding box center [382, 129] width 168 height 132
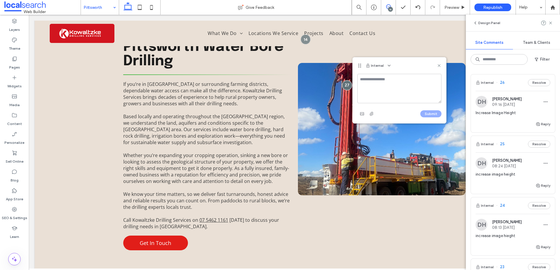
click at [378, 86] on textarea at bounding box center [399, 88] width 84 height 29
type textarea "**********"
click at [431, 114] on button "Submit" at bounding box center [430, 113] width 21 height 7
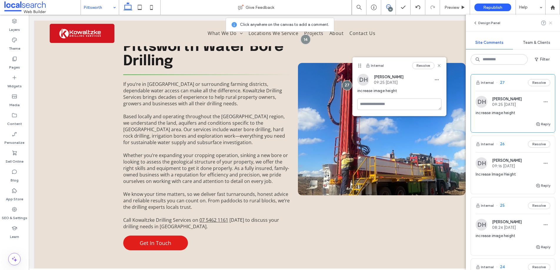
click at [550, 23] on use at bounding box center [550, 22] width 3 height 3
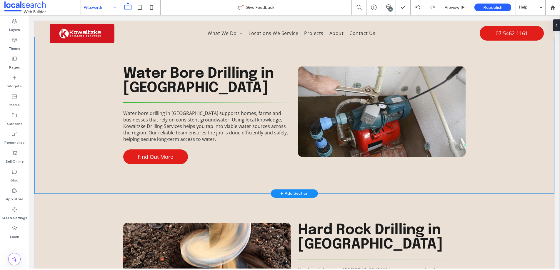
scroll to position [587, 0]
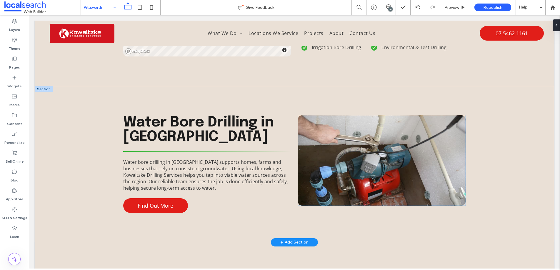
click at [340, 164] on link at bounding box center [382, 160] width 168 height 90
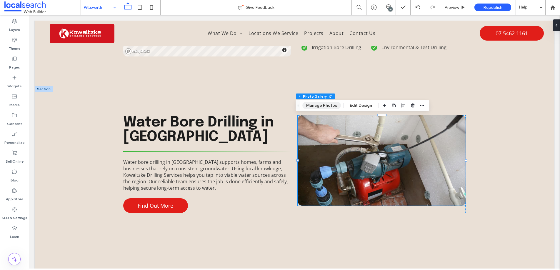
click at [320, 104] on button "Manage Photos" at bounding box center [321, 105] width 39 height 7
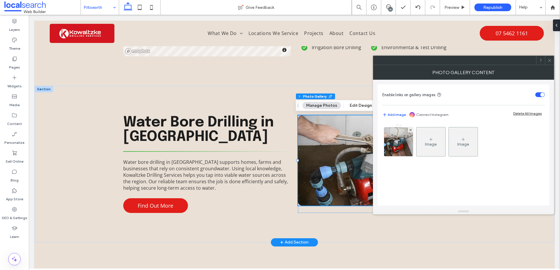
click at [397, 137] on img at bounding box center [398, 141] width 43 height 29
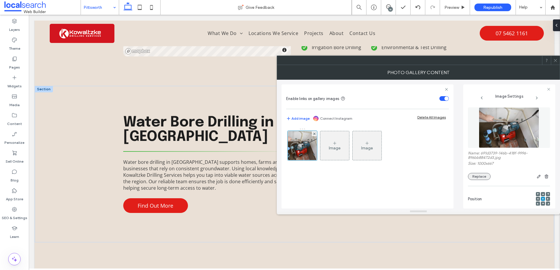
click at [480, 174] on button "Replace" at bounding box center [479, 176] width 23 height 7
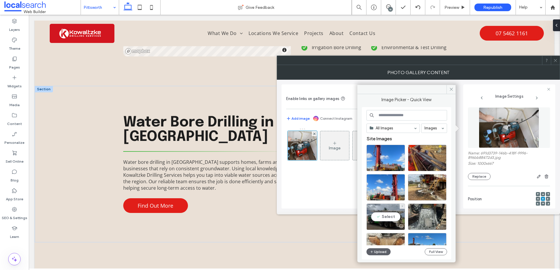
scroll to position [187, 0]
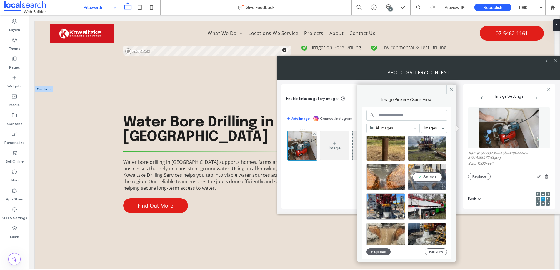
click at [419, 179] on div "Select" at bounding box center [427, 177] width 39 height 26
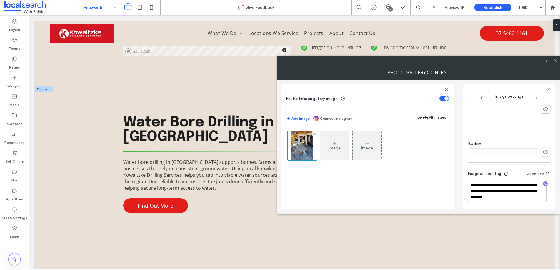
scroll to position [174, 0]
drag, startPoint x: 507, startPoint y: 190, endPoint x: 435, endPoint y: 179, distance: 73.2
click at [447, 180] on div "**********" at bounding box center [418, 144] width 274 height 129
type textarea "**********"
click at [558, 60] on div at bounding box center [555, 60] width 9 height 9
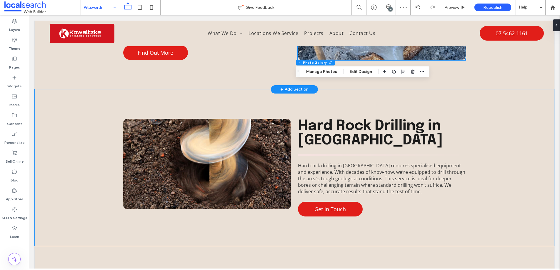
scroll to position [763, 0]
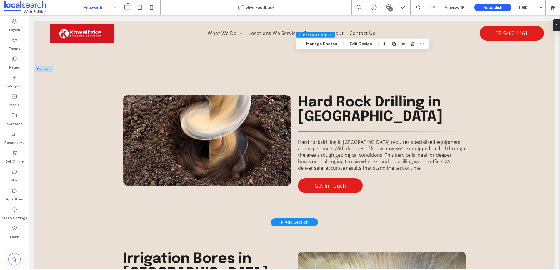
click at [191, 134] on link at bounding box center [207, 140] width 168 height 90
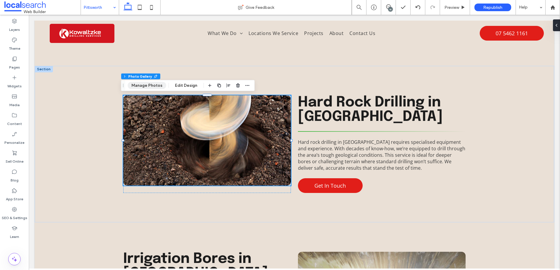
click at [148, 87] on button "Manage Photos" at bounding box center [147, 85] width 39 height 7
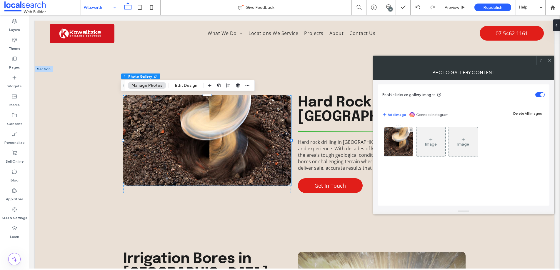
click at [401, 143] on img at bounding box center [398, 141] width 43 height 29
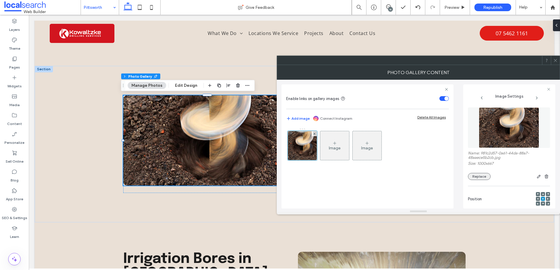
click at [483, 178] on button "Replace" at bounding box center [479, 176] width 23 height 7
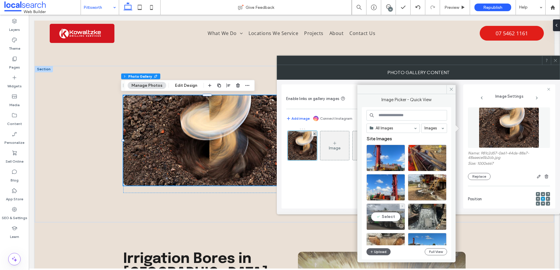
click at [392, 217] on div "Select" at bounding box center [385, 217] width 39 height 26
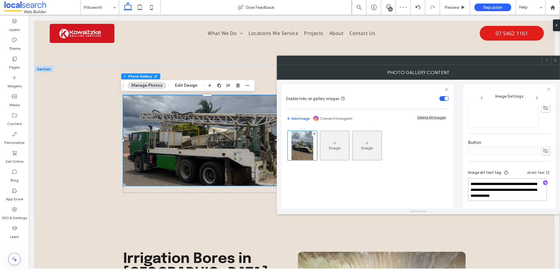
drag, startPoint x: 503, startPoint y: 191, endPoint x: 436, endPoint y: 181, distance: 67.7
click at [438, 181] on div "**********" at bounding box center [418, 144] width 274 height 129
type textarea "**********"
click at [556, 63] on span at bounding box center [555, 60] width 4 height 9
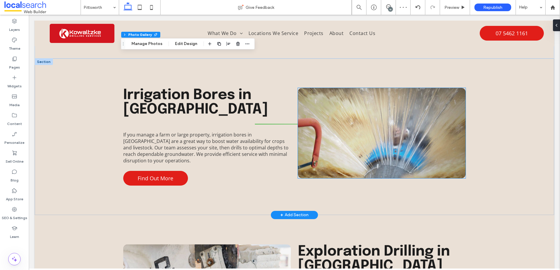
scroll to position [935, 0]
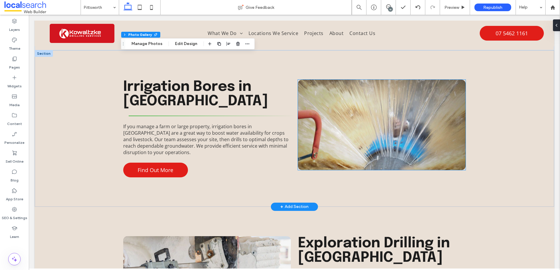
click at [401, 136] on link at bounding box center [382, 125] width 168 height 90
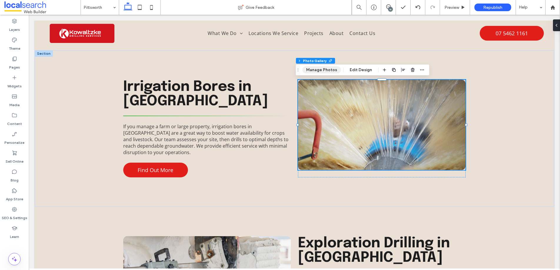
click at [319, 68] on button "Manage Photos" at bounding box center [321, 69] width 39 height 7
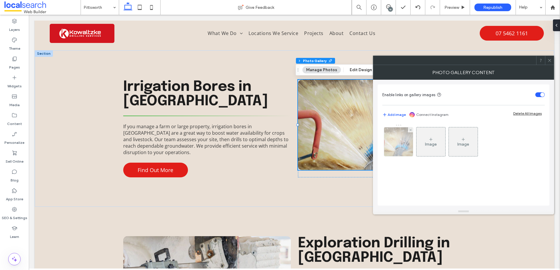
click at [402, 139] on img at bounding box center [398, 141] width 39 height 29
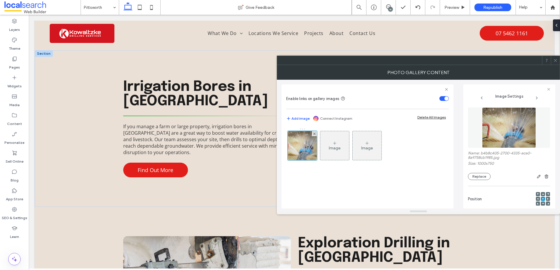
click at [482, 174] on button "Replace" at bounding box center [479, 176] width 23 height 7
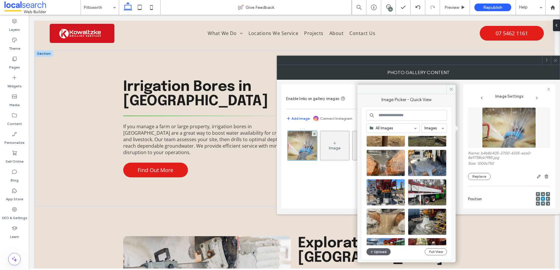
scroll to position [206, 0]
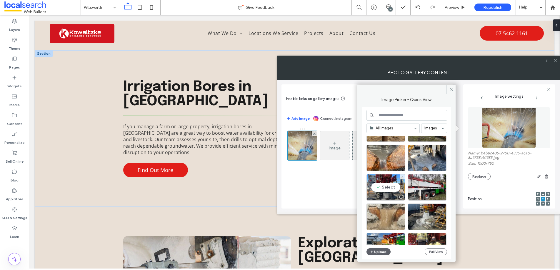
click at [383, 186] on div "Select" at bounding box center [385, 187] width 39 height 26
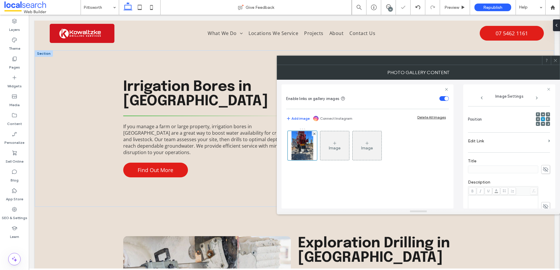
scroll to position [174, 0]
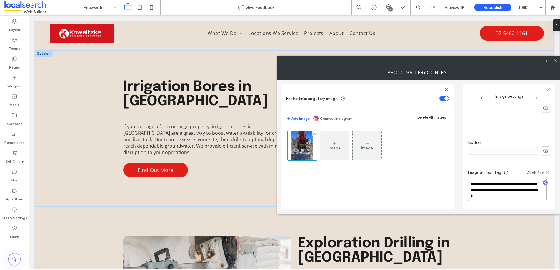
drag, startPoint x: 507, startPoint y: 184, endPoint x: 500, endPoint y: 185, distance: 7.4
click at [500, 185] on textarea "**********" at bounding box center [507, 190] width 79 height 22
click at [482, 190] on textarea "**********" at bounding box center [507, 190] width 79 height 22
type textarea "**********"
click at [558, 61] on div at bounding box center [555, 60] width 9 height 9
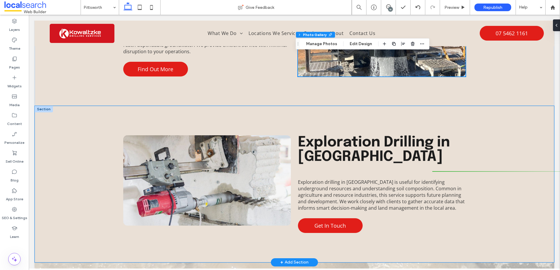
scroll to position [1038, 0]
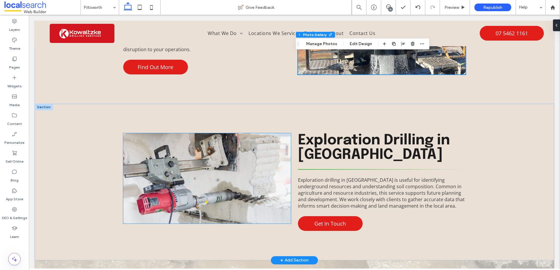
click at [210, 171] on link at bounding box center [207, 178] width 168 height 90
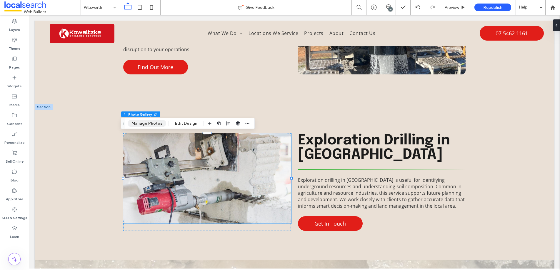
click at [137, 124] on button "Manage Photos" at bounding box center [147, 123] width 39 height 7
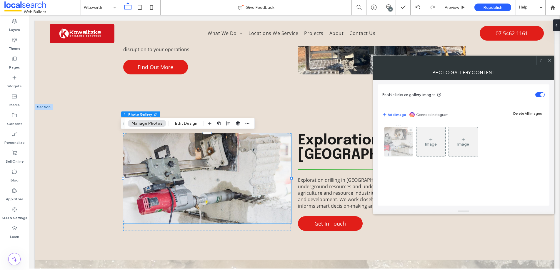
click at [405, 144] on img at bounding box center [398, 141] width 43 height 29
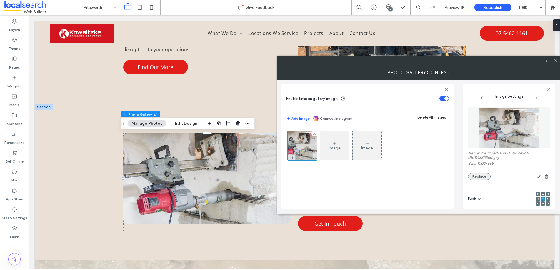
click at [480, 175] on button "Replace" at bounding box center [479, 176] width 23 height 7
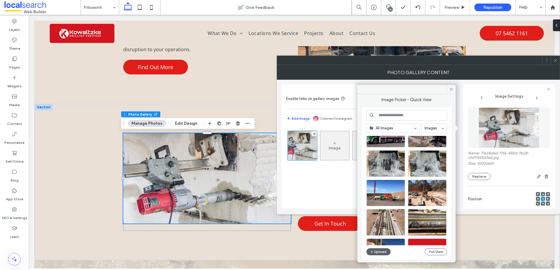
scroll to position [439, 0]
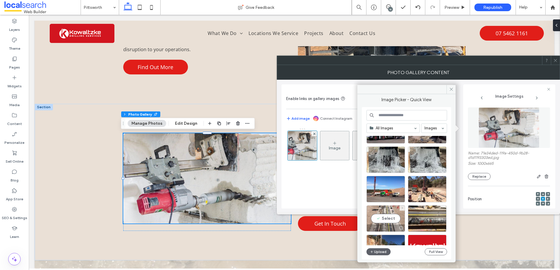
click at [389, 219] on div "Select" at bounding box center [385, 218] width 39 height 26
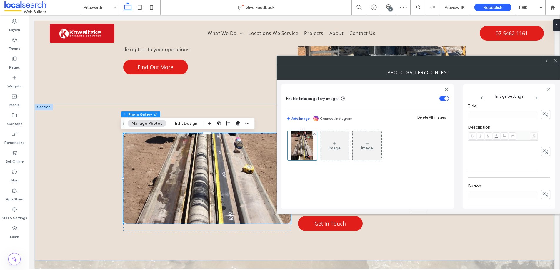
scroll to position [183, 0]
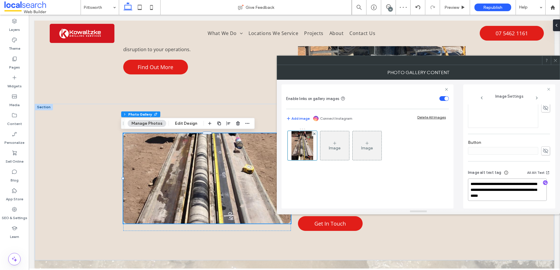
drag, startPoint x: 496, startPoint y: 191, endPoint x: 454, endPoint y: 184, distance: 43.1
click at [454, 184] on div "**********" at bounding box center [418, 144] width 274 height 129
type textarea "**********"
click at [557, 60] on icon at bounding box center [555, 60] width 4 height 4
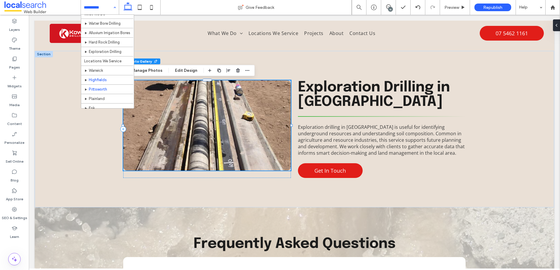
scroll to position [24, 0]
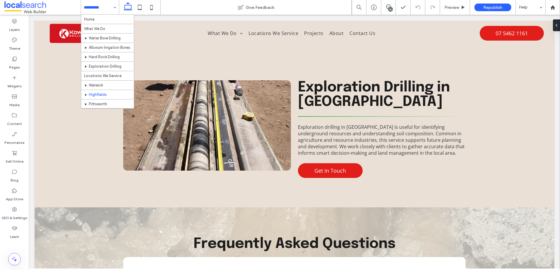
click at [96, 4] on input at bounding box center [98, 7] width 29 height 15
click at [94, 4] on input at bounding box center [98, 7] width 29 height 15
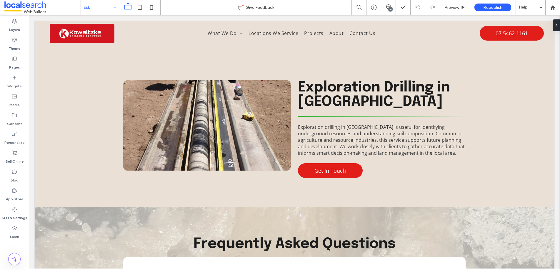
click at [91, 7] on input at bounding box center [98, 7] width 29 height 15
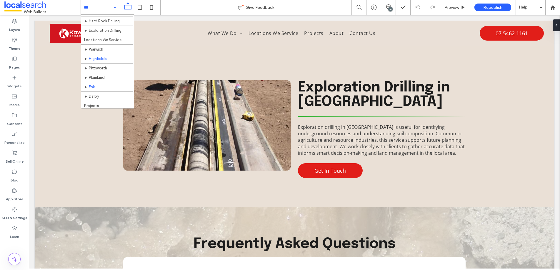
scroll to position [43, 0]
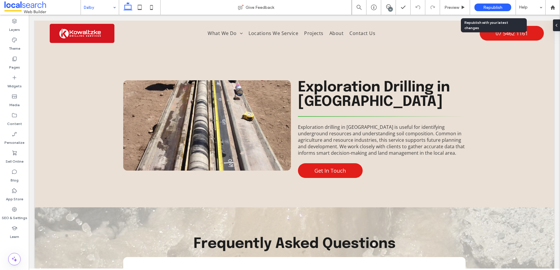
click at [494, 8] on span "Republish" at bounding box center [492, 7] width 19 height 5
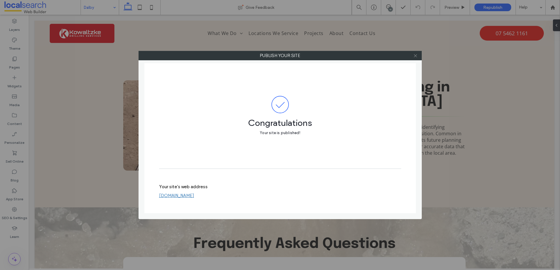
click at [415, 58] on span at bounding box center [415, 55] width 4 height 9
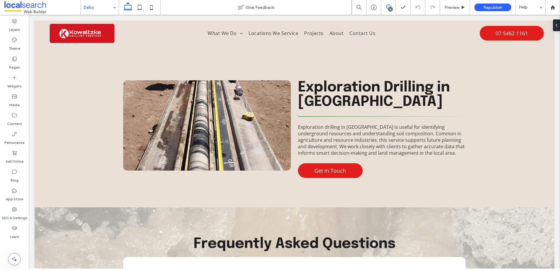
click at [389, 6] on icon at bounding box center [388, 6] width 5 height 5
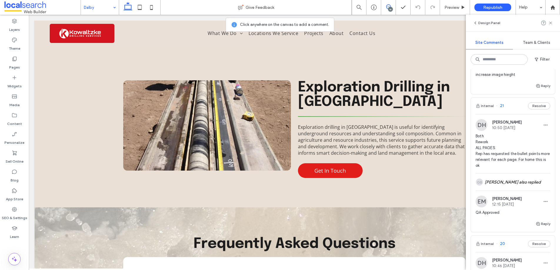
scroll to position [345, 0]
click at [533, 107] on button "Resolve" at bounding box center [539, 106] width 22 height 7
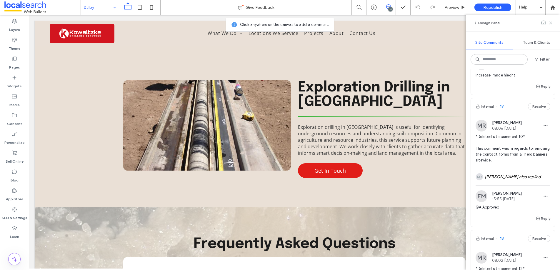
click at [533, 108] on button "Resolve" at bounding box center [539, 106] width 22 height 7
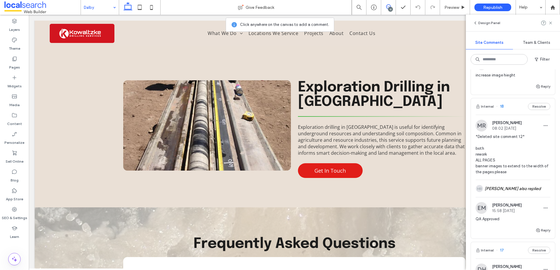
click at [533, 108] on button "Resolve" at bounding box center [539, 106] width 22 height 7
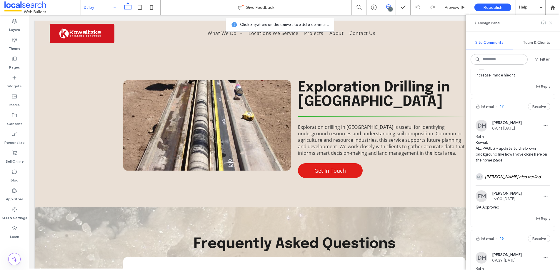
click at [533, 108] on button "Resolve" at bounding box center [539, 106] width 22 height 7
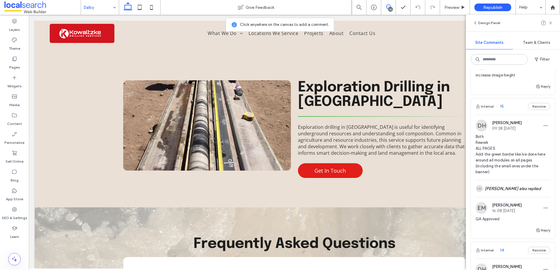
click at [533, 108] on button "Resolve" at bounding box center [539, 106] width 22 height 7
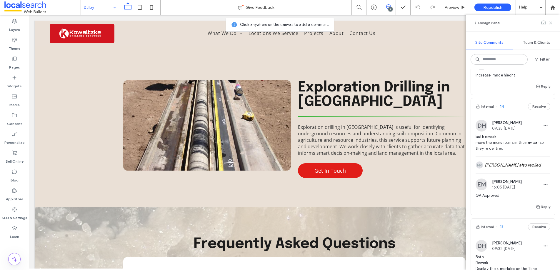
click at [533, 108] on button "Resolve" at bounding box center [539, 106] width 22 height 7
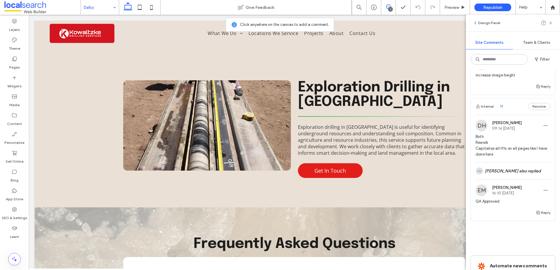
click at [533, 108] on button "Resolve" at bounding box center [539, 106] width 22 height 7
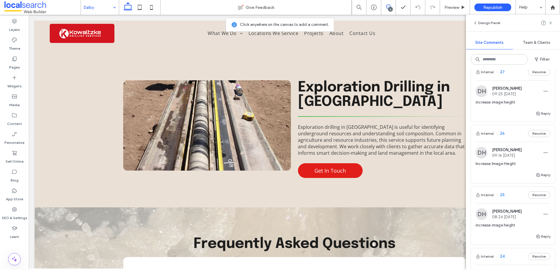
scroll to position [0, 0]
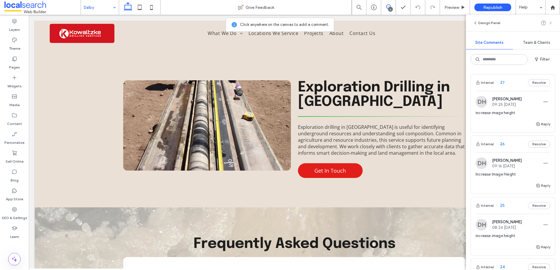
click at [550, 22] on use at bounding box center [550, 22] width 3 height 3
